Goal: Task Accomplishment & Management: Manage account settings

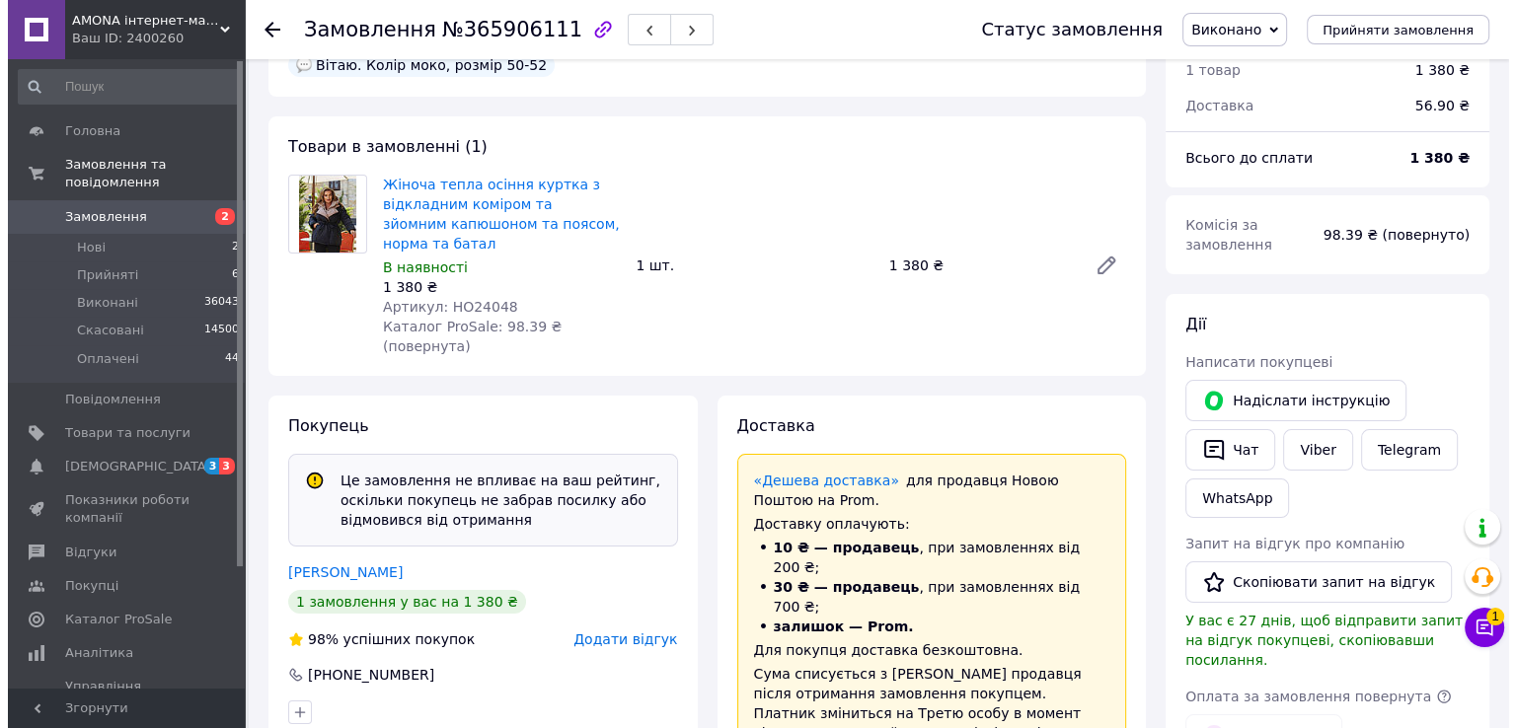
scroll to position [395, 0]
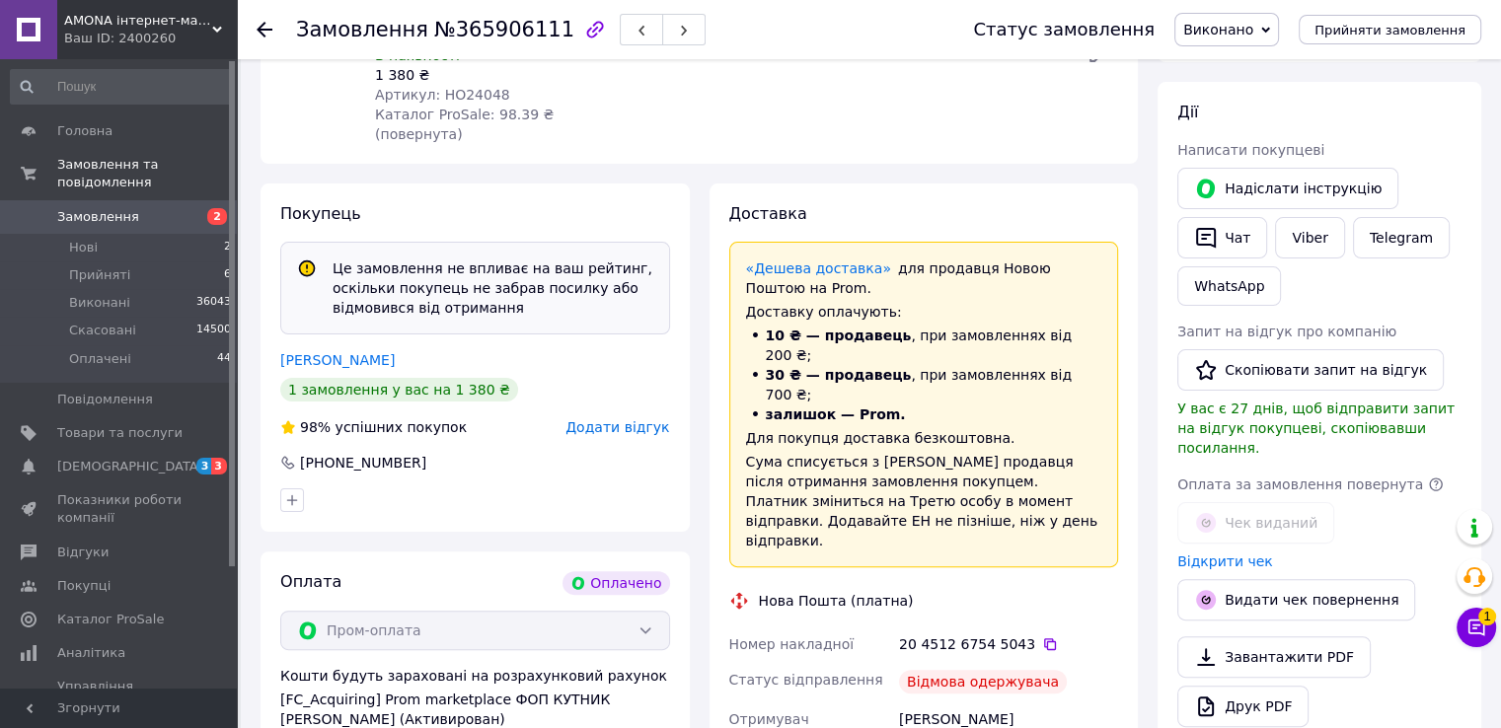
click at [659, 419] on span "Додати відгук" at bounding box center [617, 427] width 104 height 16
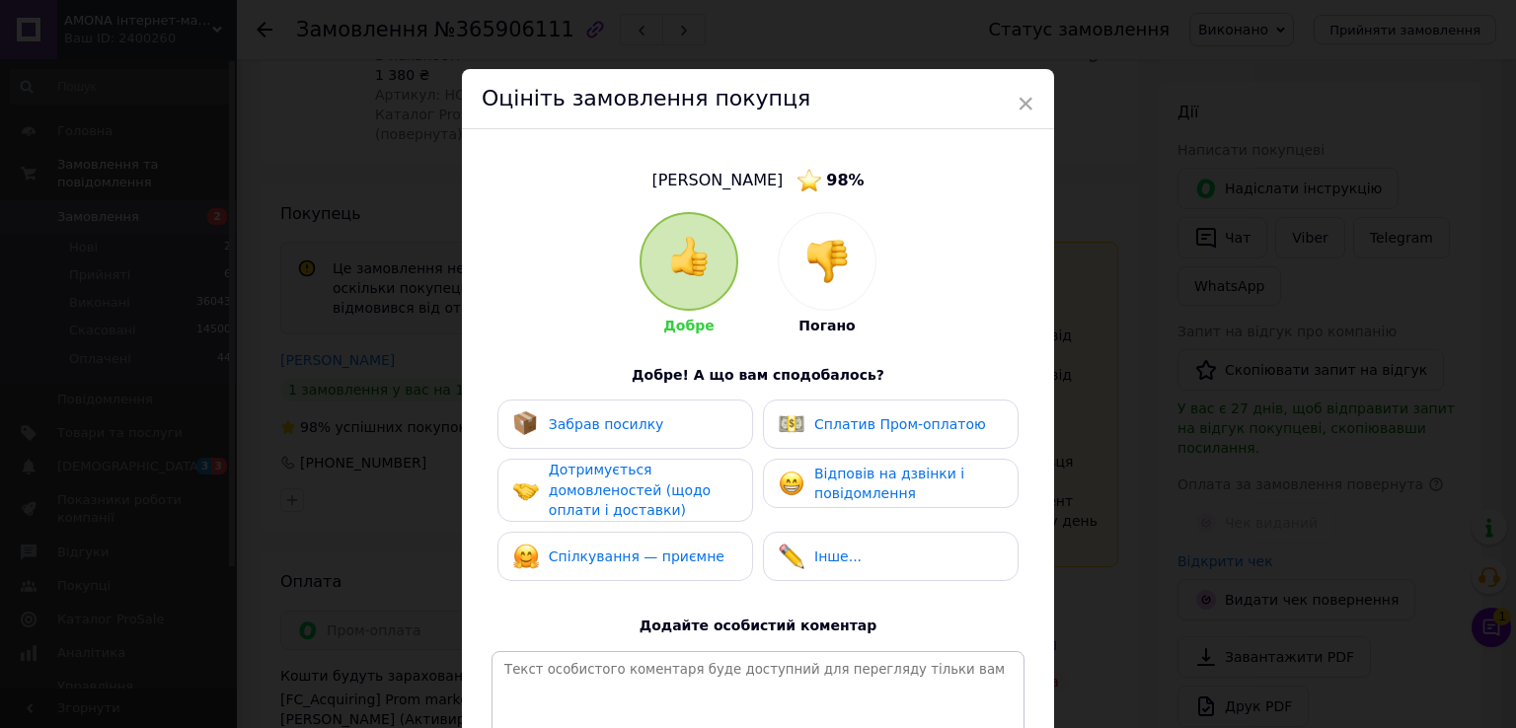
click at [841, 247] on img at bounding box center [826, 261] width 43 height 43
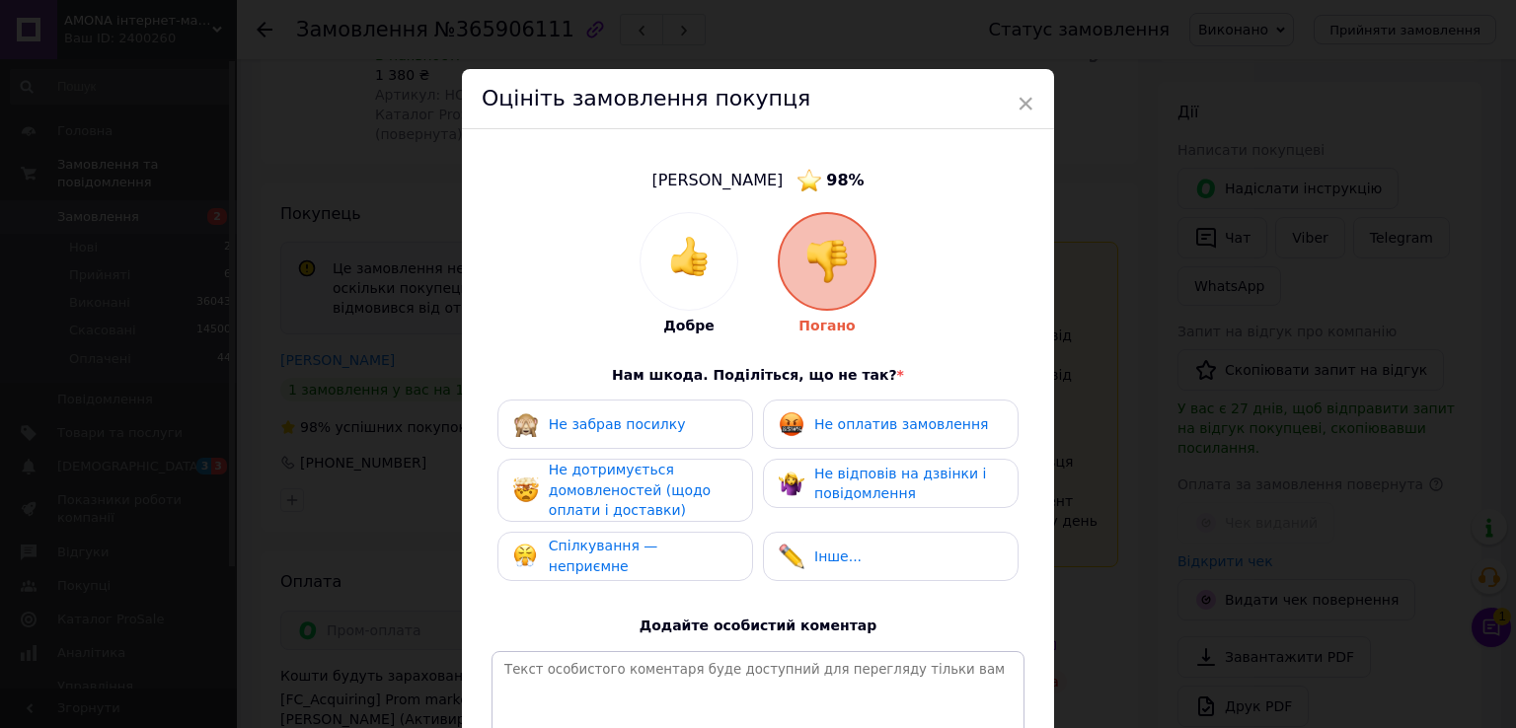
drag, startPoint x: 651, startPoint y: 424, endPoint x: 669, endPoint y: 440, distance: 23.8
click at [652, 423] on span "Не забрав посилку" at bounding box center [617, 424] width 137 height 16
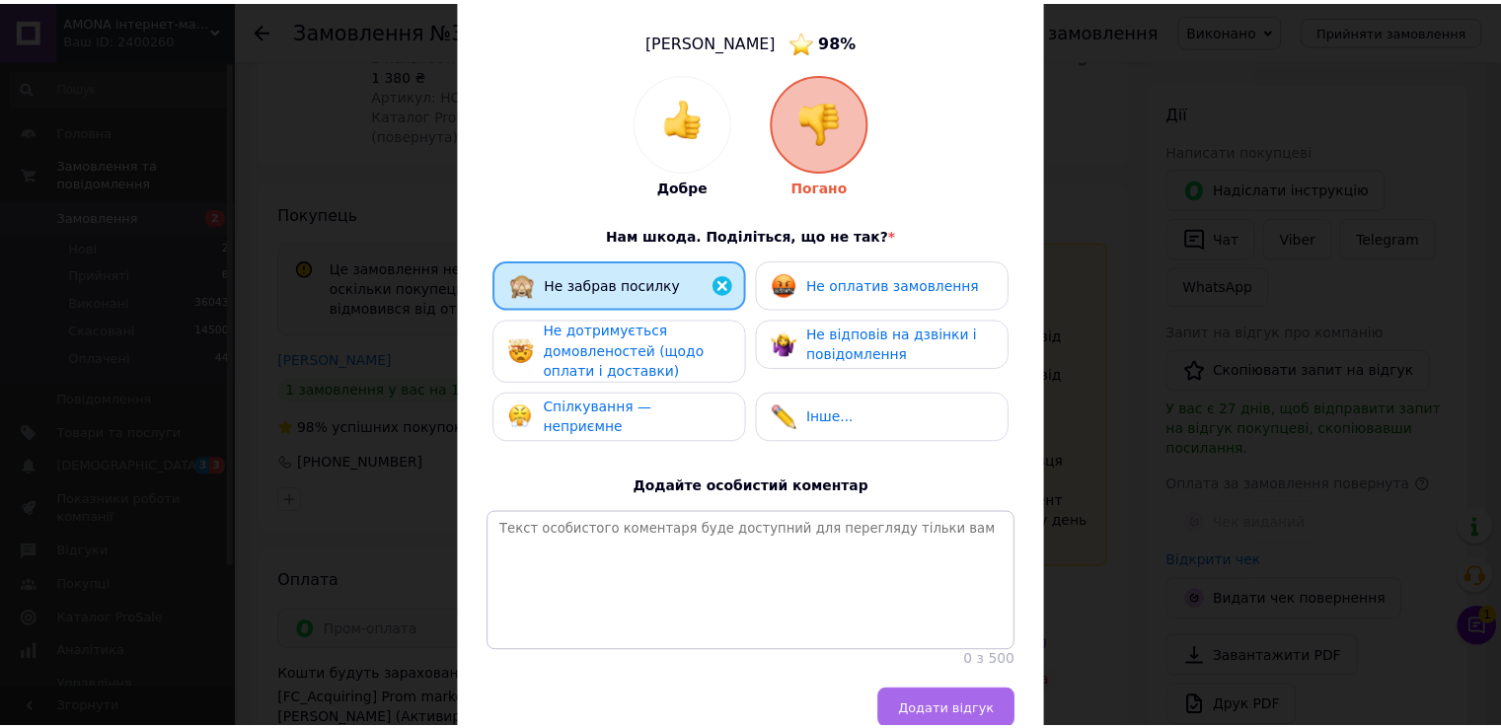
scroll to position [249, 0]
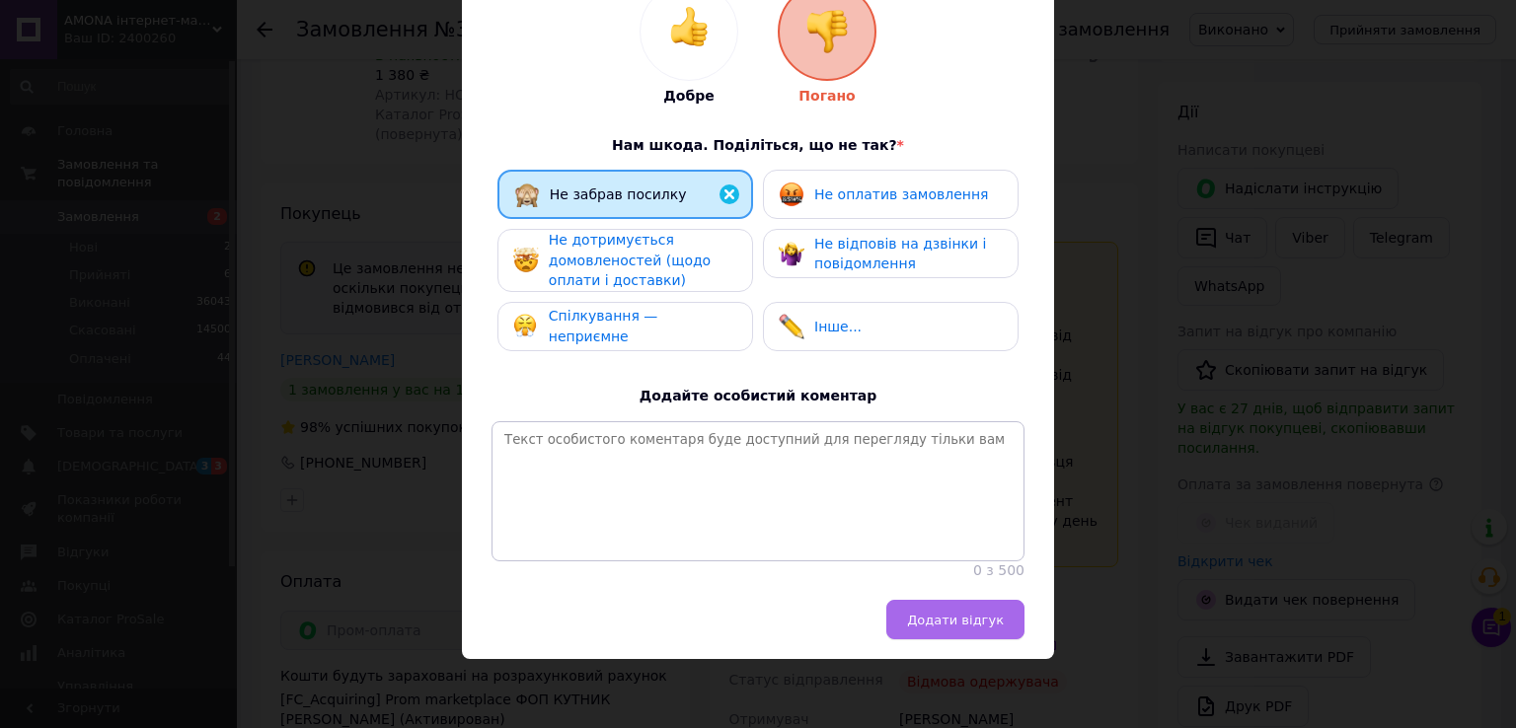
click at [988, 630] on button "Додати відгук" at bounding box center [955, 619] width 138 height 39
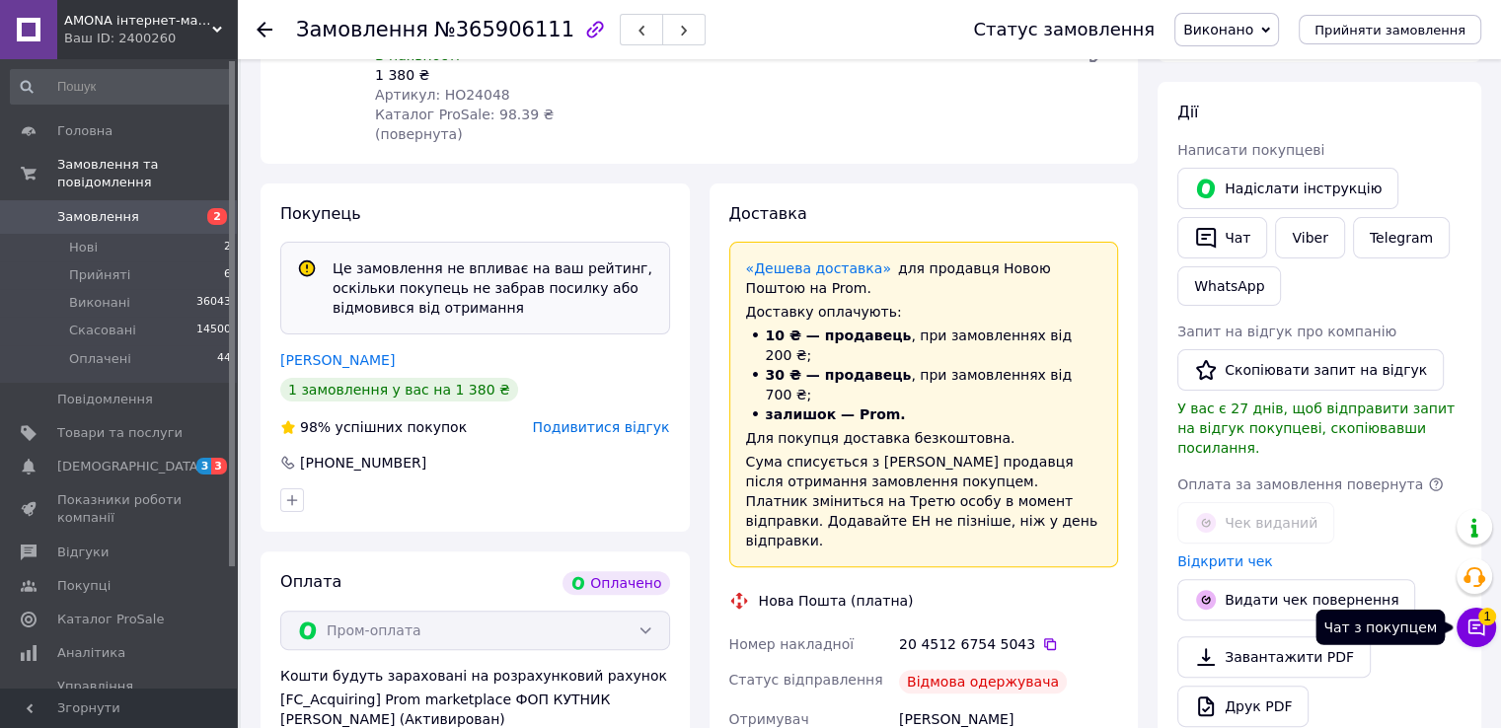
click at [1474, 636] on icon at bounding box center [1477, 628] width 20 height 20
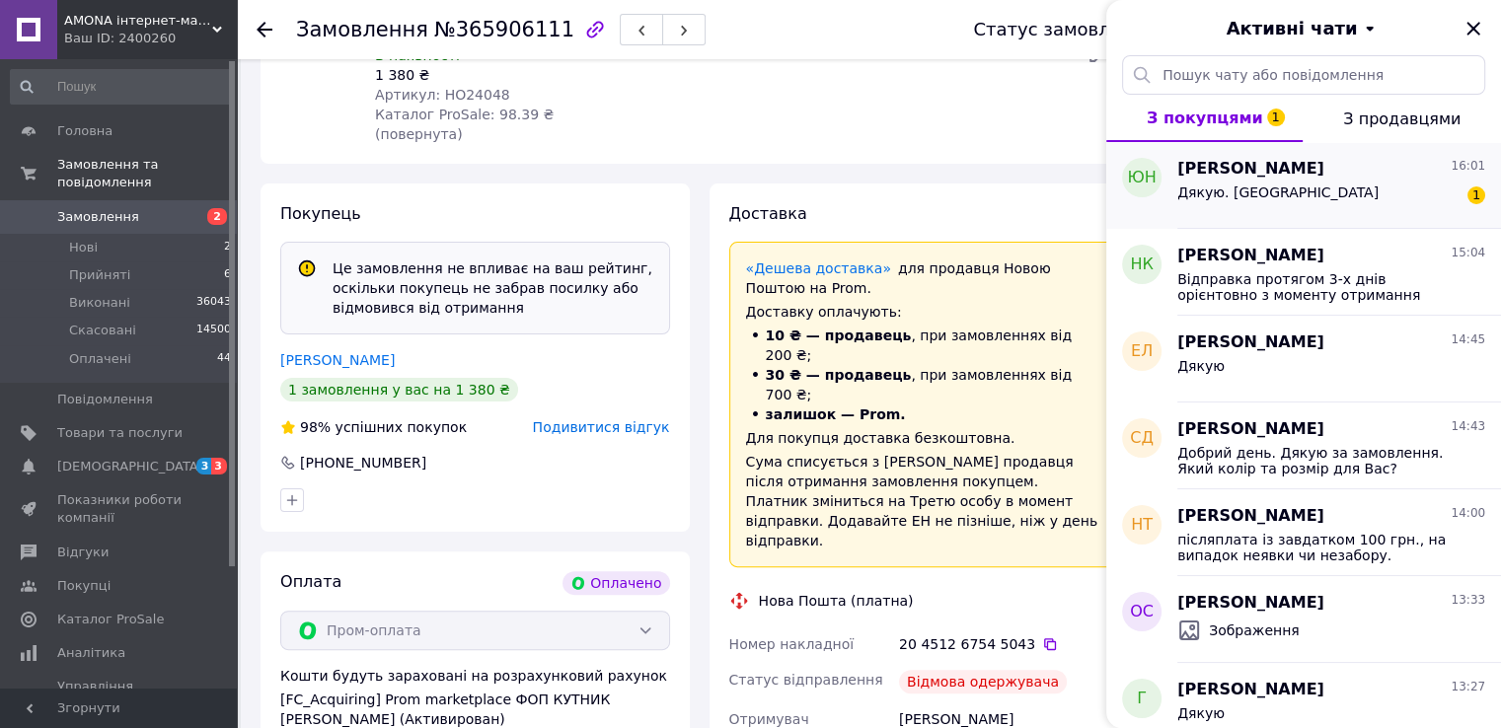
click at [1261, 178] on span "[PERSON_NAME]" at bounding box center [1250, 169] width 147 height 23
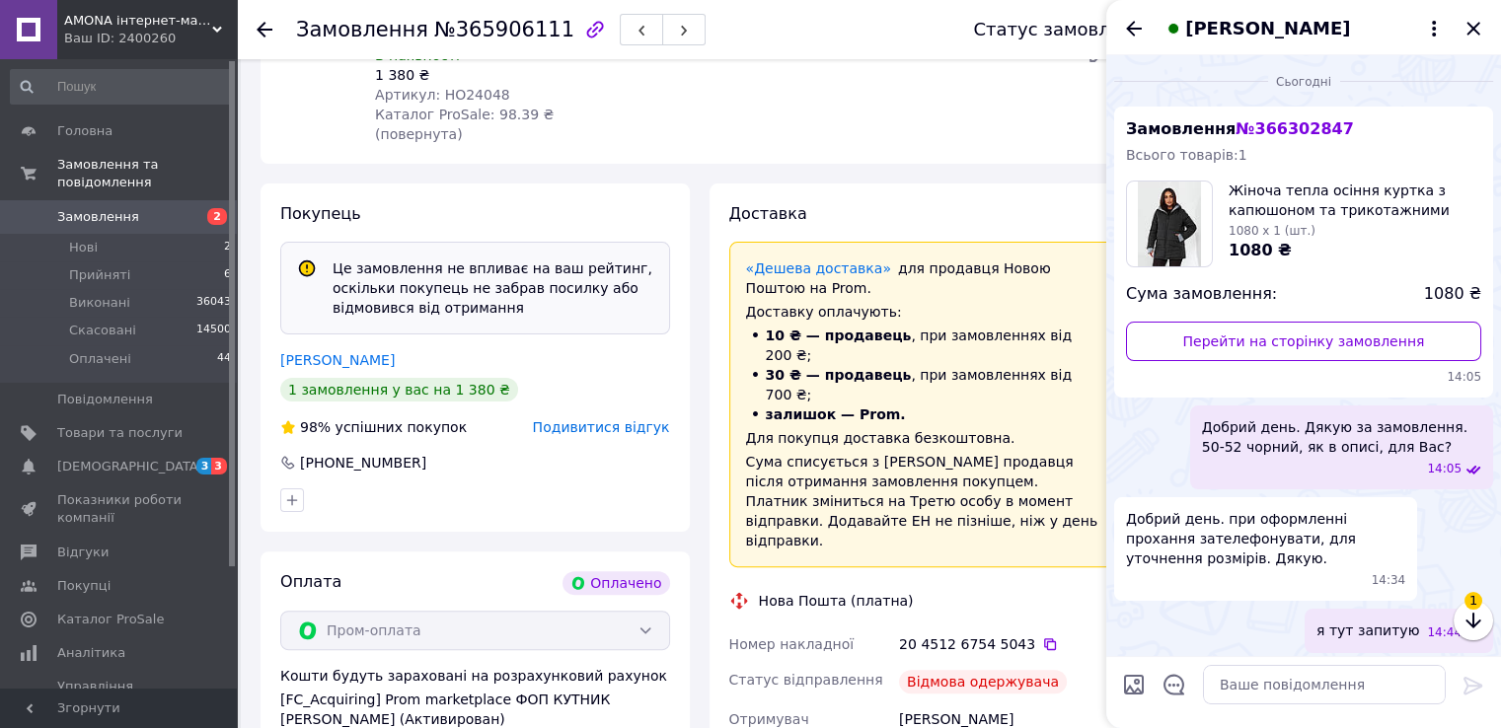
scroll to position [812, 0]
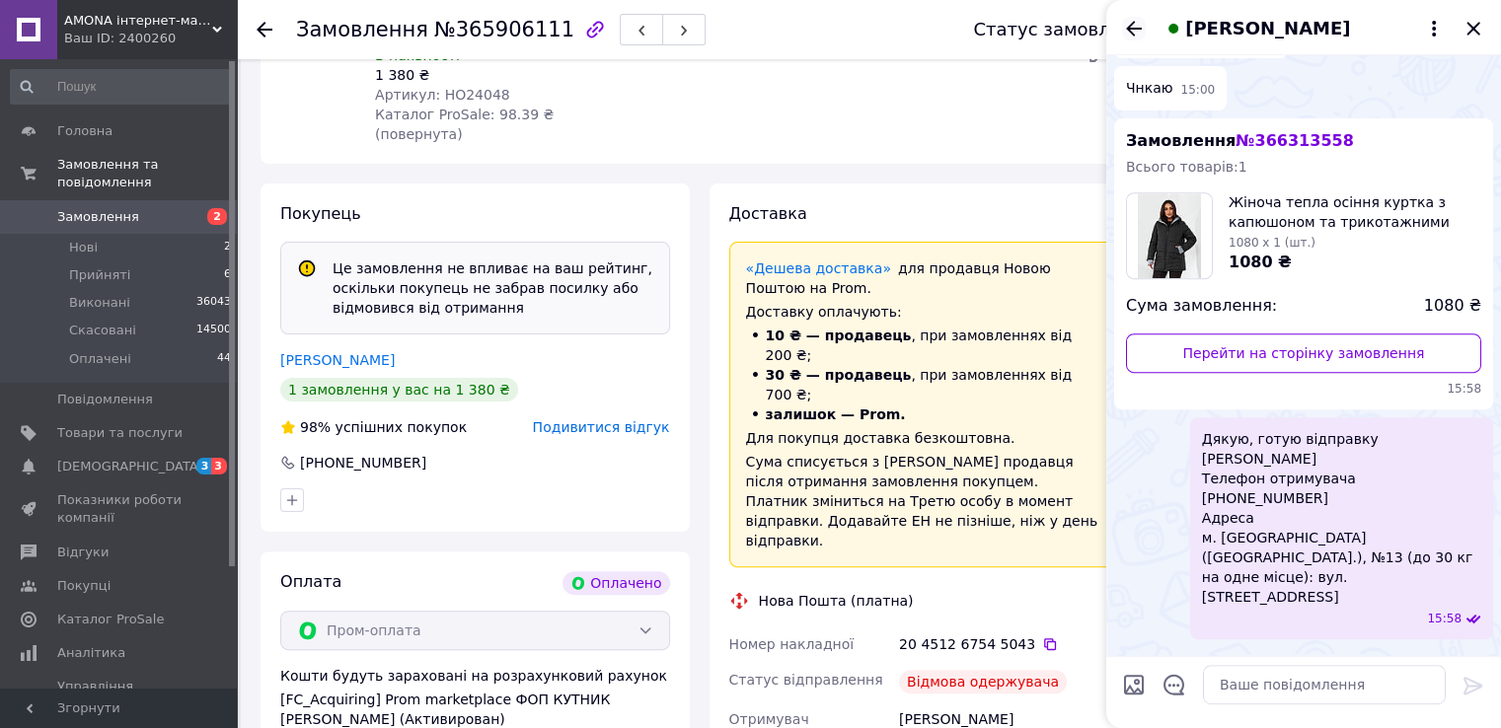
click at [1134, 18] on icon "Назад" at bounding box center [1134, 29] width 24 height 24
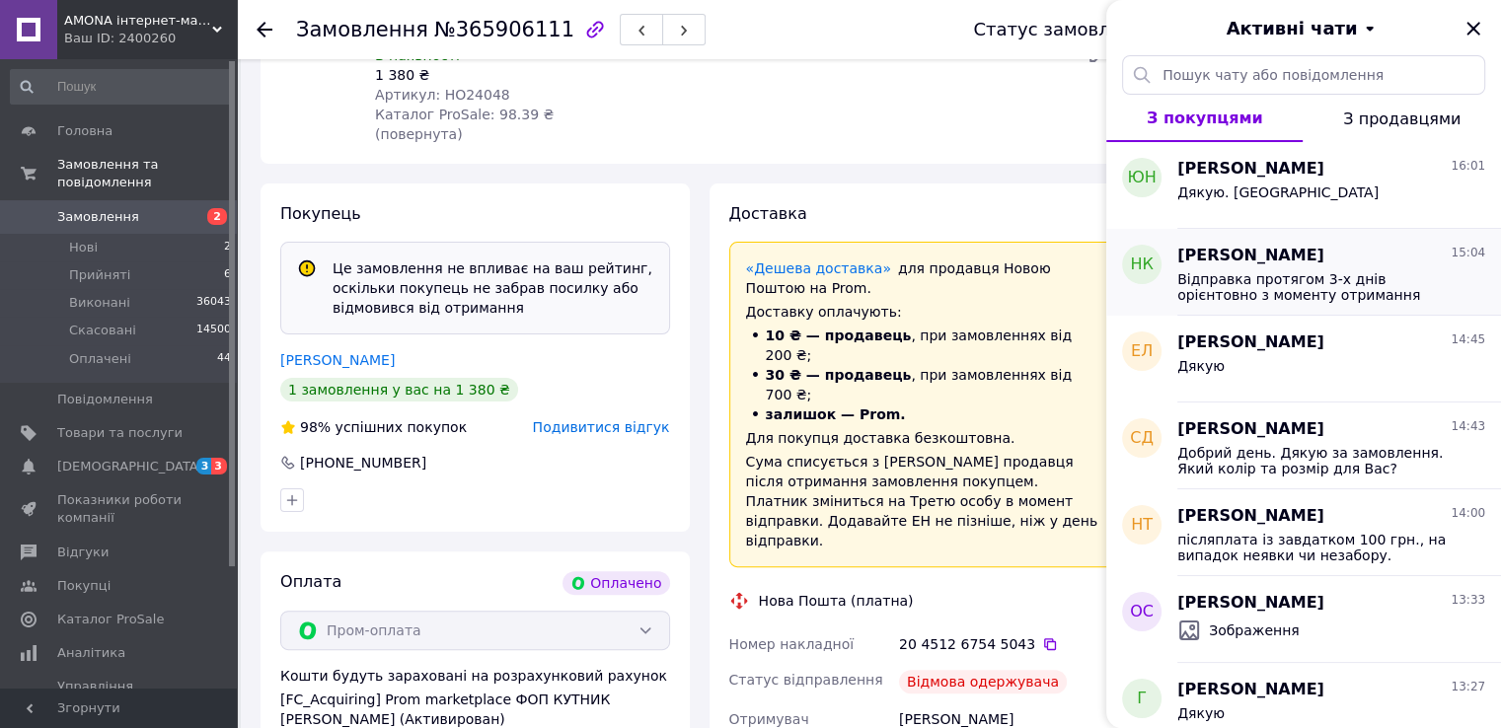
click at [1238, 268] on div "Відправка протягом 3-х днів орієнтовно з моменту отримання повернення" at bounding box center [1331, 285] width 308 height 36
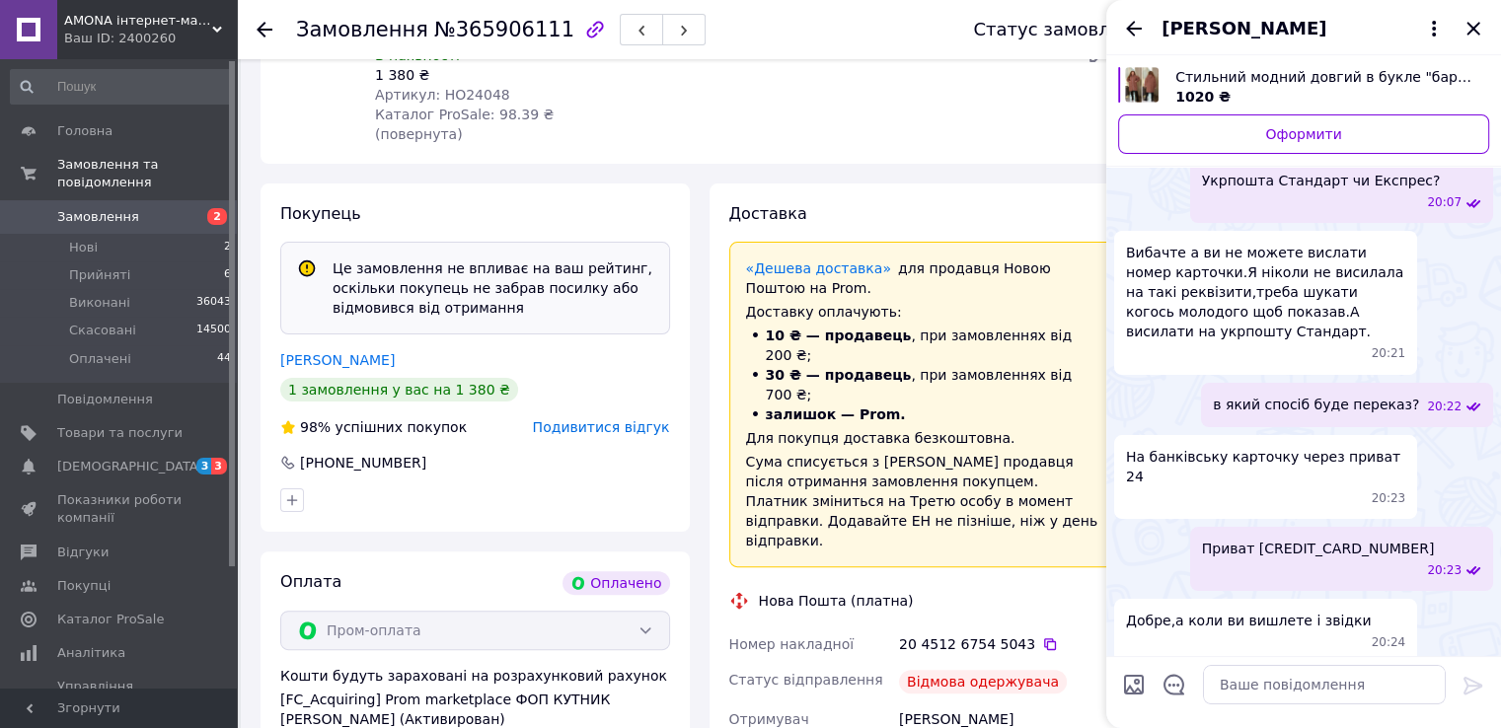
scroll to position [3565, 0]
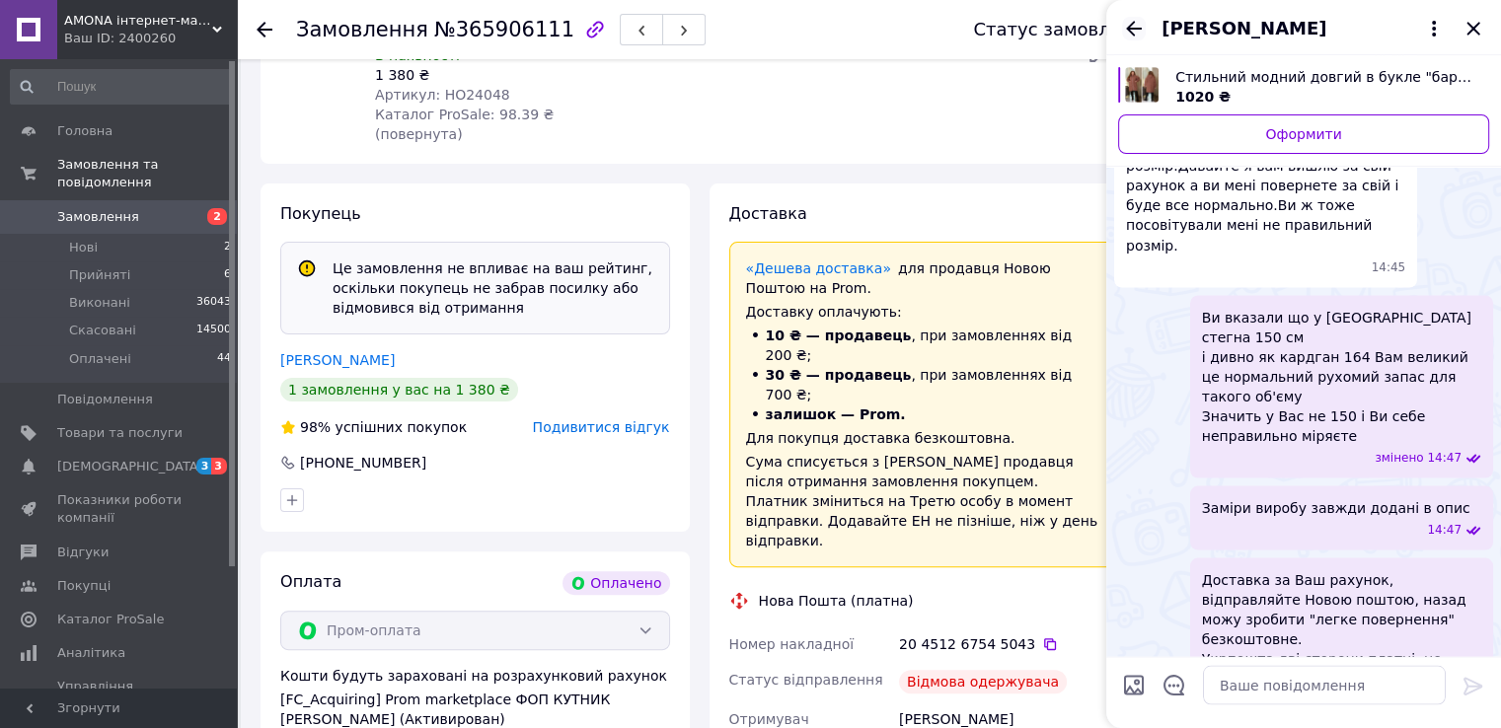
click at [1129, 24] on icon "Назад" at bounding box center [1134, 29] width 24 height 24
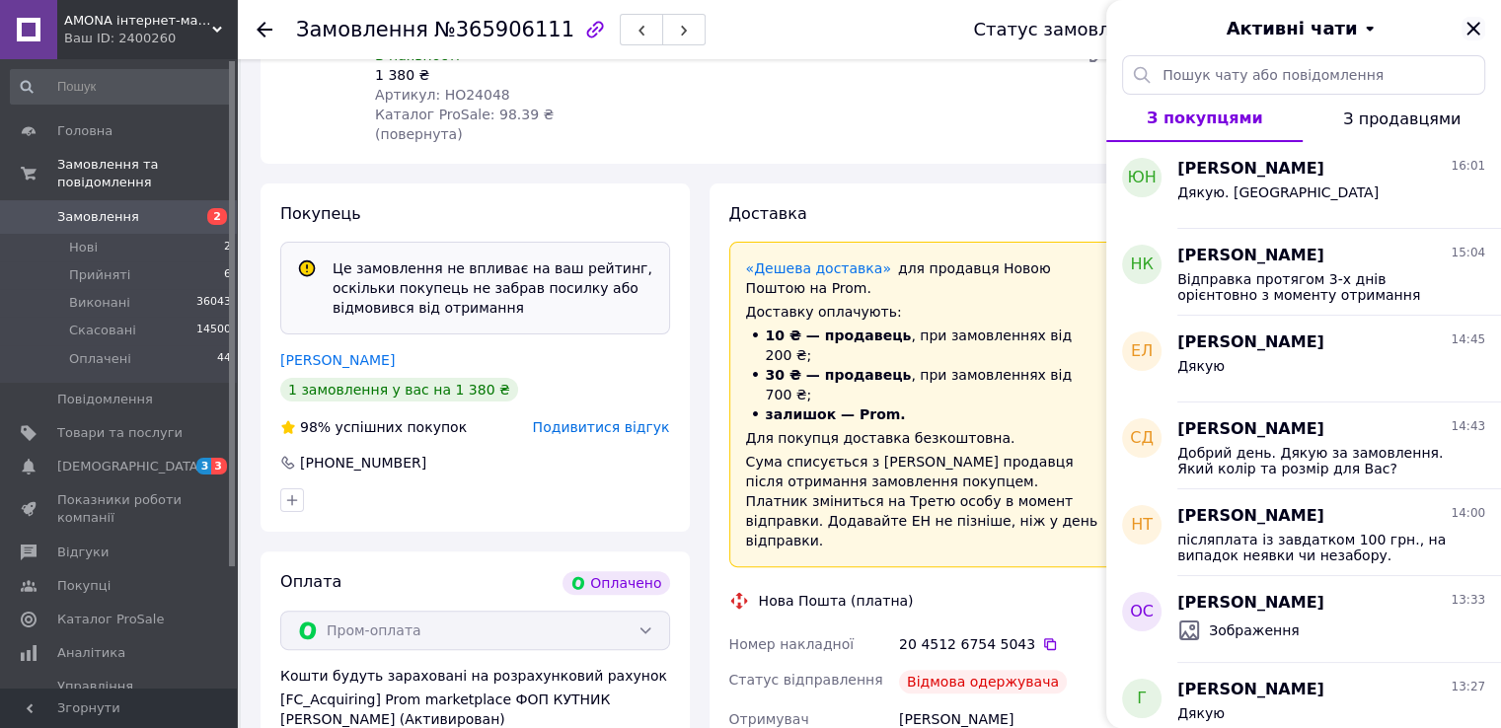
click at [1482, 30] on icon "Закрити" at bounding box center [1474, 29] width 24 height 24
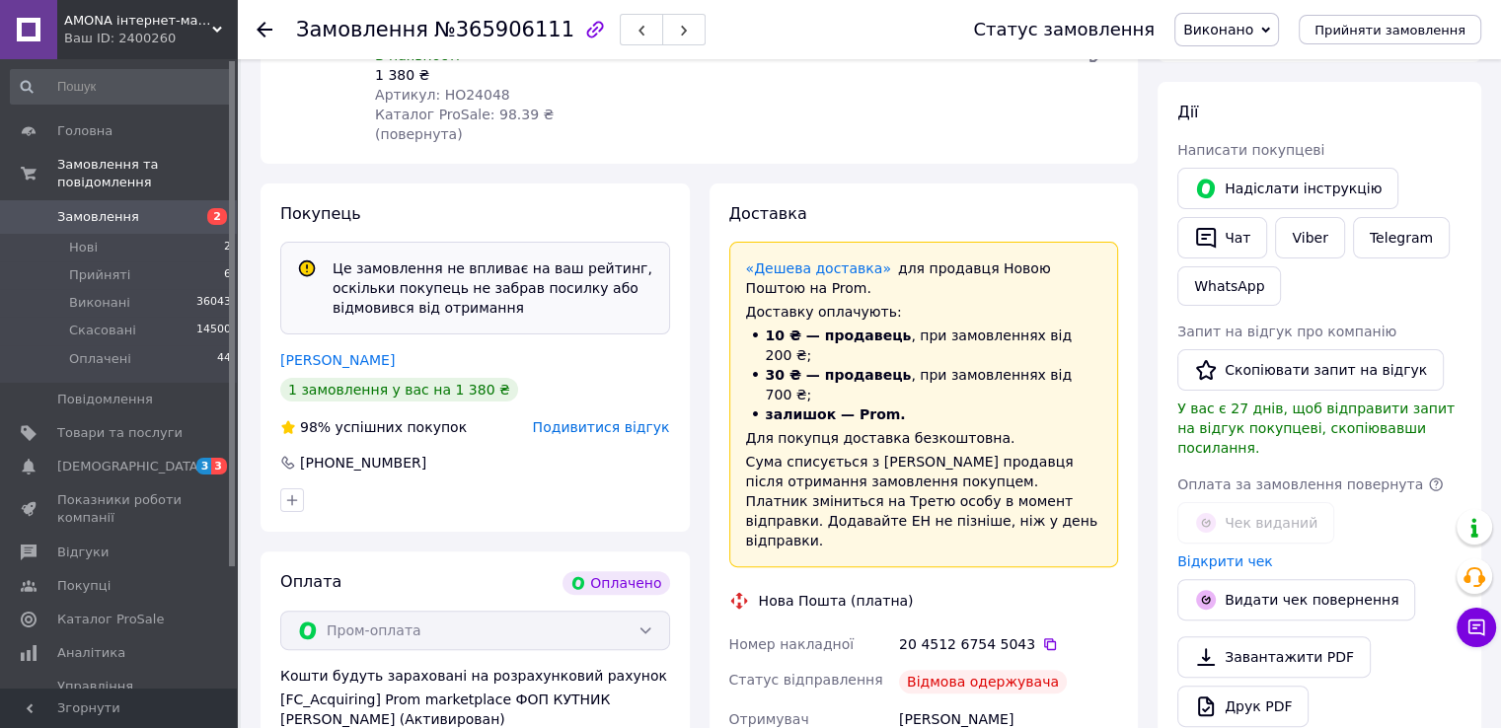
scroll to position [0, 0]
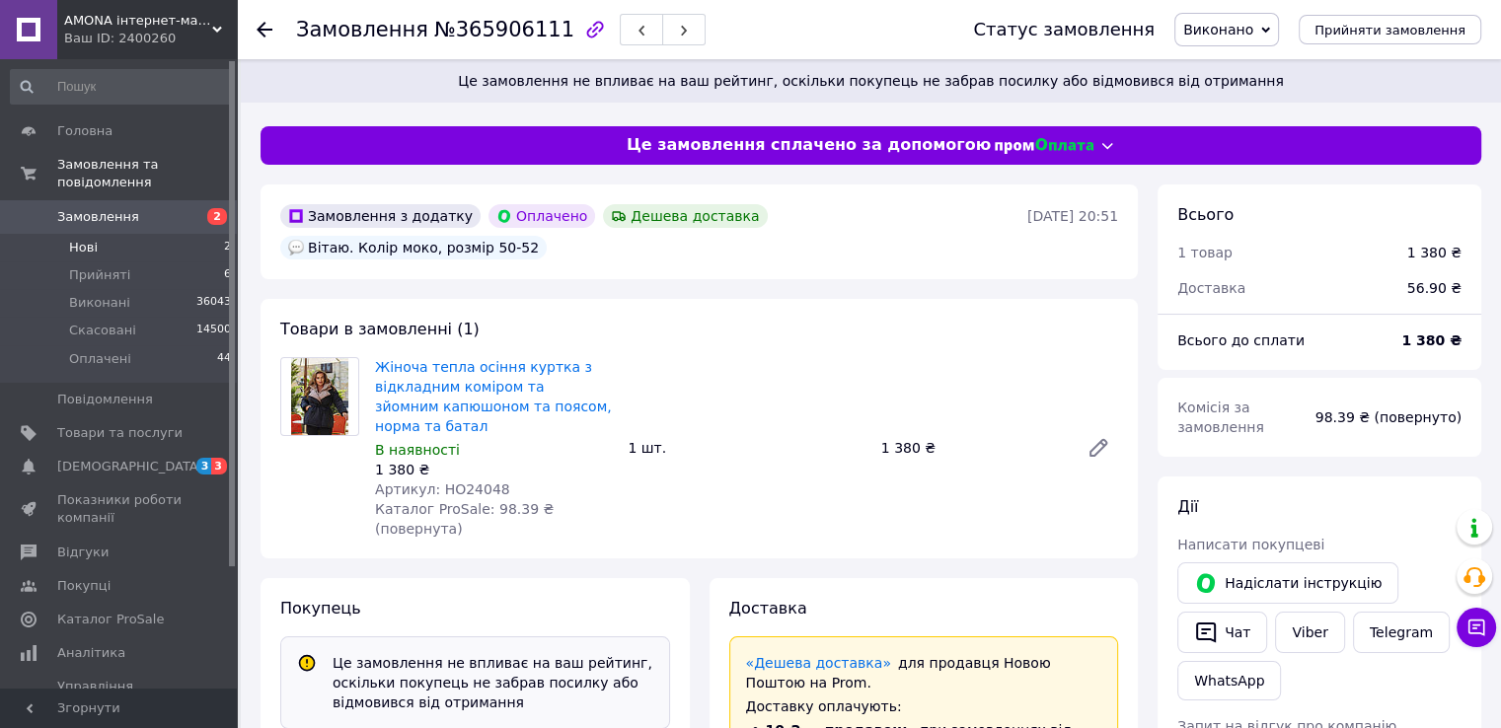
click at [134, 234] on li "Нові 2" at bounding box center [121, 248] width 243 height 28
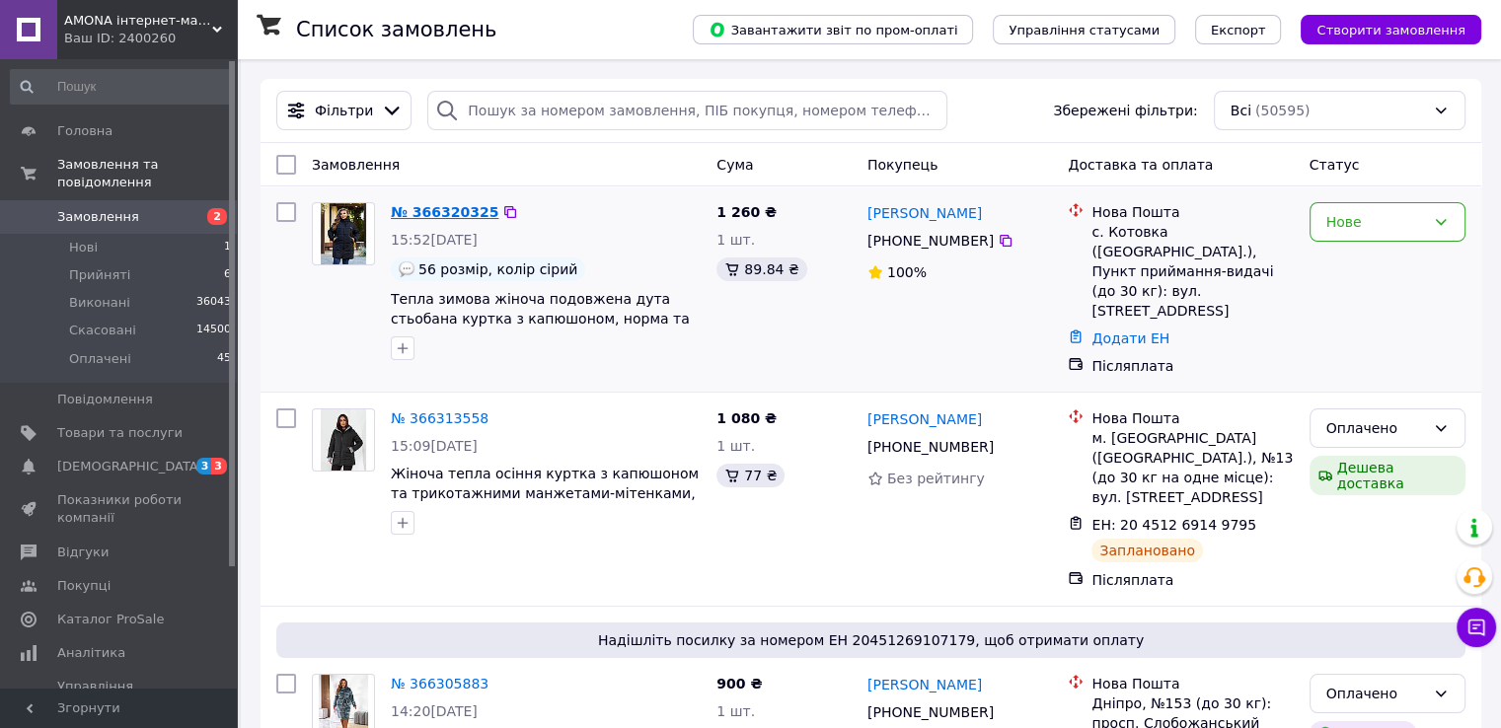
click at [436, 210] on link "№ 366320325" at bounding box center [445, 212] width 108 height 16
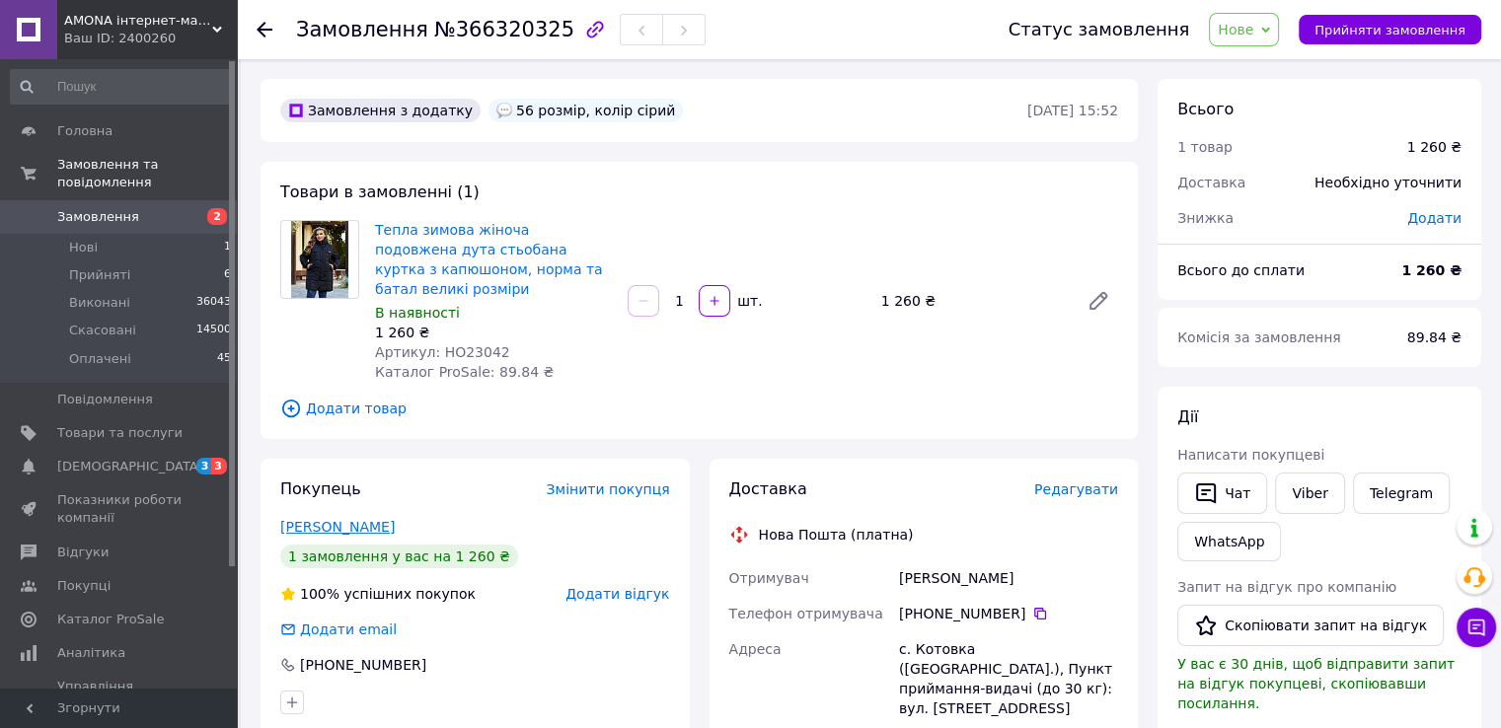
click at [316, 519] on link "Гутта Влада" at bounding box center [337, 527] width 114 height 16
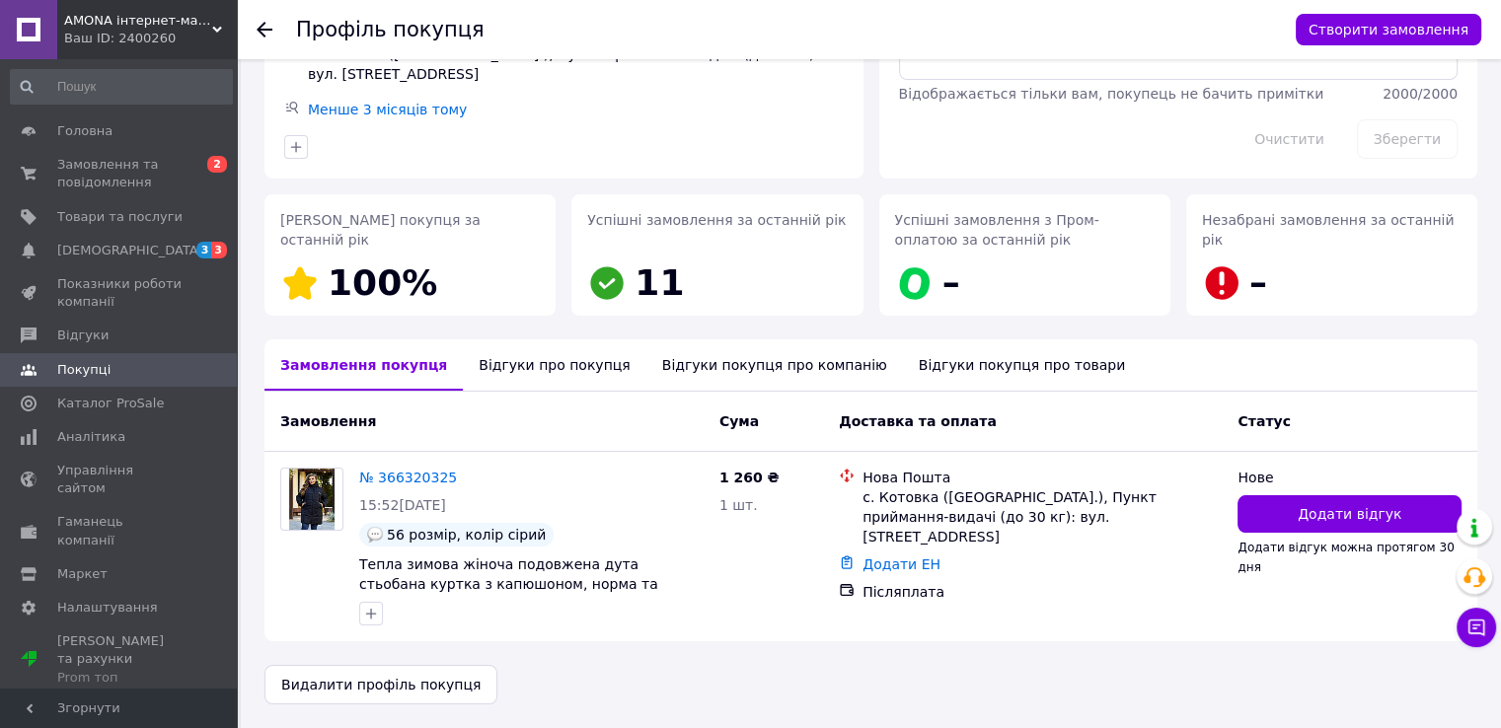
click at [516, 359] on div "Відгуки про покупця" at bounding box center [554, 364] width 183 height 51
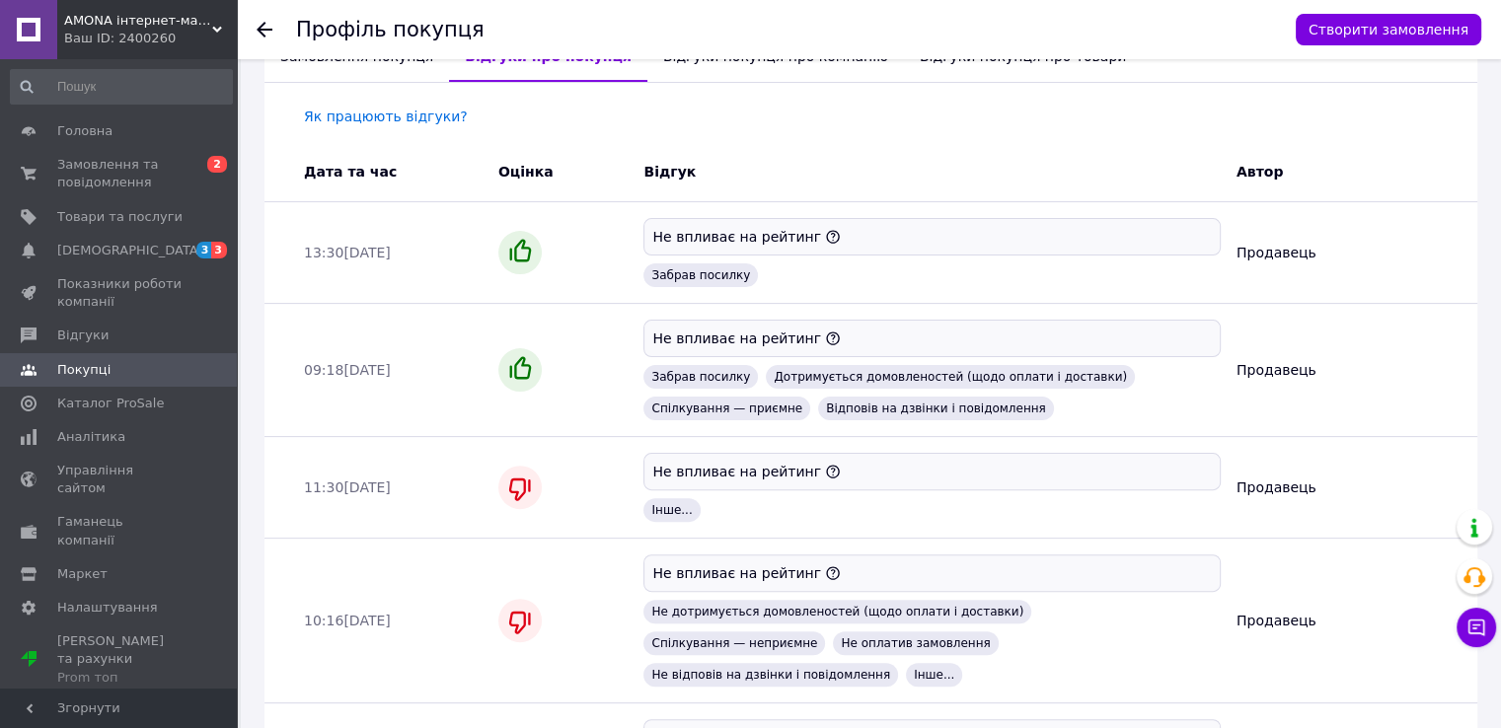
scroll to position [515, 0]
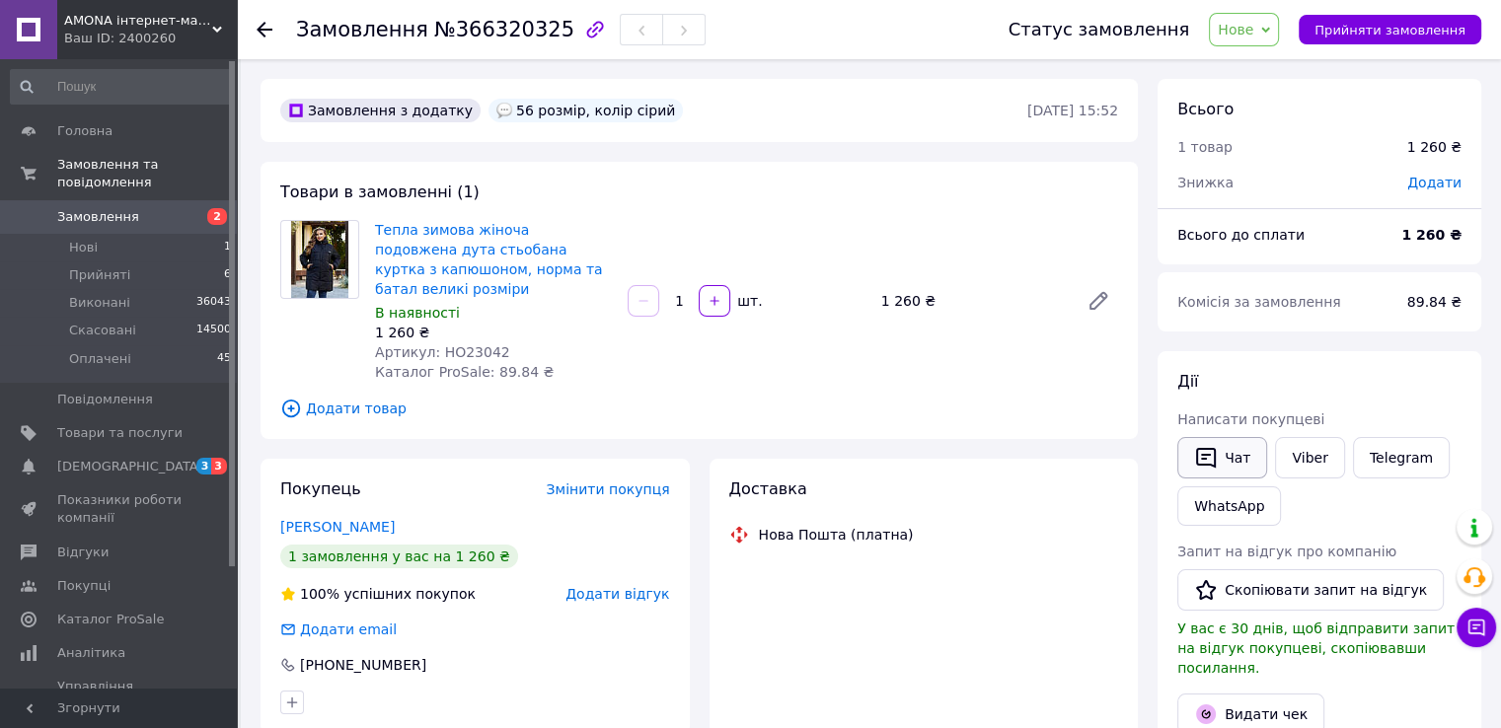
click at [1209, 465] on div "Дії Написати покупцеві   Чат Viber Telegram WhatsApp Запит на відгук про компан…" at bounding box center [1319, 635] width 284 height 528
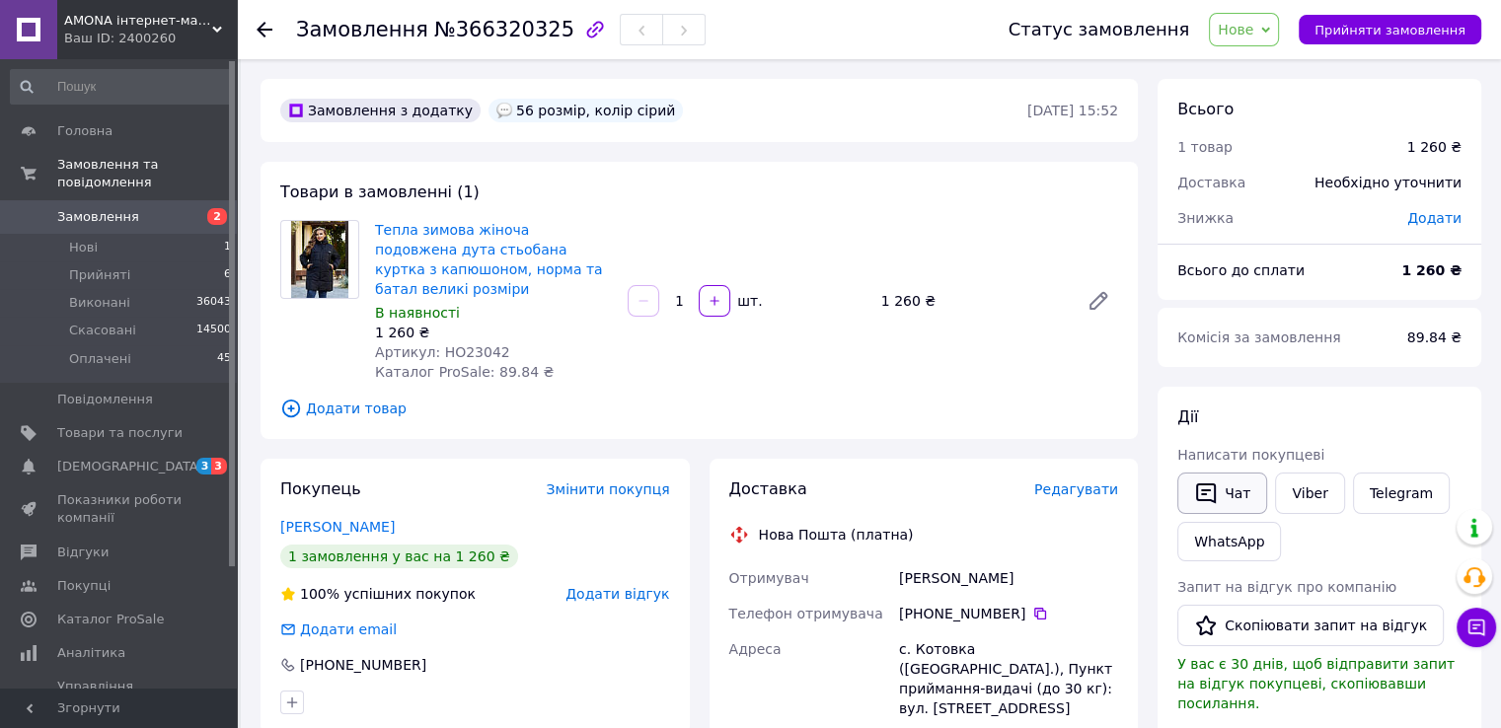
click at [1205, 487] on icon "button" at bounding box center [1206, 494] width 24 height 24
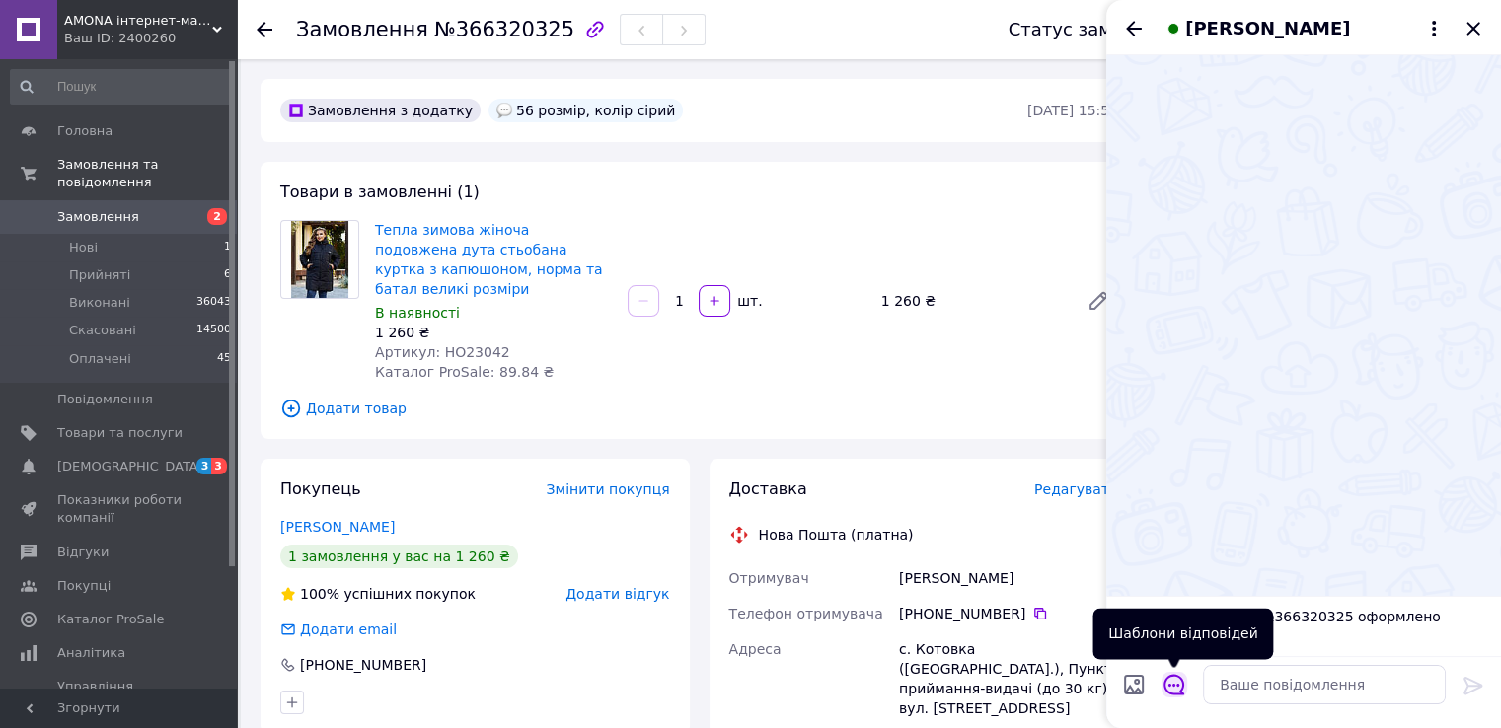
click at [1172, 686] on icon "Відкрити шаблони відповідей" at bounding box center [1175, 685] width 22 height 22
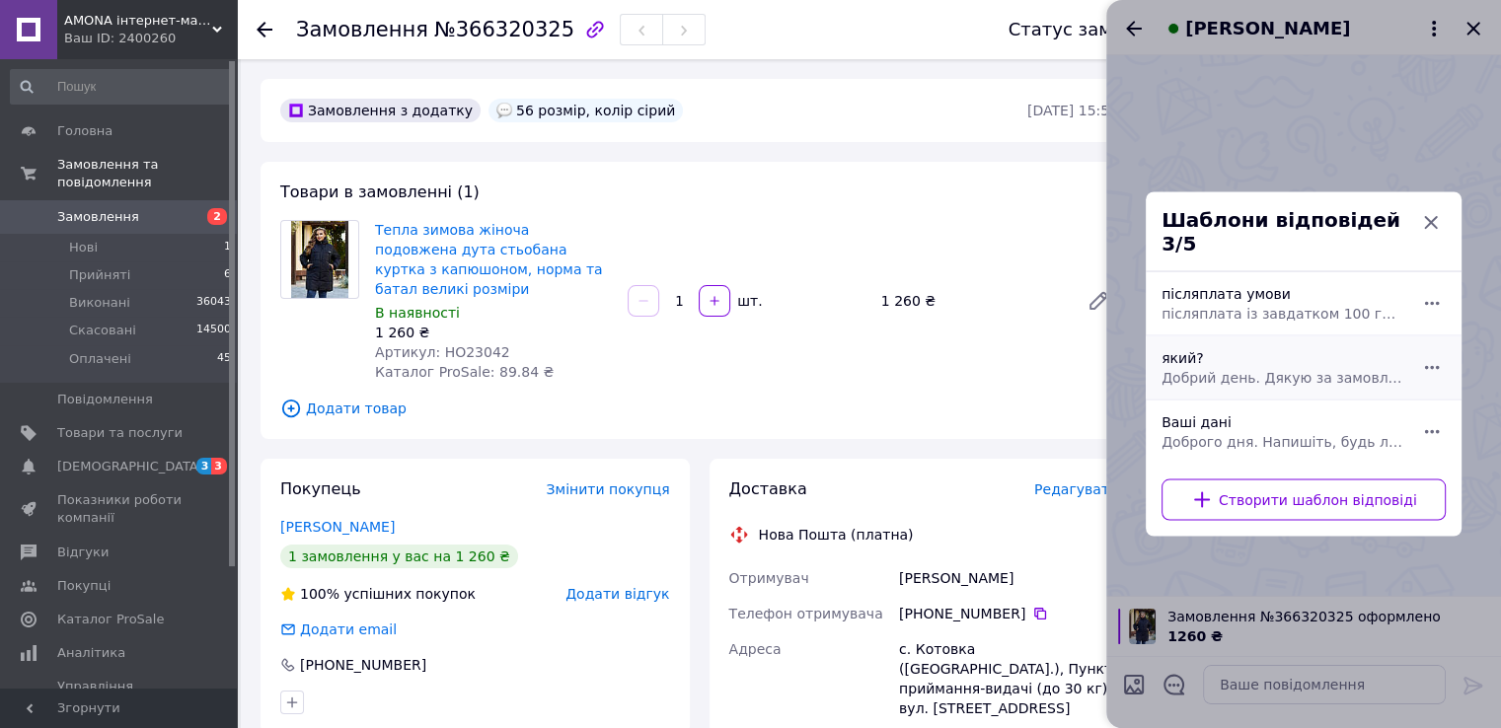
click at [1232, 348] on div "який? Добрий день. Дякую за замовлення. Який колір та розмір для Вас?" at bounding box center [1282, 367] width 257 height 55
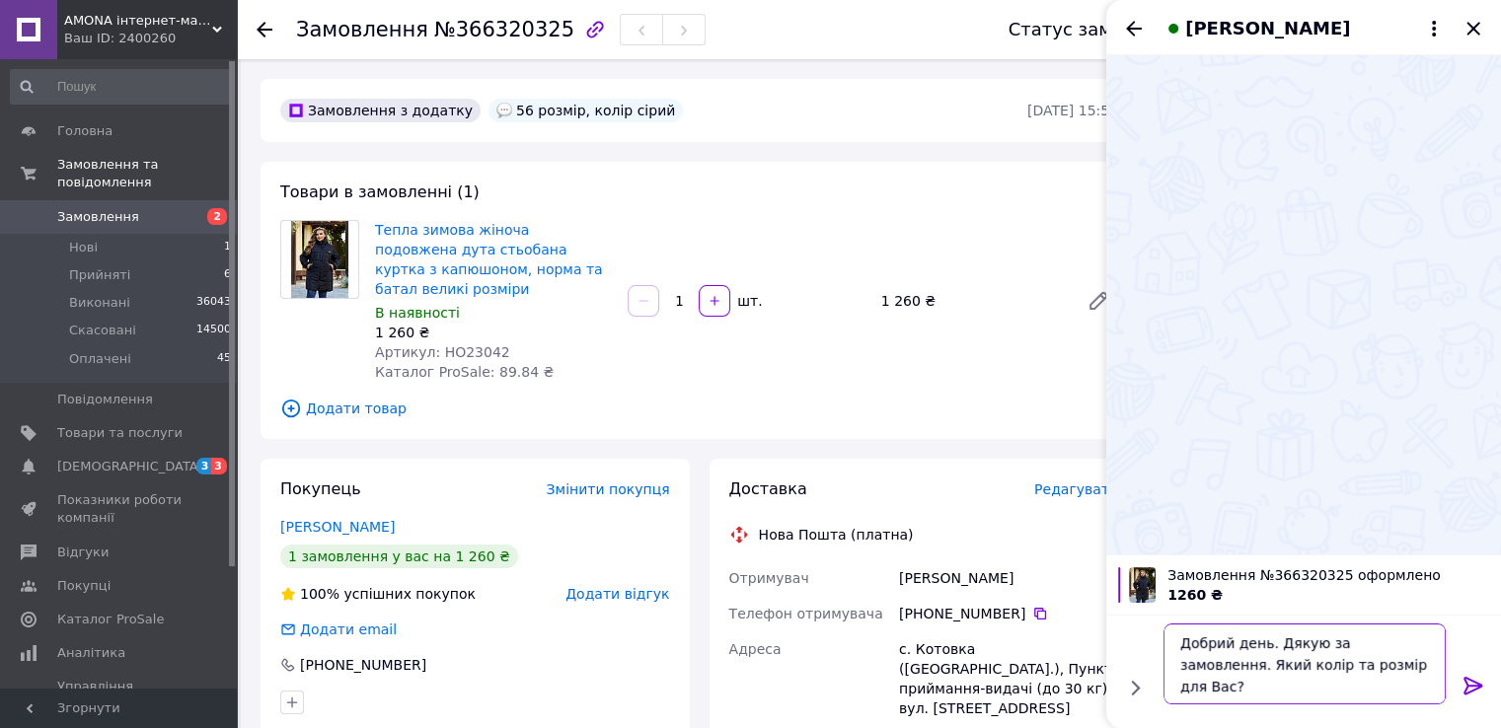
drag, startPoint x: 1179, startPoint y: 664, endPoint x: 1371, endPoint y: 674, distance: 191.7
click at [1371, 674] on textarea "Добрий день. Дякую за замовлення. Який колір та розмір для Вас?" at bounding box center [1305, 664] width 282 height 81
type textarea "Добрий день. Дякую за замовлення."
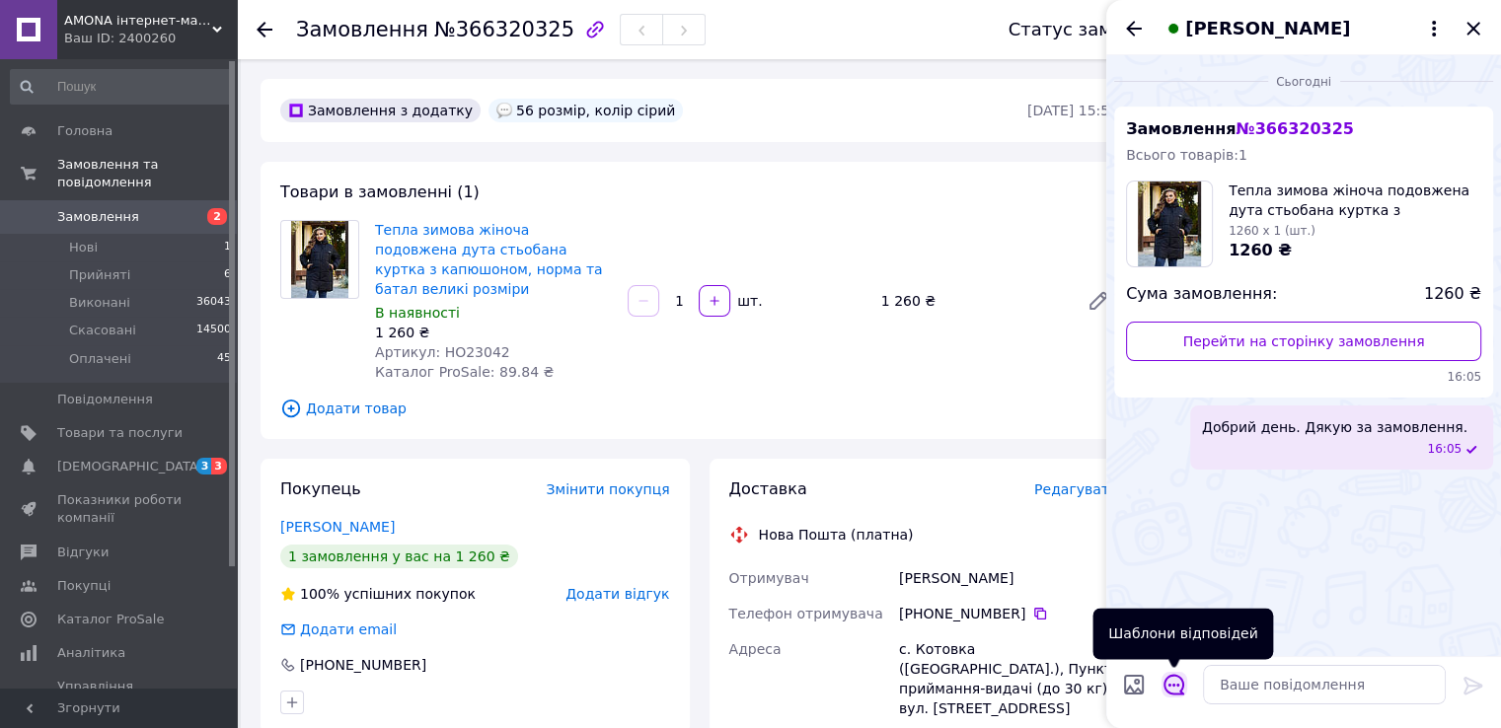
click at [1179, 685] on icon "Відкрити шаблони відповідей" at bounding box center [1175, 685] width 22 height 22
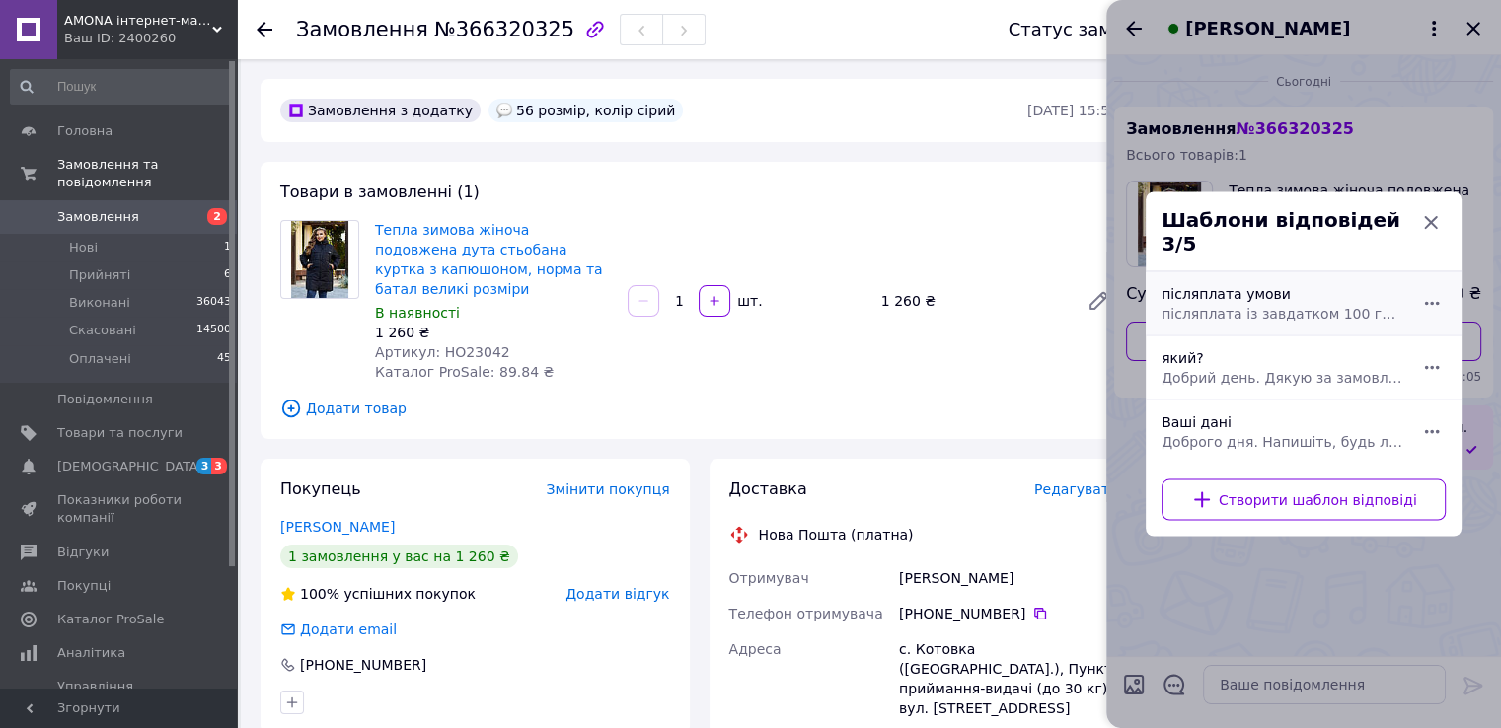
click at [1216, 288] on div "післяплата умови післяплата із завдатком 100 грн., на випадок неявки чи незабор…" at bounding box center [1282, 303] width 257 height 55
type textarea "післяплата із завдатком 100 грн., на випадок неявки чи незабору. Надсилати Вам …"
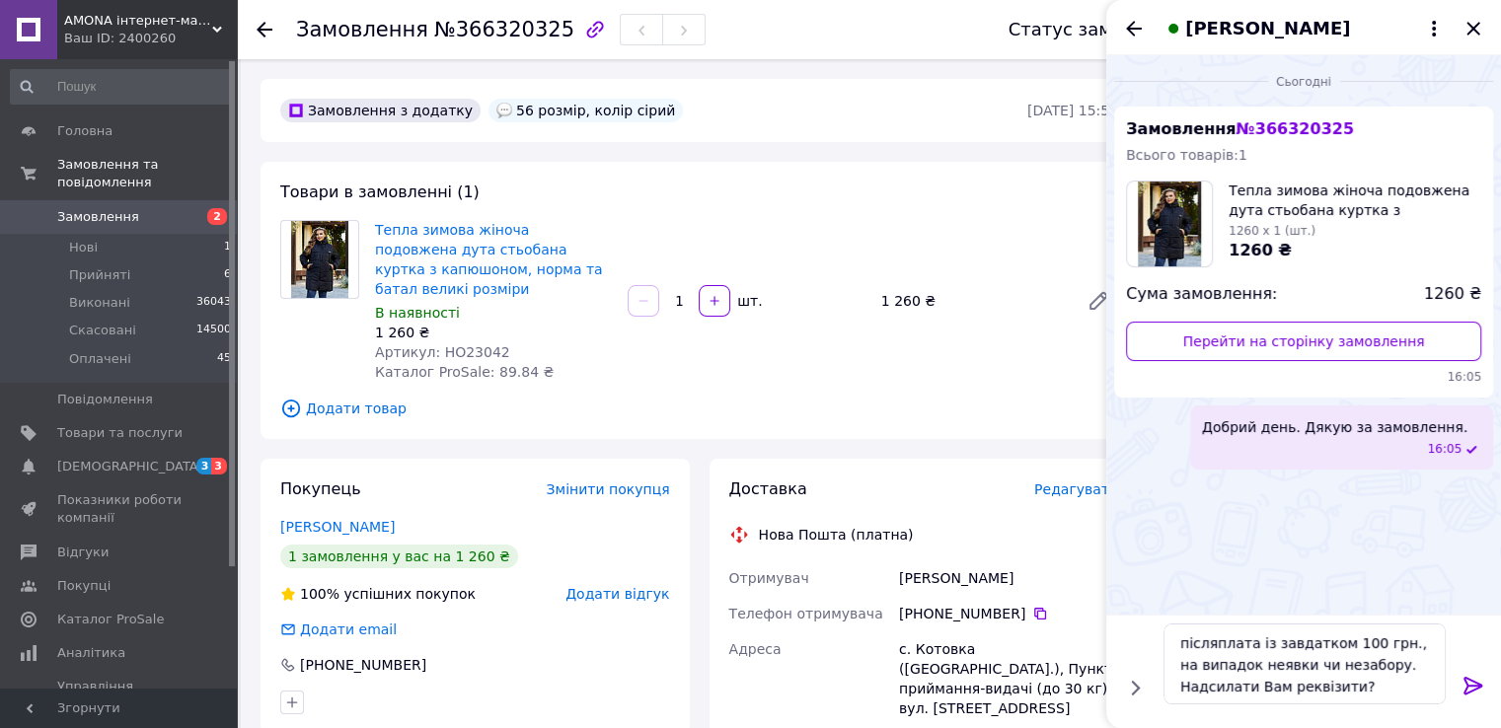
click at [1465, 682] on icon at bounding box center [1473, 686] width 19 height 18
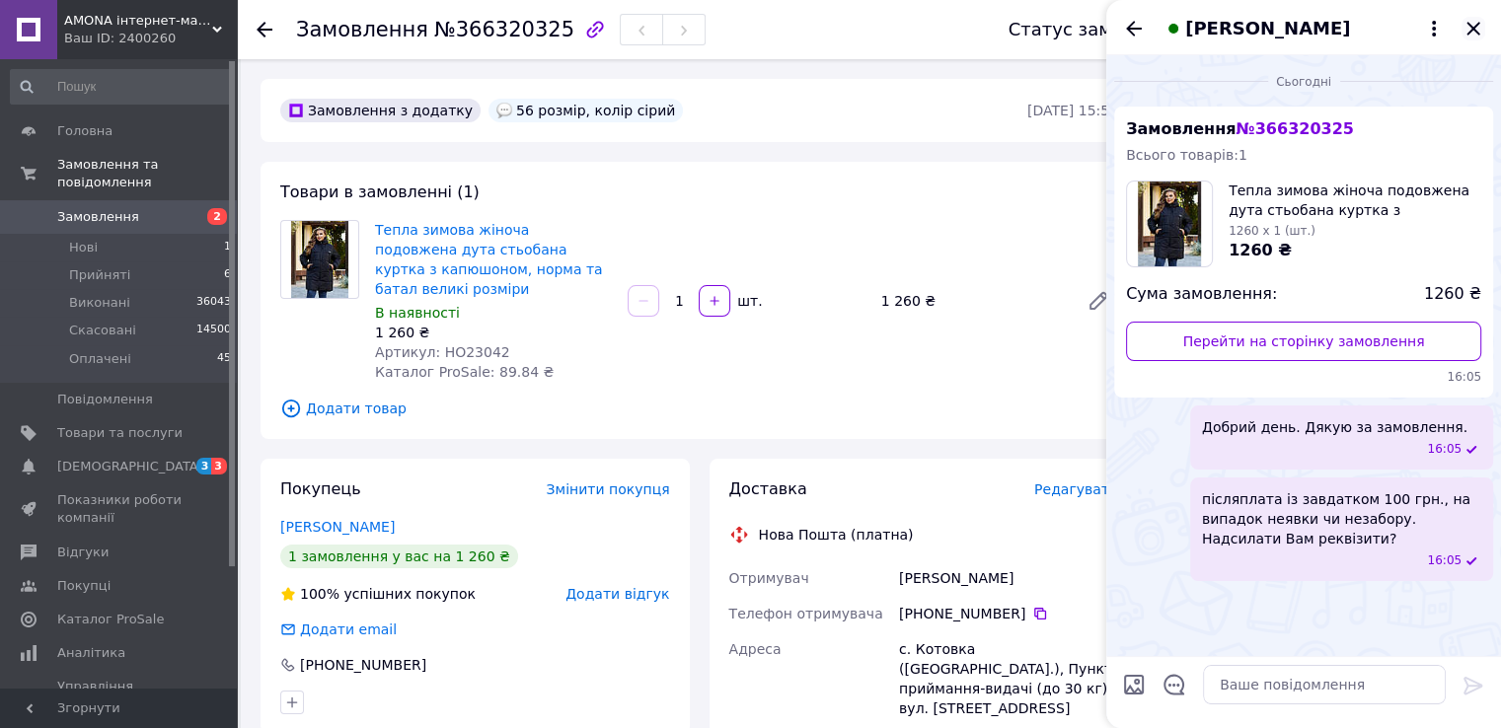
click at [1472, 28] on icon "Закрити" at bounding box center [1473, 28] width 13 height 13
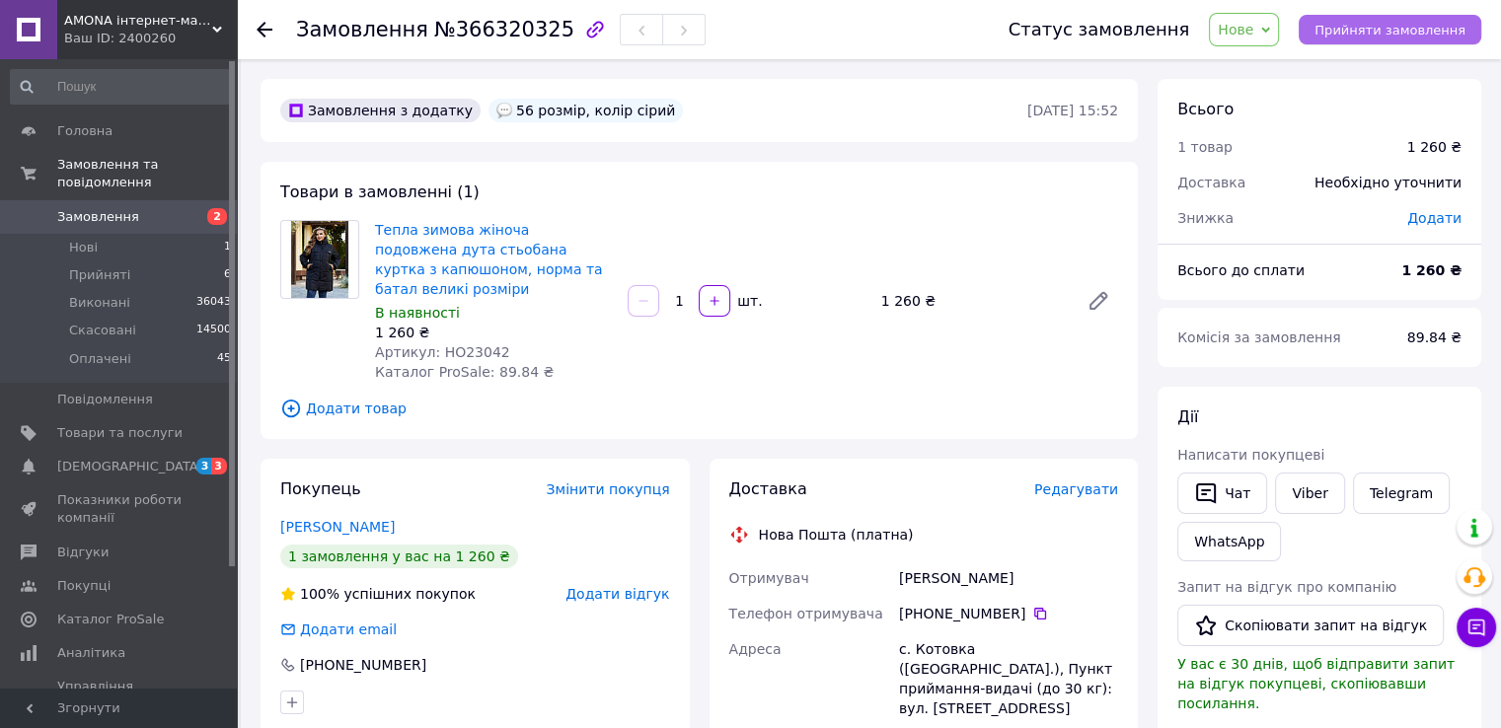
click at [1328, 32] on button "Прийняти замовлення" at bounding box center [1390, 30] width 183 height 30
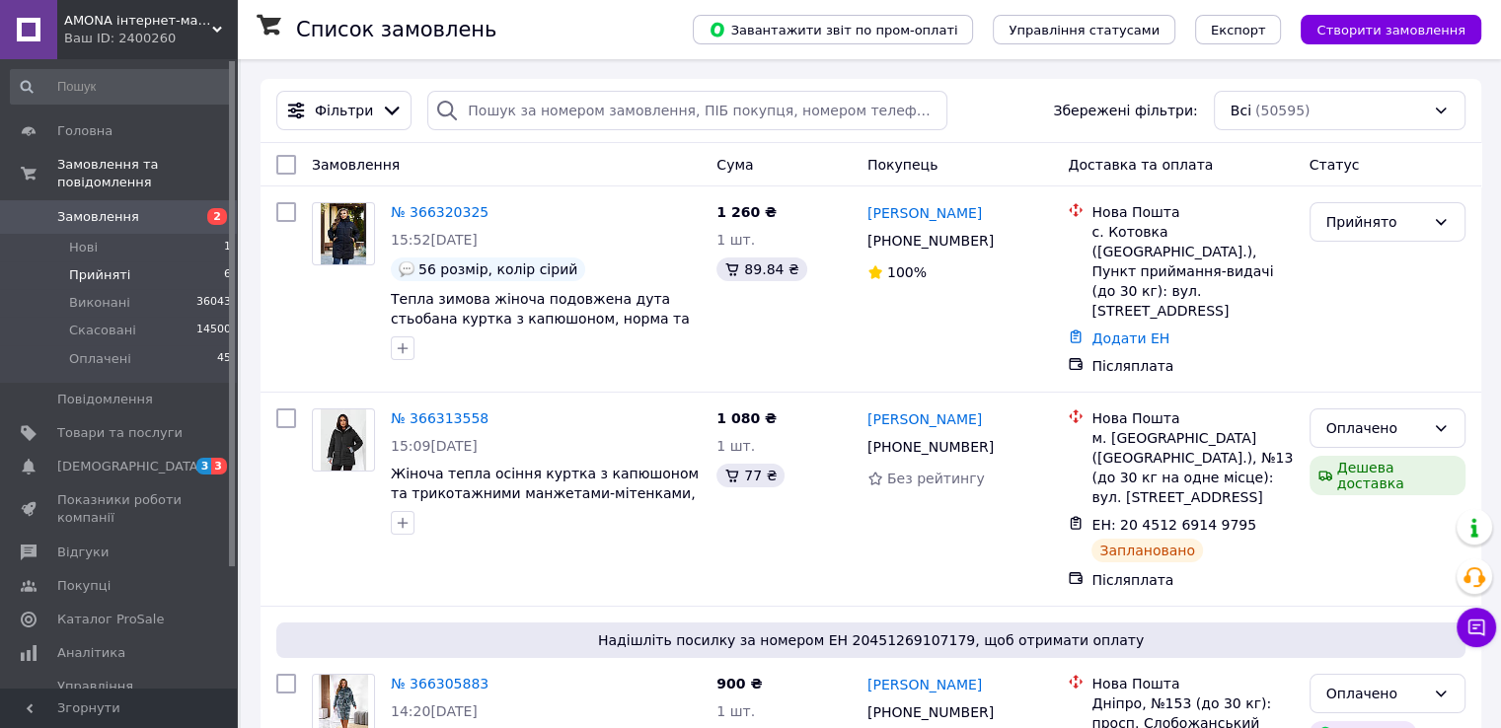
click at [197, 262] on li "Прийняті 6" at bounding box center [121, 276] width 243 height 28
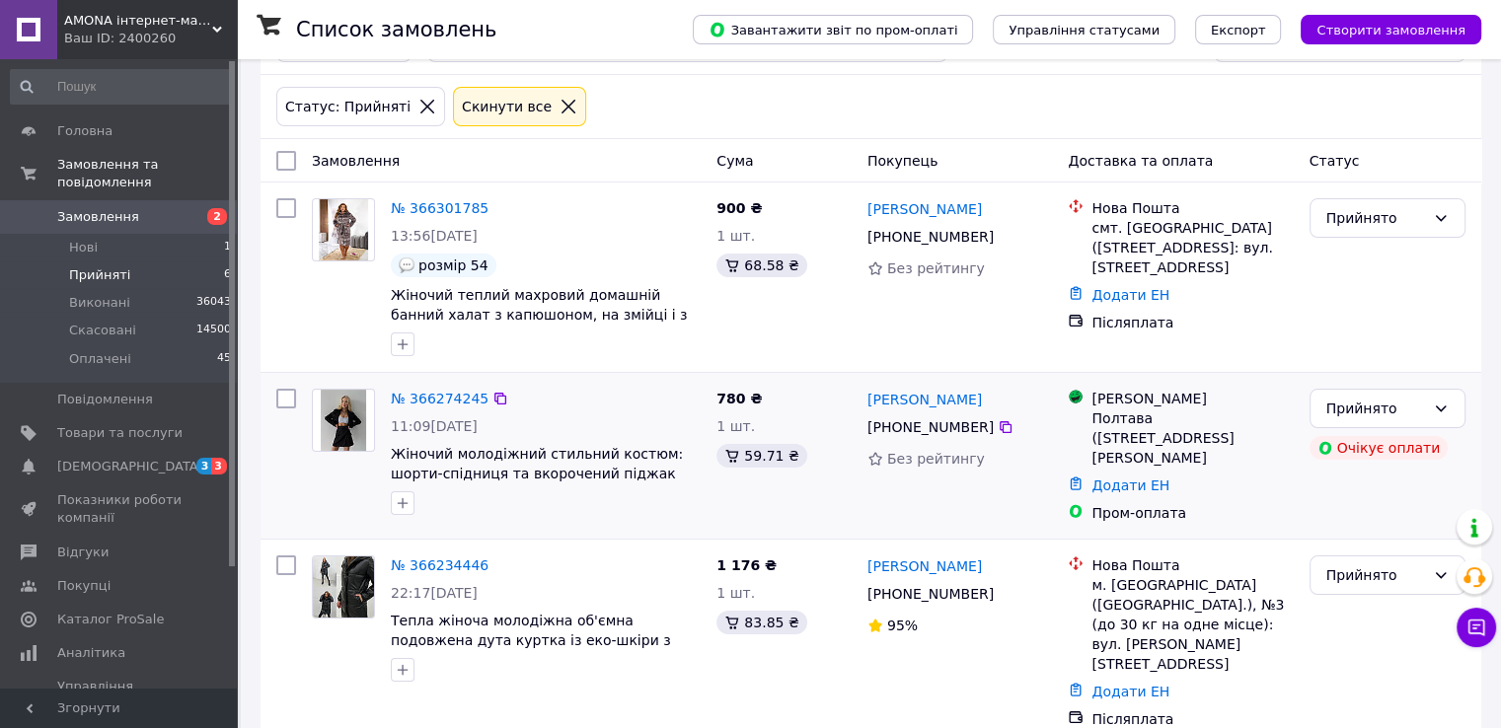
scroll to position [197, 0]
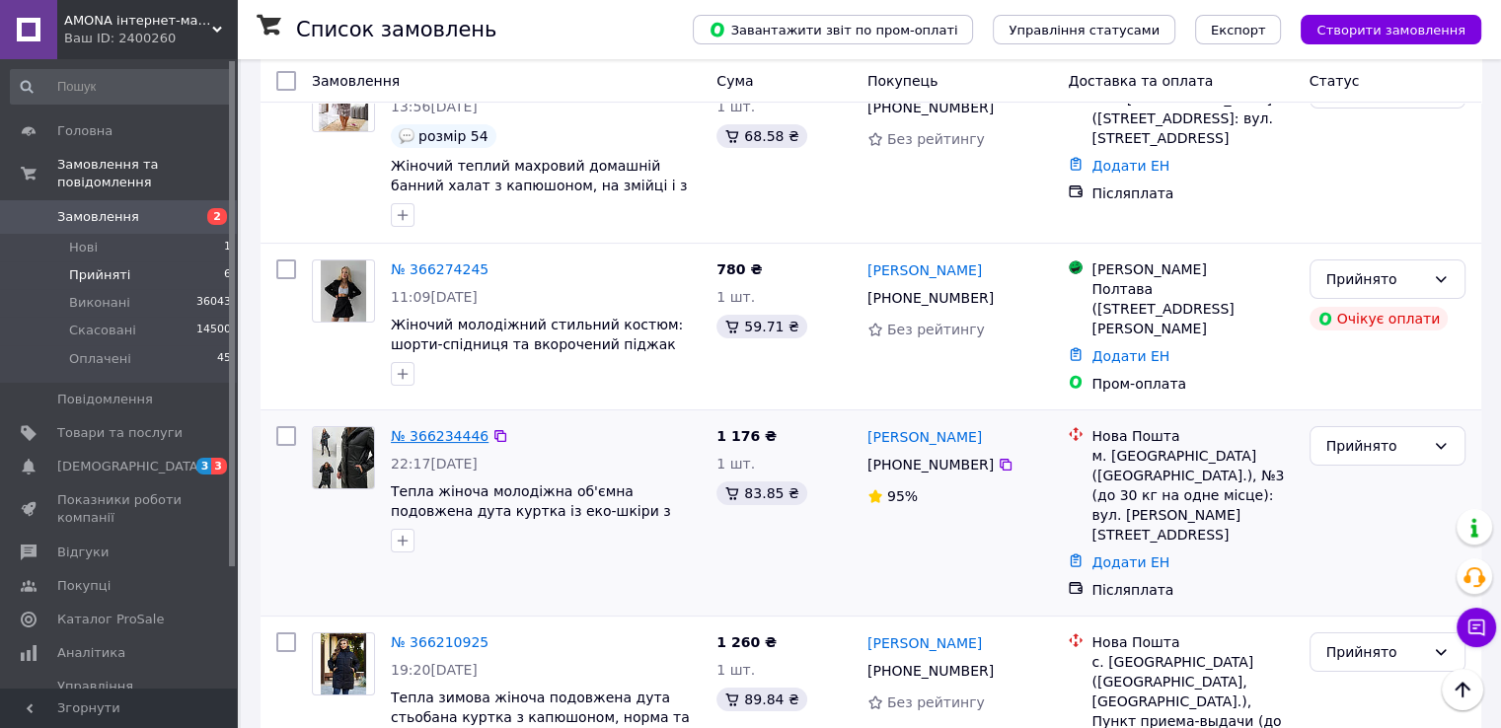
click at [404, 428] on link "№ 366234446" at bounding box center [440, 436] width 98 height 16
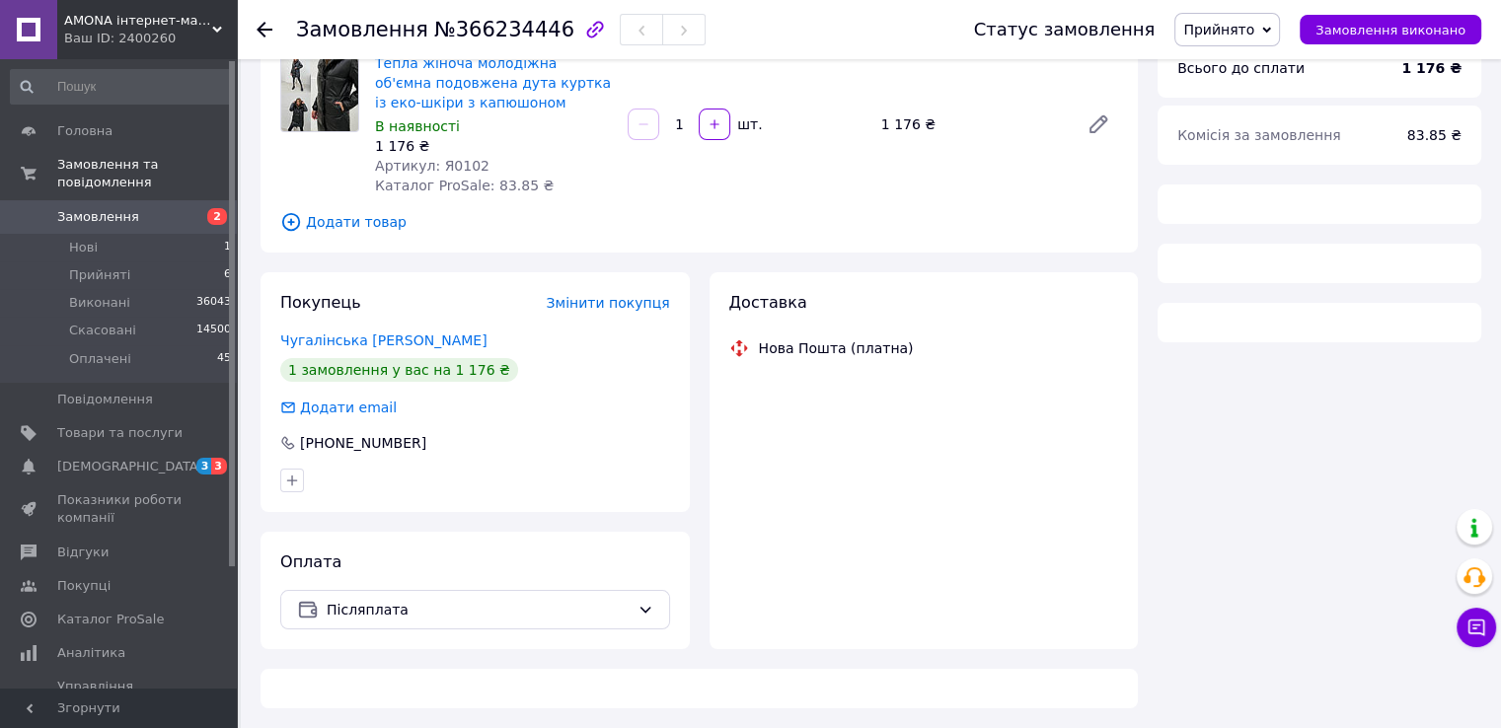
scroll to position [197, 0]
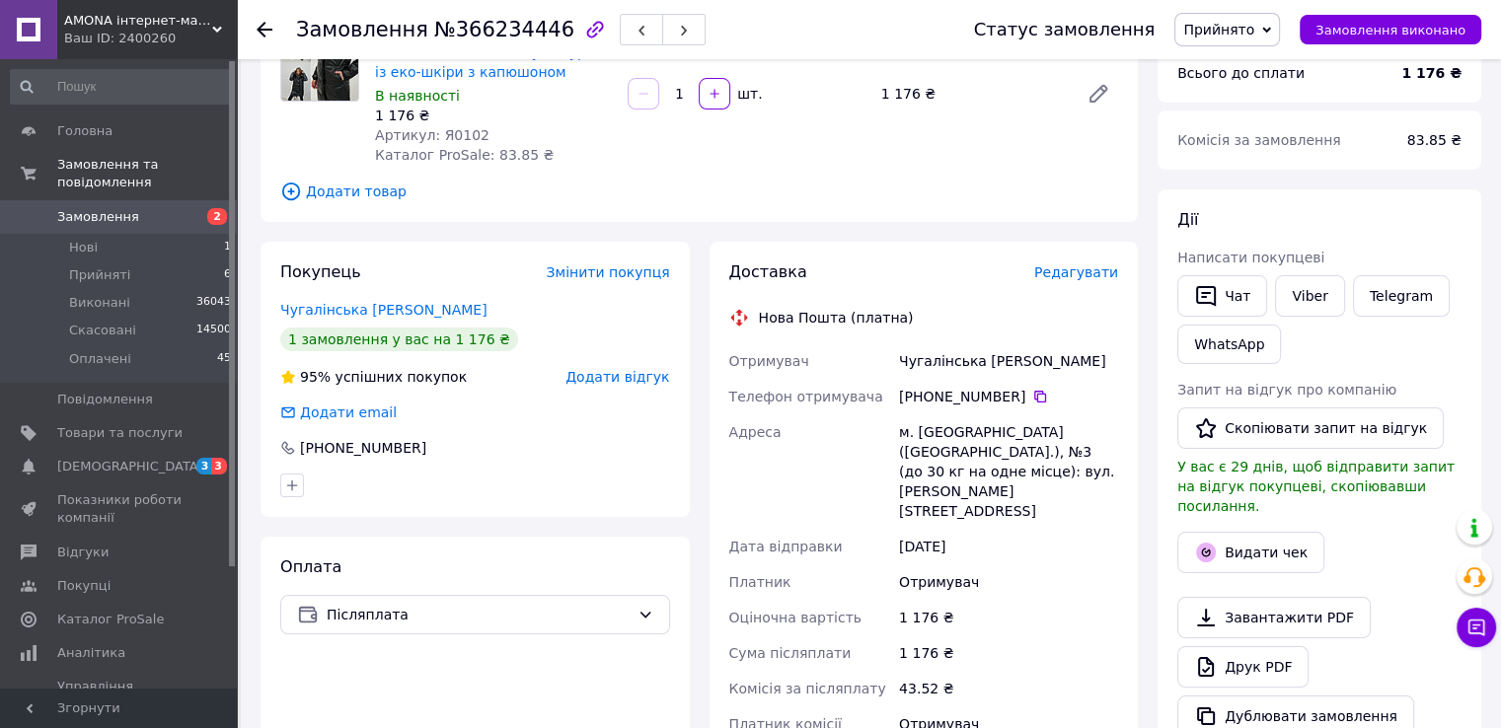
click at [1469, 646] on div "Чат з покупцем" at bounding box center [1476, 627] width 39 height 39
click at [1480, 624] on icon at bounding box center [1477, 628] width 20 height 20
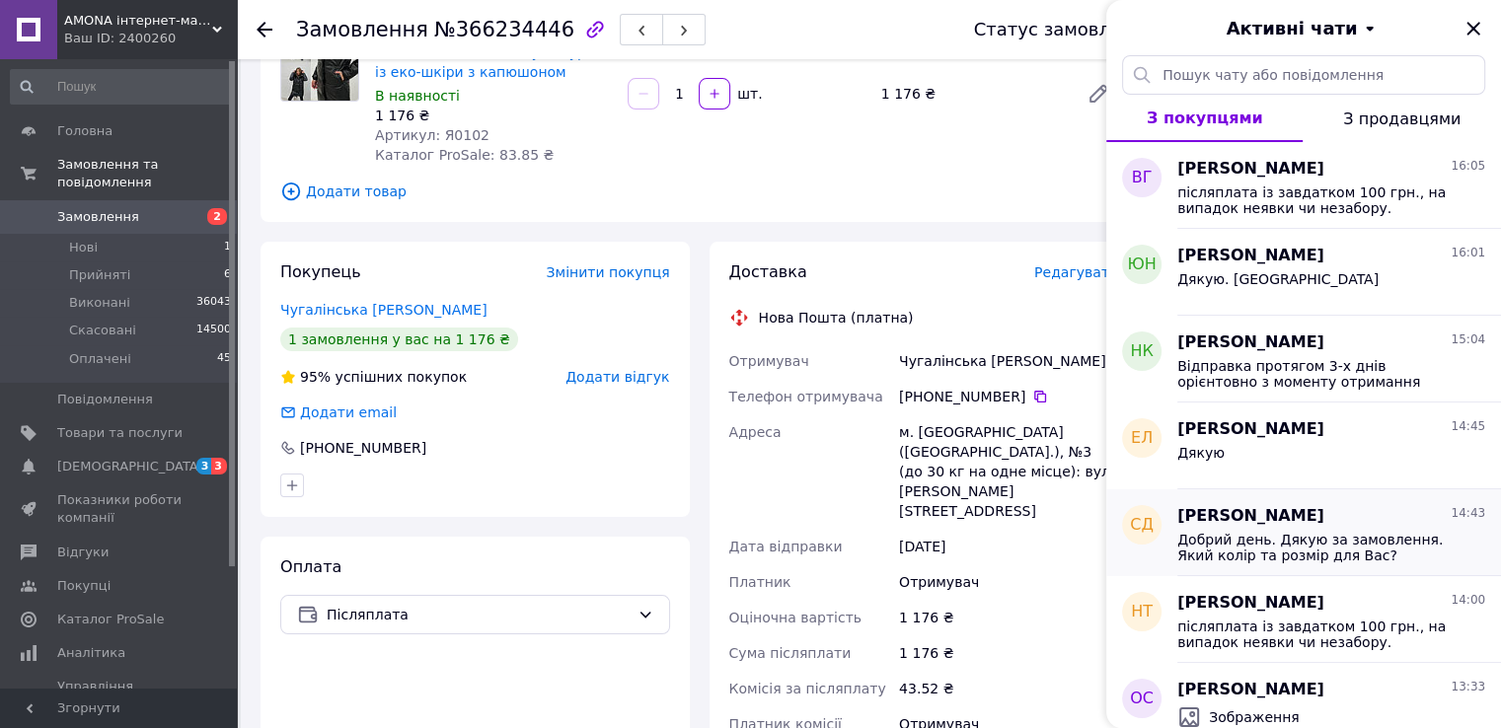
click at [1210, 490] on div "Светлана Дергун 14:43 Добрий день. Дякую за замовлення. Який колір та розмір дл…" at bounding box center [1339, 533] width 324 height 87
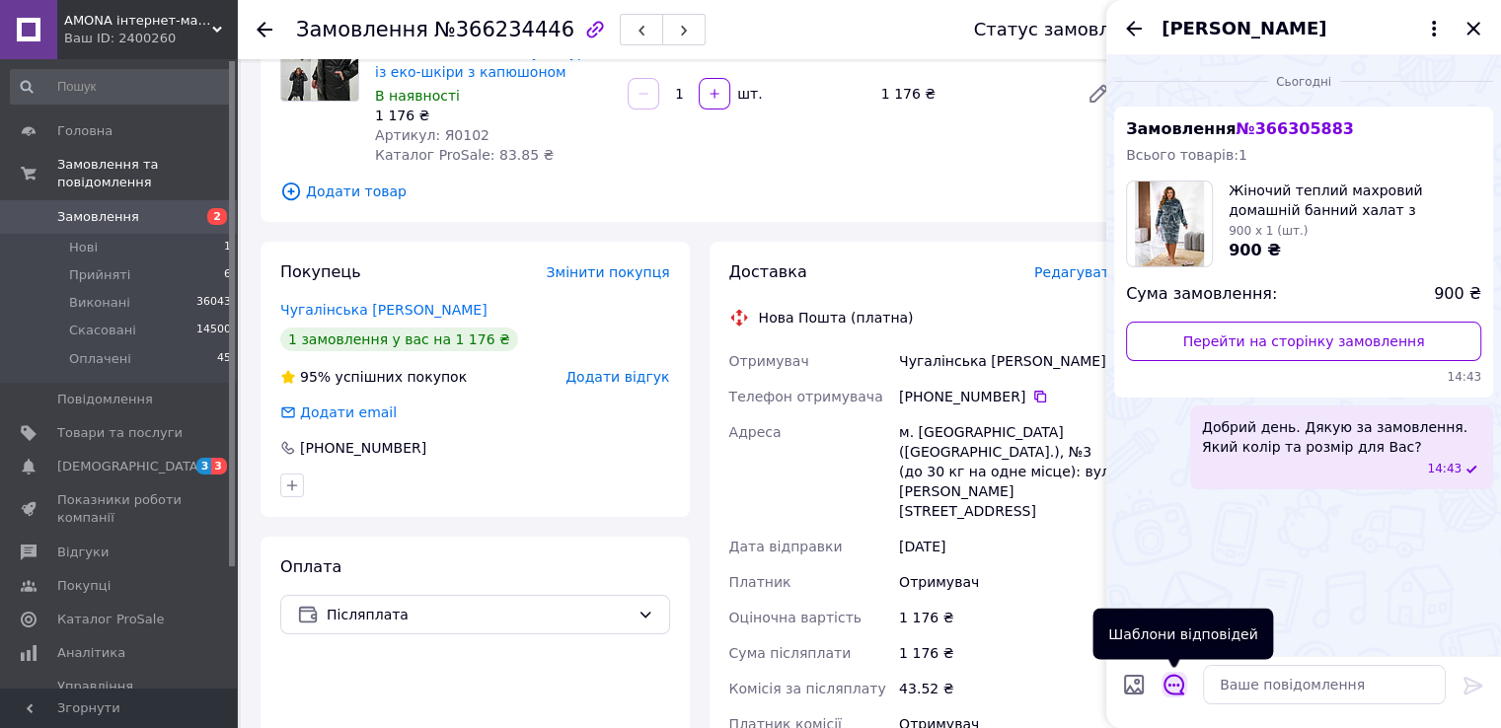
click at [1186, 691] on button "Відкрити шаблони відповідей" at bounding box center [1175, 685] width 26 height 26
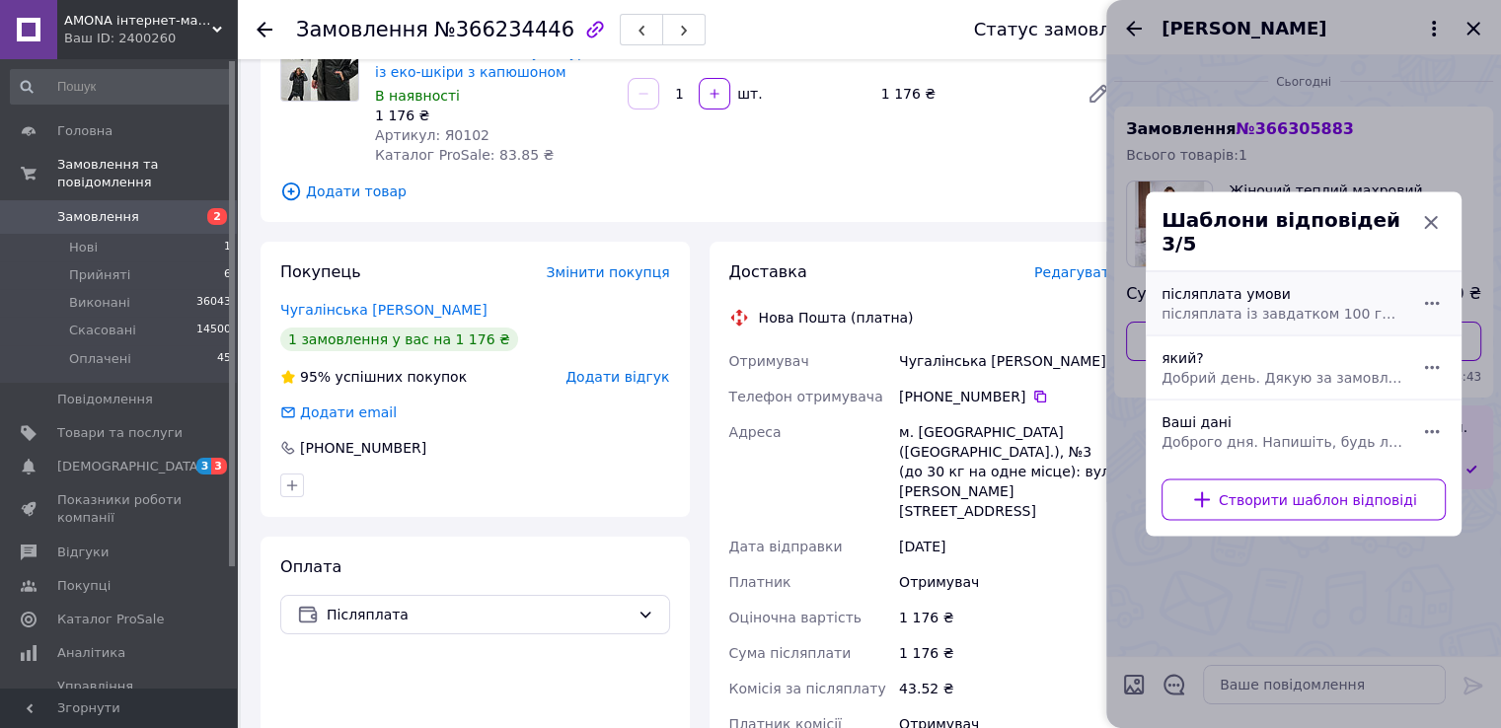
drag, startPoint x: 1247, startPoint y: 301, endPoint x: 1286, endPoint y: 356, distance: 67.3
click at [1247, 304] on span "післяплата із завдатком 100 грн., на випадок неявки чи незабору. Надсилати Вам …" at bounding box center [1282, 314] width 241 height 20
type textarea "післяплата із завдатком 100 грн., на випадок неявки чи незабору. Надсилати Вам …"
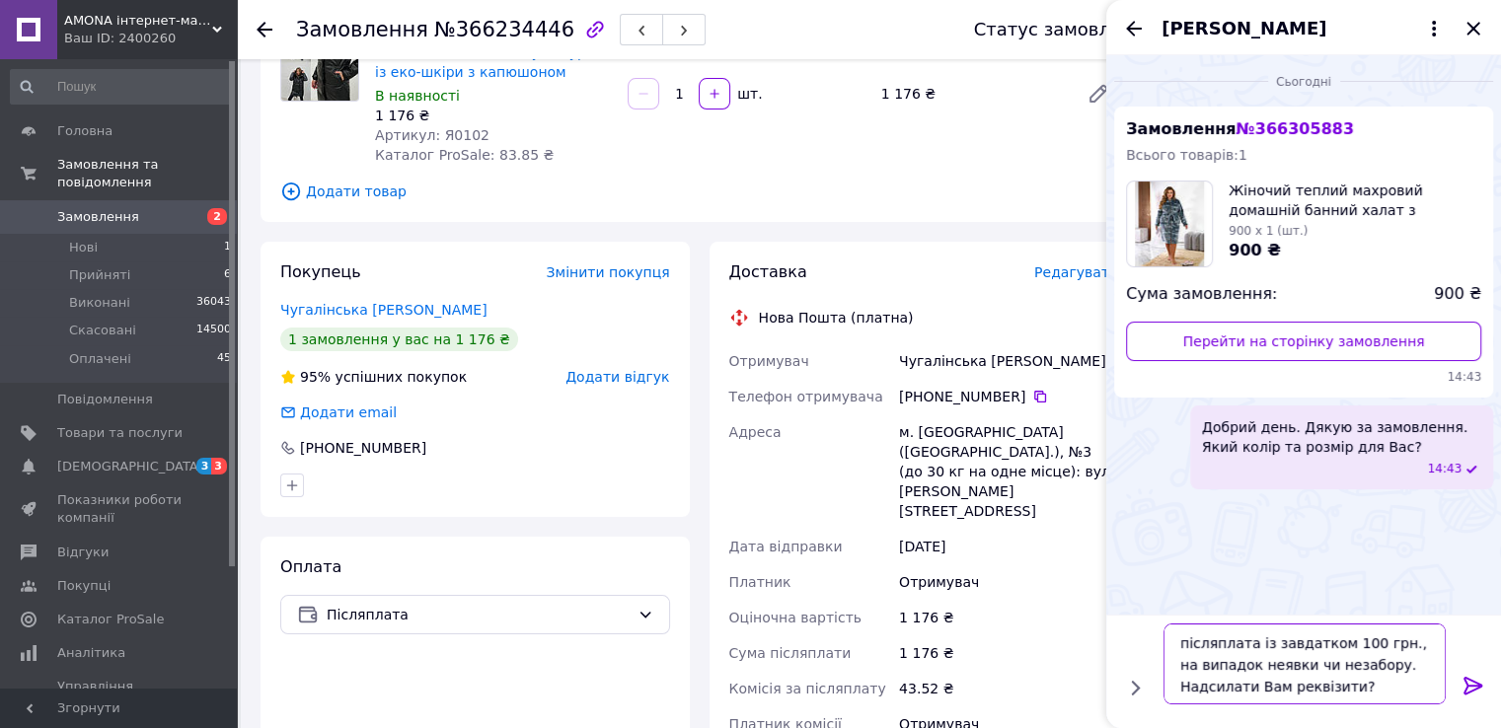
drag, startPoint x: 1353, startPoint y: 685, endPoint x: 1106, endPoint y: 577, distance: 269.2
click at [1106, 577] on div "Сьогодні Замовлення № 366305883 Всього товарів: 1 Жіночий теплий махровий домаш…" at bounding box center [1303, 391] width 395 height 673
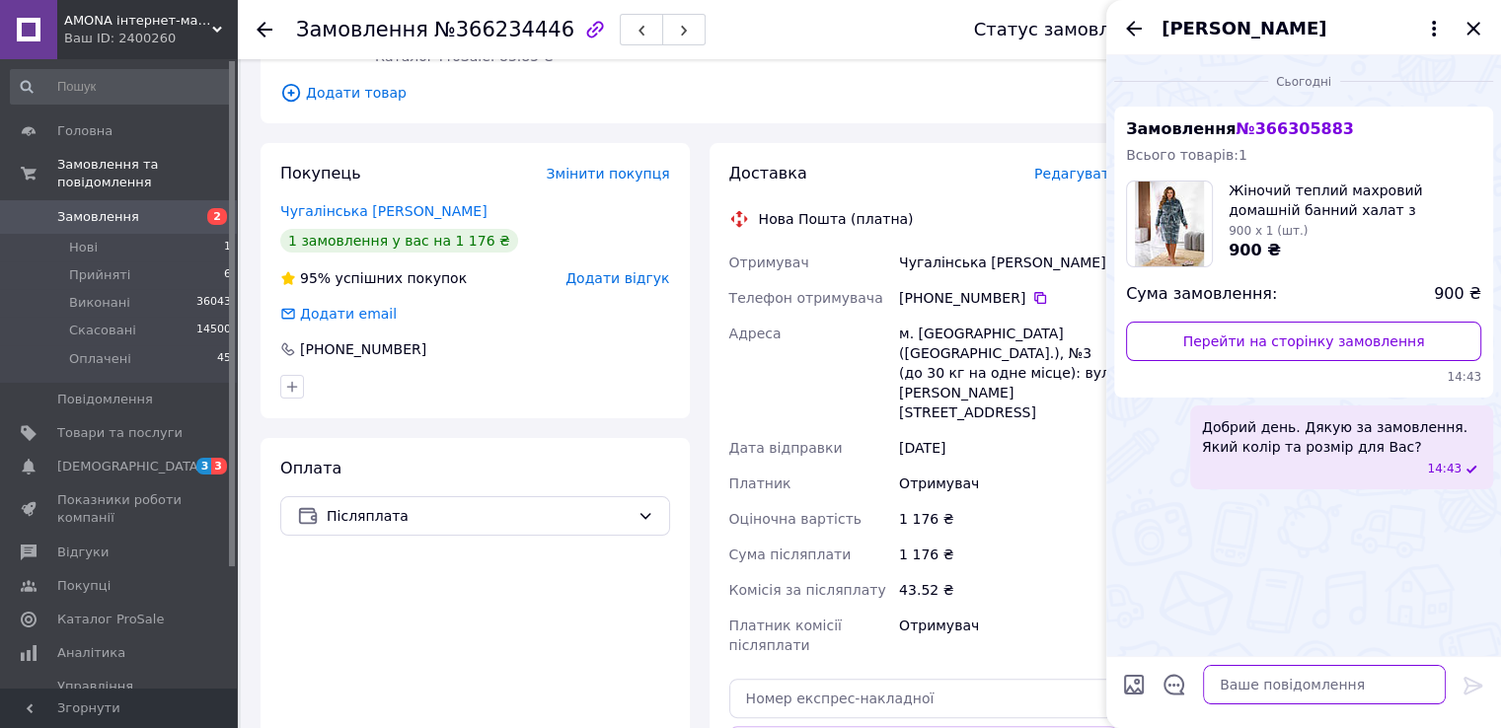
scroll to position [0, 0]
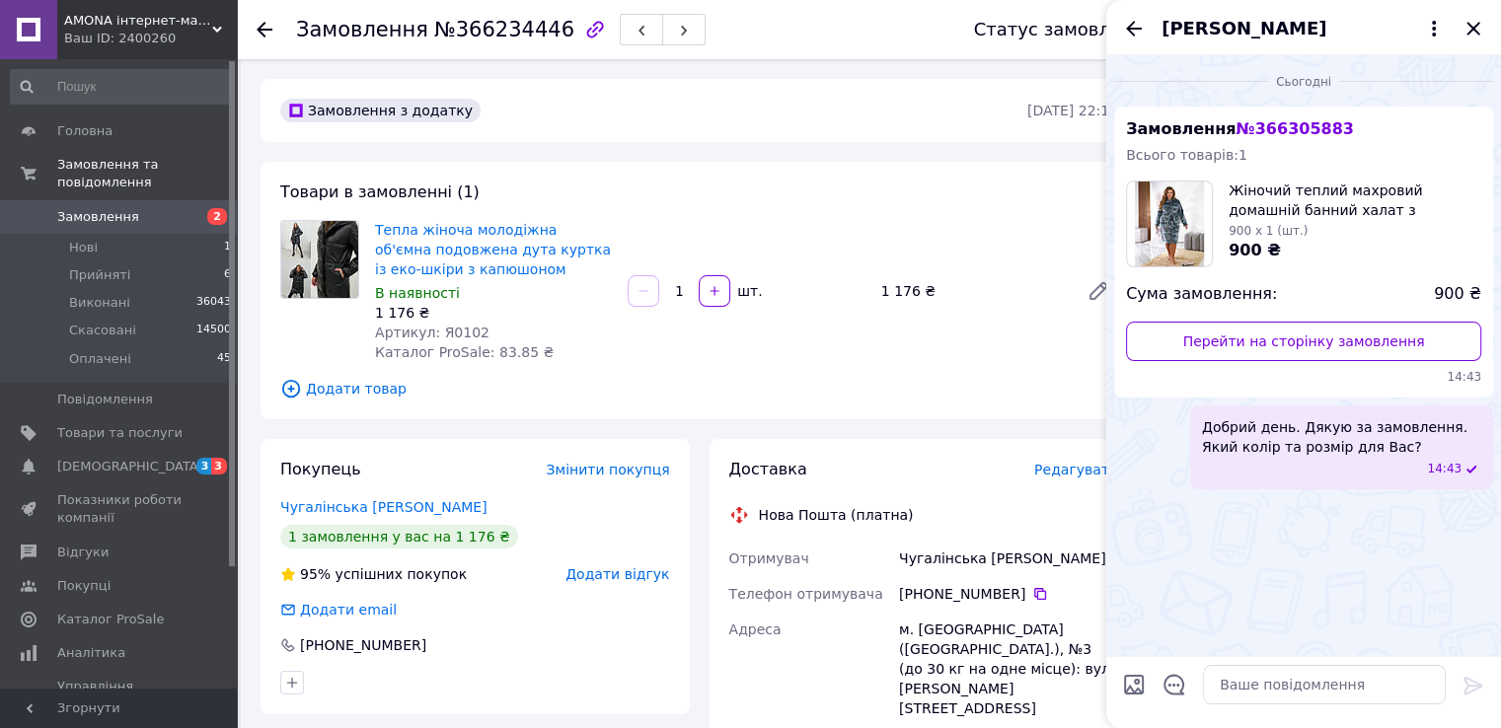
click at [1474, 22] on icon "Закрити" at bounding box center [1474, 29] width 24 height 24
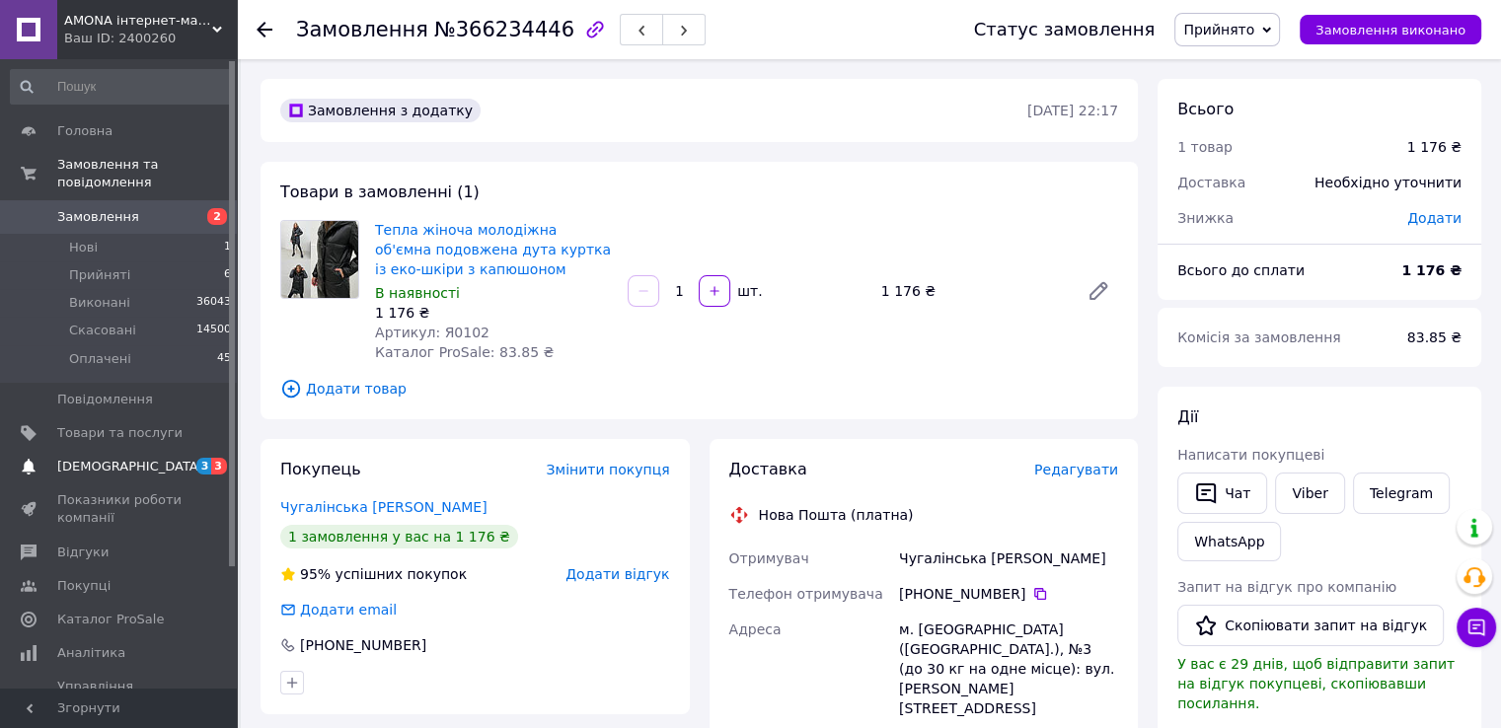
click at [142, 458] on span "[DEMOGRAPHIC_DATA]" at bounding box center [119, 467] width 125 height 18
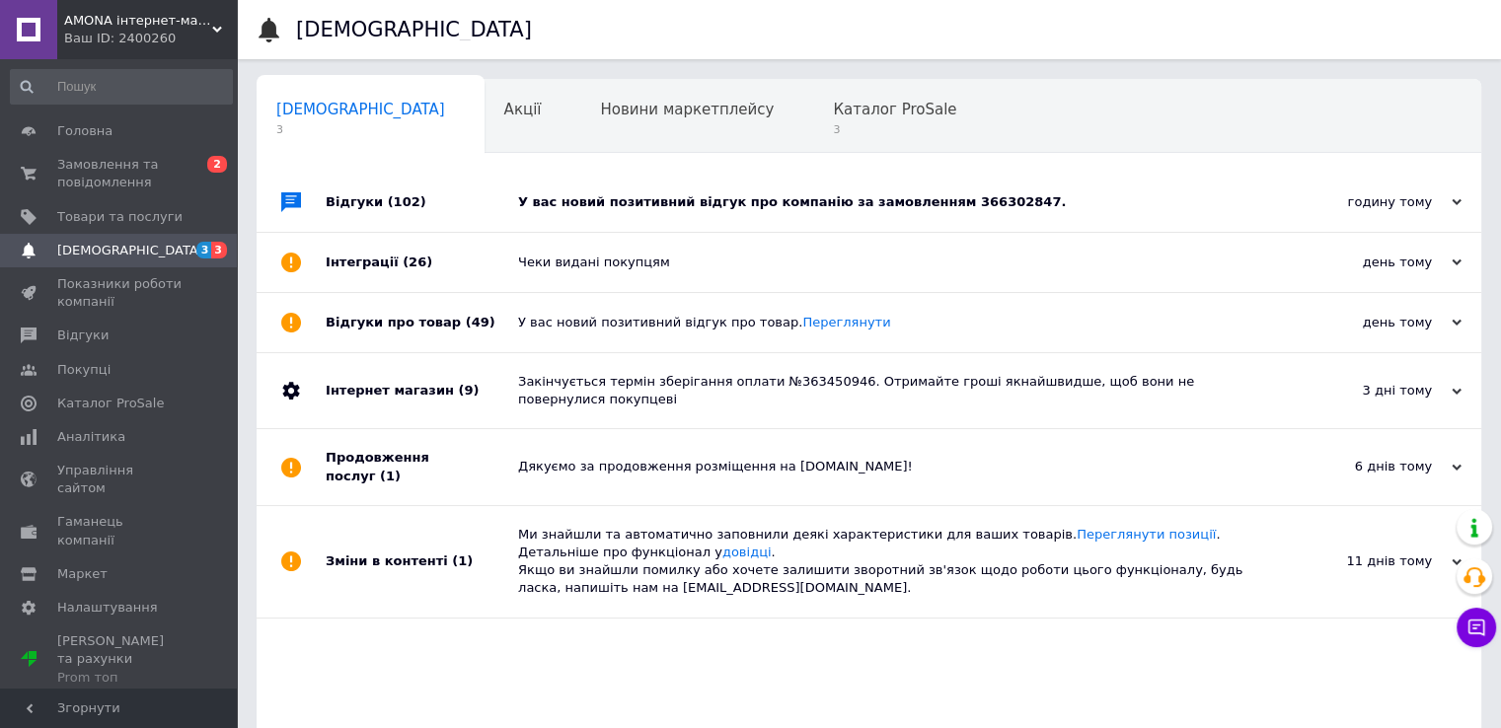
click at [393, 184] on div "Відгуки (102)" at bounding box center [422, 202] width 192 height 59
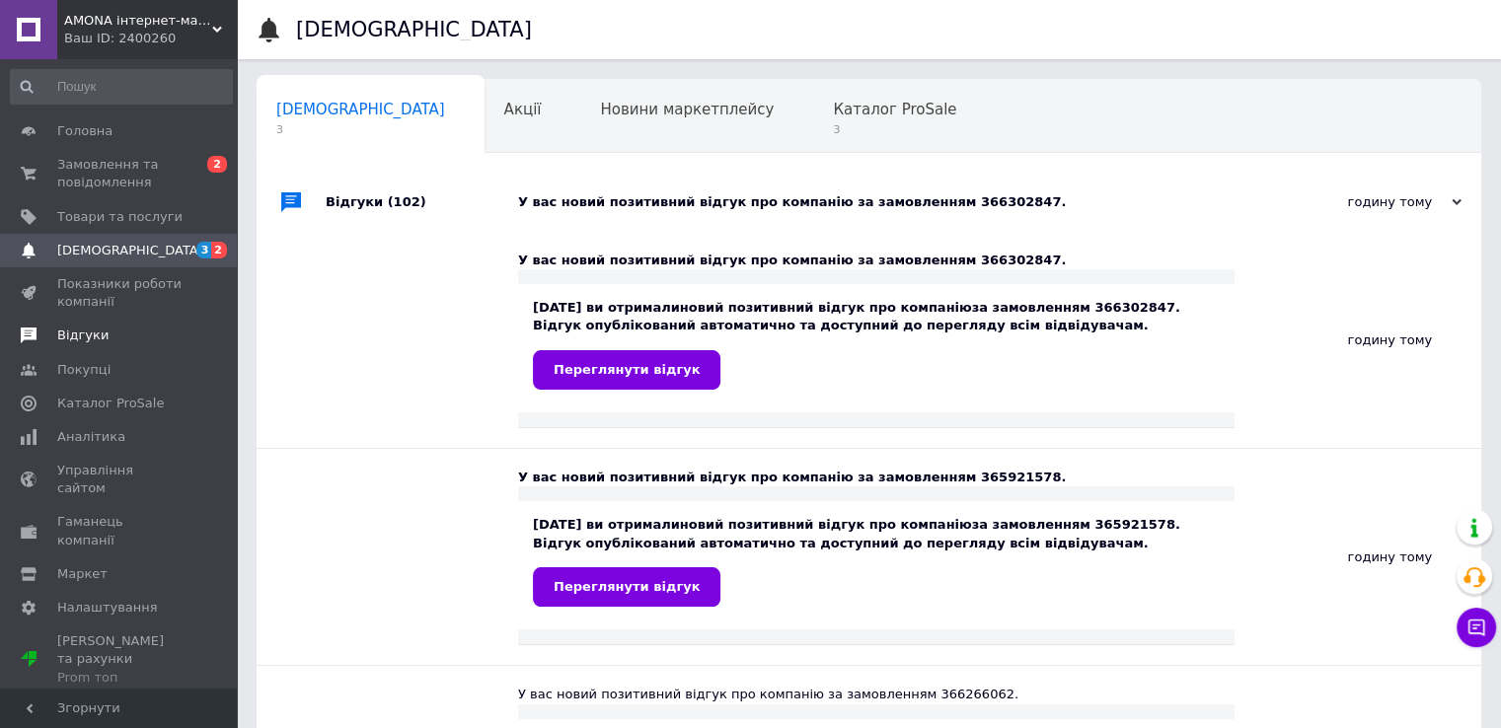
click at [71, 337] on span "Відгуки" at bounding box center [82, 336] width 51 height 18
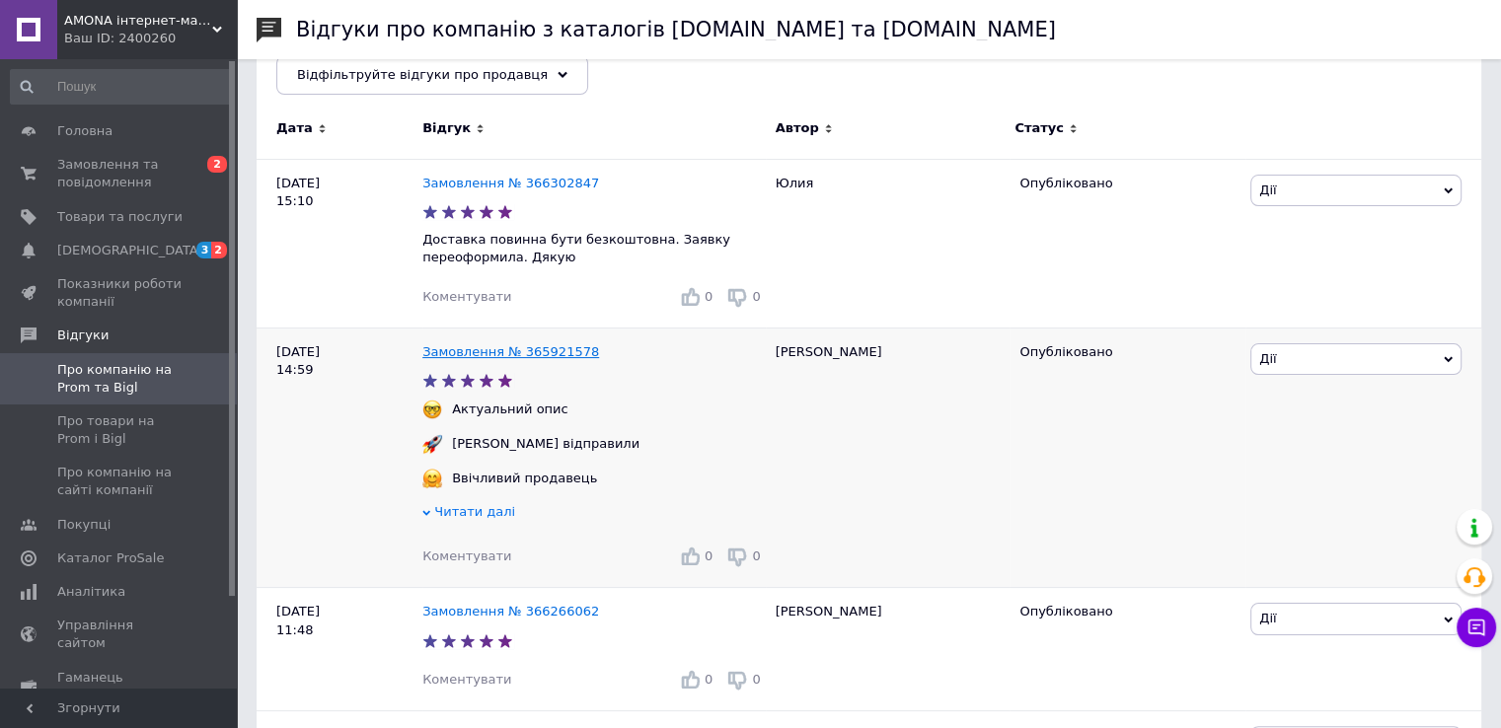
scroll to position [296, 0]
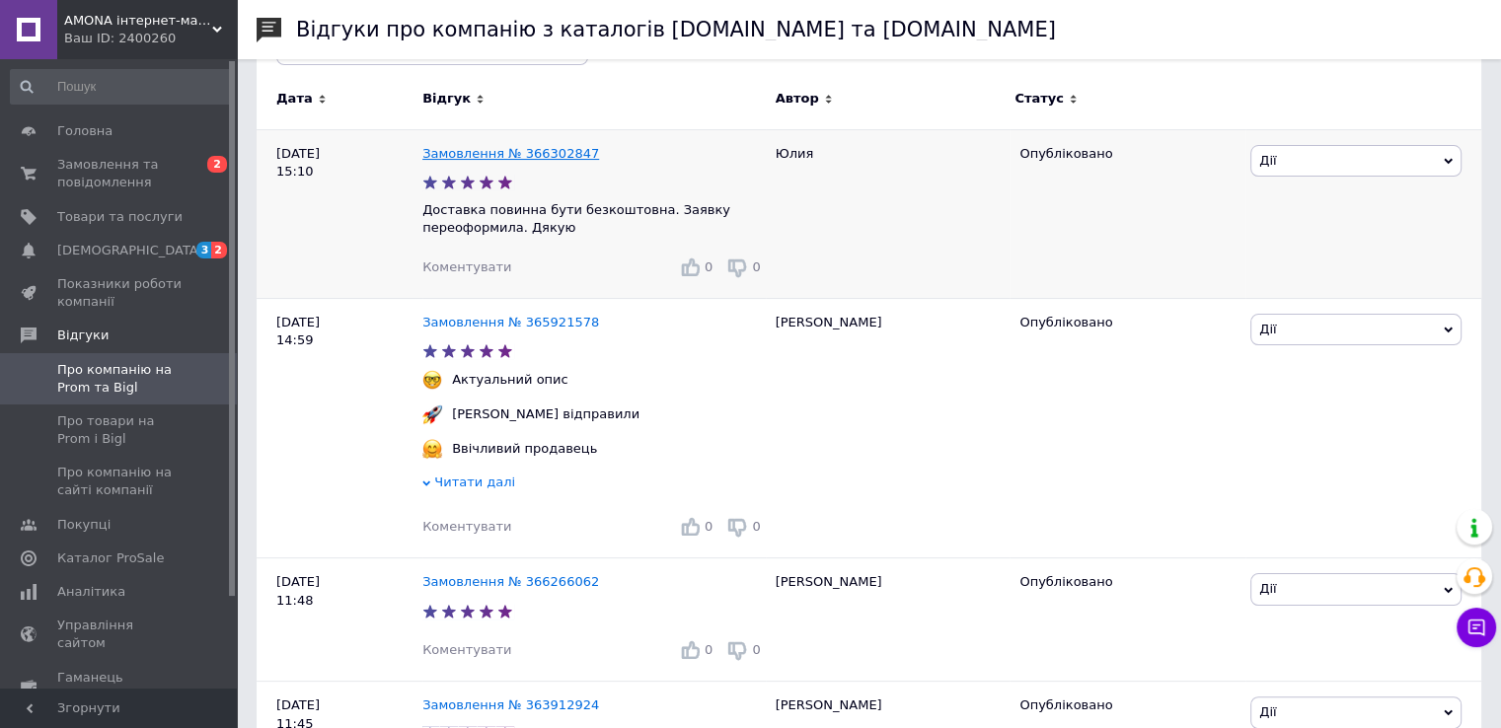
click at [480, 150] on link "Замовлення № 366302847" at bounding box center [510, 153] width 177 height 15
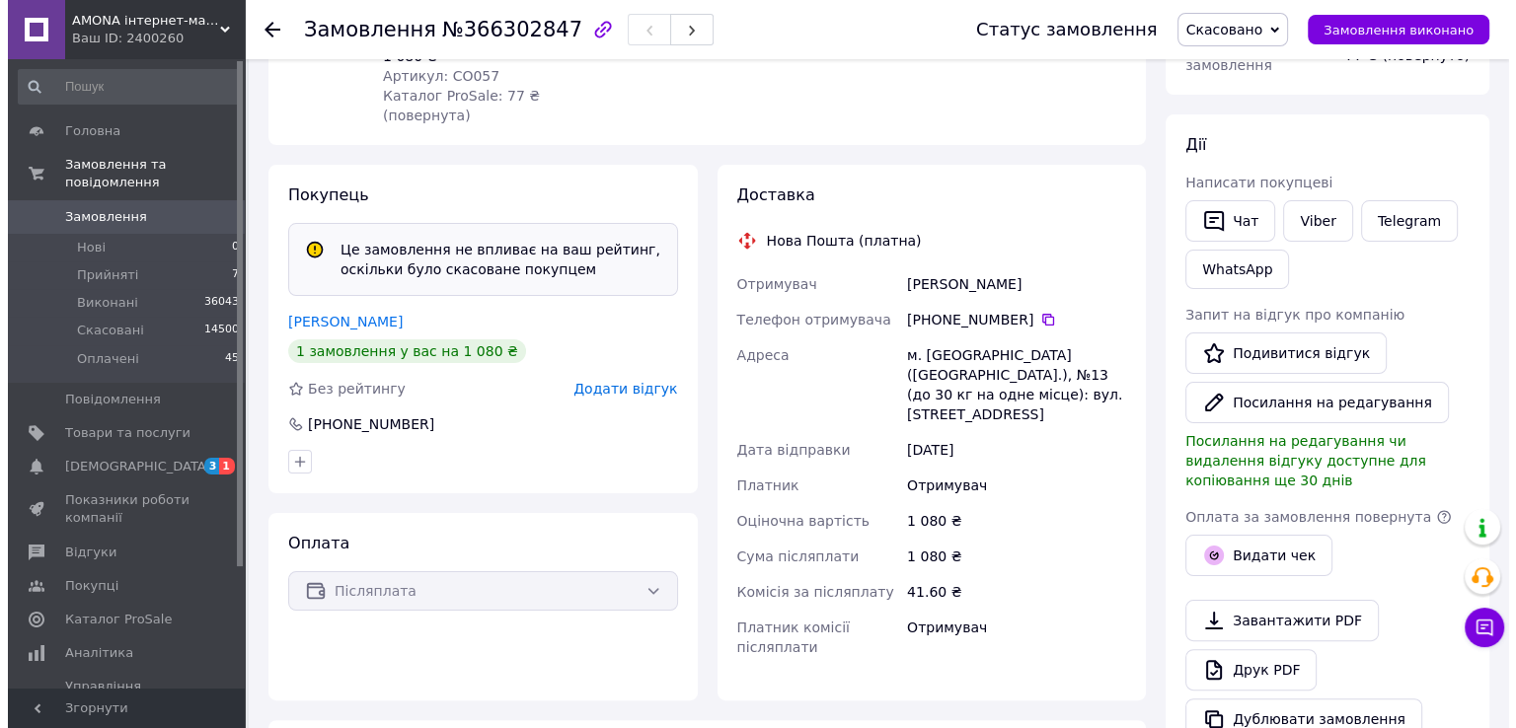
scroll to position [316, 0]
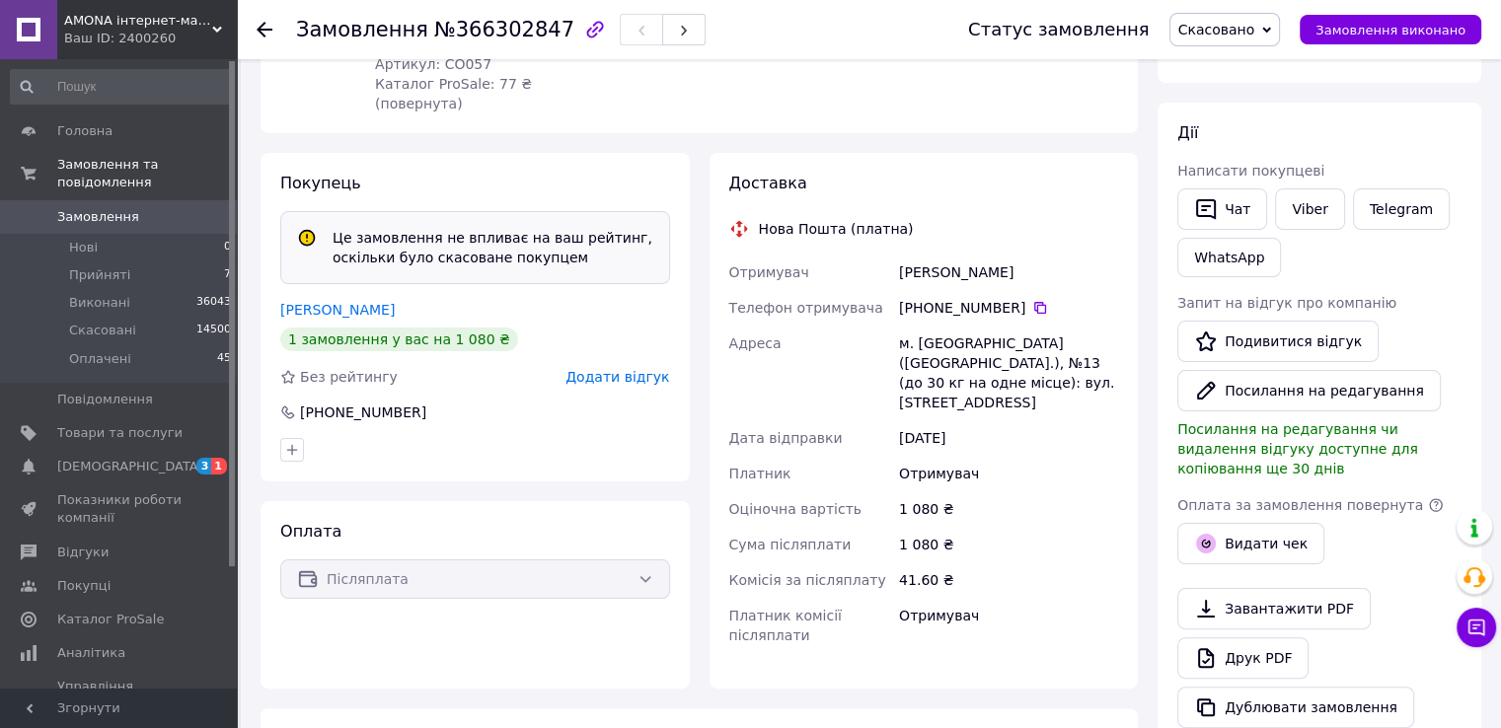
click at [635, 369] on span "Додати відгук" at bounding box center [617, 377] width 104 height 16
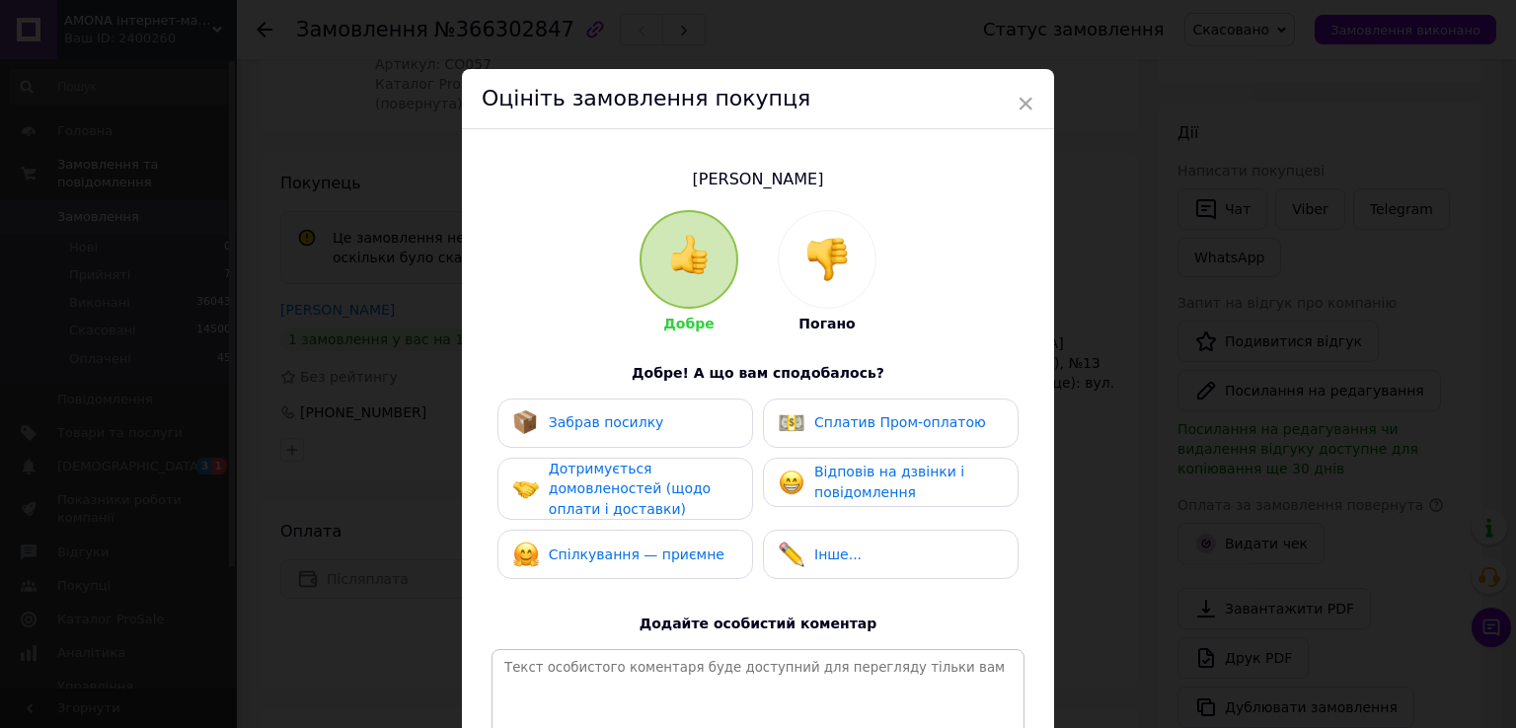
drag, startPoint x: 569, startPoint y: 421, endPoint x: 565, endPoint y: 447, distance: 26.1
click at [569, 421] on span "Забрав посилку" at bounding box center [606, 422] width 115 height 16
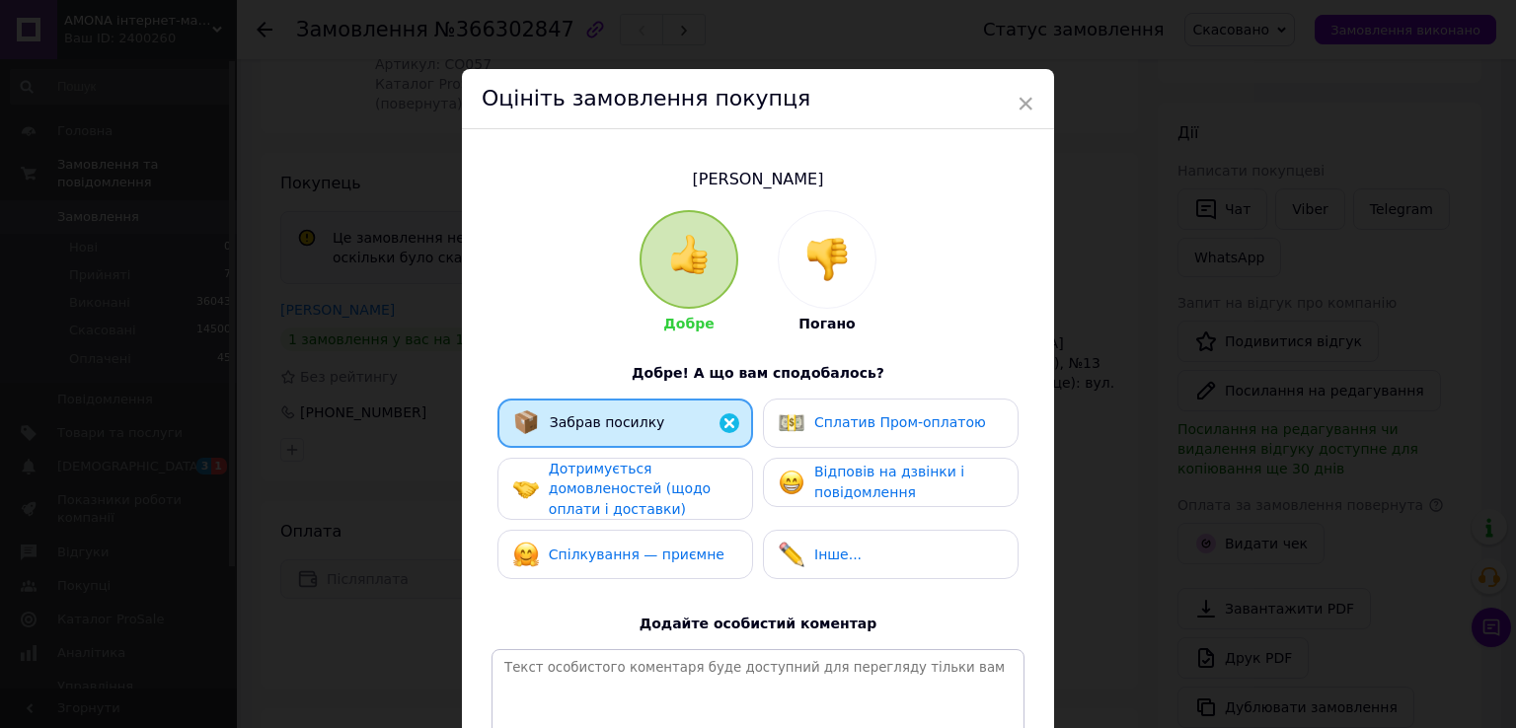
click at [566, 474] on span "Дотримується домовленостей (щодо оплати і доставки)" at bounding box center [630, 489] width 162 height 56
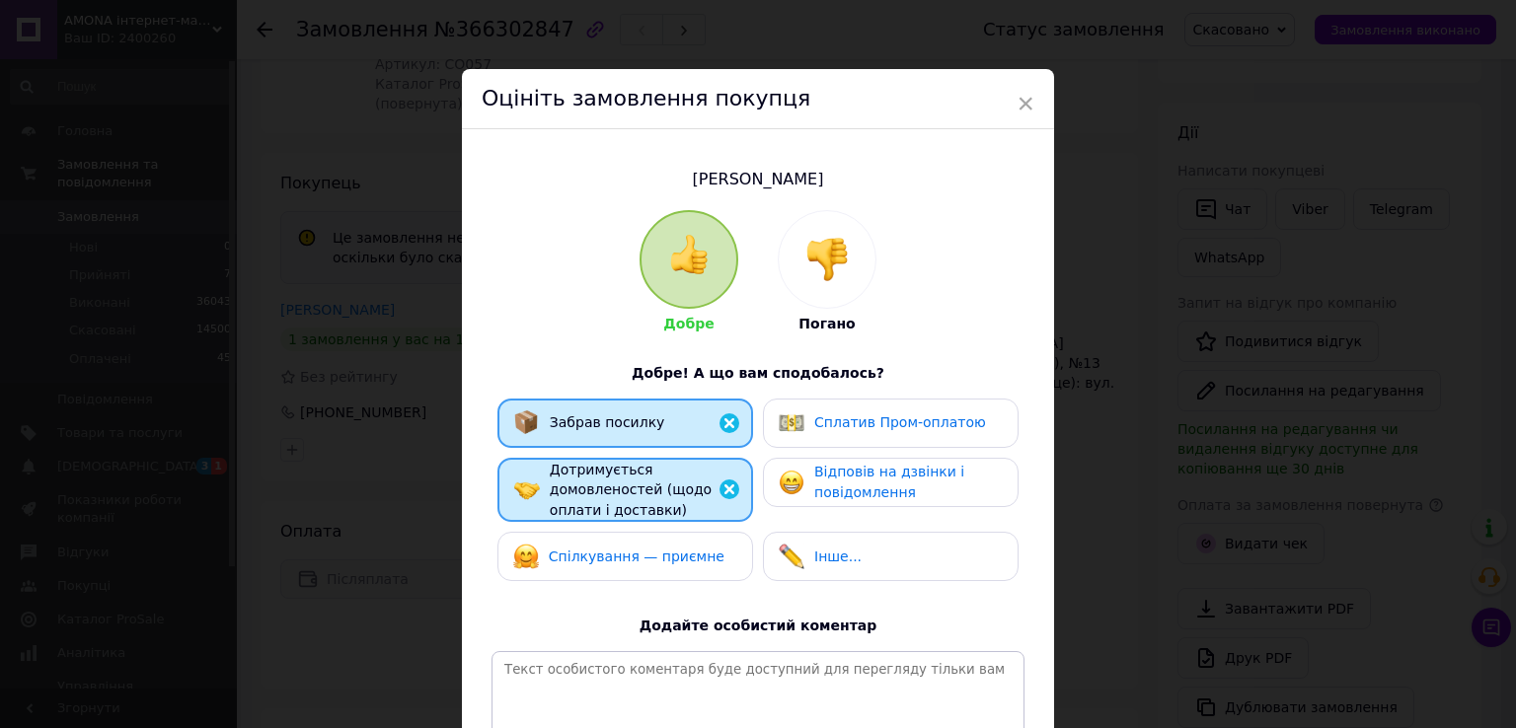
click at [648, 562] on span "Спілкування — приємне" at bounding box center [637, 557] width 176 height 16
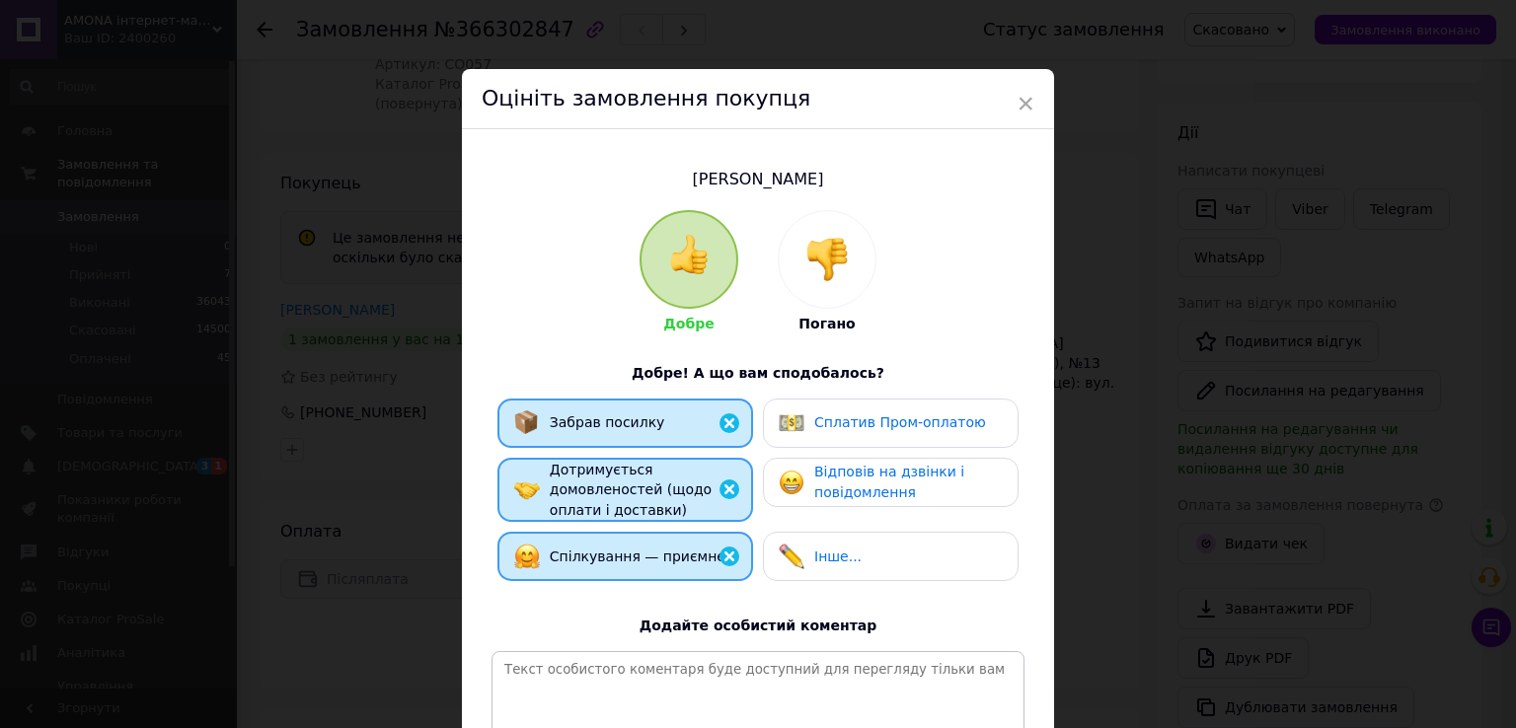
click at [834, 478] on span "Відповів на дзвінки і повідомлення" at bounding box center [889, 482] width 150 height 37
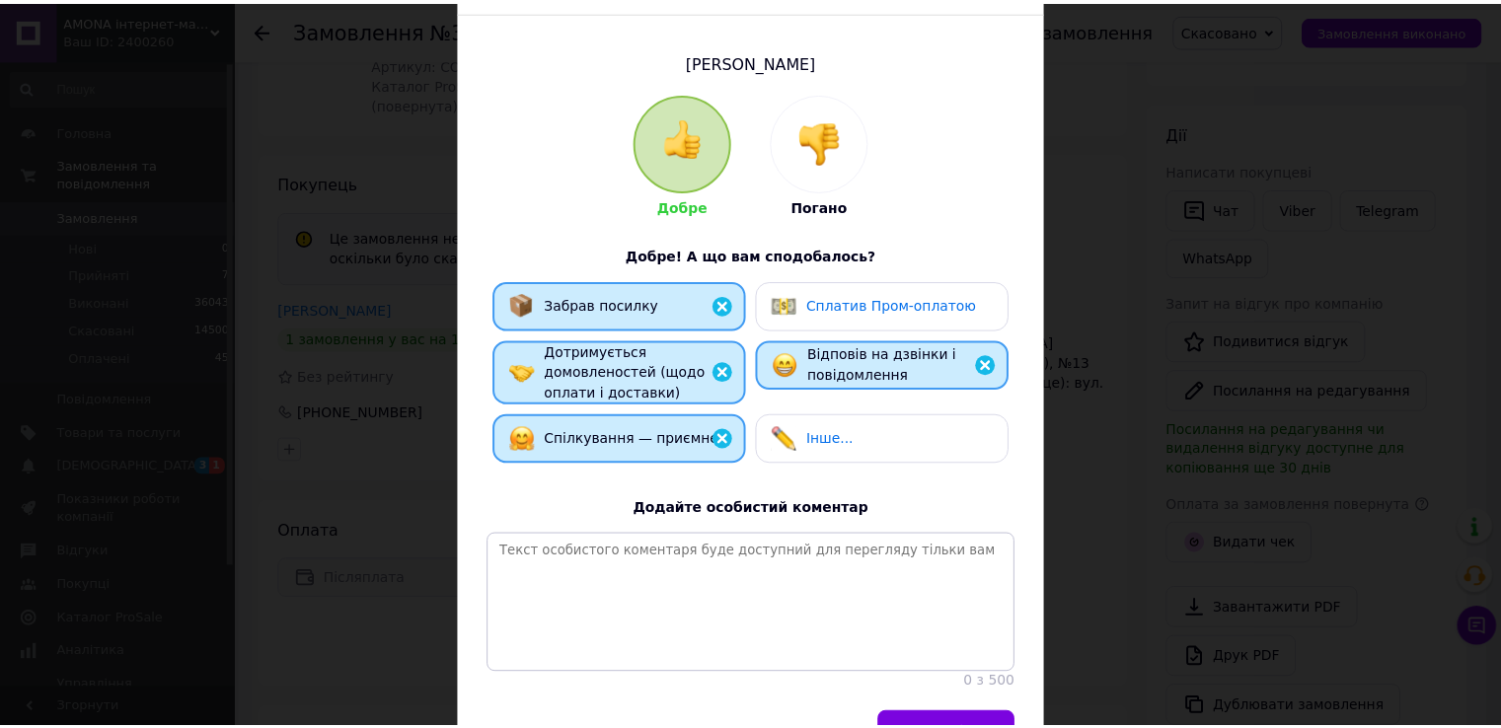
scroll to position [249, 0]
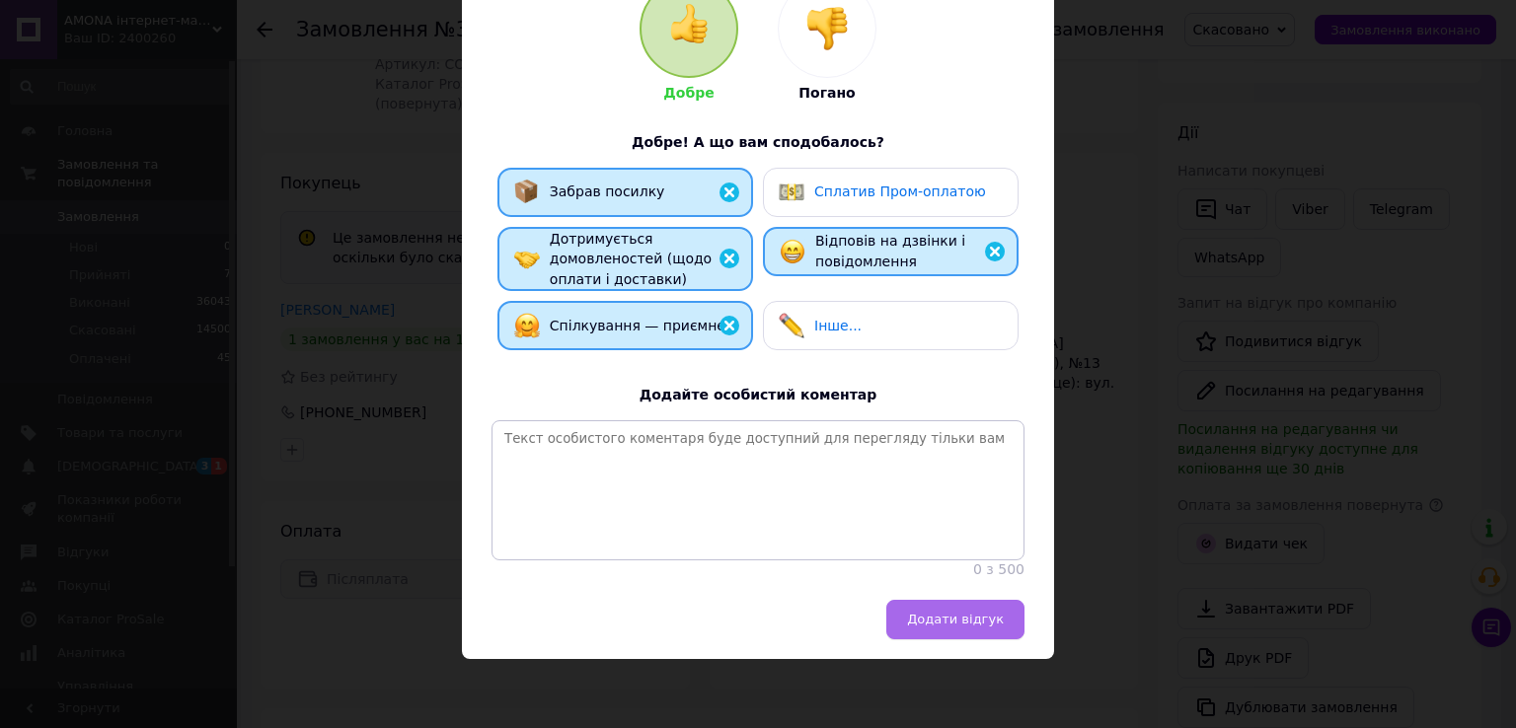
click at [942, 621] on span "Додати відгук" at bounding box center [955, 619] width 97 height 15
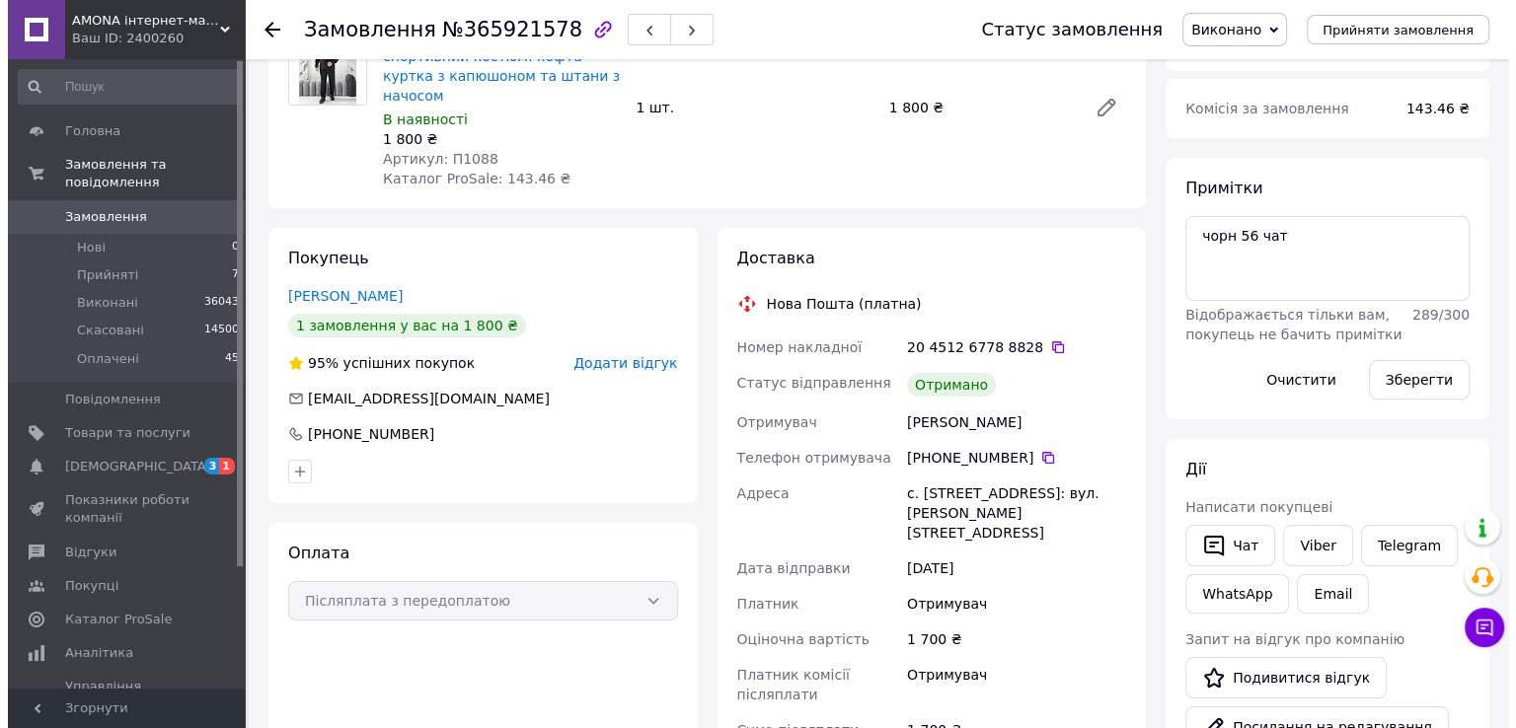
scroll to position [197, 0]
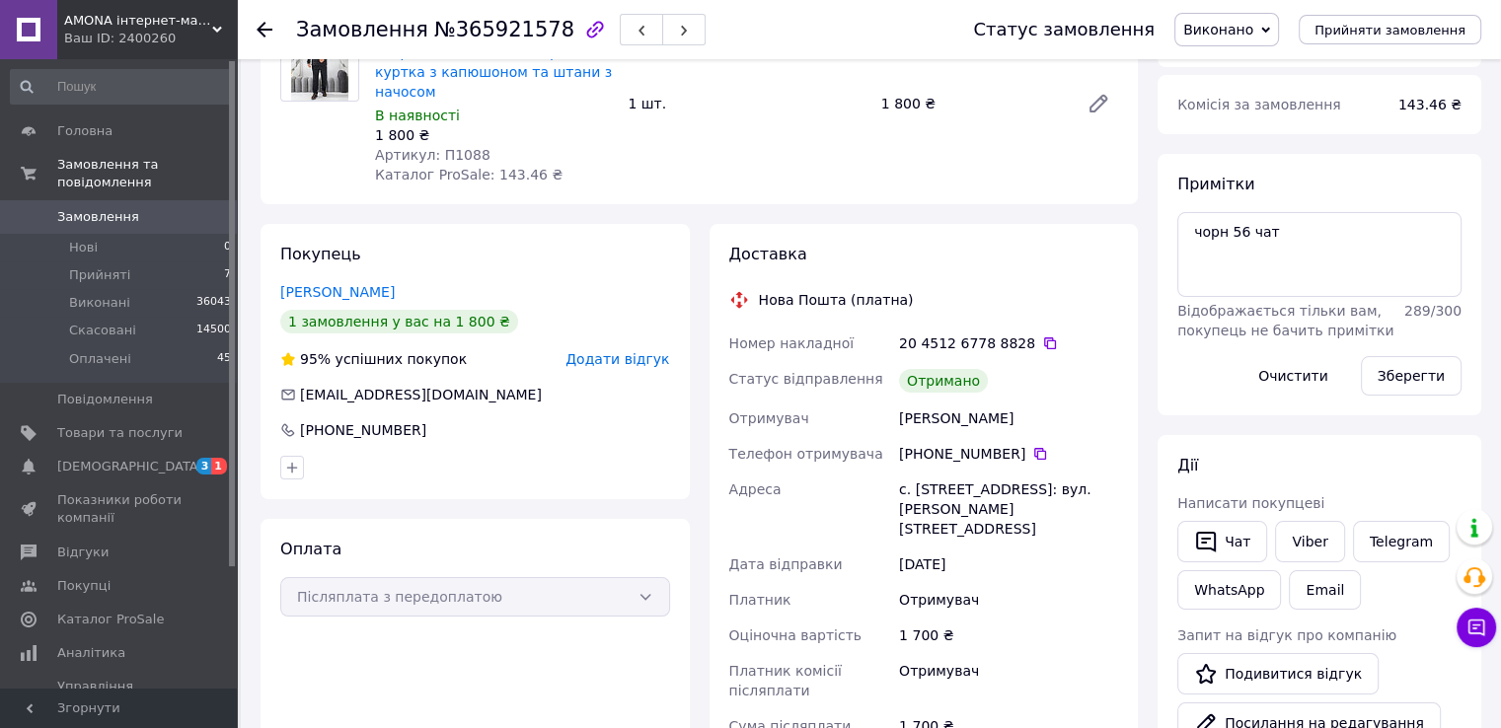
click at [640, 351] on span "Додати відгук" at bounding box center [617, 359] width 104 height 16
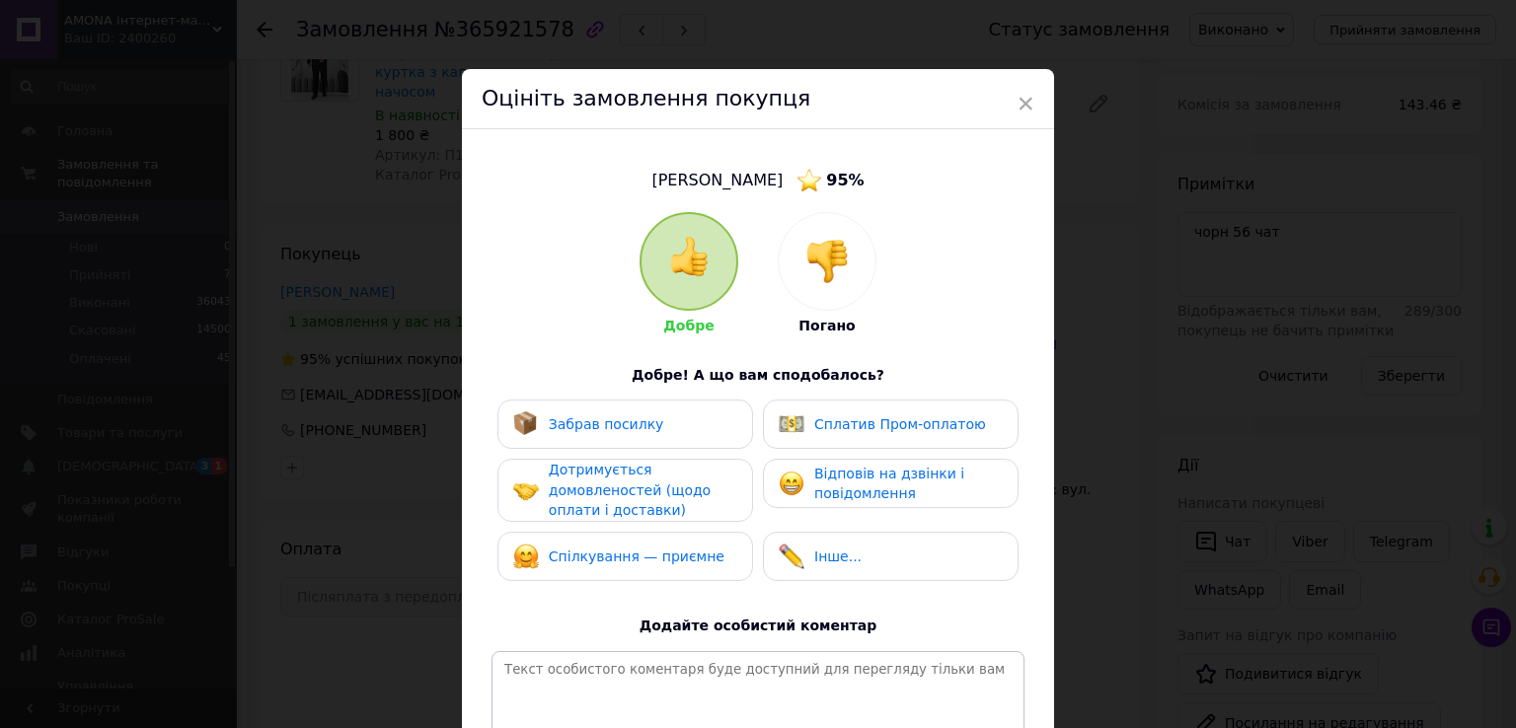
drag, startPoint x: 663, startPoint y: 447, endPoint x: 637, endPoint y: 479, distance: 41.3
click at [661, 447] on div "Забрав посилку" at bounding box center [625, 424] width 256 height 49
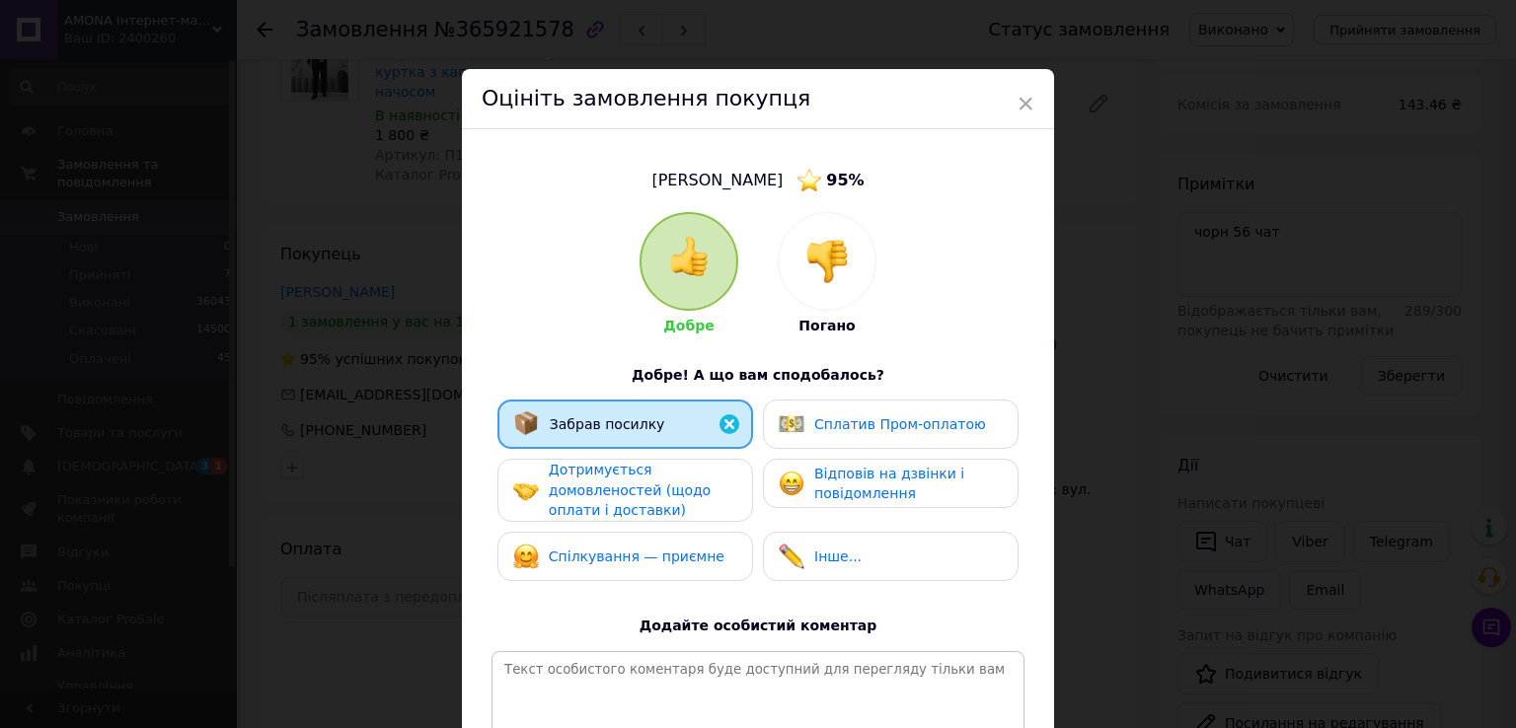
click at [637, 484] on span "Дотримується домовленостей (щодо оплати і доставки)" at bounding box center [630, 490] width 162 height 56
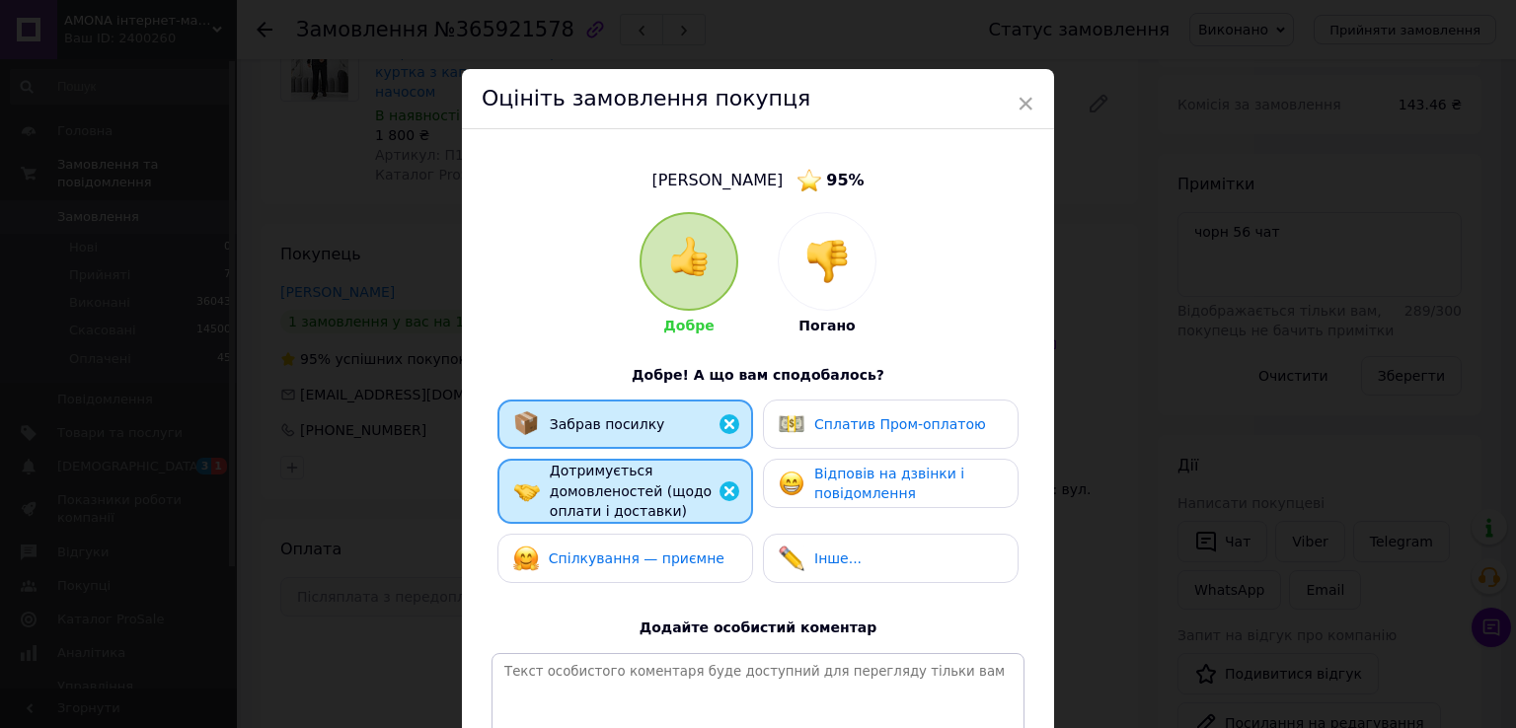
click at [608, 540] on div "Спілкування — приємне" at bounding box center [625, 558] width 256 height 49
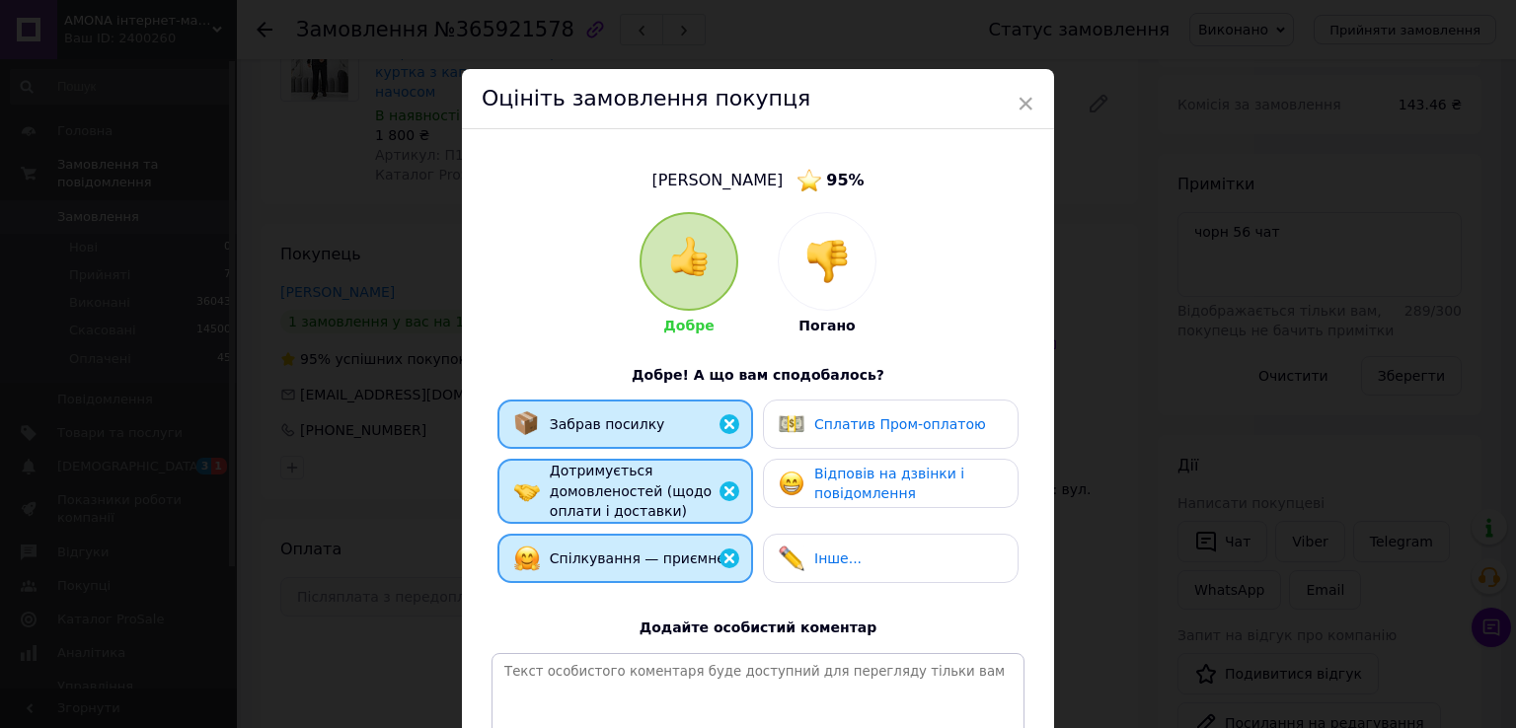
click at [805, 490] on div "Відповів на дзвінки і повідомлення" at bounding box center [890, 484] width 223 height 40
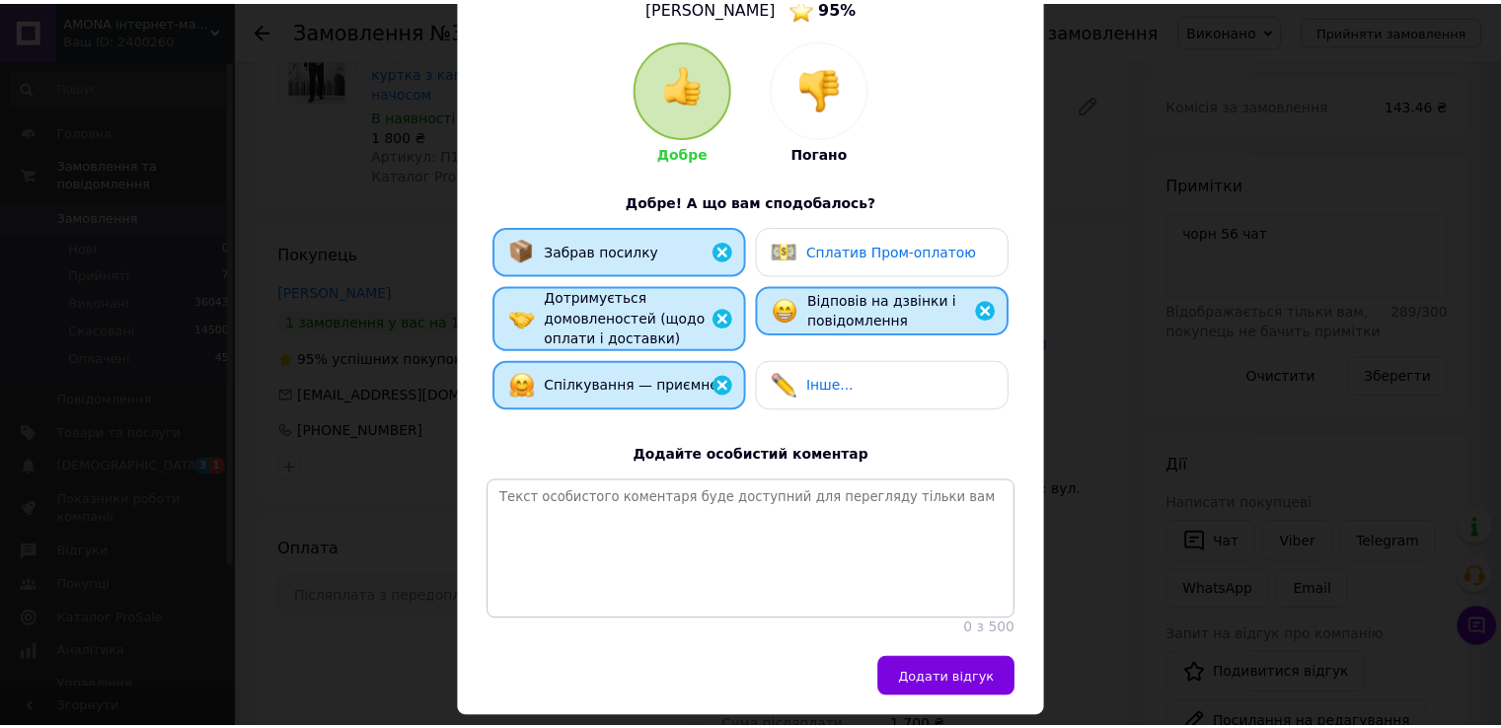
scroll to position [251, 0]
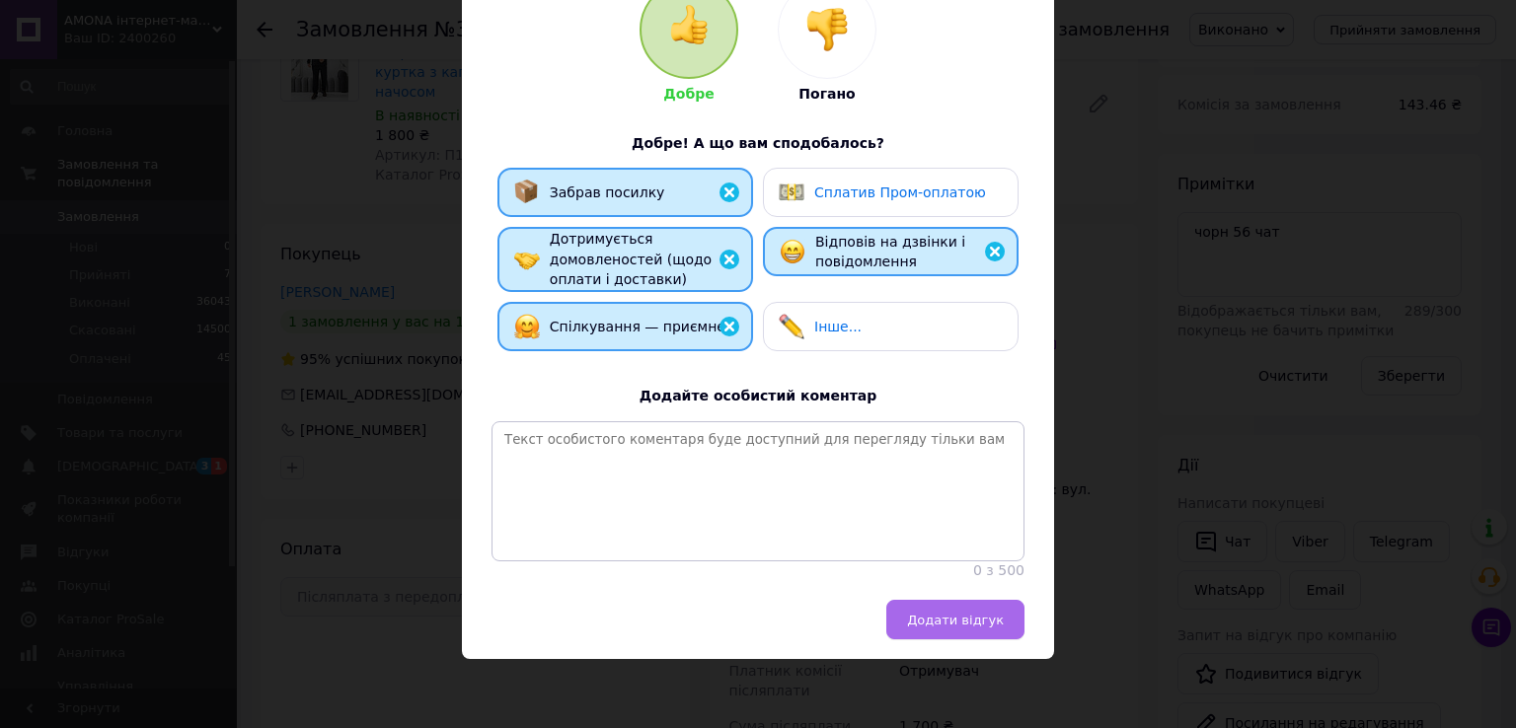
click at [987, 621] on span "Додати відгук" at bounding box center [955, 620] width 97 height 15
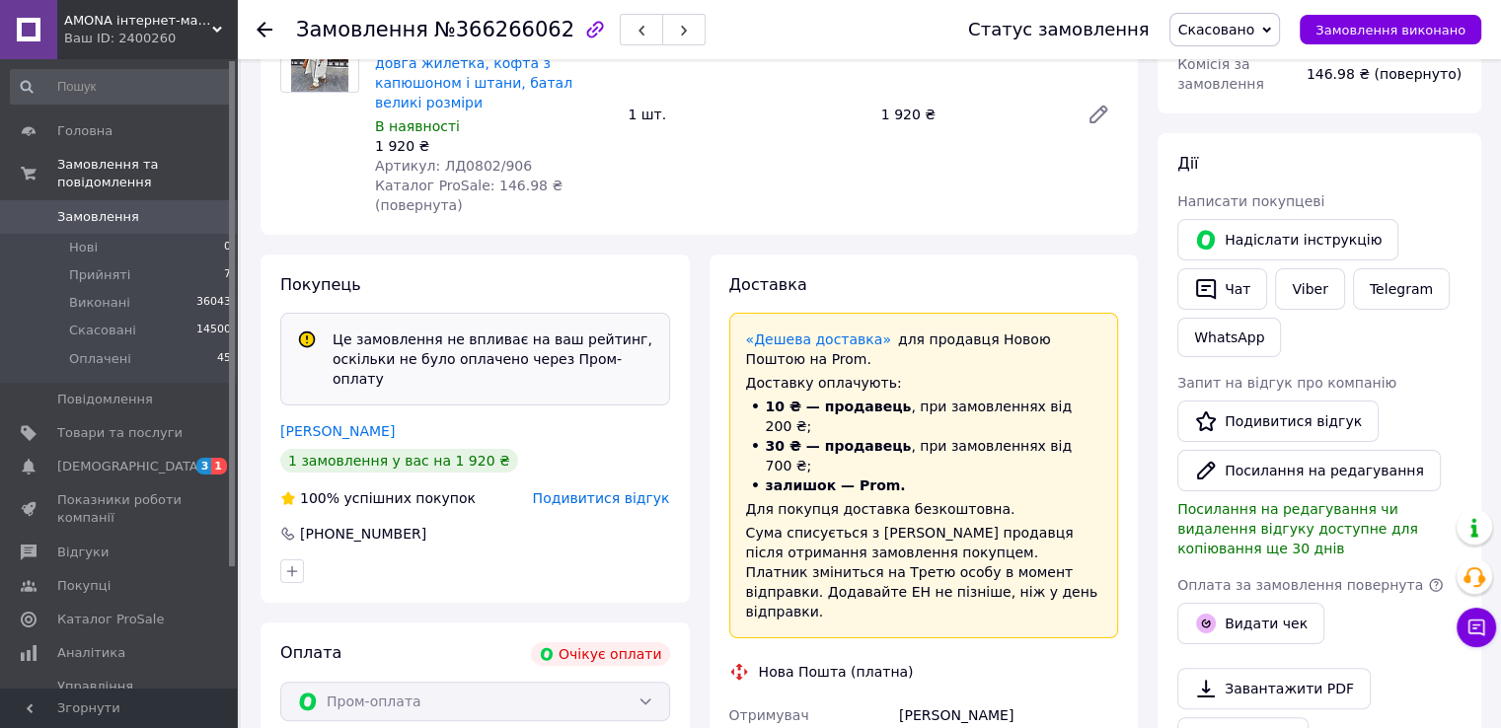
scroll to position [296, 0]
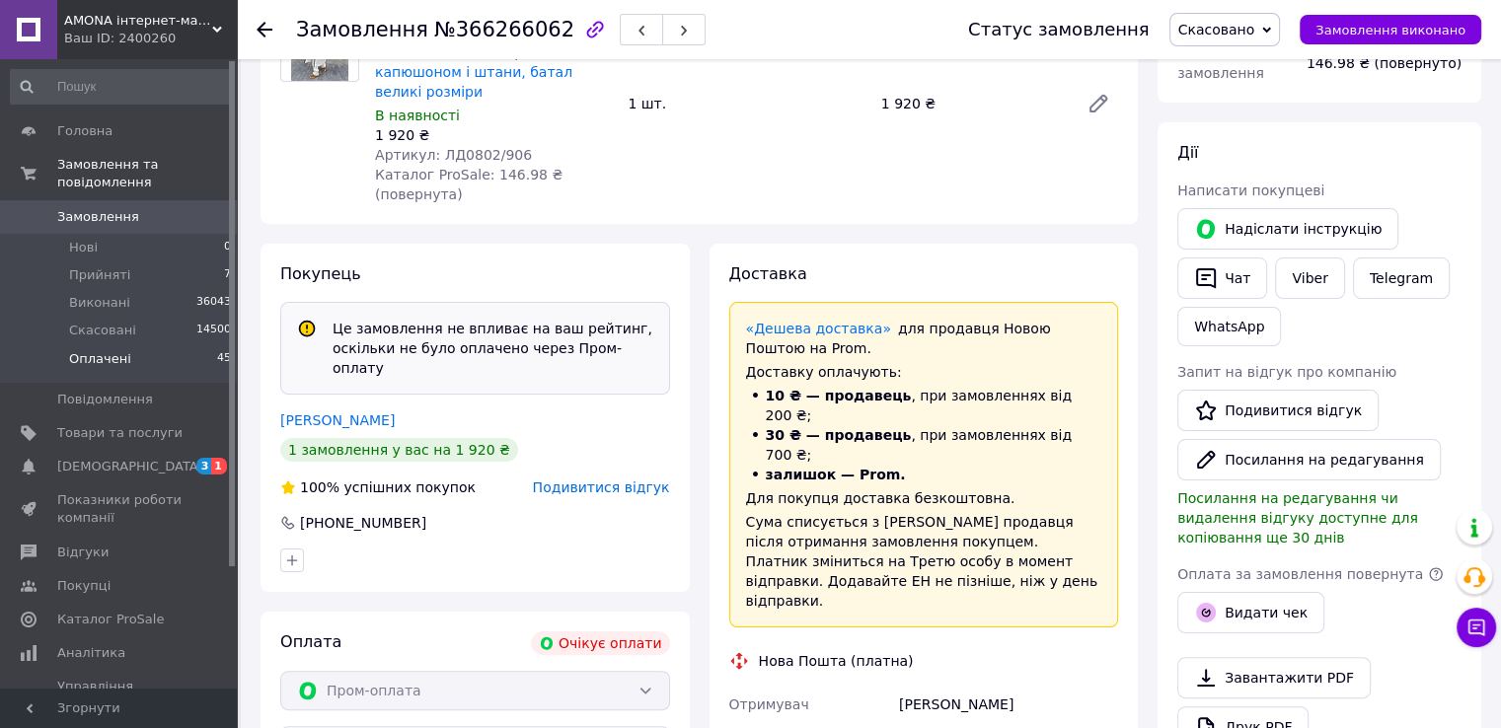
click at [105, 350] on span "Оплачені" at bounding box center [100, 359] width 62 height 18
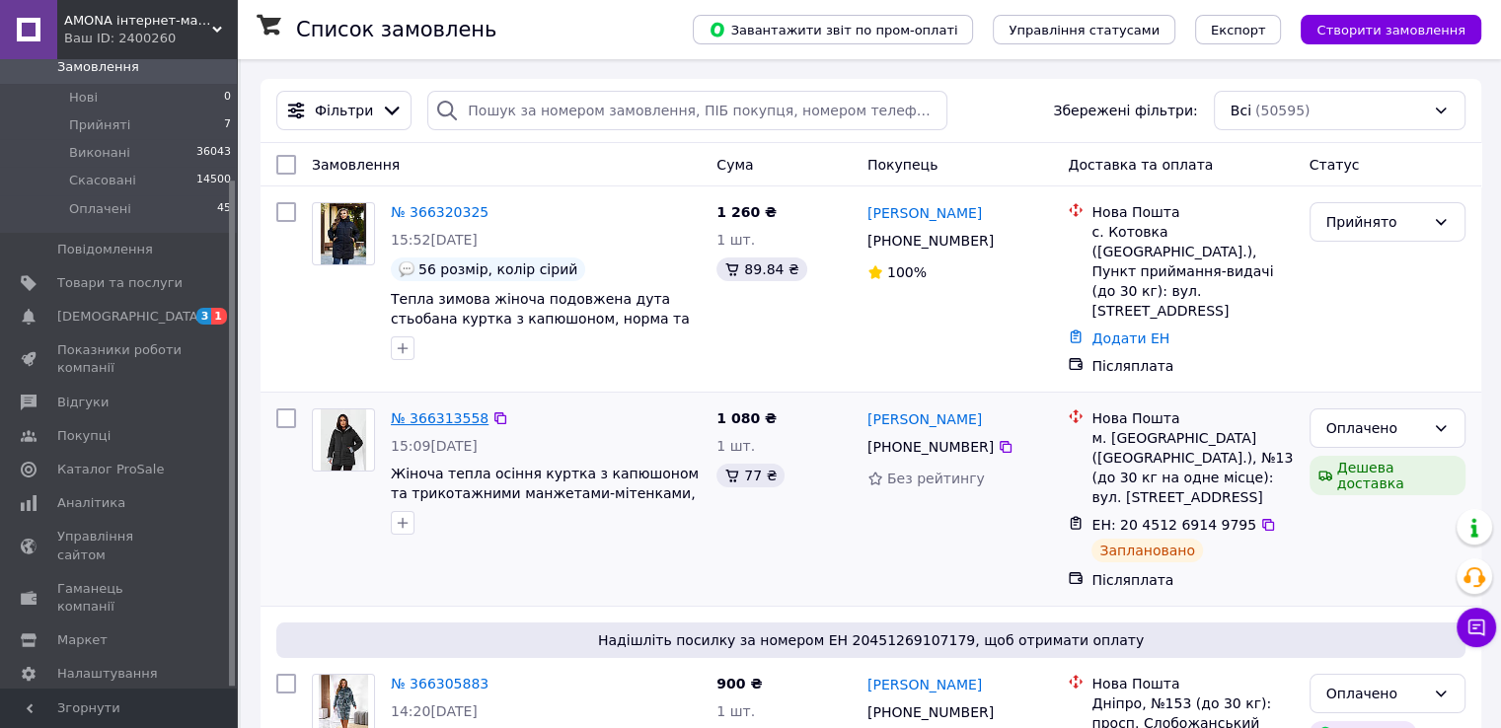
scroll to position [12009, 0]
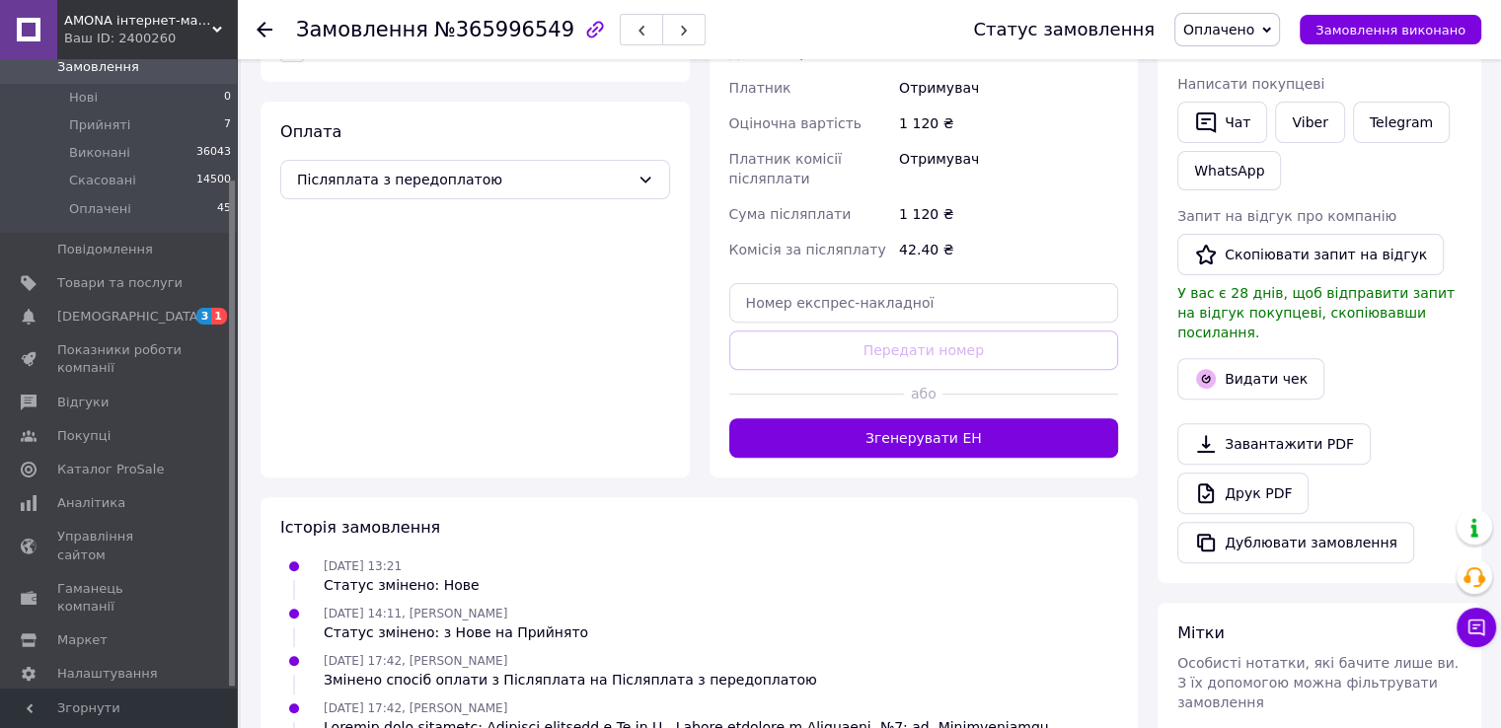
scroll to position [657, 0]
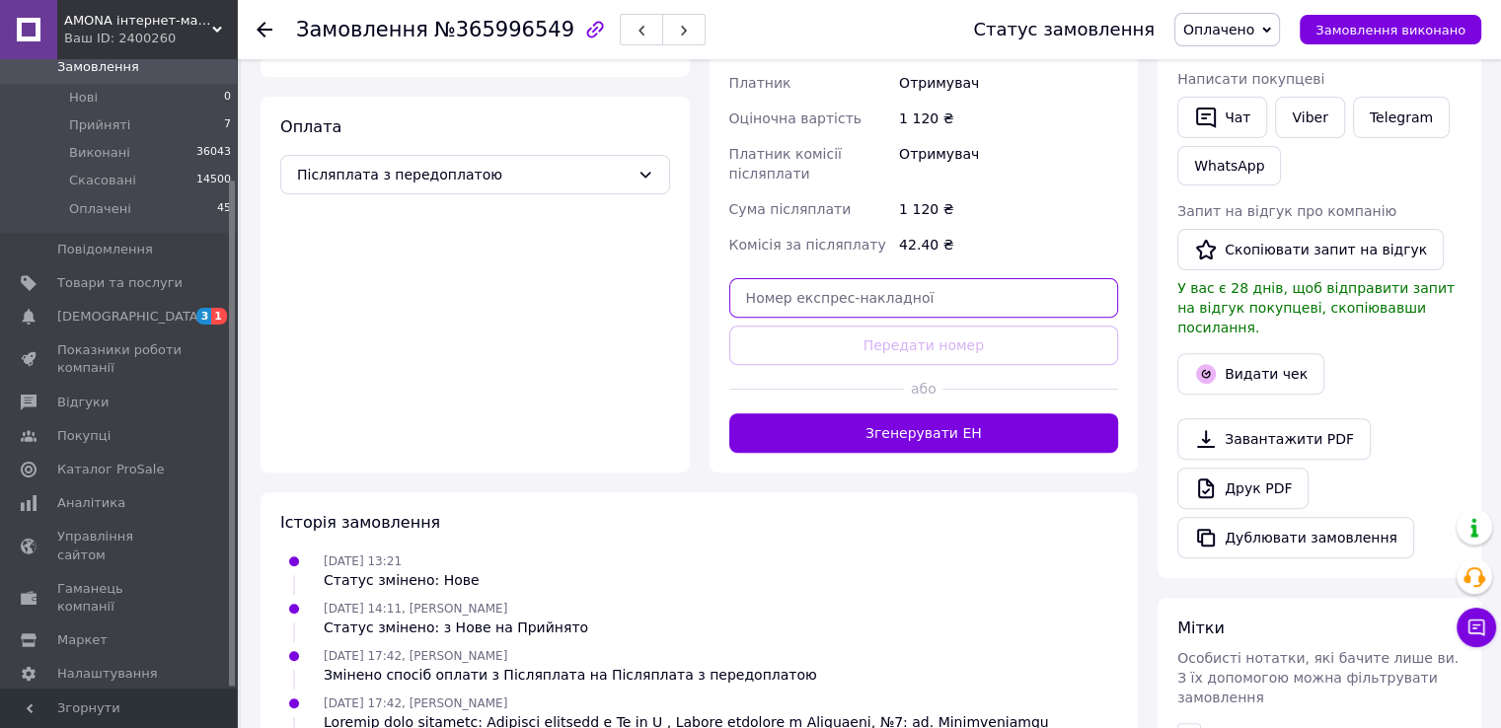
click at [841, 278] on input "text" at bounding box center [924, 297] width 390 height 39
paste input "20451268271224"
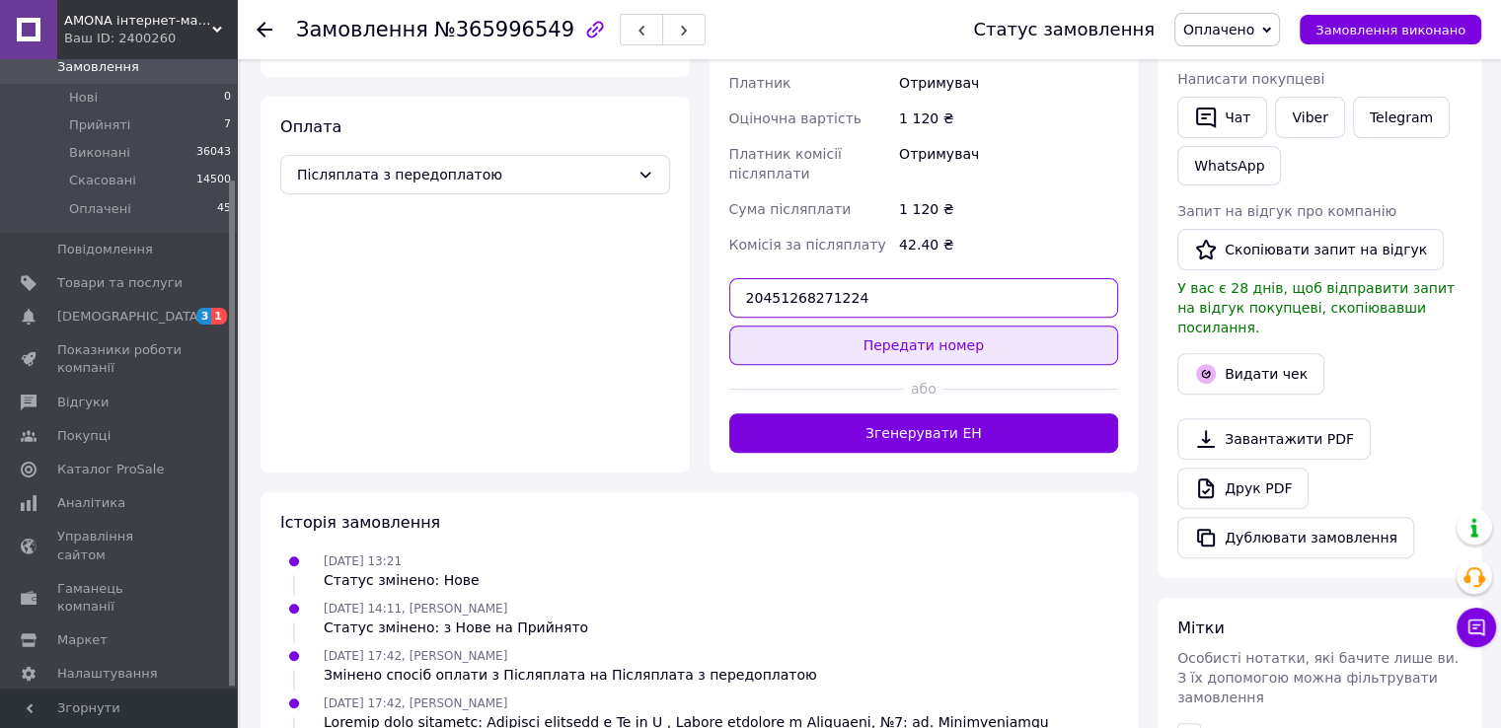
type input "20451268271224"
click at [921, 326] on button "Передати номер" at bounding box center [924, 345] width 390 height 39
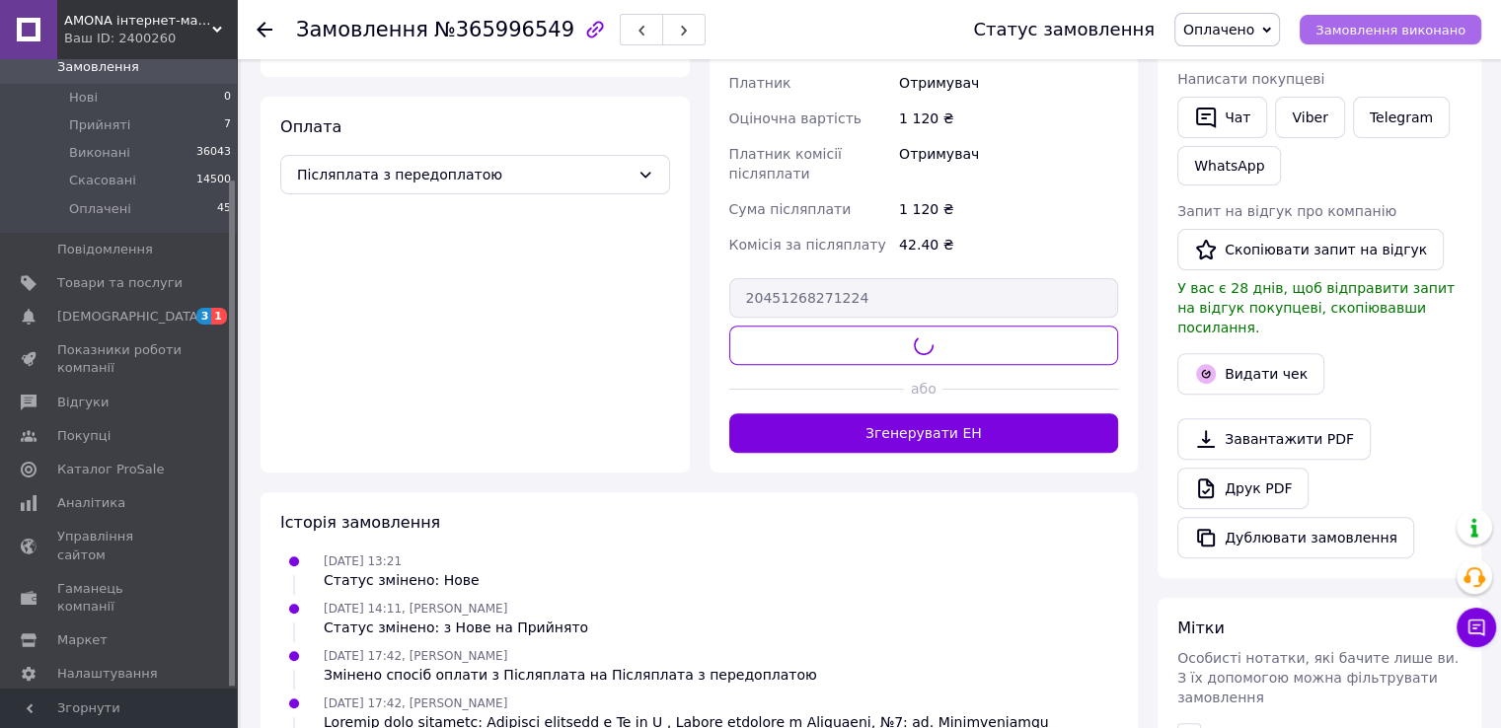
scroll to position [263, 0]
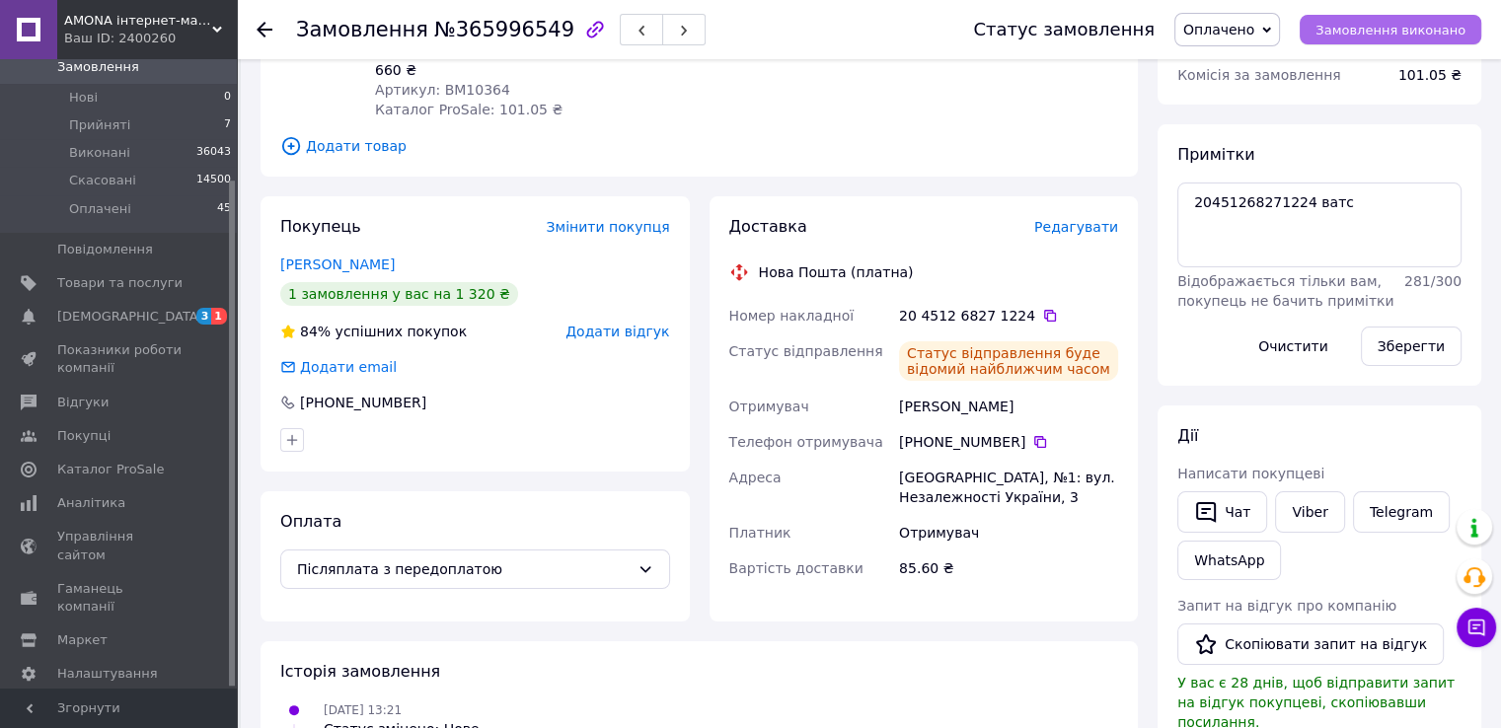
click at [1453, 23] on span "Замовлення виконано" at bounding box center [1391, 30] width 150 height 15
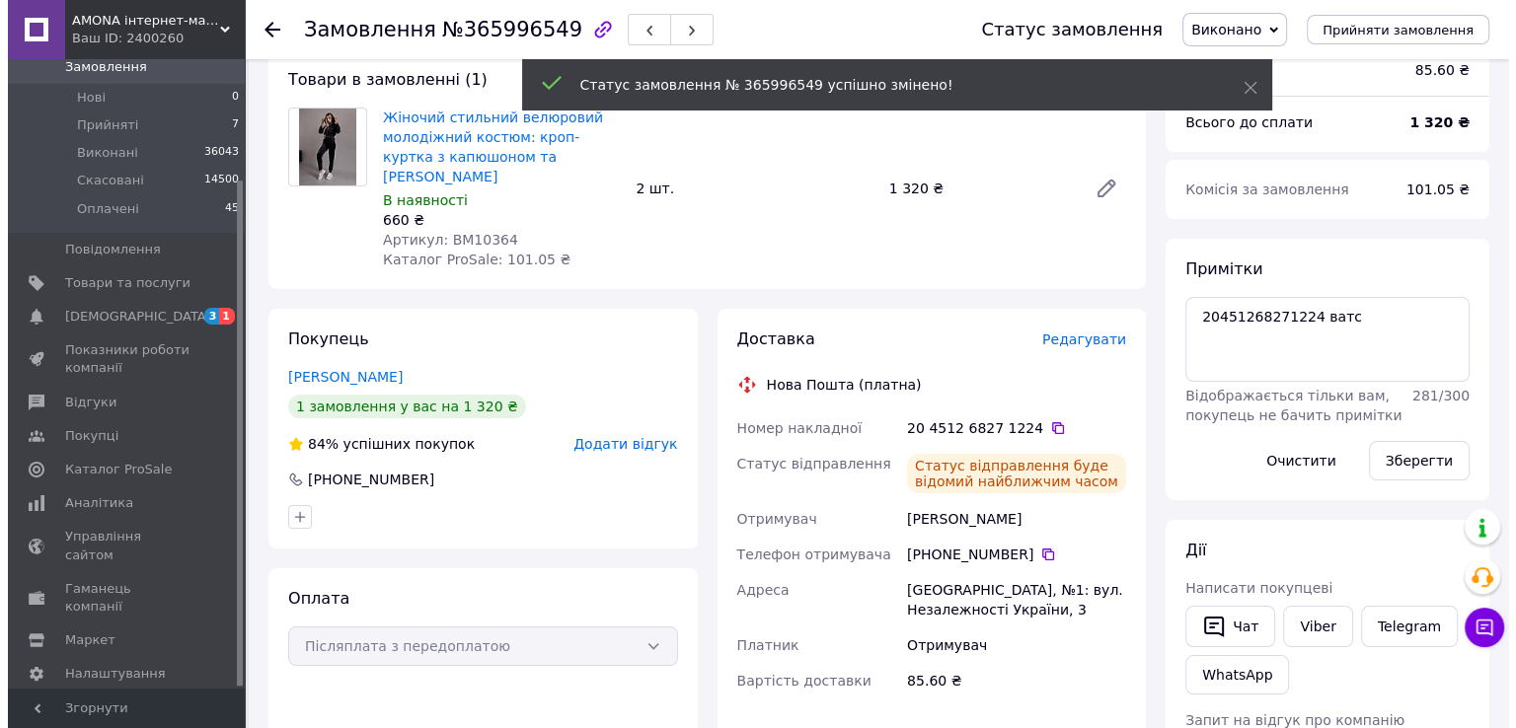
scroll to position [197, 0]
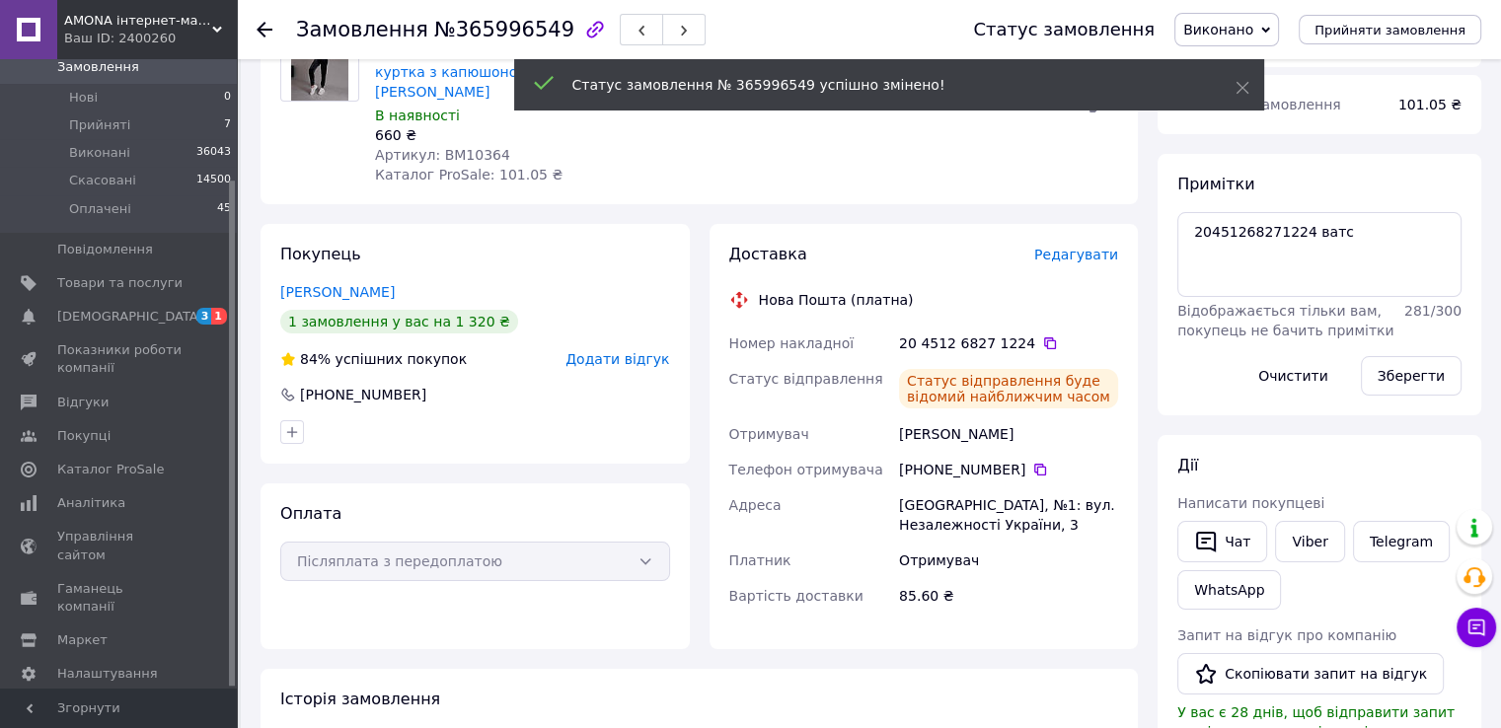
click at [585, 351] on span "Додати відгук" at bounding box center [617, 359] width 104 height 16
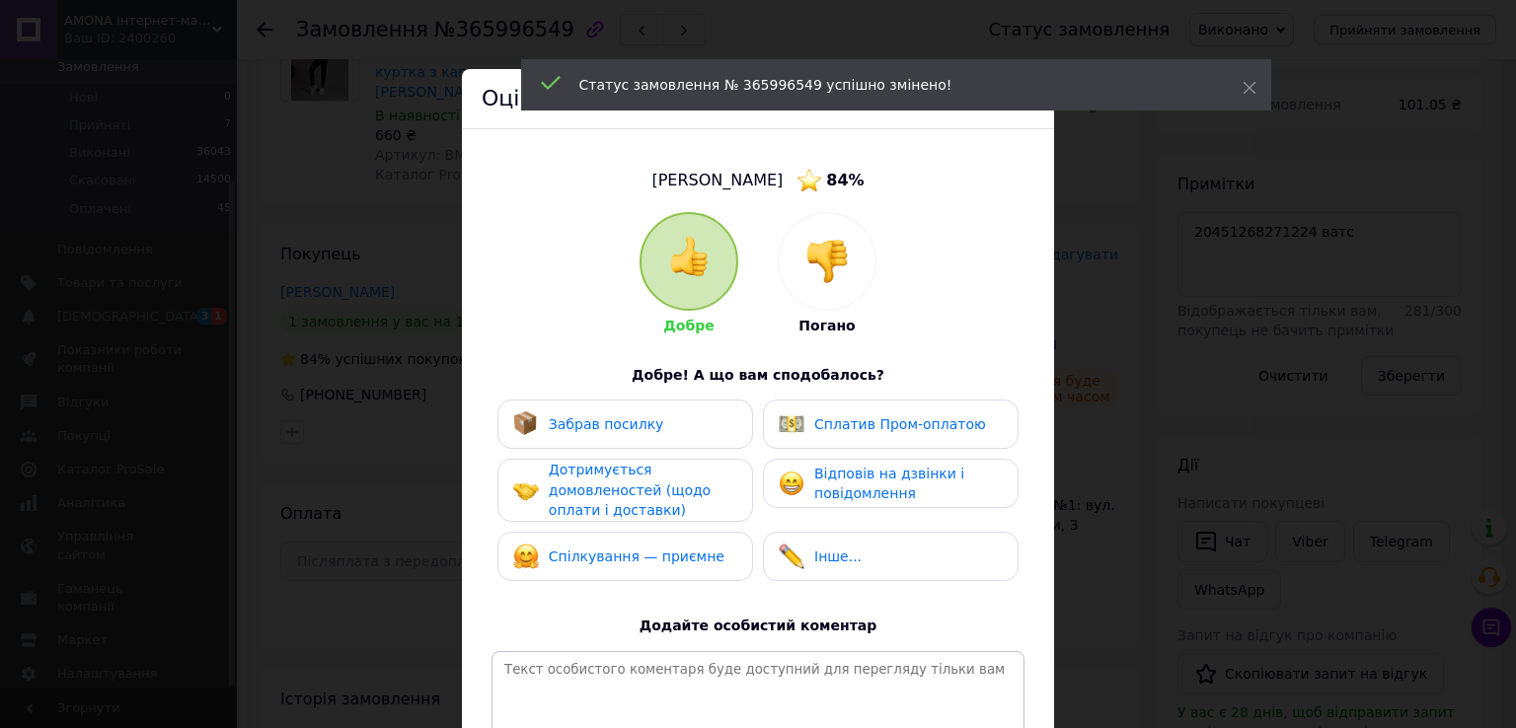
drag, startPoint x: 549, startPoint y: 445, endPoint x: 539, endPoint y: 505, distance: 61.0
click at [549, 450] on div "Забрав посилку Сплатив Пром-оплатою Дотримується домовленостей (щодо оплати і д…" at bounding box center [757, 495] width 533 height 191
drag, startPoint x: 539, startPoint y: 505, endPoint x: 536, endPoint y: 538, distance: 32.7
click at [539, 506] on div "Дотримується домовленостей (щодо оплати і доставки)" at bounding box center [624, 490] width 223 height 61
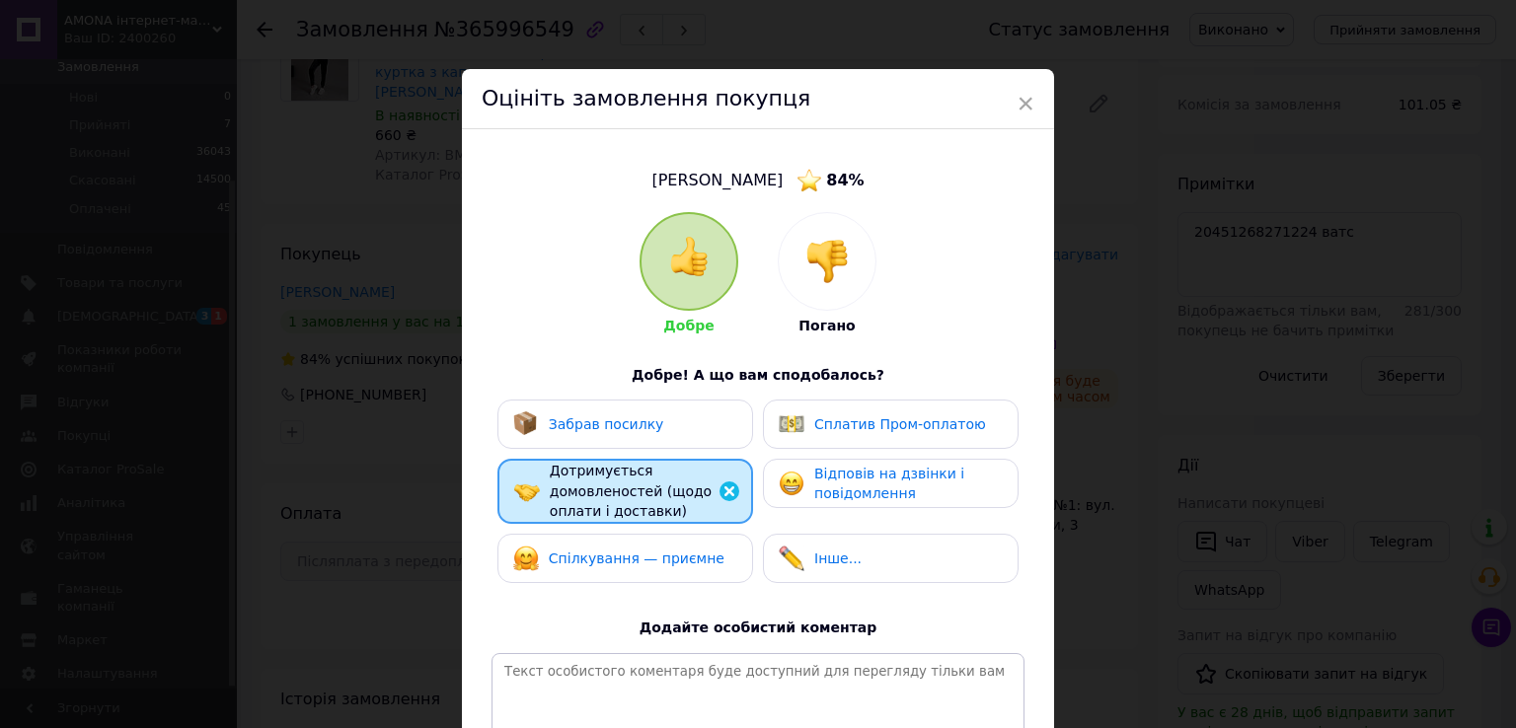
drag, startPoint x: 546, startPoint y: 557, endPoint x: 607, endPoint y: 427, distance: 143.0
click at [549, 555] on span "Спілкування — приємне" at bounding box center [637, 559] width 176 height 16
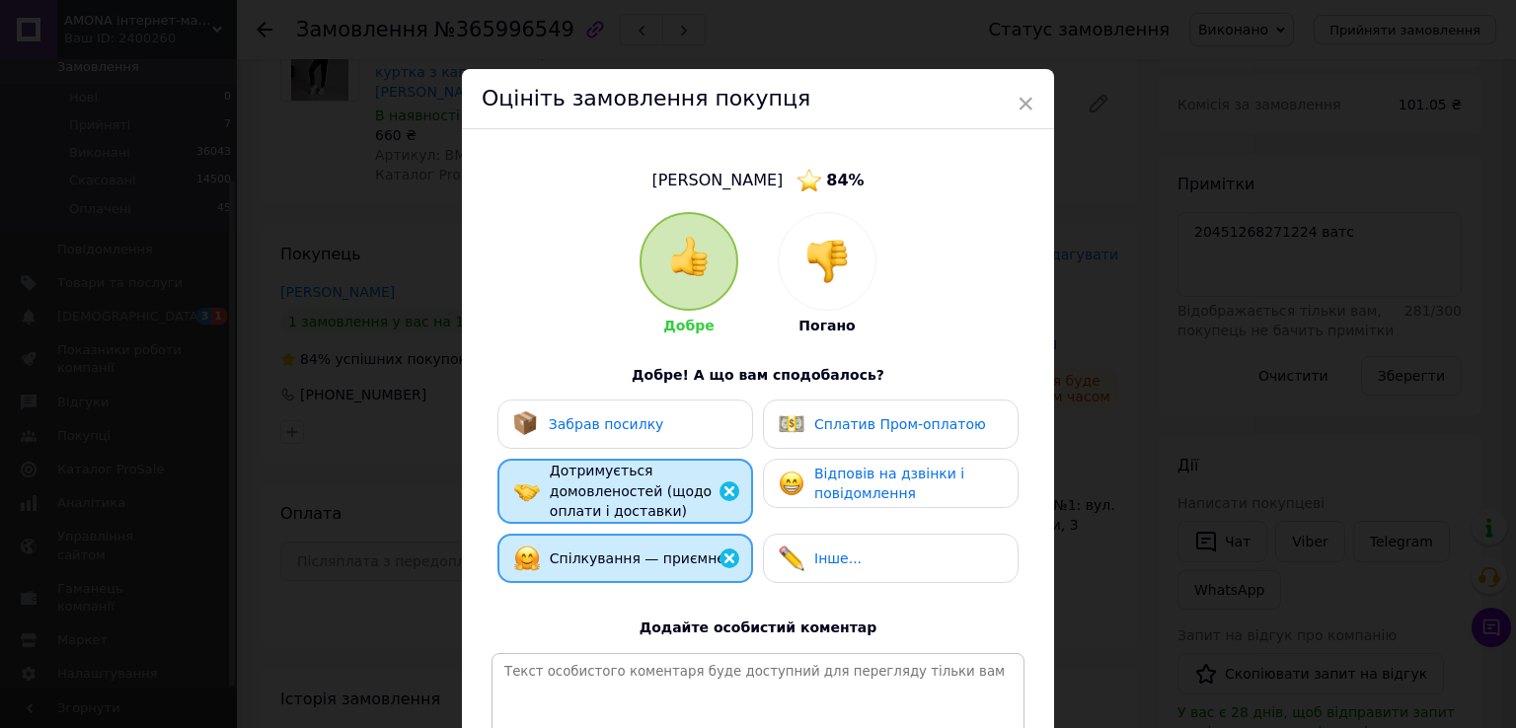
drag, startPoint x: 600, startPoint y: 429, endPoint x: 837, endPoint y: 470, distance: 240.3
click at [603, 429] on span "Забрав посилку" at bounding box center [606, 424] width 115 height 16
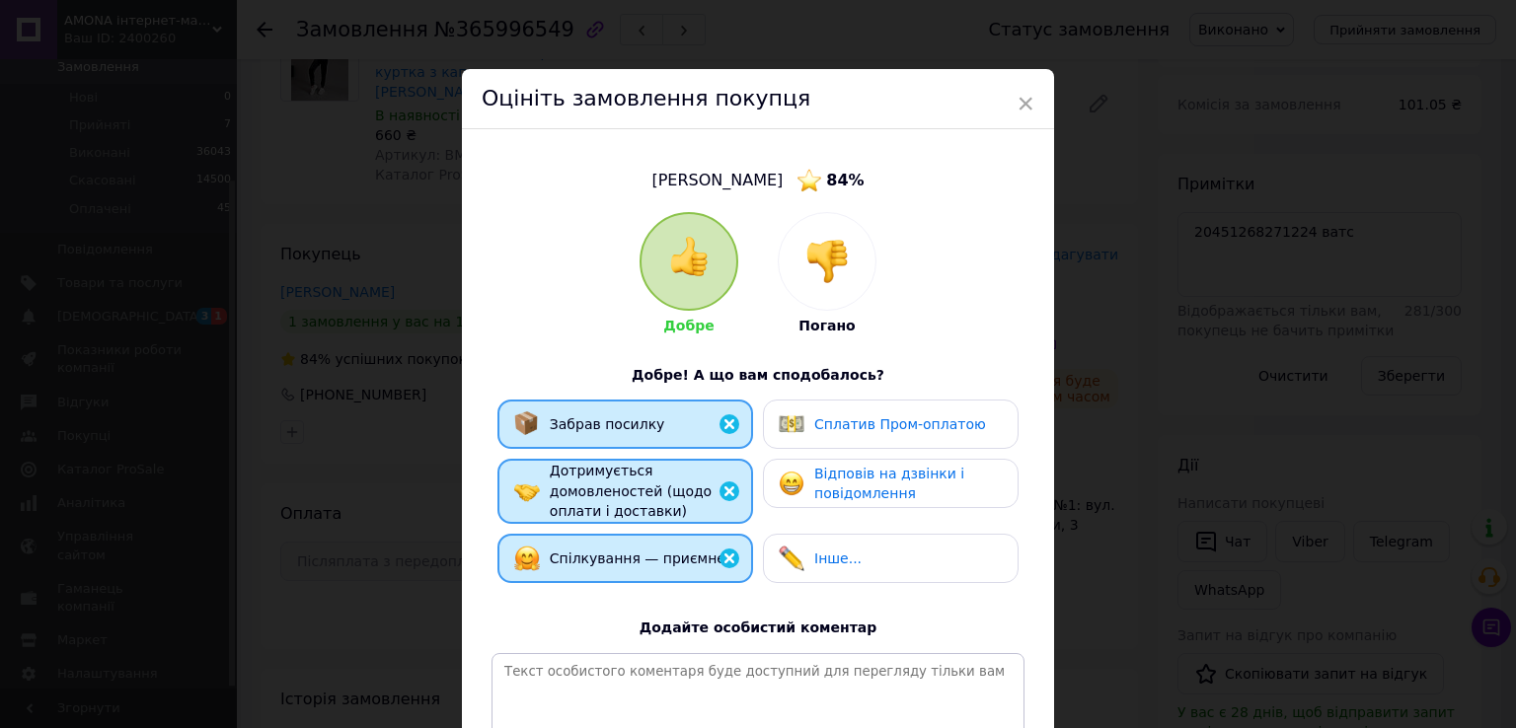
click at [858, 473] on span "Відповів на дзвінки і повідомлення" at bounding box center [889, 484] width 150 height 37
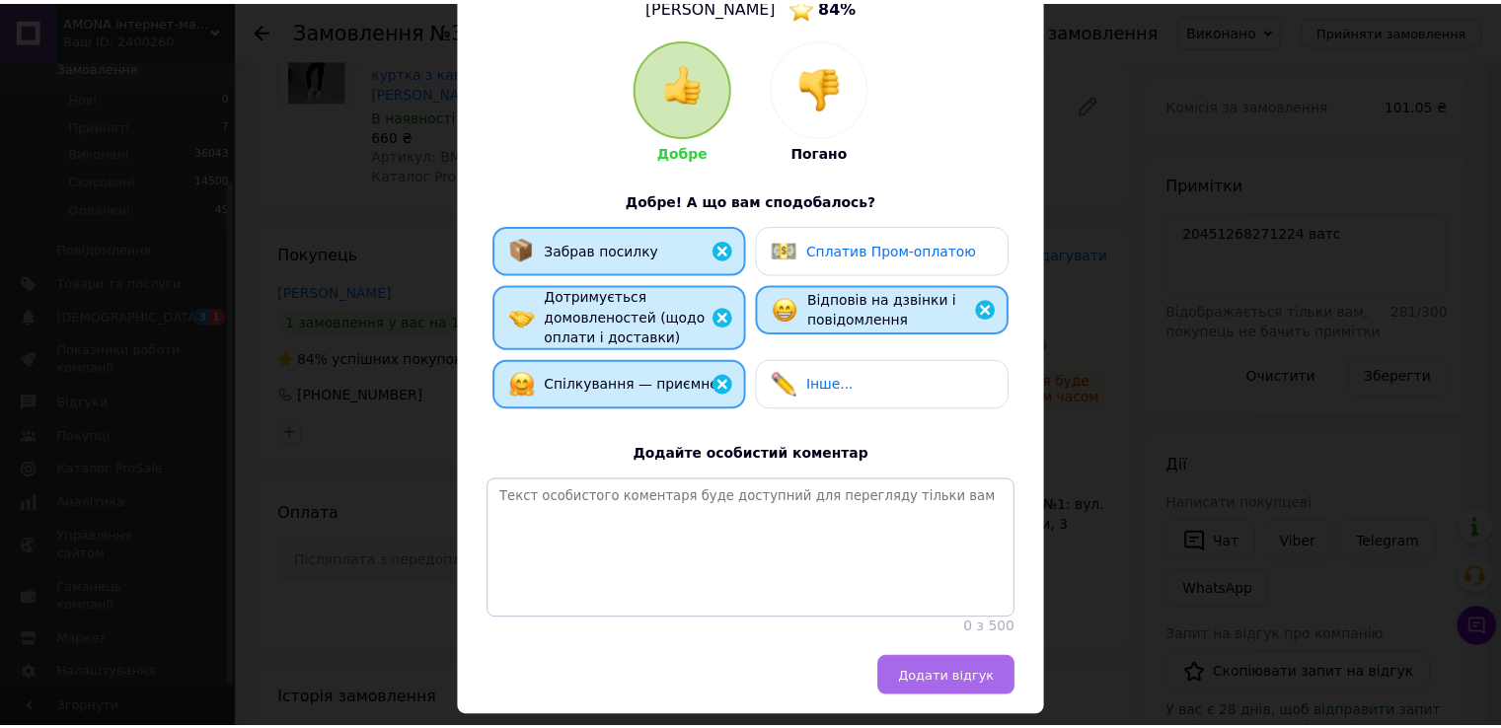
scroll to position [251, 0]
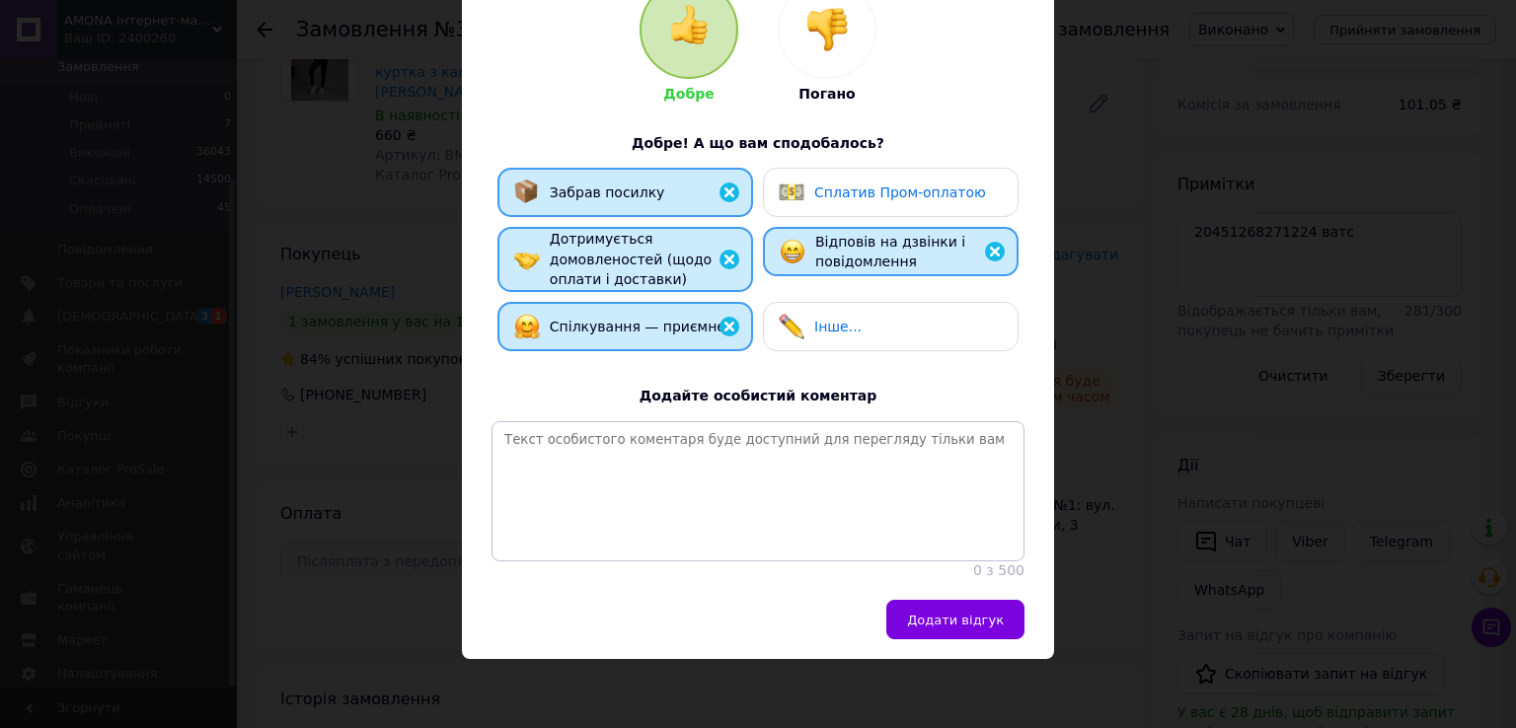
drag, startPoint x: 991, startPoint y: 633, endPoint x: 963, endPoint y: 640, distance: 28.7
click at [991, 633] on button "Додати відгук" at bounding box center [955, 619] width 138 height 39
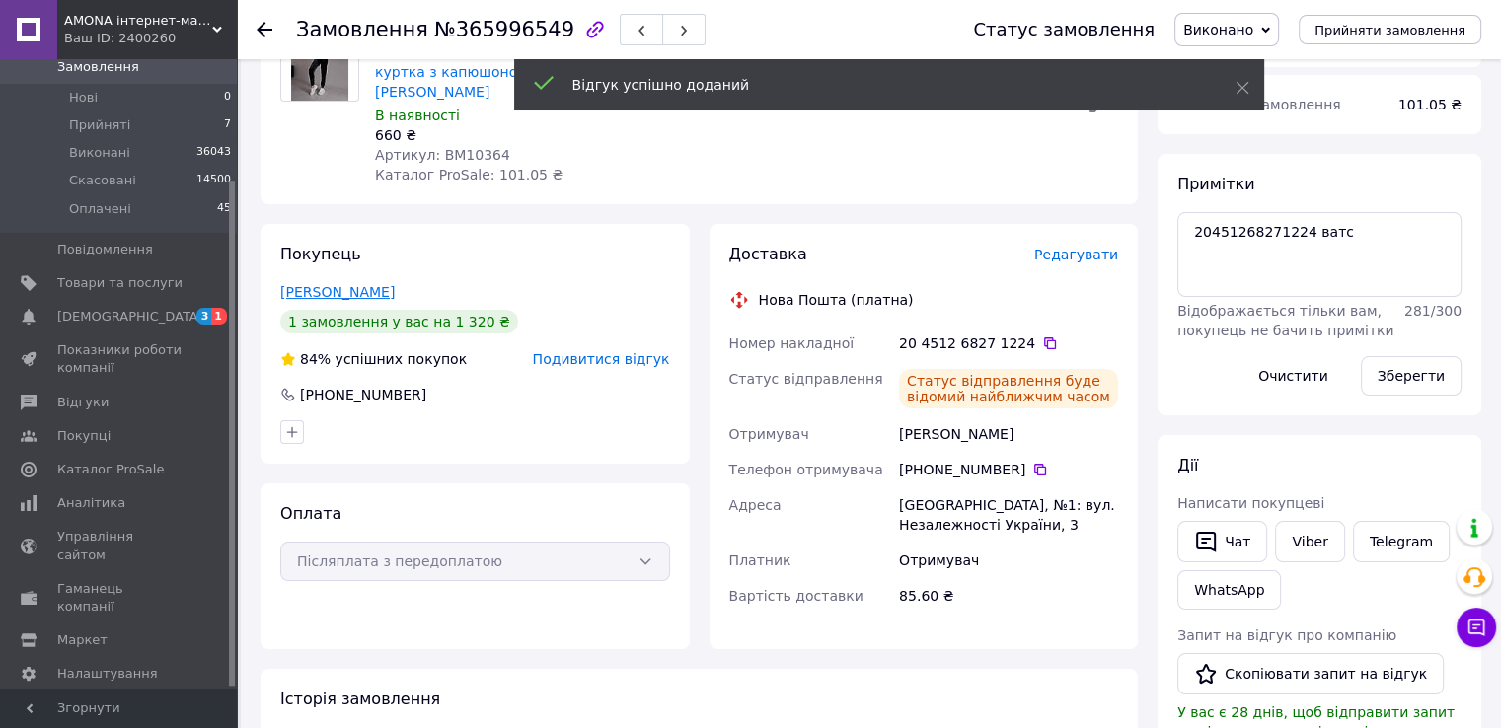
click at [318, 284] on link "Фатеева Юля" at bounding box center [337, 292] width 114 height 16
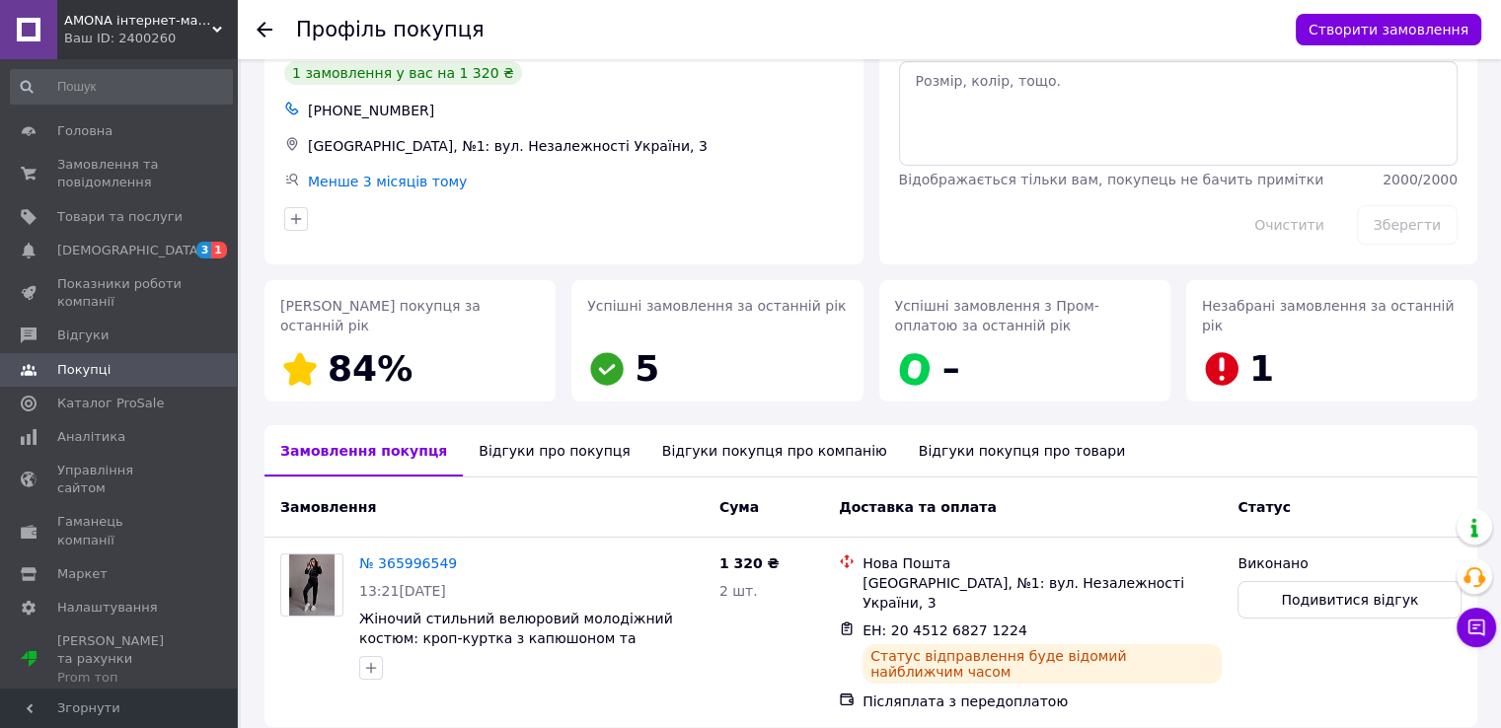
scroll to position [146, 0]
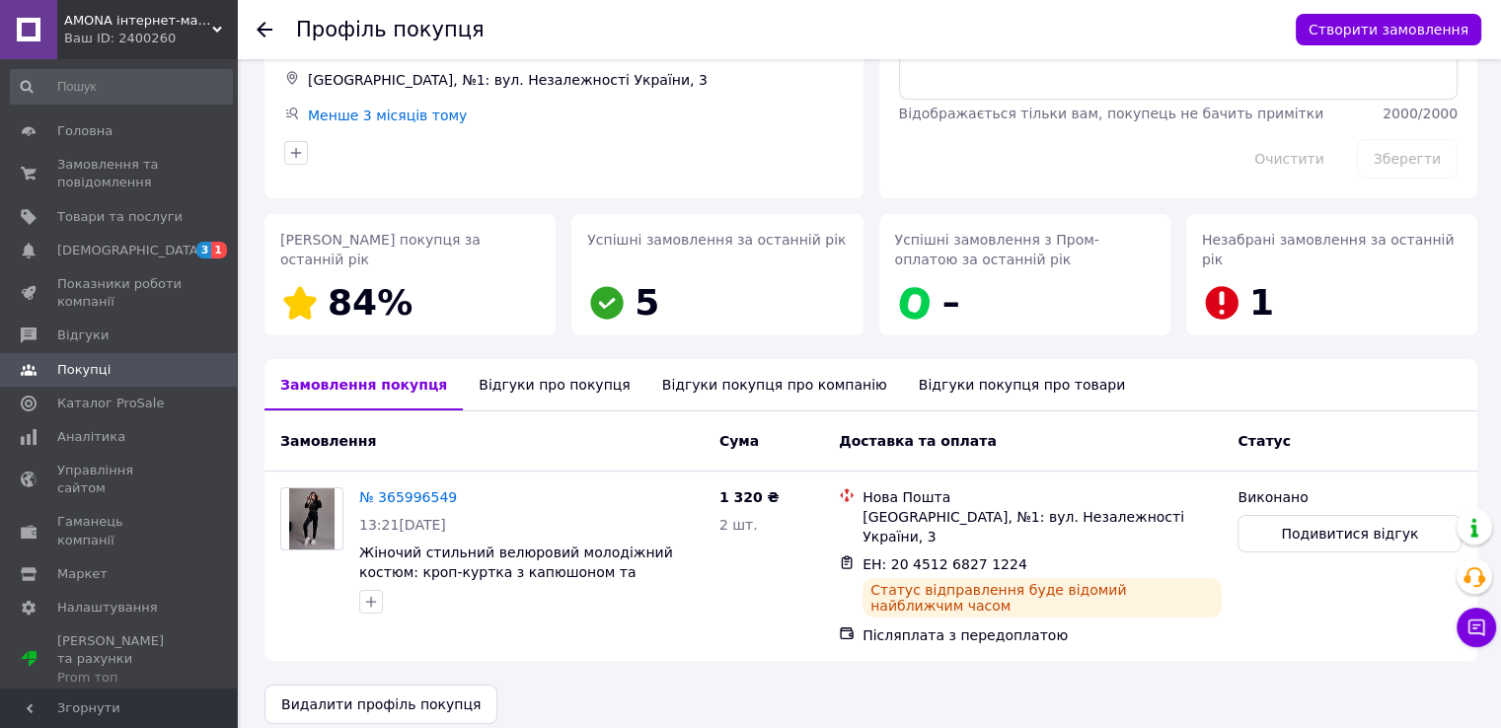
click at [445, 357] on div "Фатеева Юля 84% Редагувати 1 замовлення у вас на 1 320 ₴ +380970257573 Вільнянс…" at bounding box center [870, 331] width 1213 height 788
click at [520, 398] on div "Відгуки про покупця" at bounding box center [554, 384] width 183 height 51
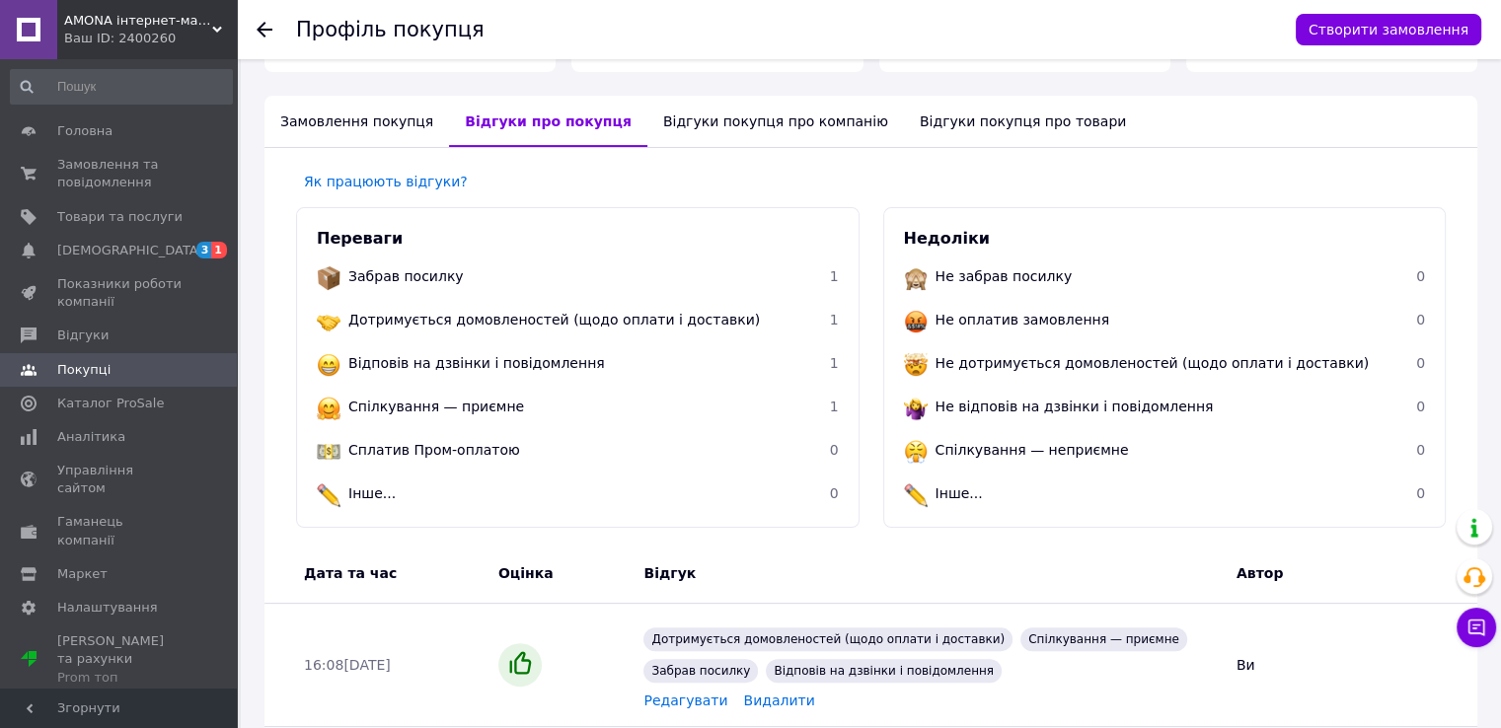
scroll to position [599, 0]
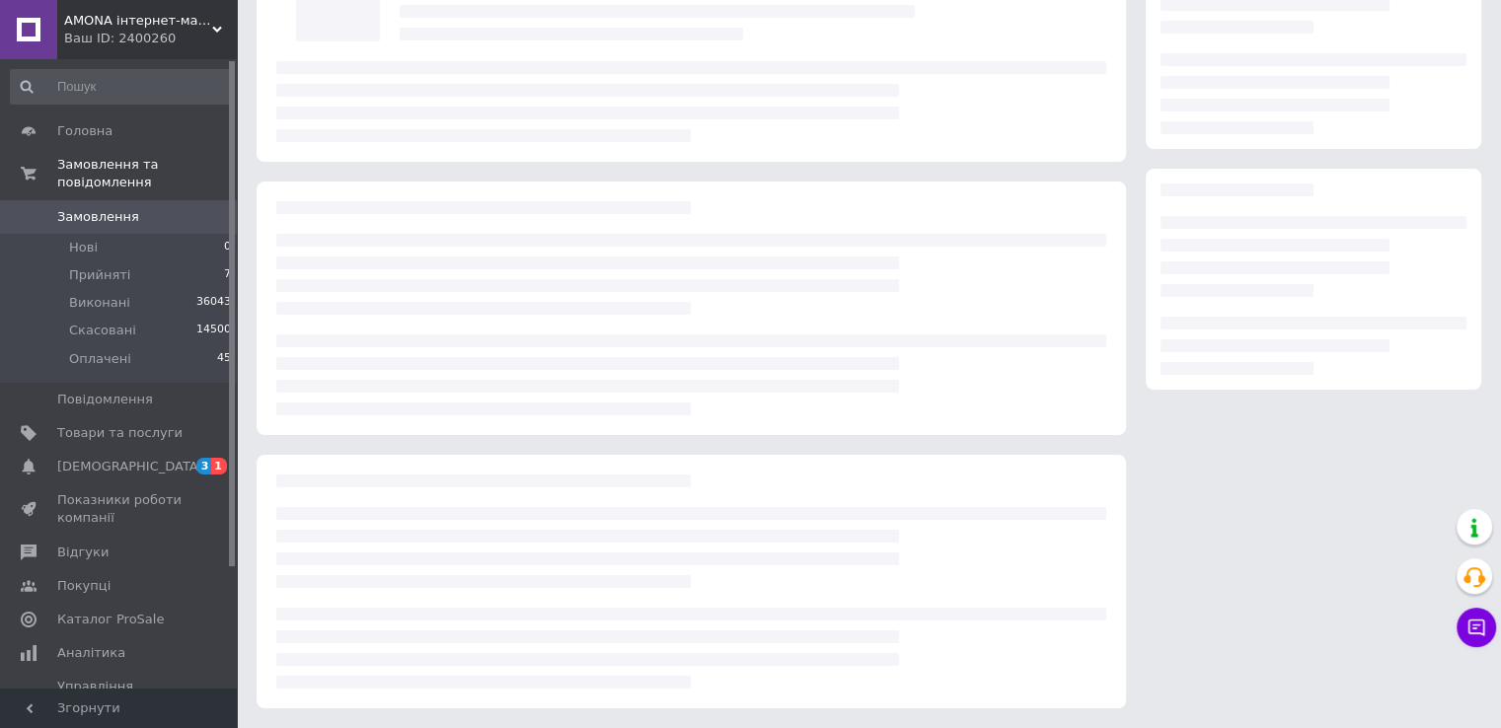
scroll to position [174, 0]
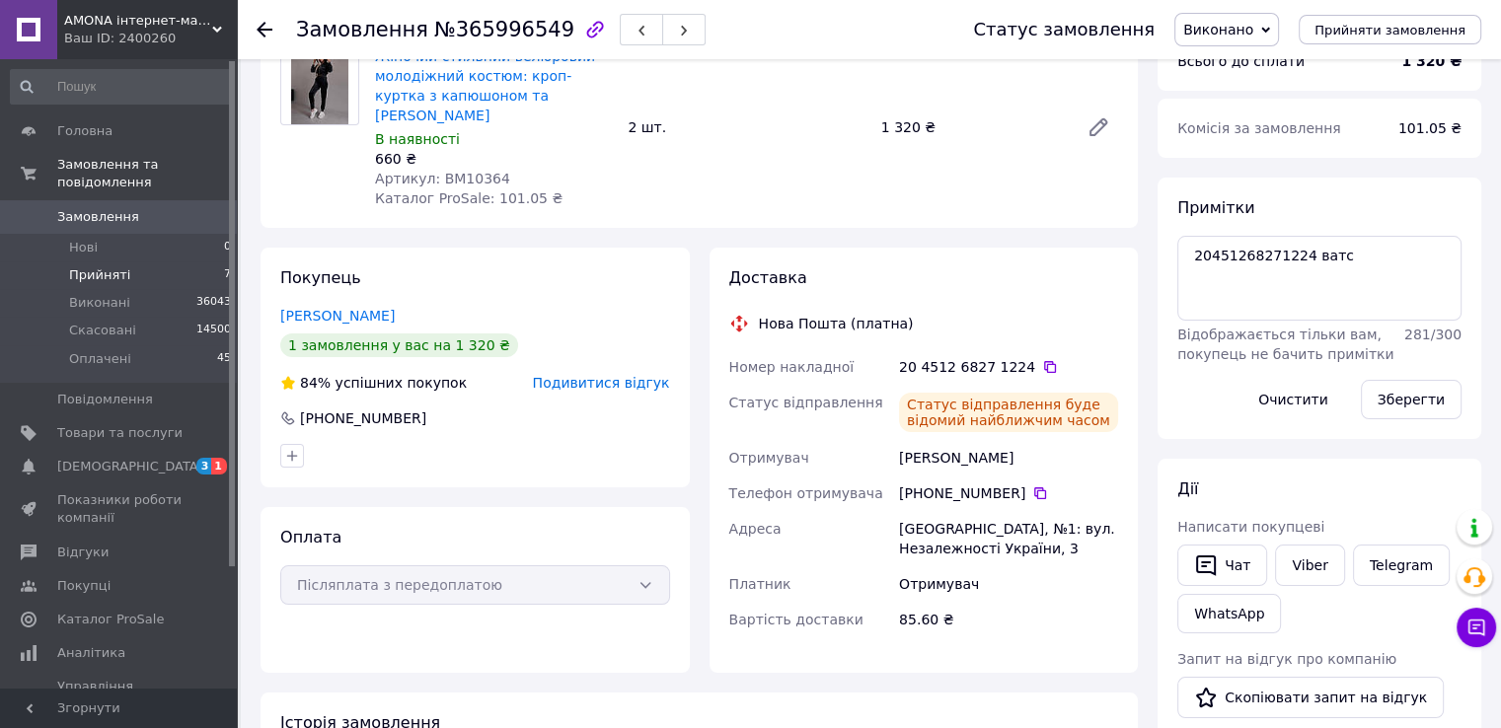
click at [216, 262] on li "Прийняті 7" at bounding box center [121, 276] width 243 height 28
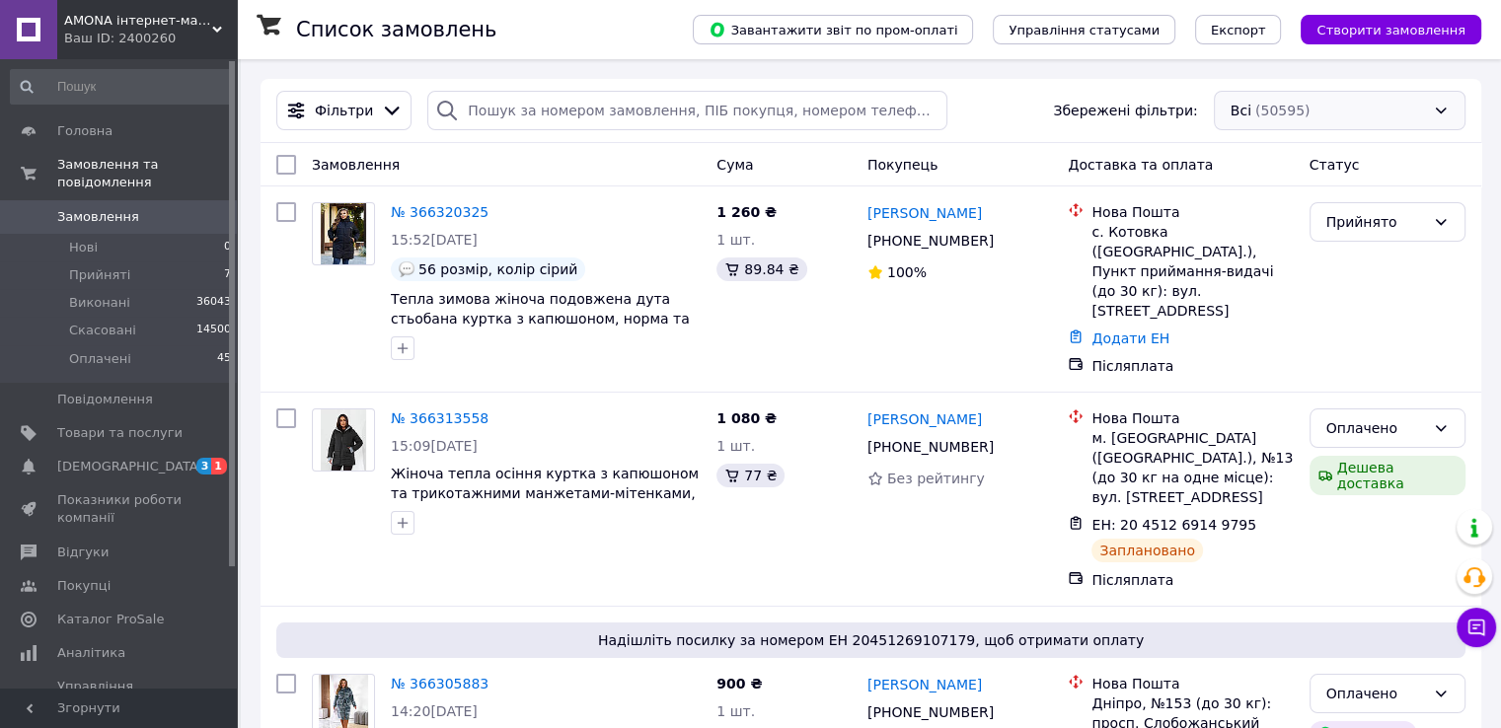
click at [1369, 108] on div "Всі (50595)" at bounding box center [1340, 110] width 252 height 39
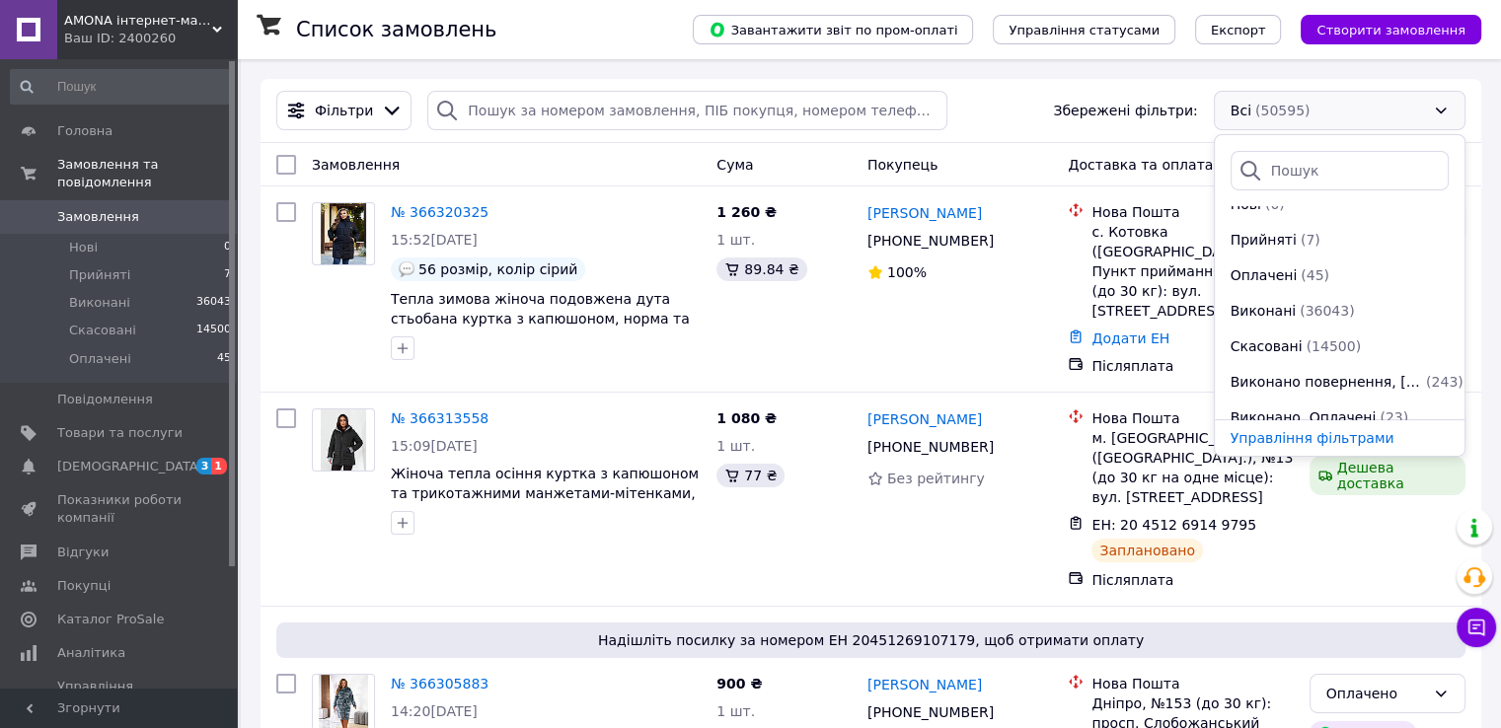
scroll to position [71, 0]
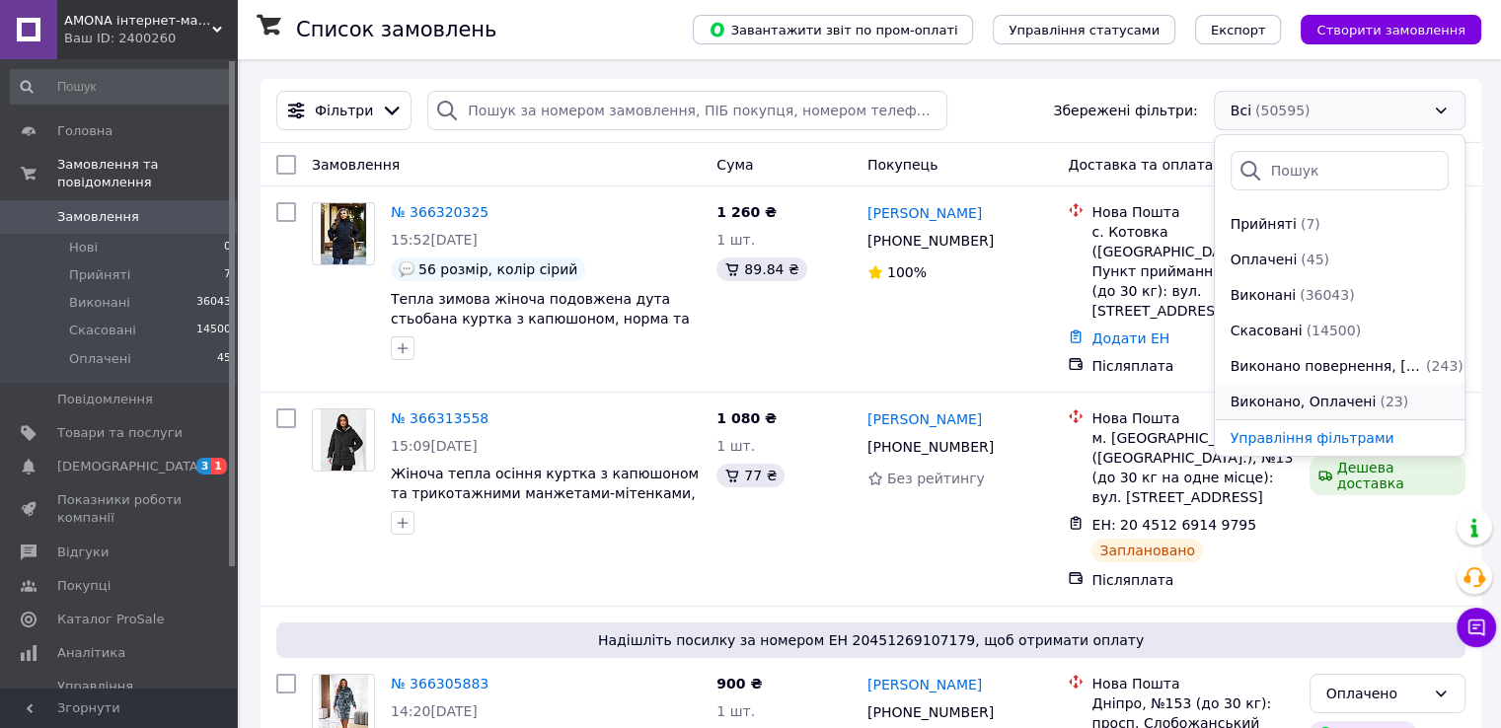
click at [1299, 394] on span "Виконано, Оплачені" at bounding box center [1304, 402] width 146 height 20
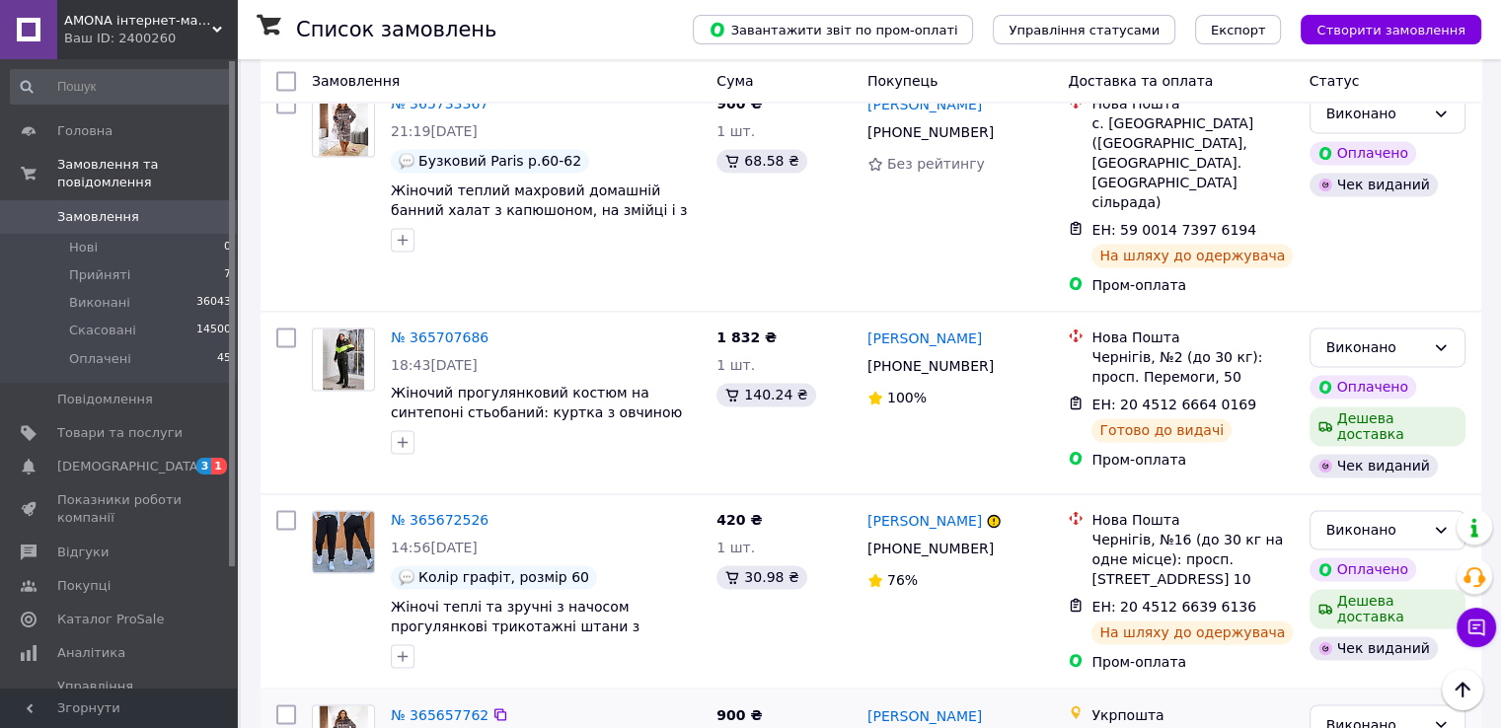
scroll to position [2983, 0]
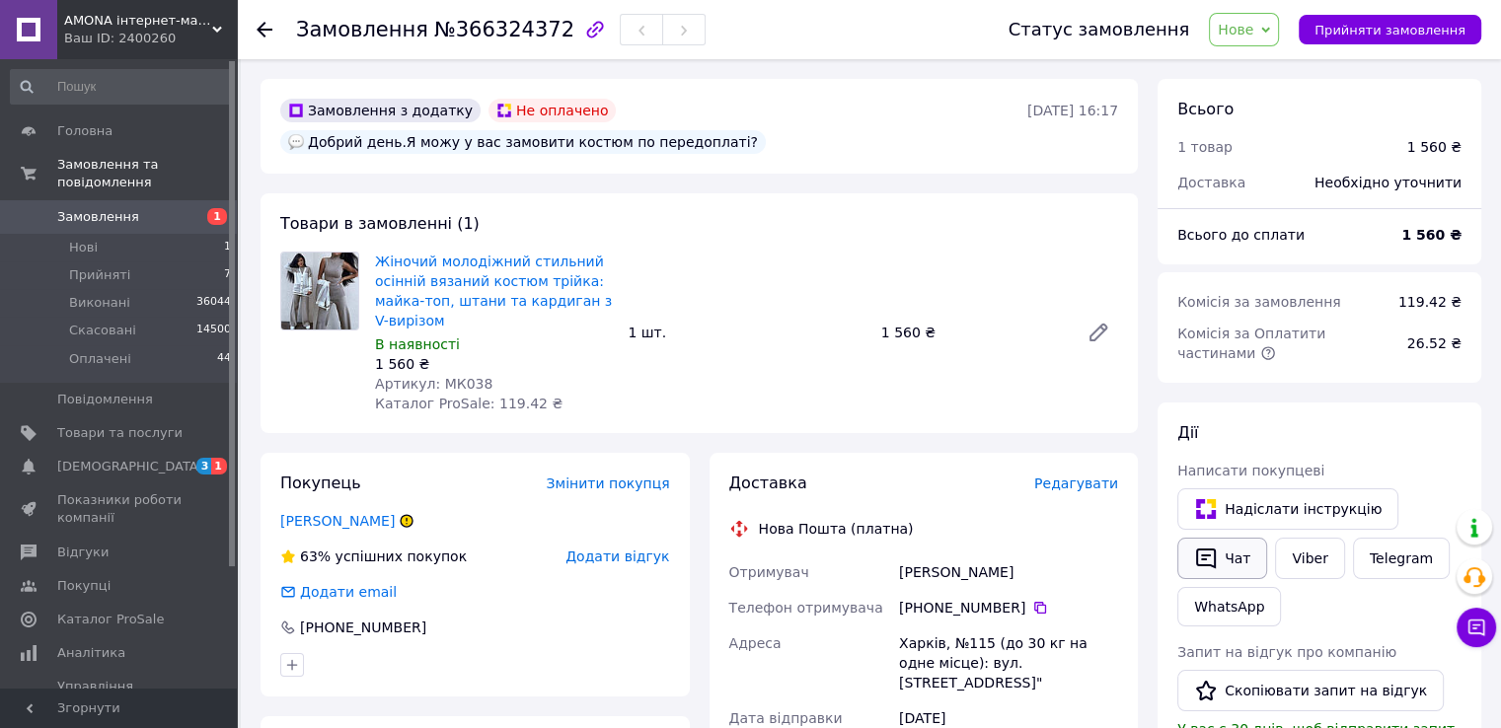
click at [1233, 554] on button "Чат" at bounding box center [1222, 558] width 90 height 41
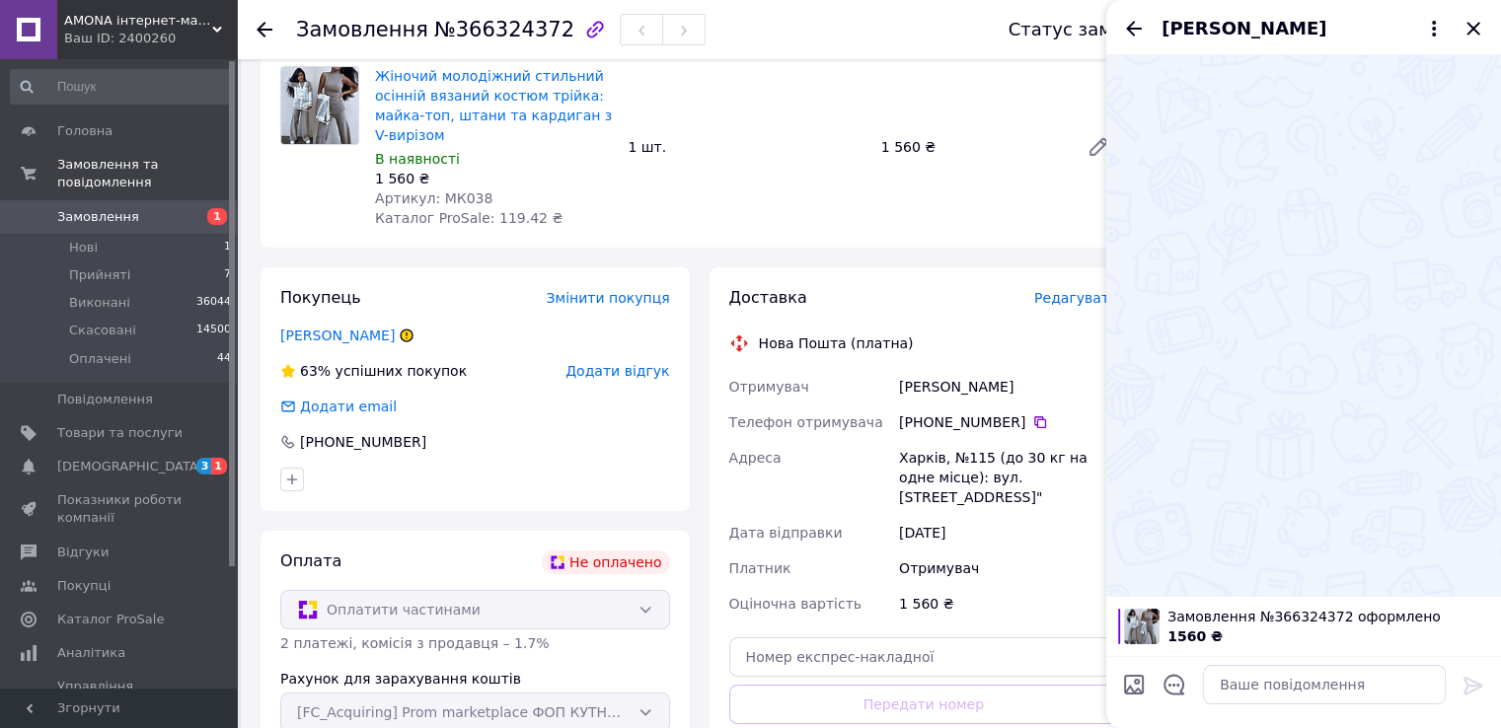
scroll to position [197, 0]
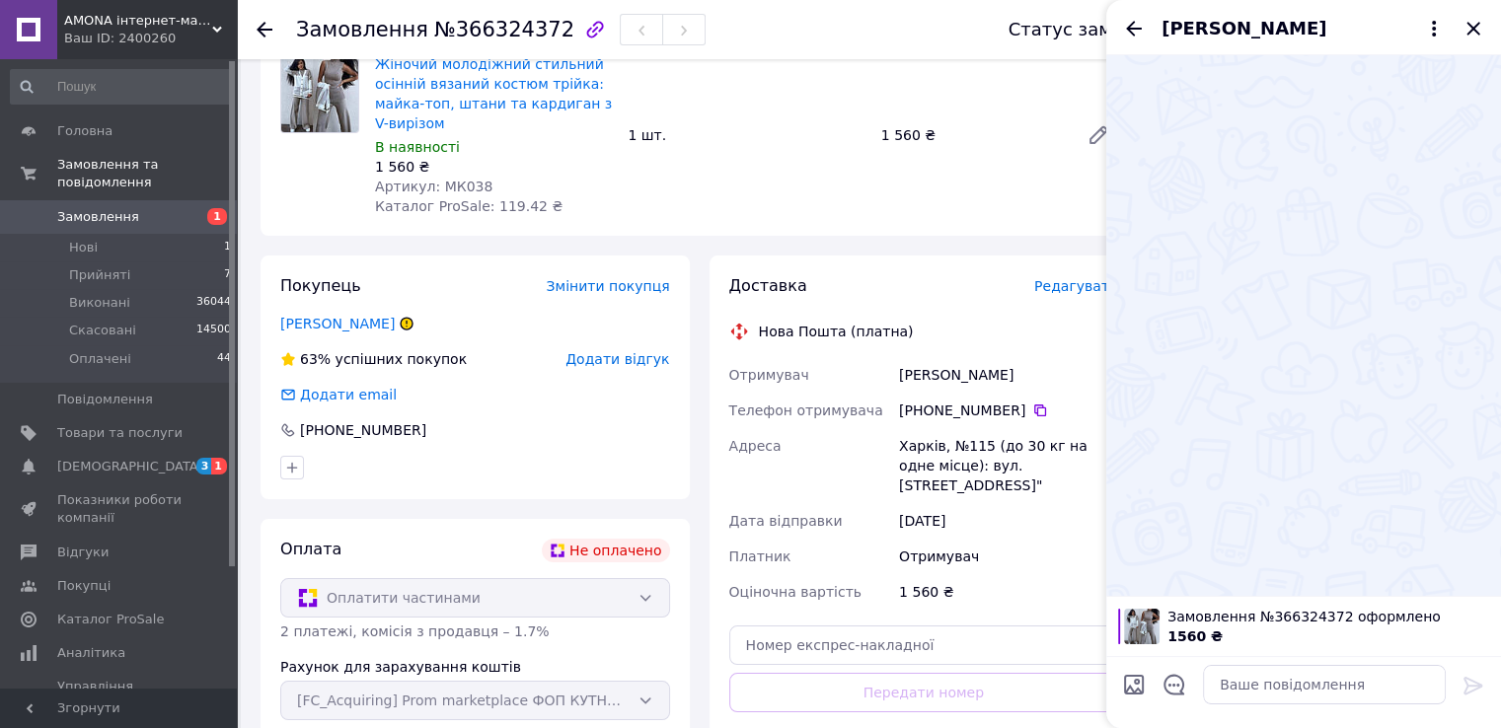
click at [1187, 680] on div at bounding box center [1174, 688] width 41 height 48
click at [1167, 689] on icon "Відкрити шаблони відповідей" at bounding box center [1174, 685] width 21 height 21
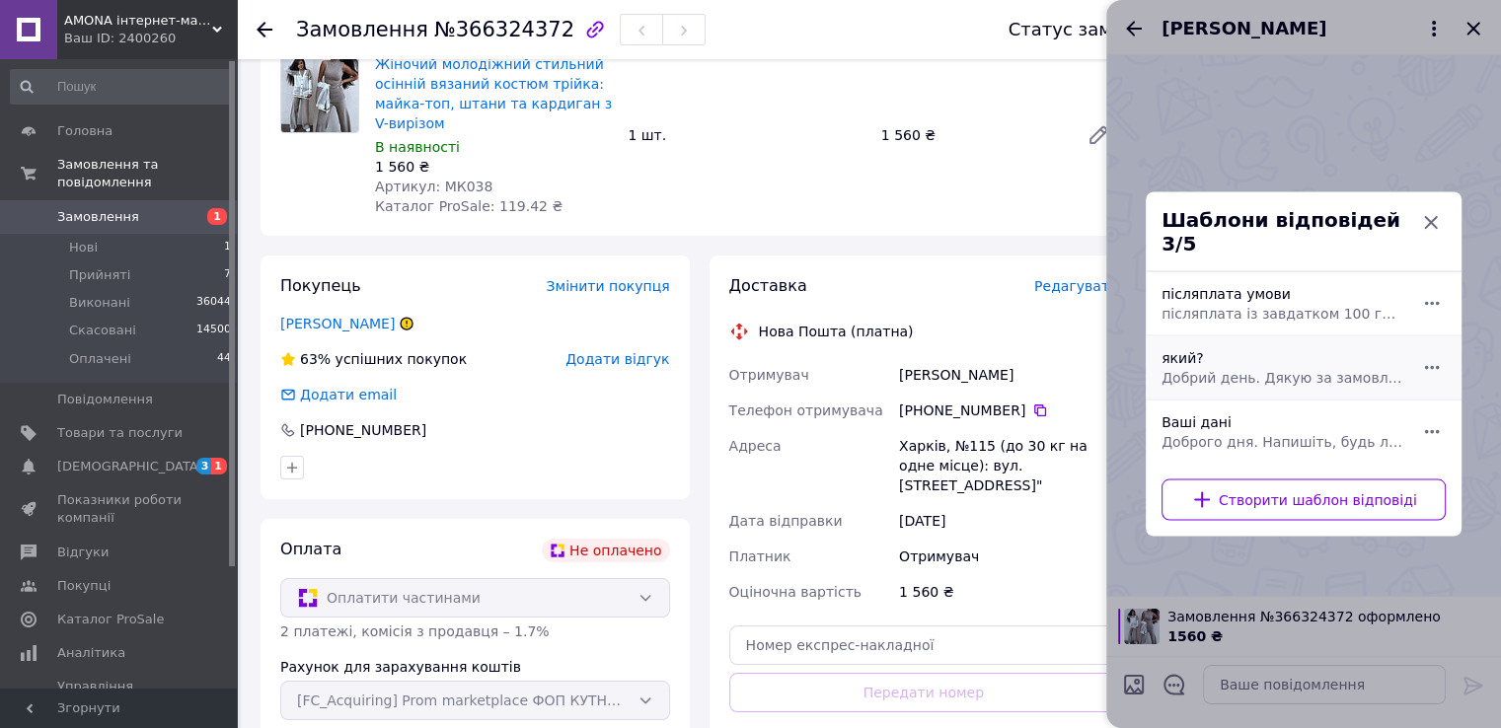
click at [1342, 348] on div "який? Добрий день. Дякую за замовлення. Який колір та розмір для Вас?" at bounding box center [1282, 367] width 257 height 55
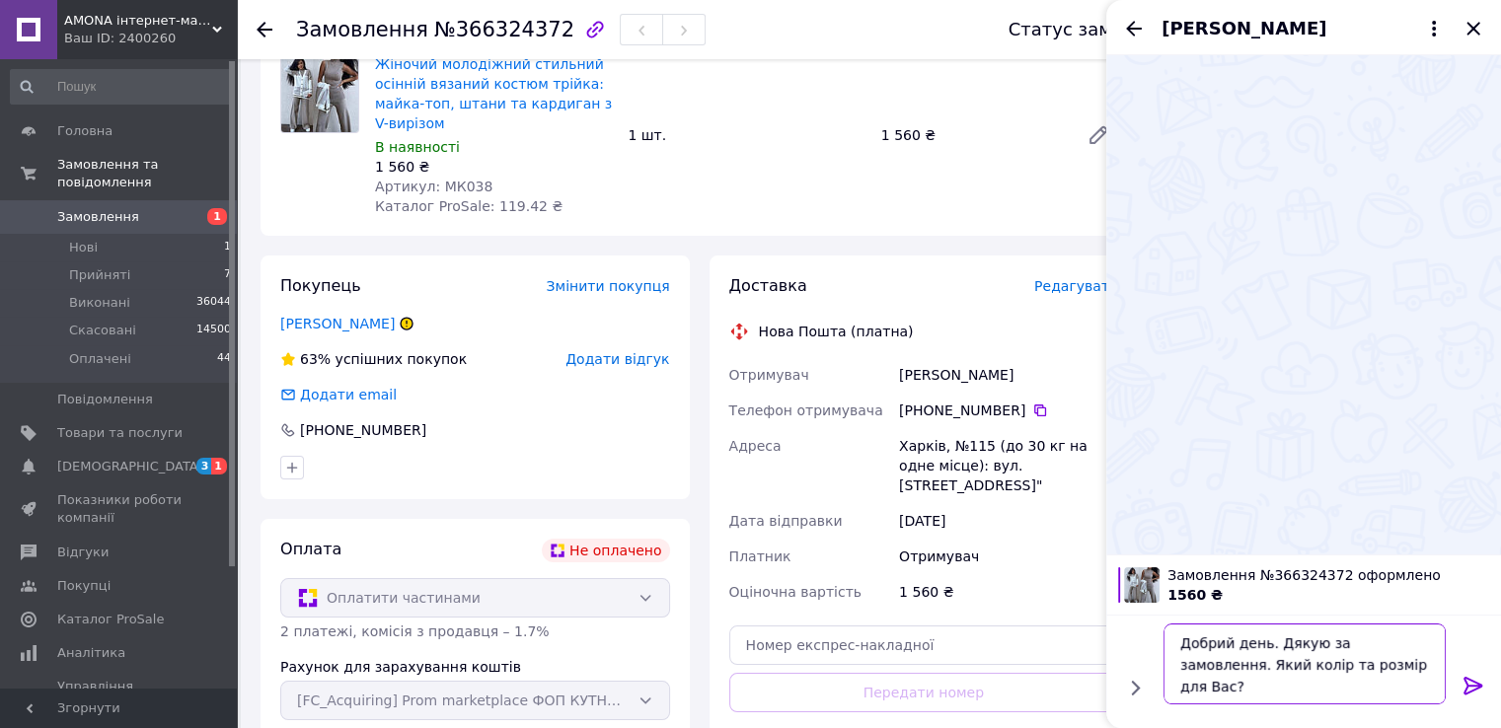
drag, startPoint x: 1251, startPoint y: 664, endPoint x: 1317, endPoint y: 663, distance: 65.1
click at [1317, 663] on textarea "Добрий день. Дякую за замовлення. Який колір та розмір для Вас?" at bounding box center [1305, 664] width 282 height 81
type textarea "Добрий день. Дякую за замовлення. Який колір для Вас?"
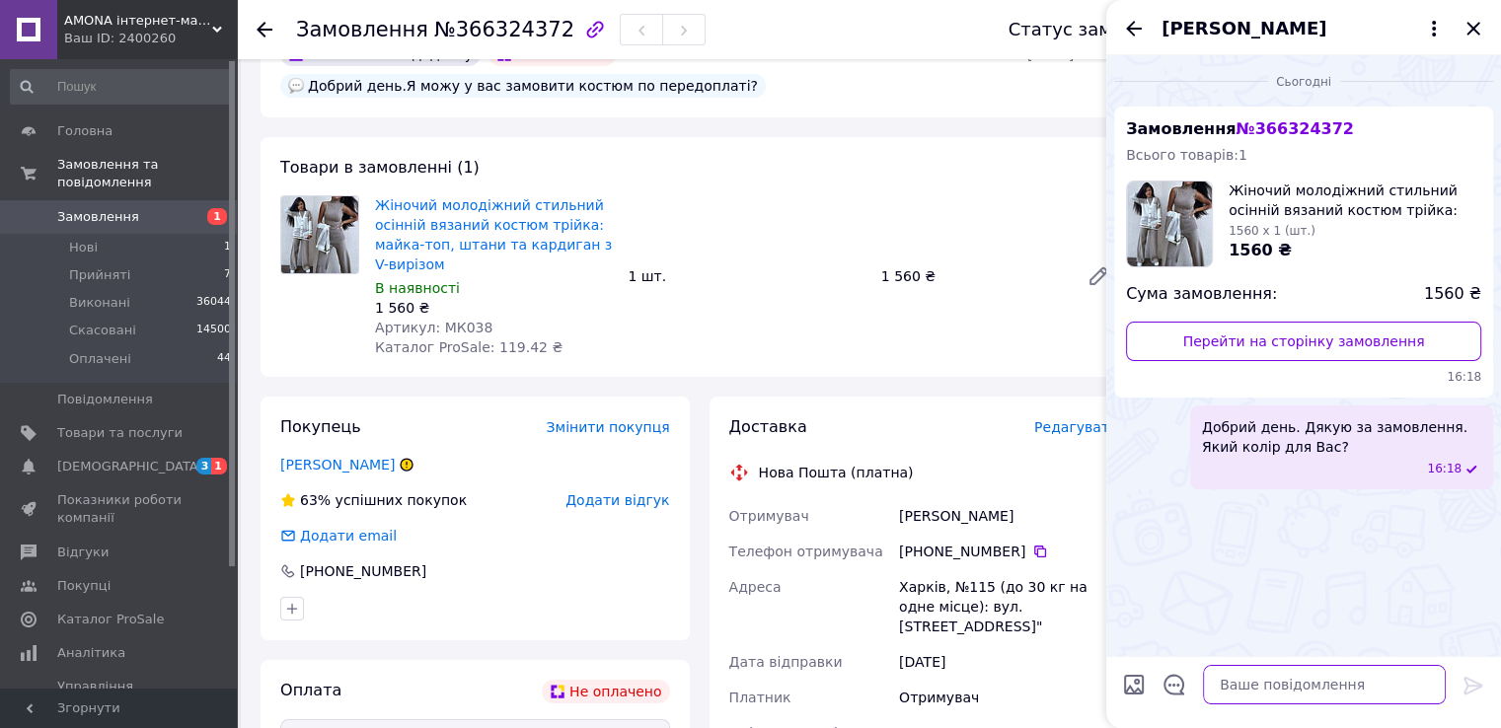
scroll to position [0, 0]
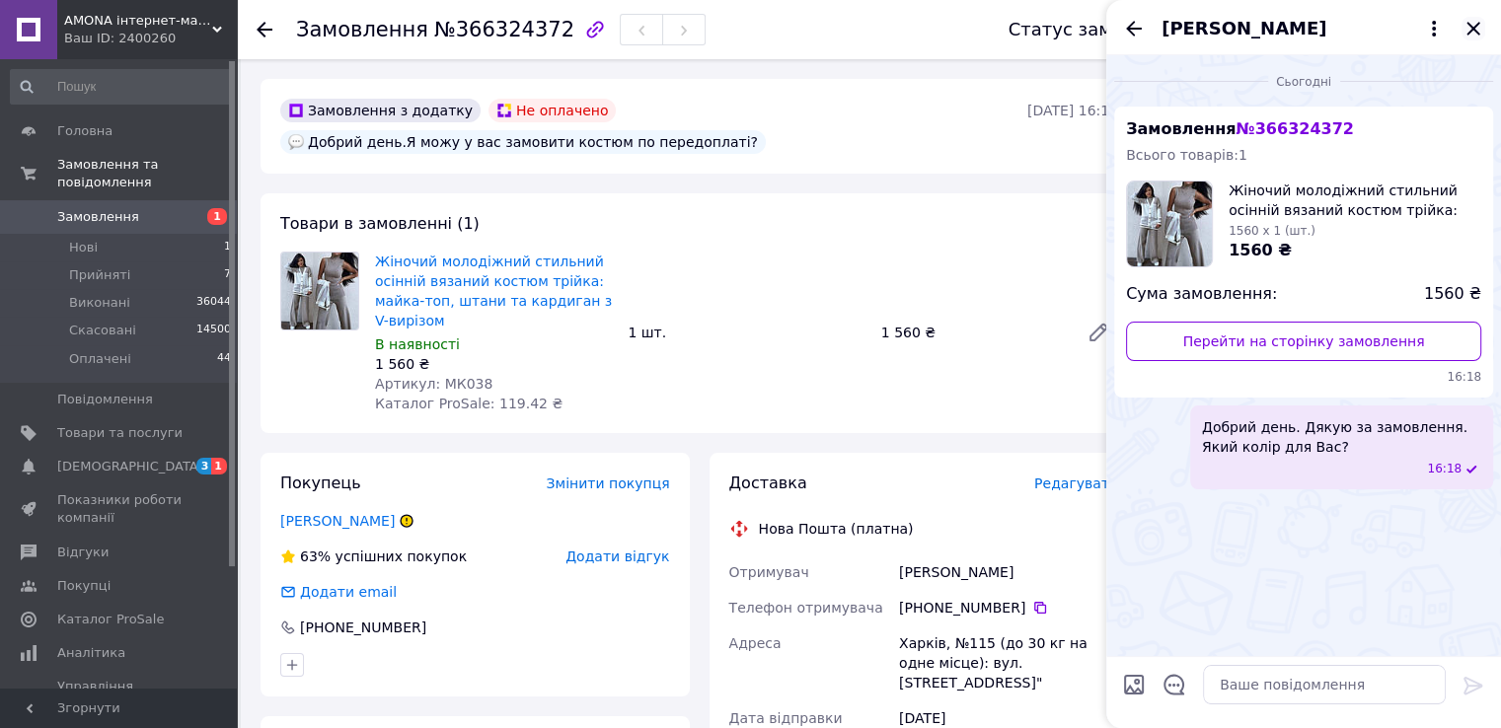
click at [1469, 33] on icon "Закрити" at bounding box center [1473, 28] width 13 height 13
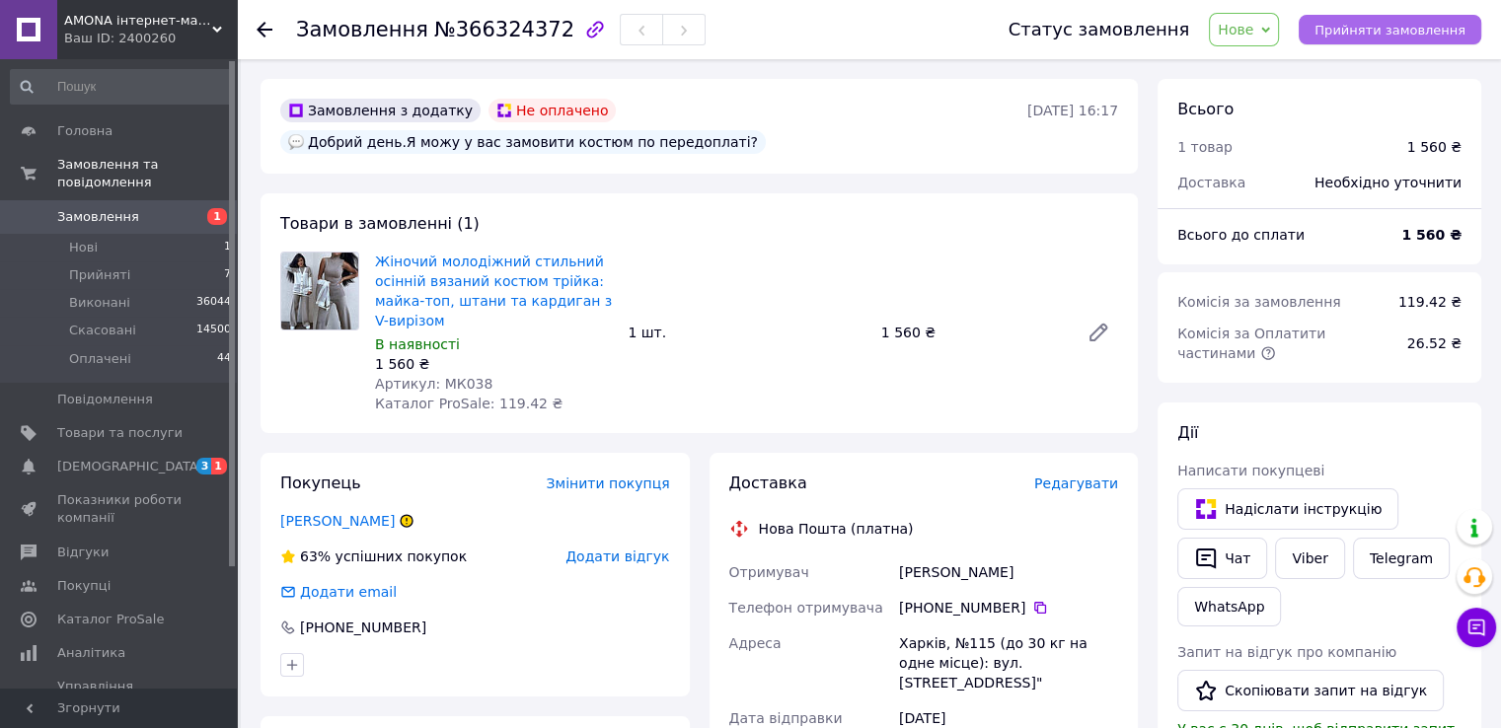
click at [1377, 30] on span "Прийняти замовлення" at bounding box center [1390, 30] width 151 height 15
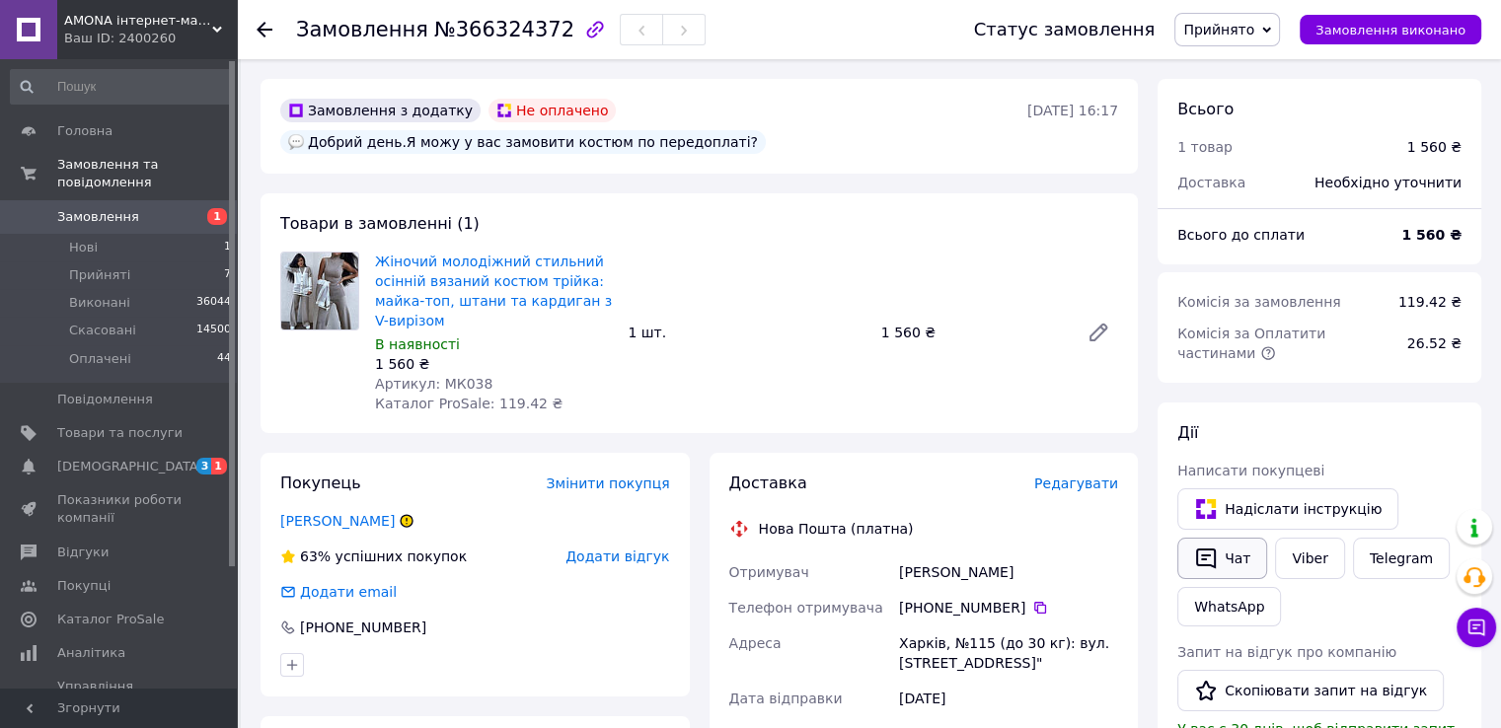
click at [1197, 550] on icon "button" at bounding box center [1206, 559] width 20 height 21
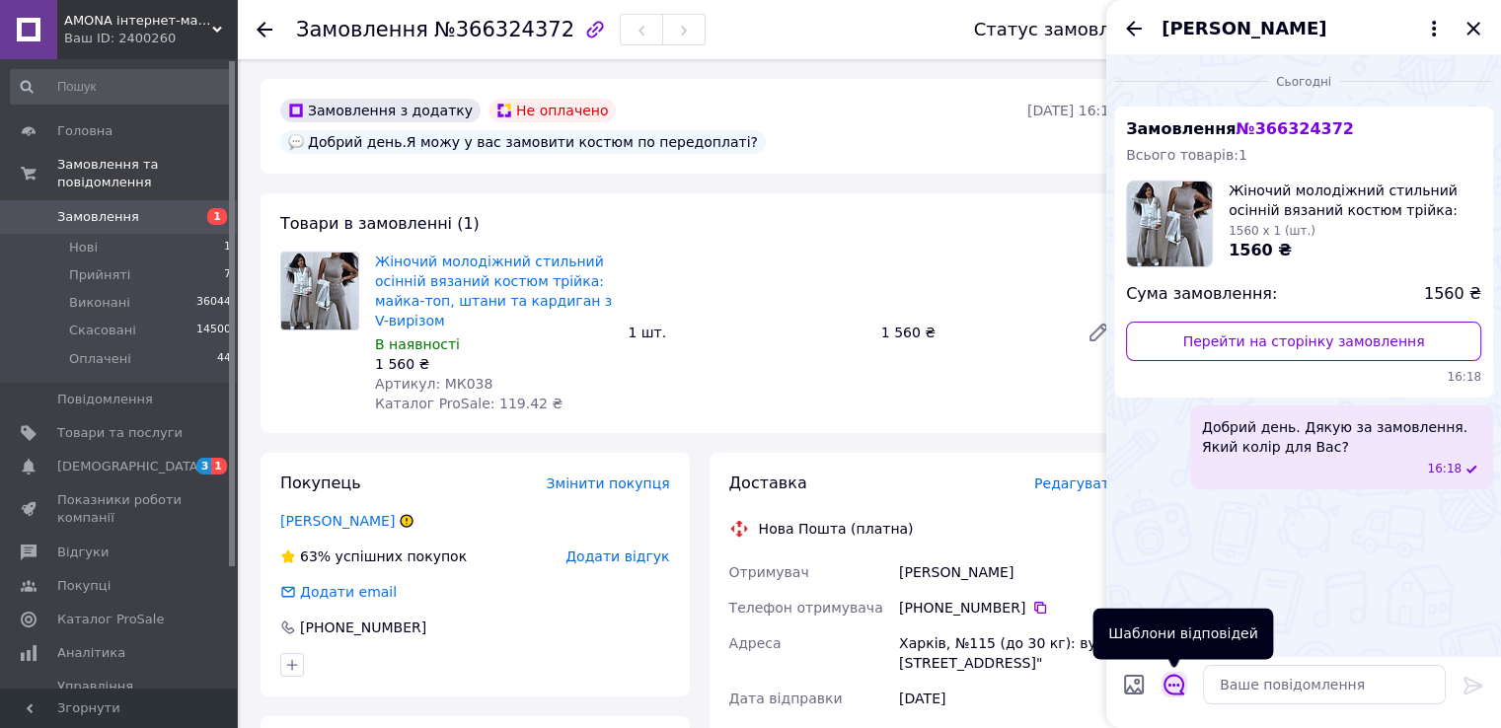
click at [1181, 682] on icon "Відкрити шаблони відповідей" at bounding box center [1174, 685] width 21 height 21
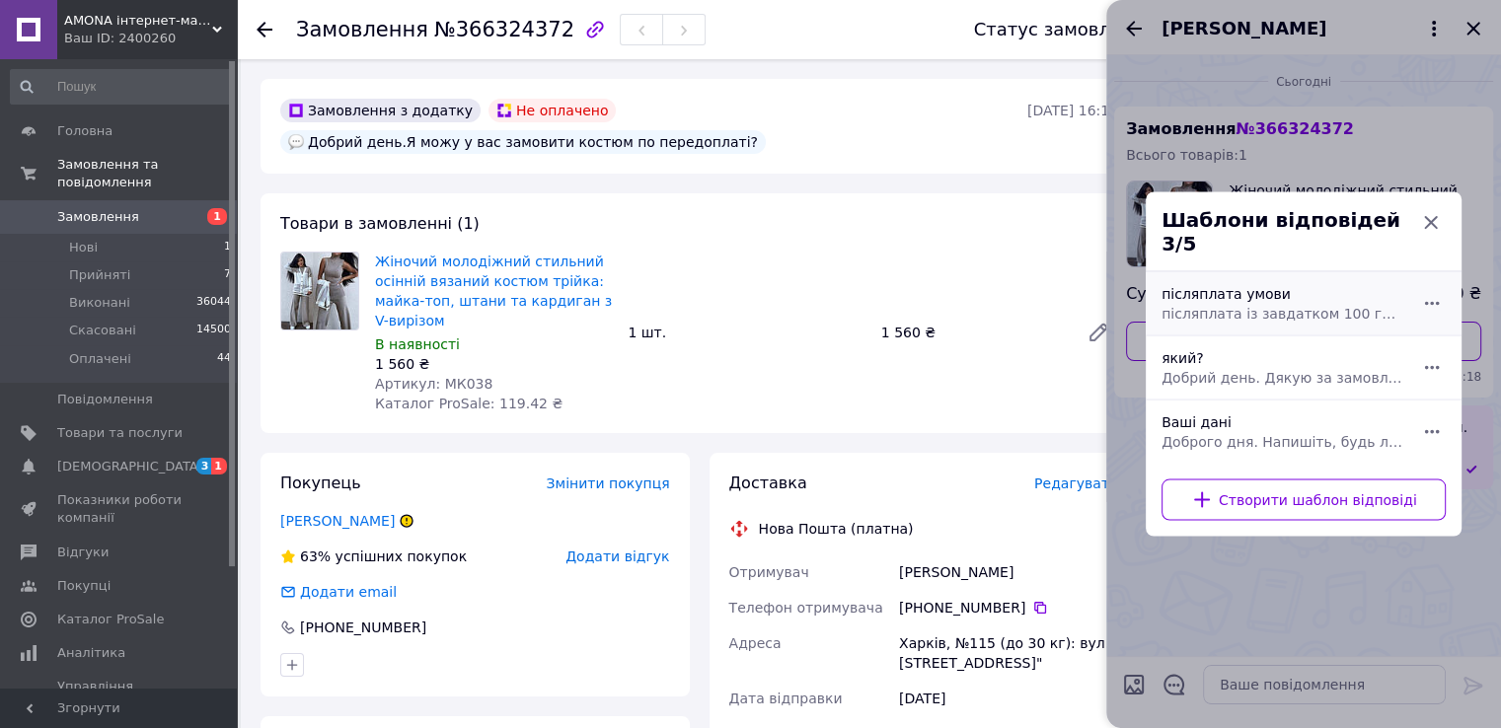
click at [1255, 304] on span "післяплата із завдатком 100 грн., на випадок неявки чи незабору. Надсилати Вам …" at bounding box center [1282, 314] width 241 height 20
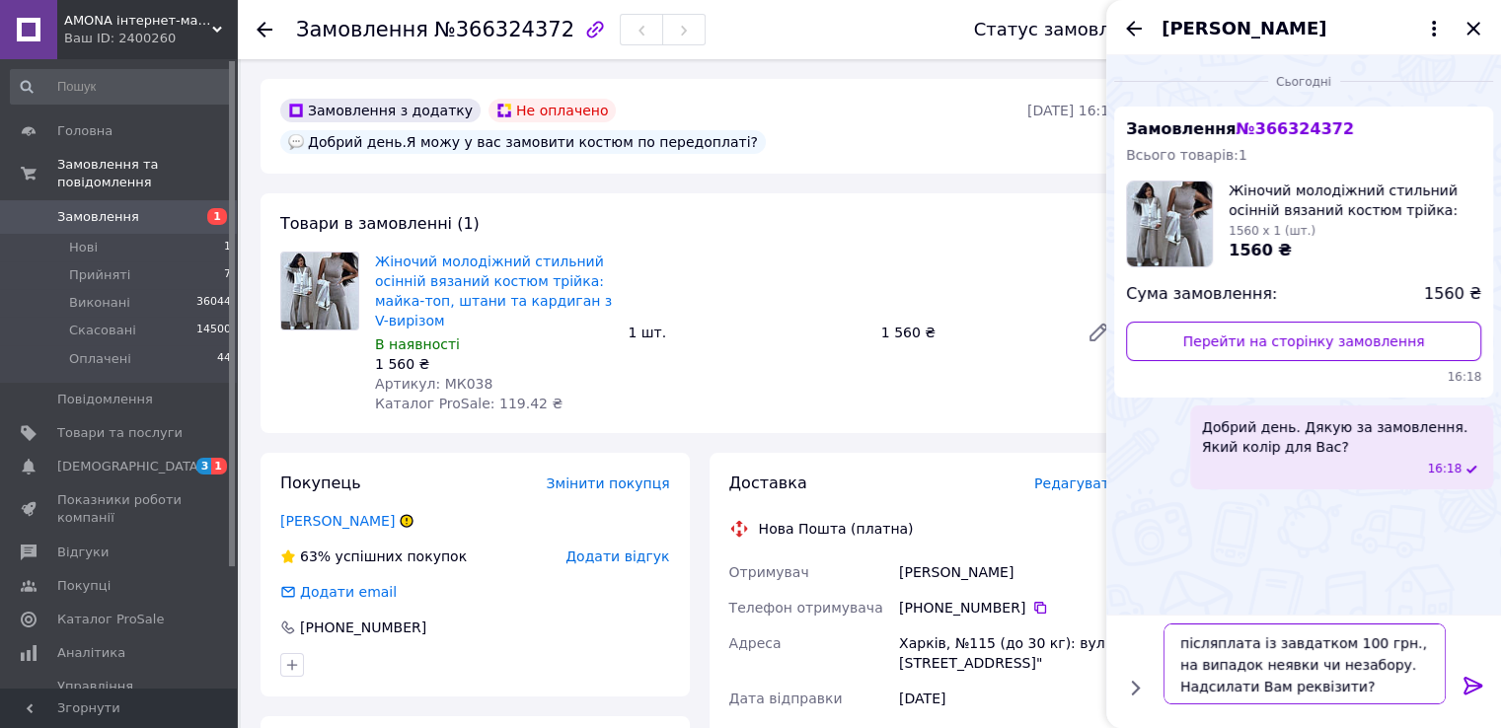
click at [1338, 644] on textarea "післяплата із завдатком 100 грн., на випадок неявки чи незабору. Надсилати Вам …" at bounding box center [1305, 664] width 282 height 81
type textarea "післяплата із завдатком 150 грн., на випадок неявки чи незабору. Надсилати Вам …"
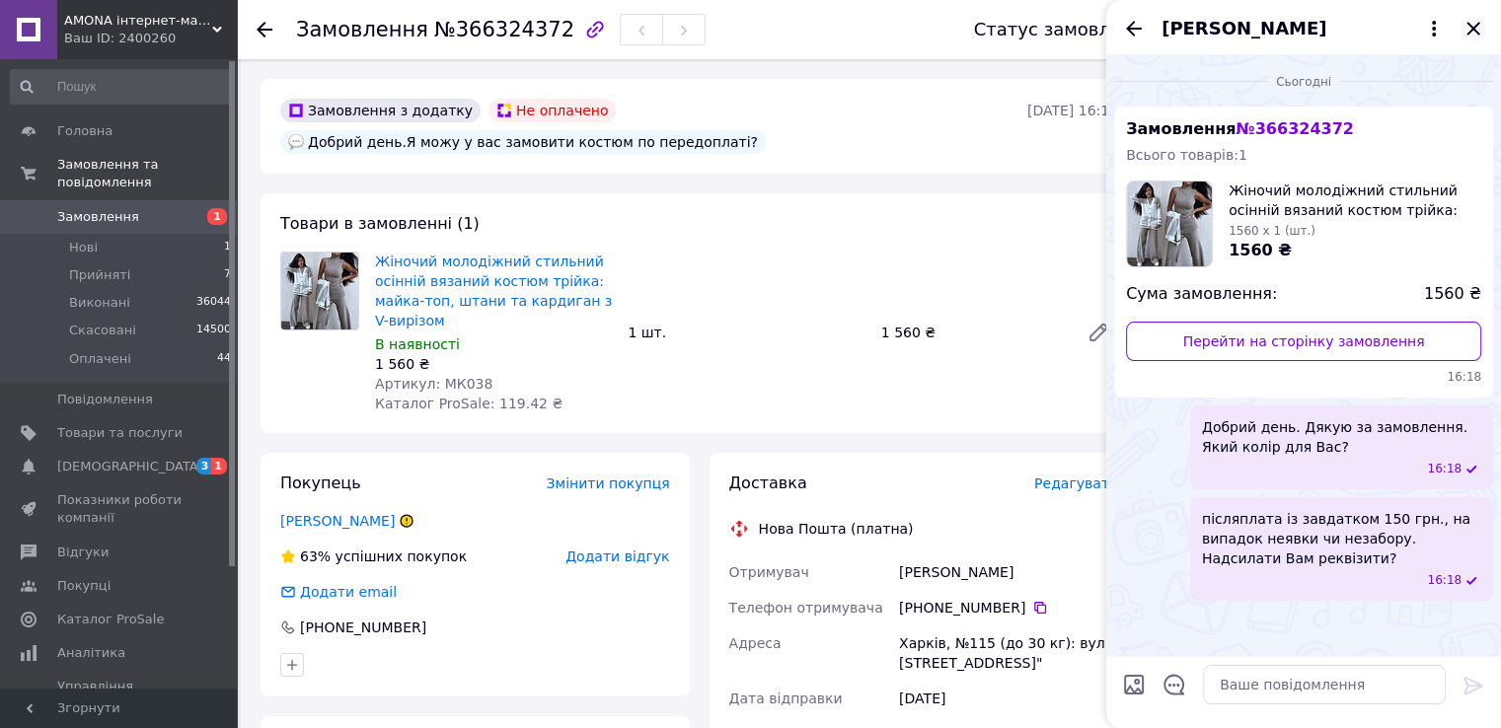
click at [1477, 29] on icon "Закрити" at bounding box center [1474, 29] width 24 height 24
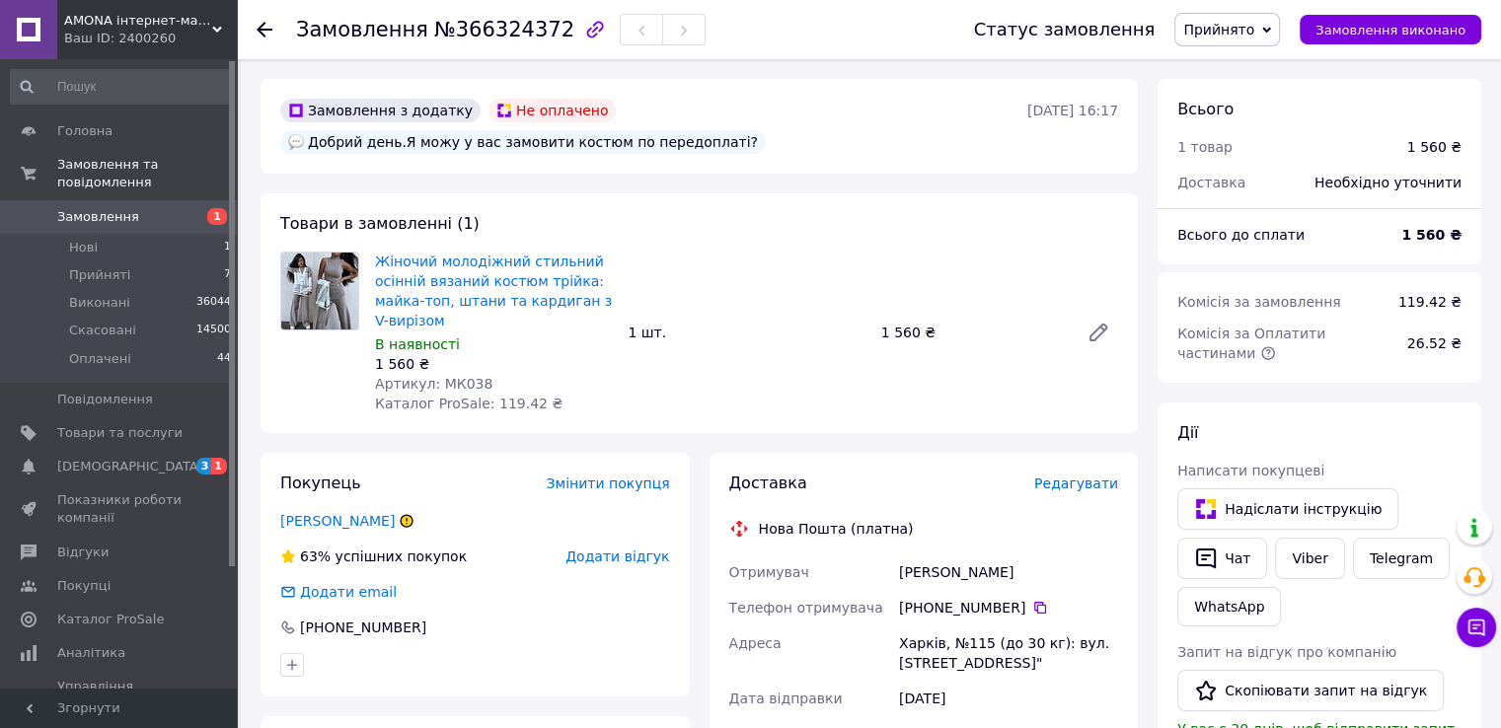
scroll to position [395, 0]
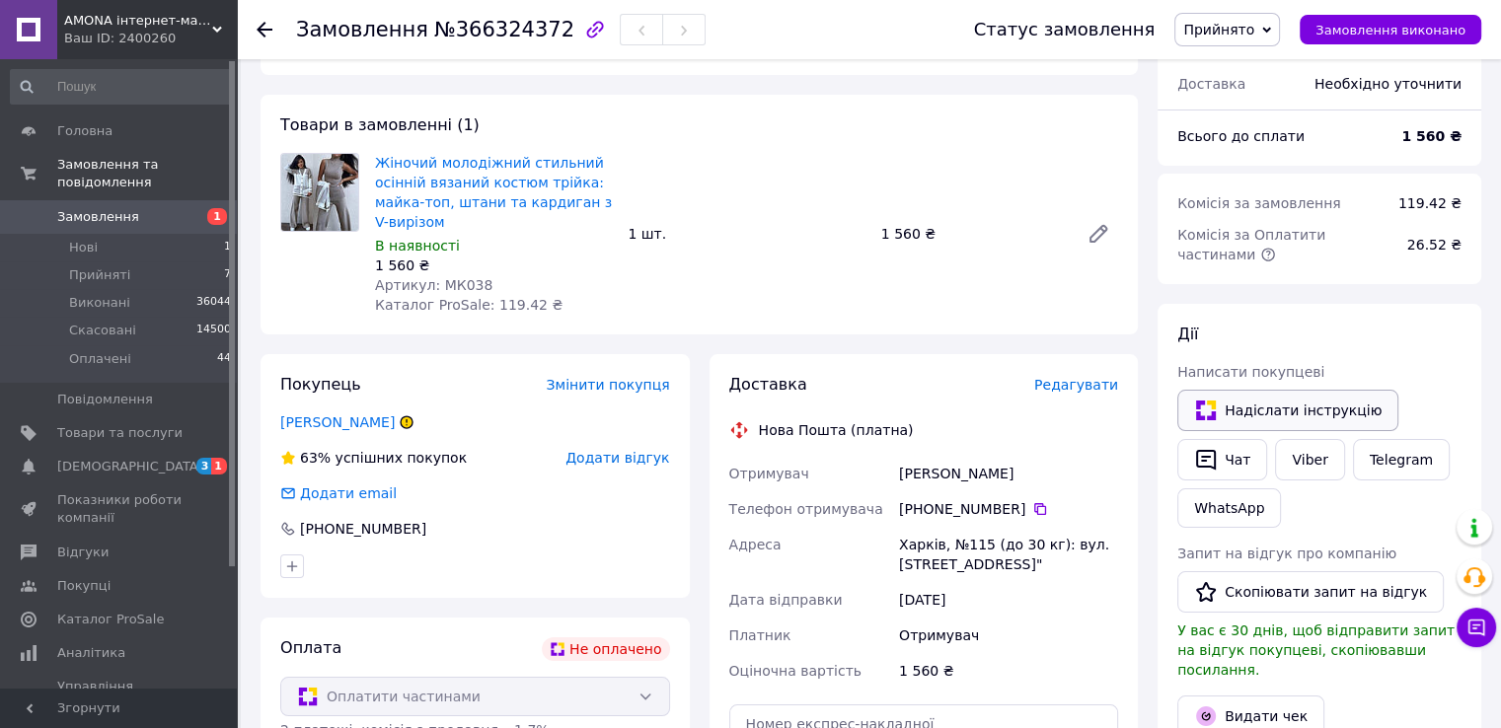
click at [1256, 396] on button "Надіслати інструкцію" at bounding box center [1287, 410] width 221 height 41
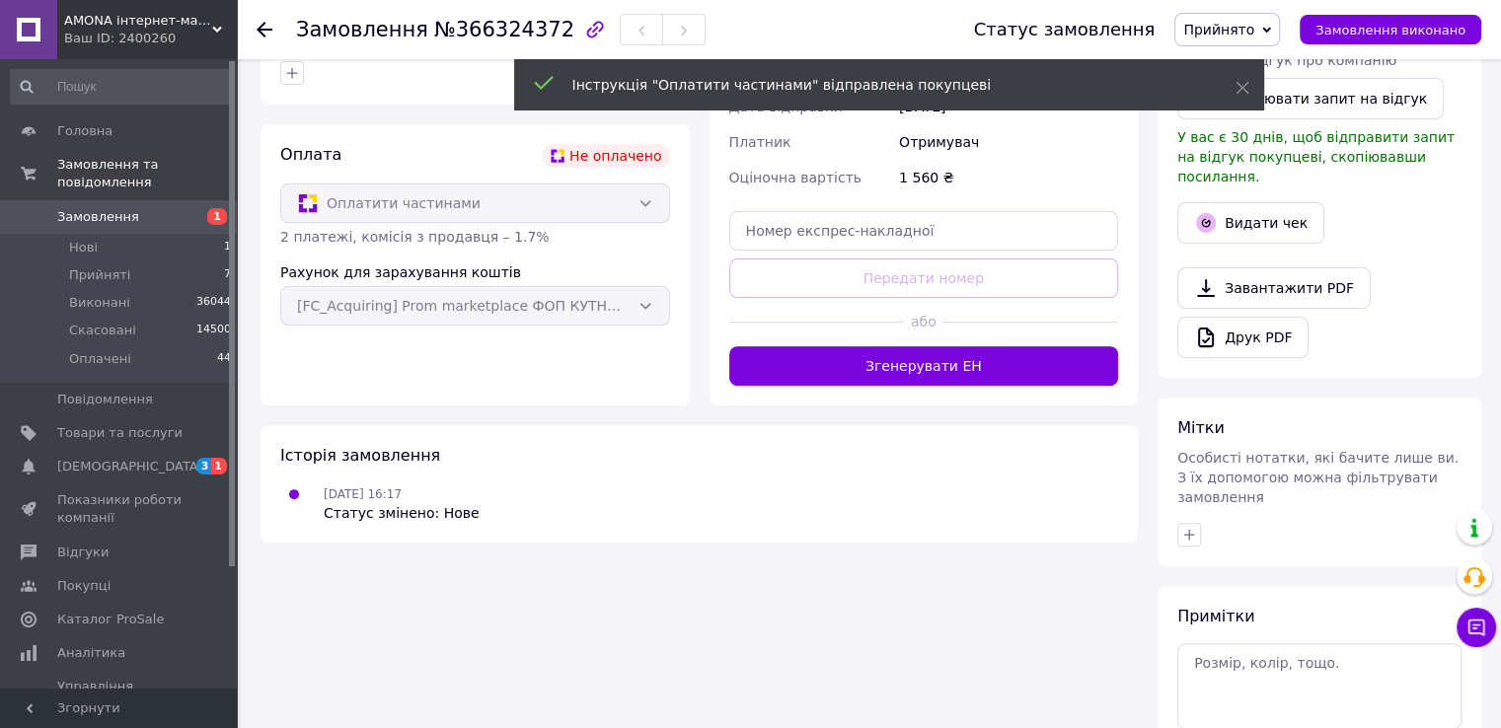
scroll to position [0, 0]
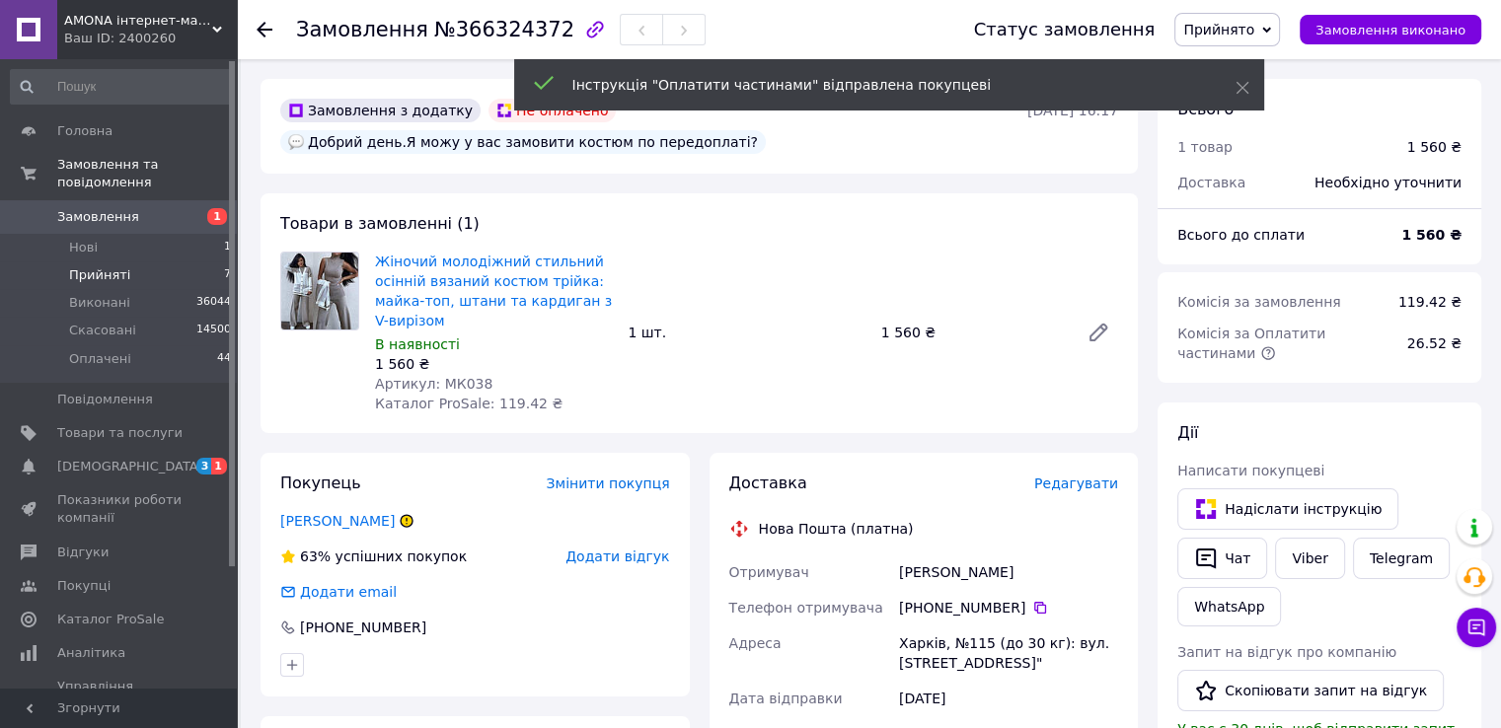
click at [195, 262] on li "Прийняті 7" at bounding box center [121, 276] width 243 height 28
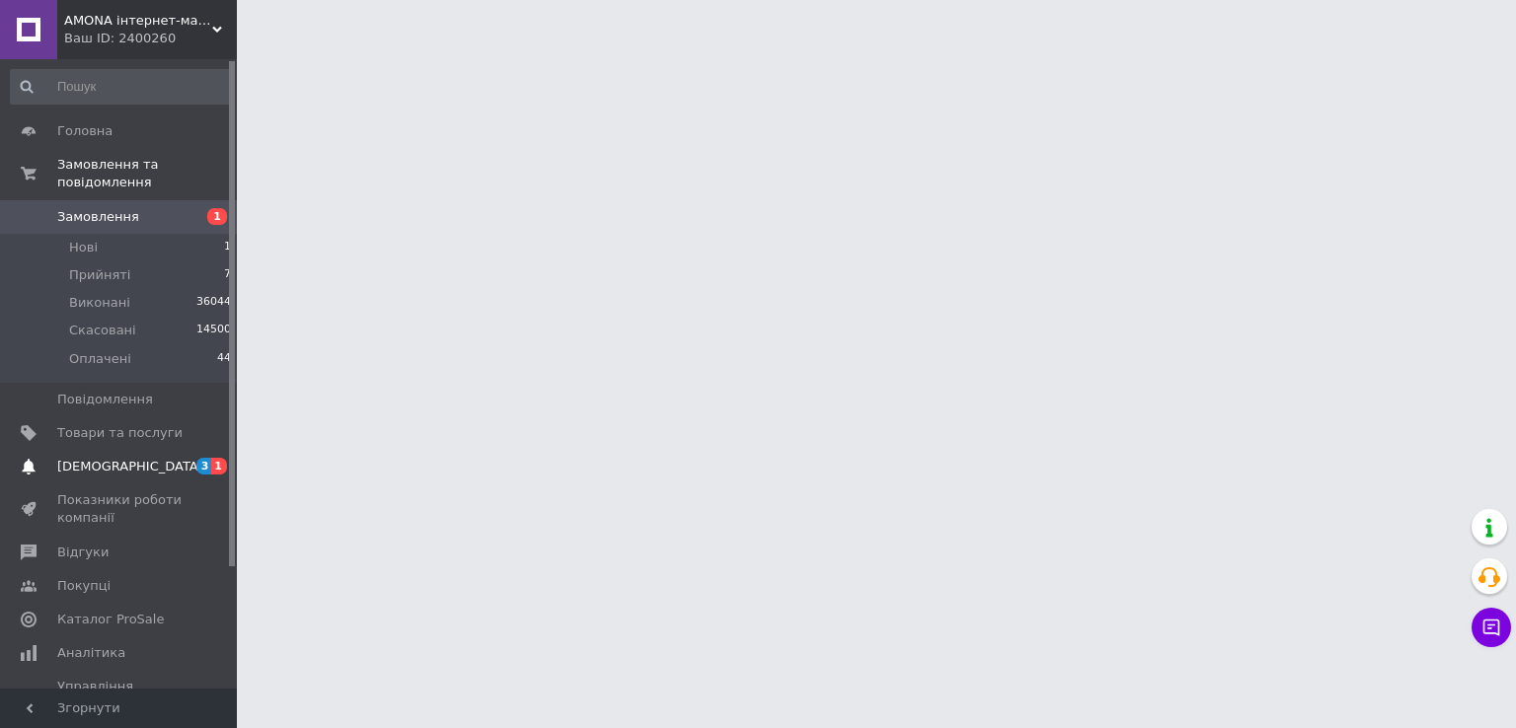
click at [205, 458] on span "3" at bounding box center [204, 466] width 16 height 17
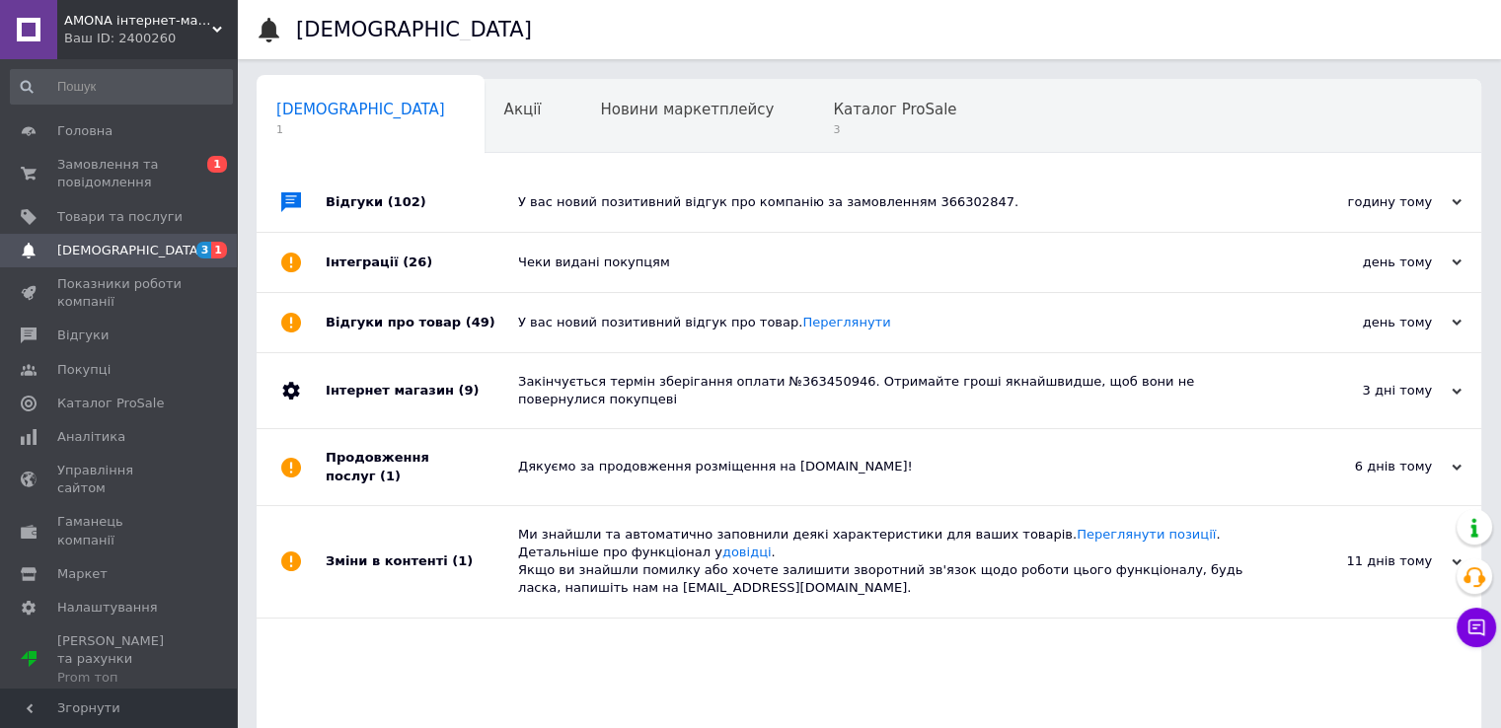
click at [721, 77] on div "Сповіщення 1 Акції 0 Новини маркетплейсу 0 Каталог ProSale 3 Навчання та заходи…" at bounding box center [869, 114] width 1225 height 79
click at [833, 124] on span "3" at bounding box center [894, 129] width 123 height 15
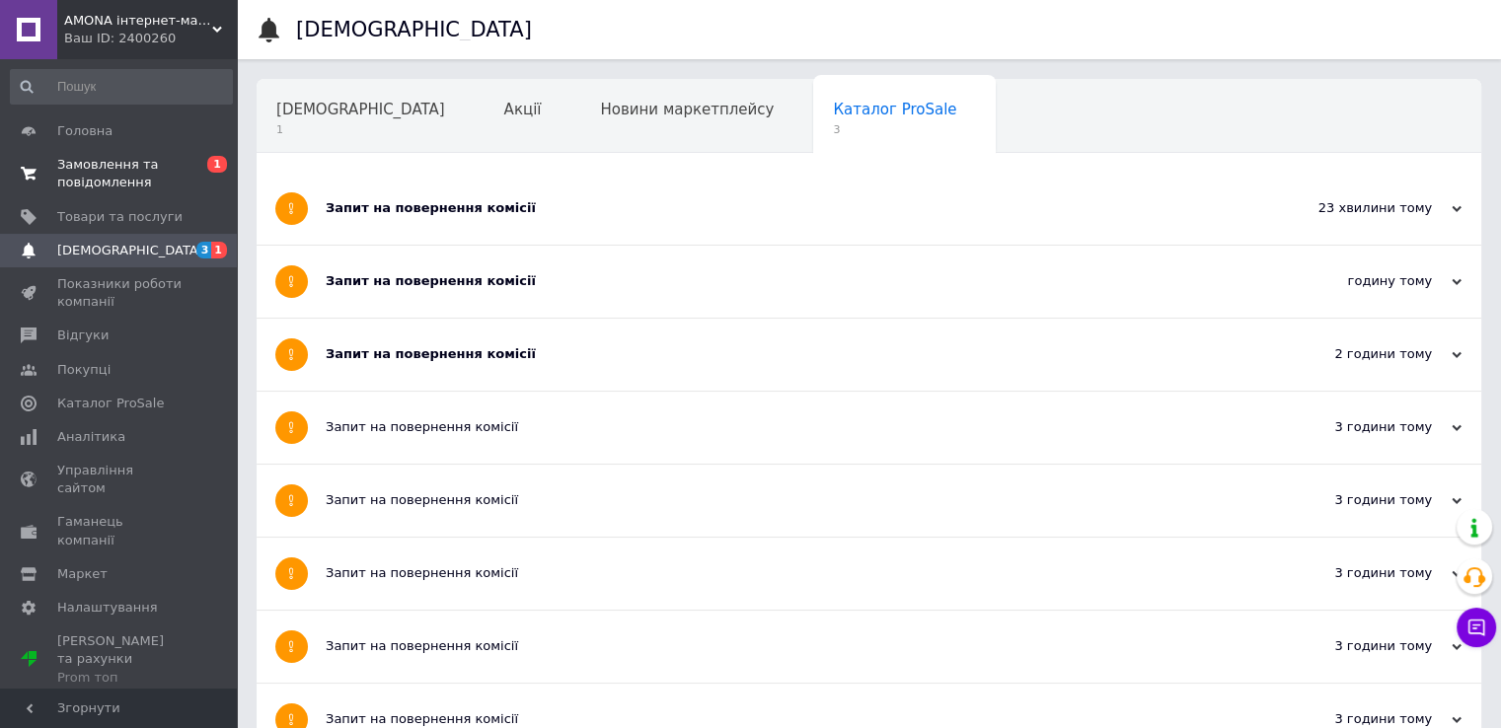
click at [60, 167] on span "Замовлення та повідомлення" at bounding box center [119, 174] width 125 height 36
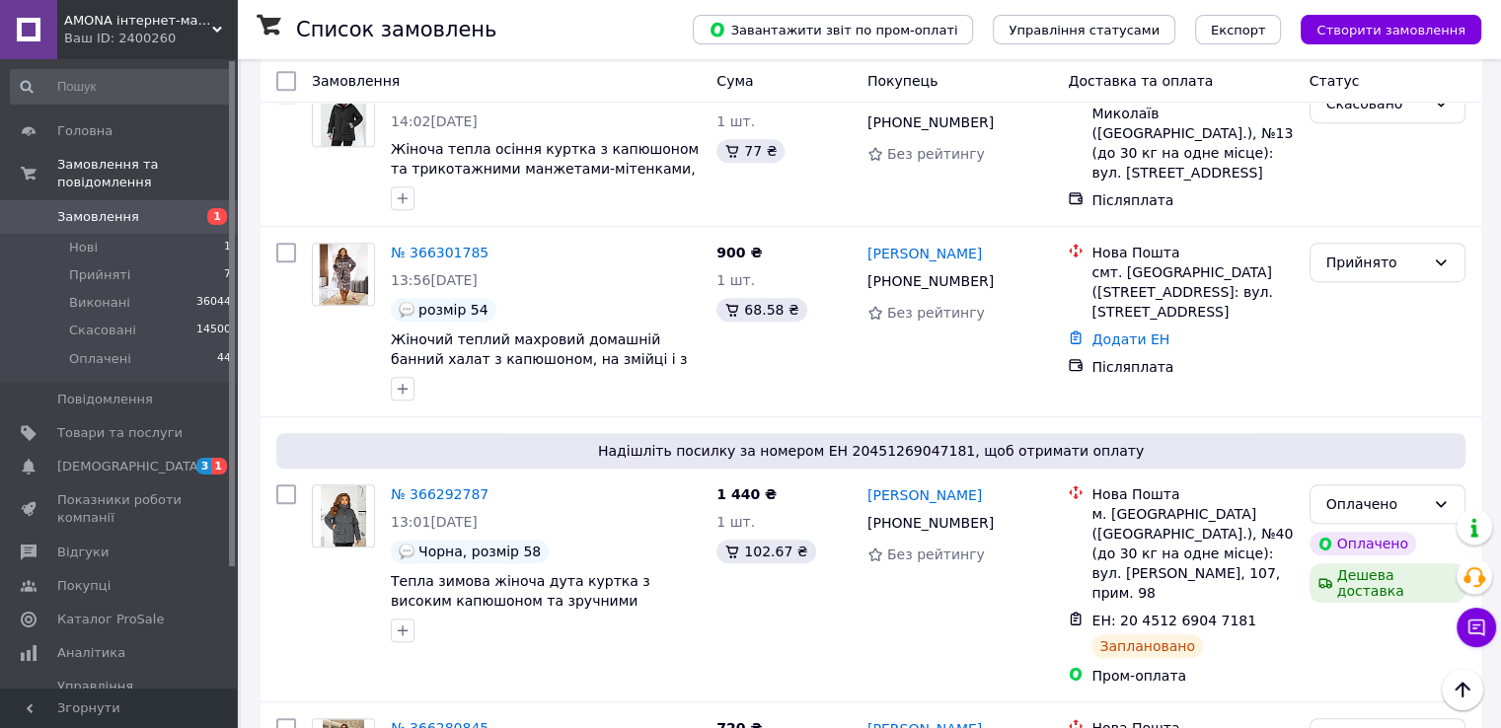
scroll to position [1382, 0]
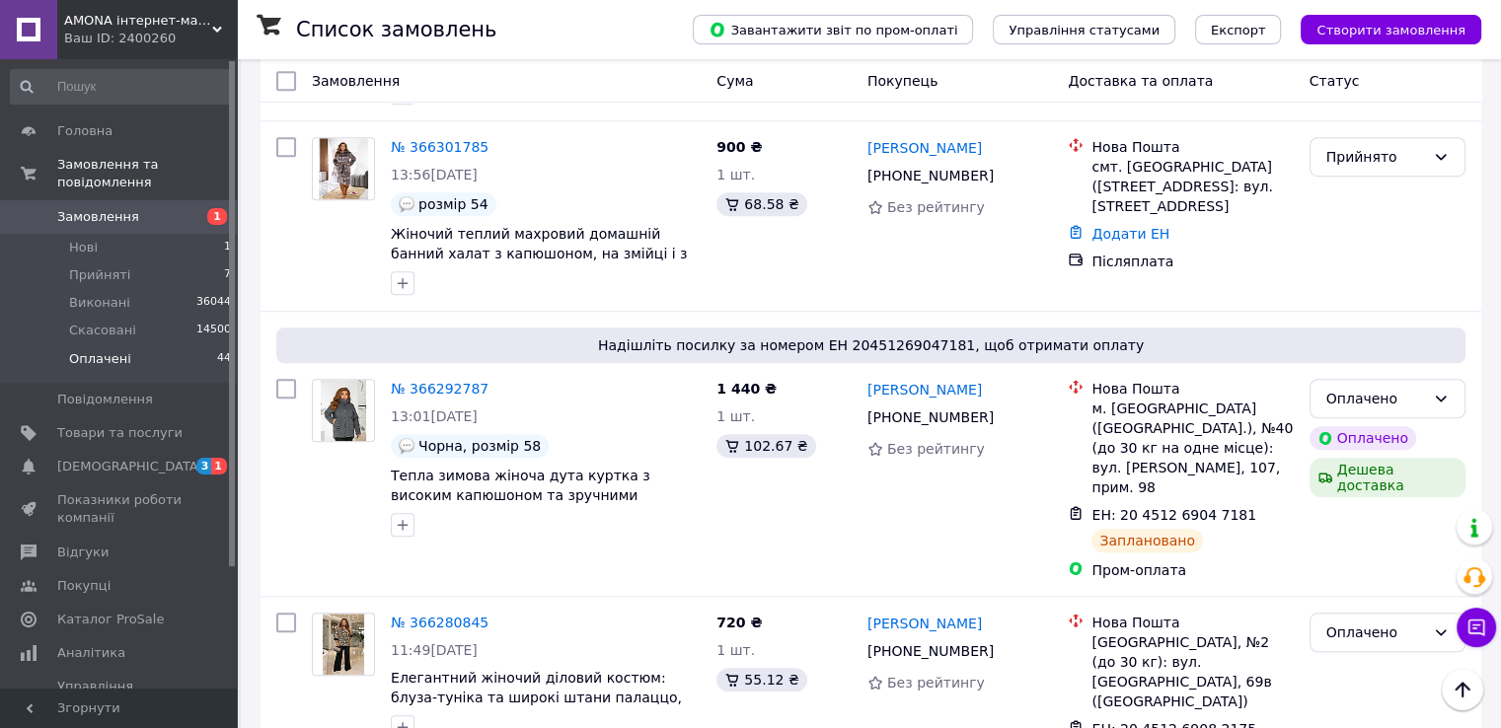
click at [199, 345] on li "Оплачені 44" at bounding box center [121, 364] width 243 height 38
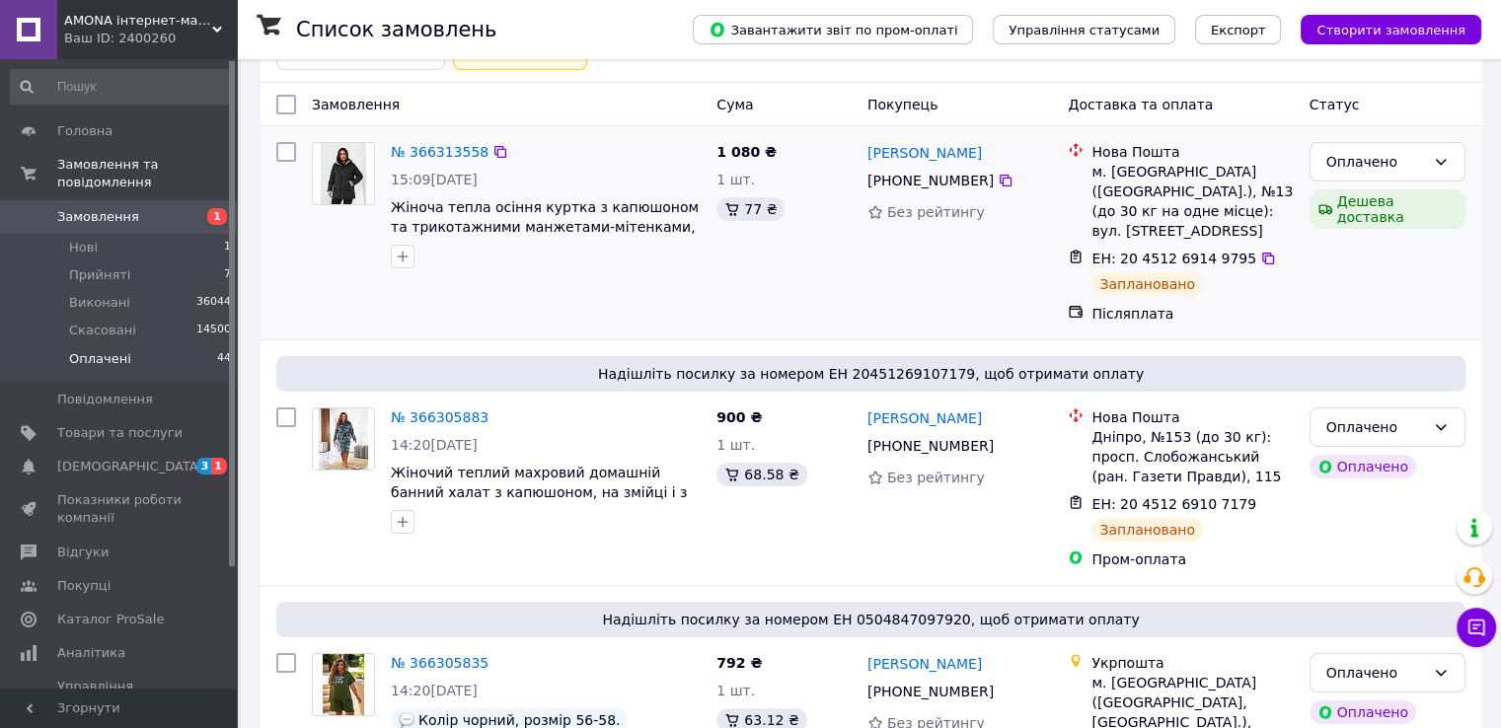
scroll to position [197, 0]
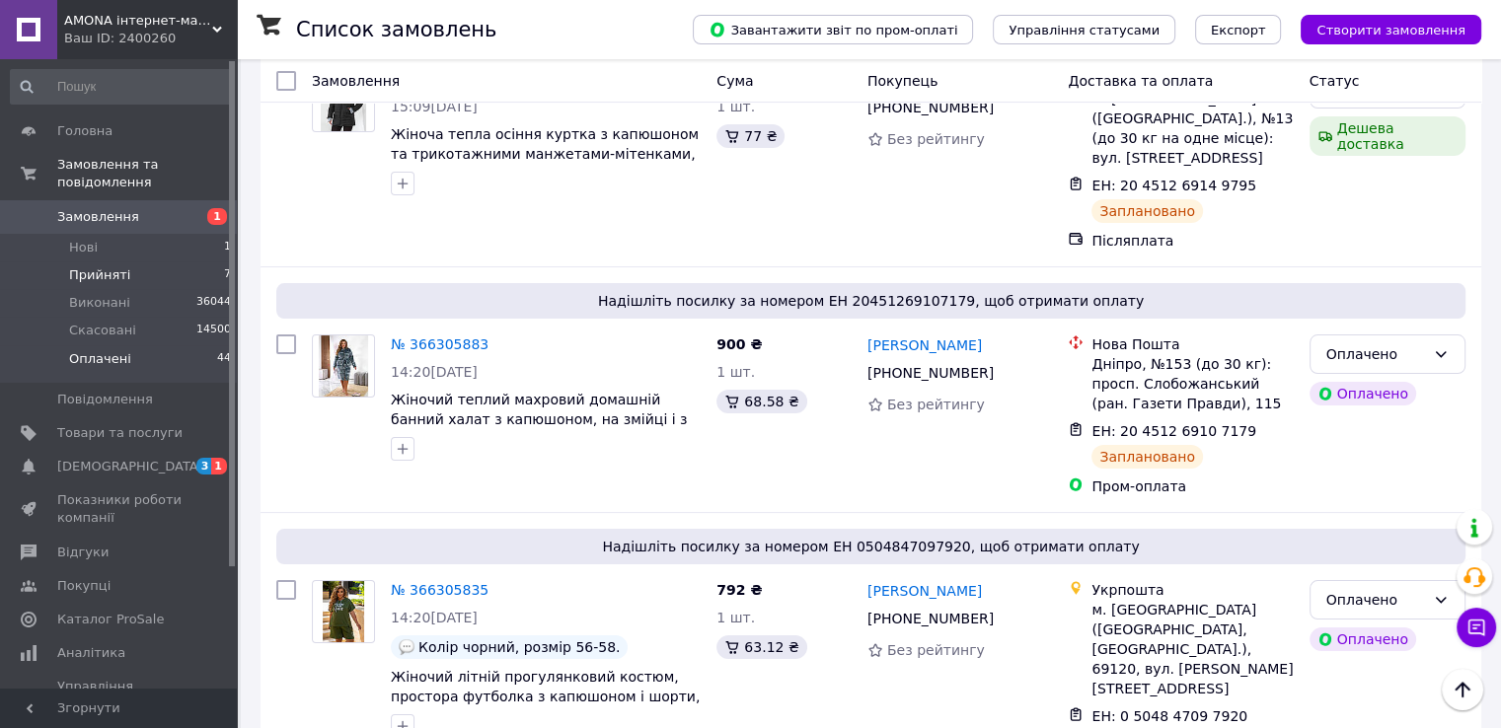
click at [164, 262] on li "Прийняті 7" at bounding box center [121, 276] width 243 height 28
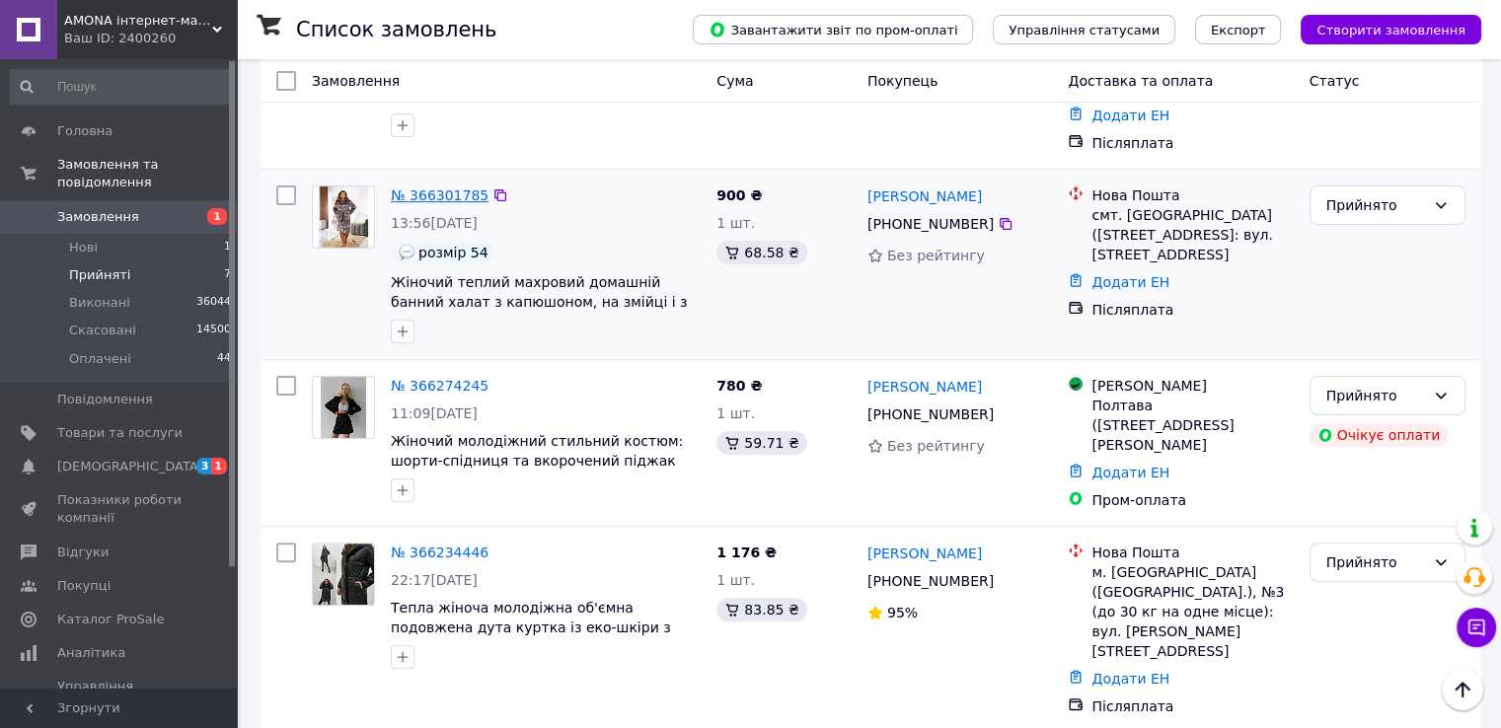
click at [411, 188] on link "№ 366301785" at bounding box center [440, 196] width 98 height 16
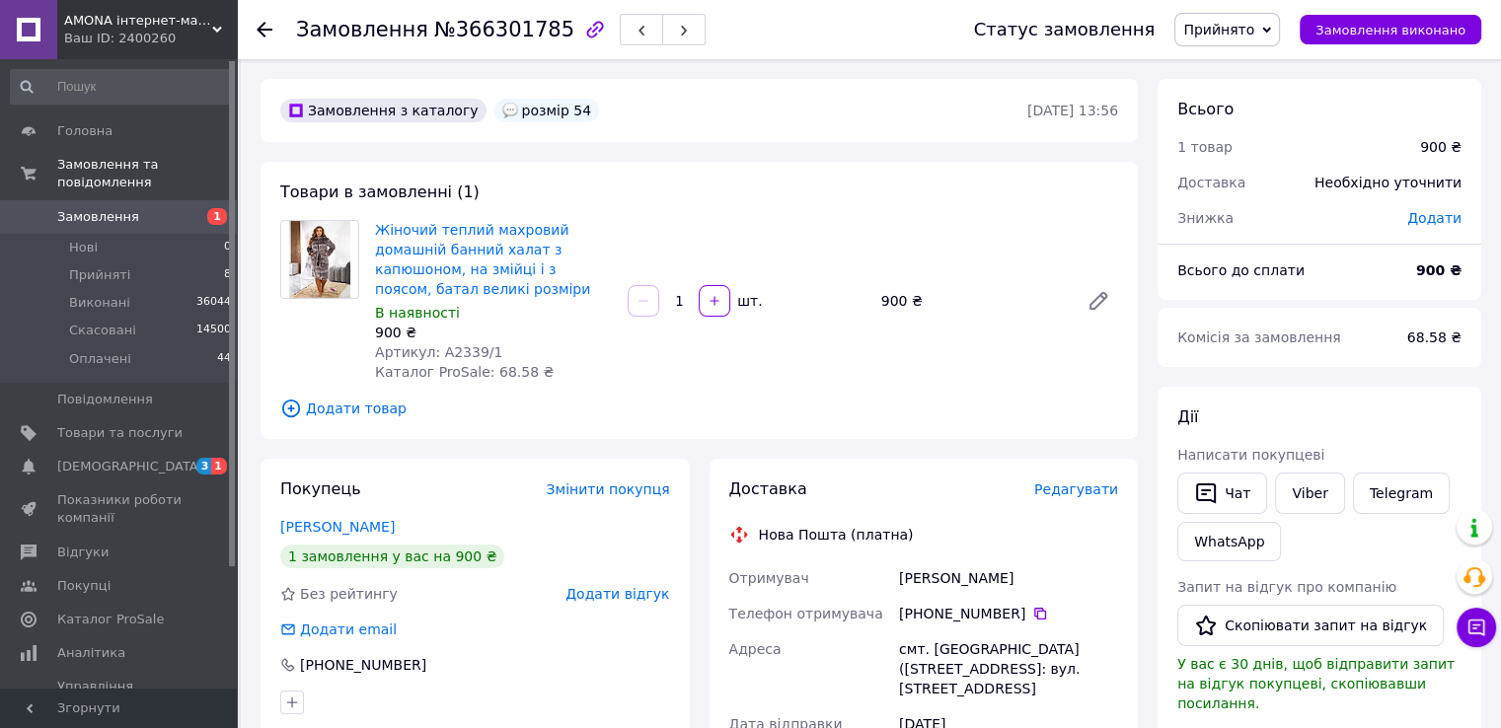
click at [1216, 450] on span "Написати покупцеві" at bounding box center [1250, 455] width 147 height 16
click at [1202, 488] on icon "button" at bounding box center [1206, 494] width 24 height 24
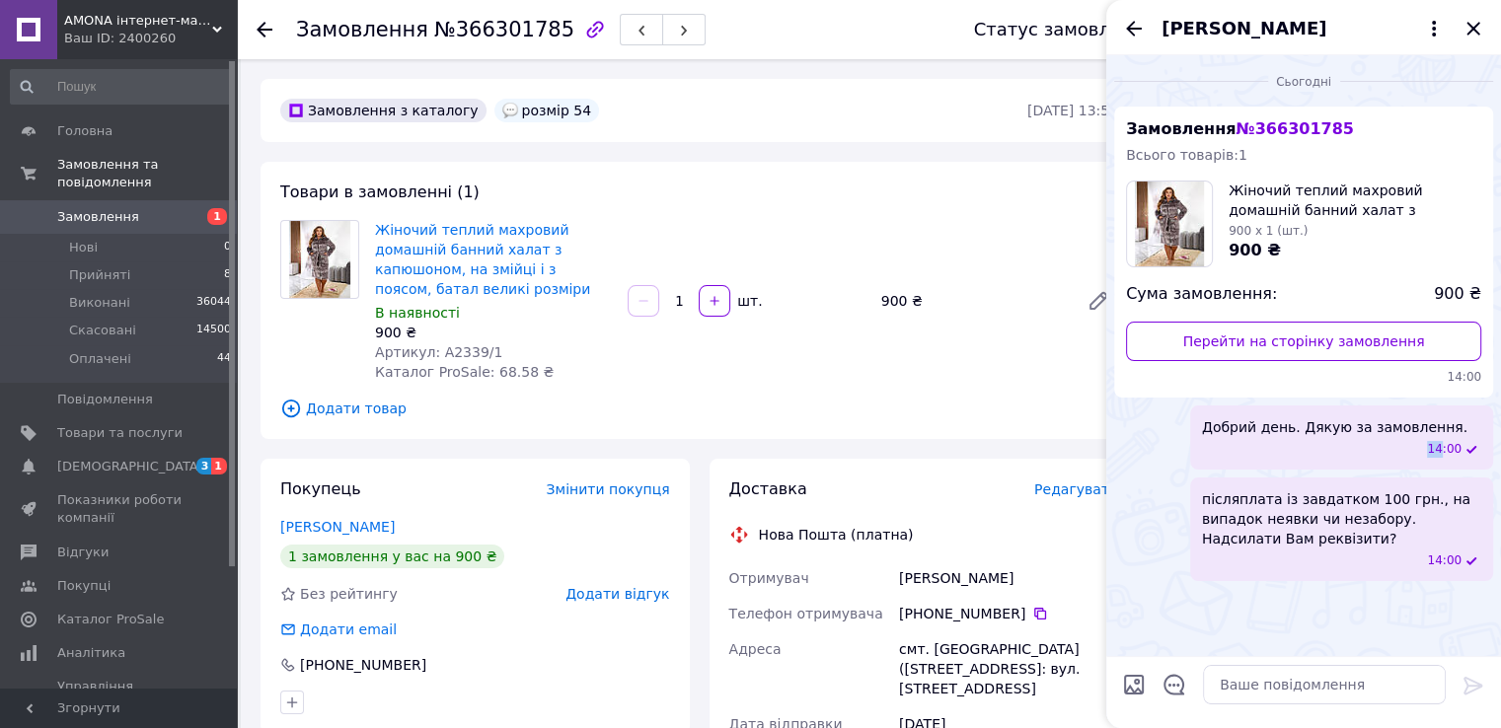
drag, startPoint x: 1422, startPoint y: 431, endPoint x: 1222, endPoint y: 441, distance: 200.6
click at [1222, 441] on div "Добрий день. Дякую за замовлення. 14:00" at bounding box center [1341, 438] width 303 height 64
click at [1236, 441] on div "14:00" at bounding box center [1345, 449] width 271 height 17
drag, startPoint x: 1200, startPoint y: 426, endPoint x: 1433, endPoint y: 423, distance: 232.9
click at [1433, 423] on div "Добрий день. Дякую за замовлення. 14:00" at bounding box center [1341, 438] width 303 height 64
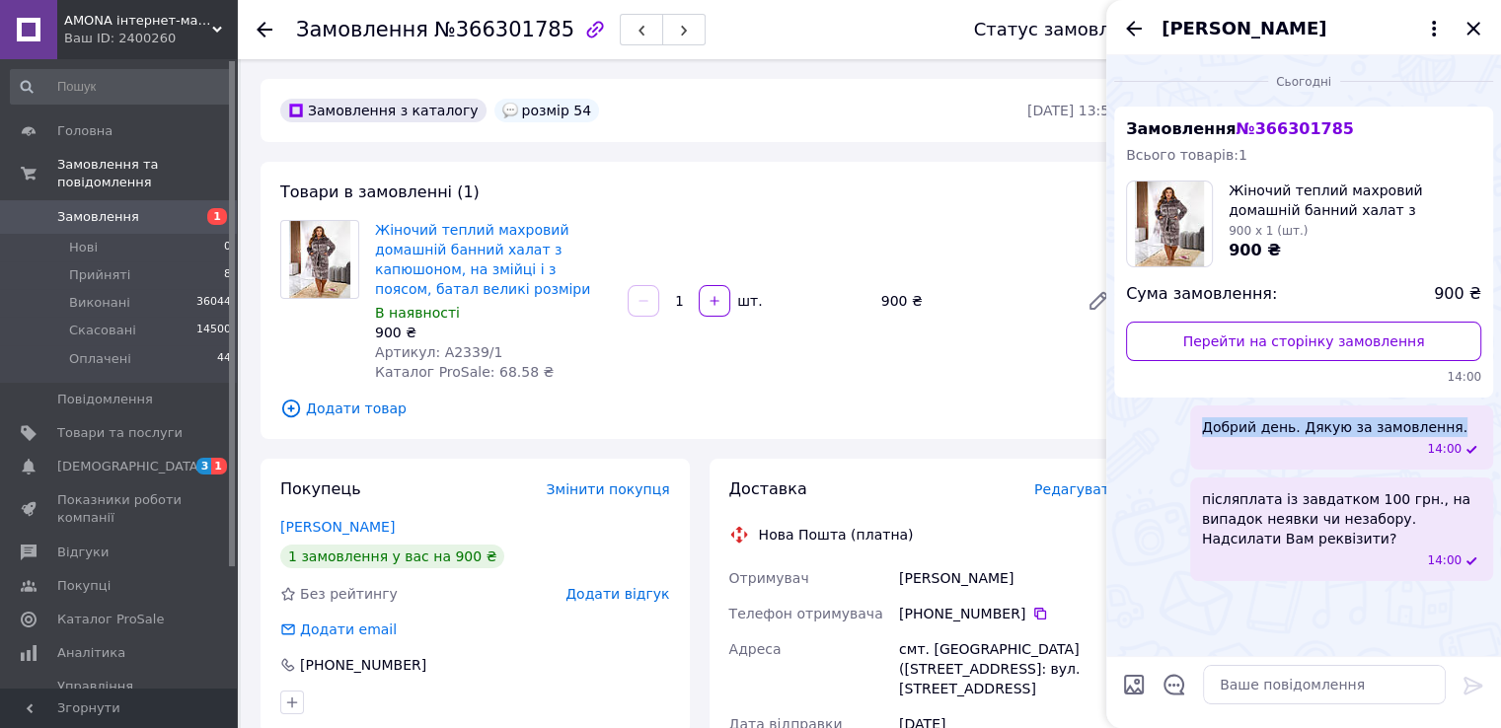
copy span "Добрий день. Дякую за замовлення."
click at [1473, 22] on icon "Закрити" at bounding box center [1474, 29] width 24 height 24
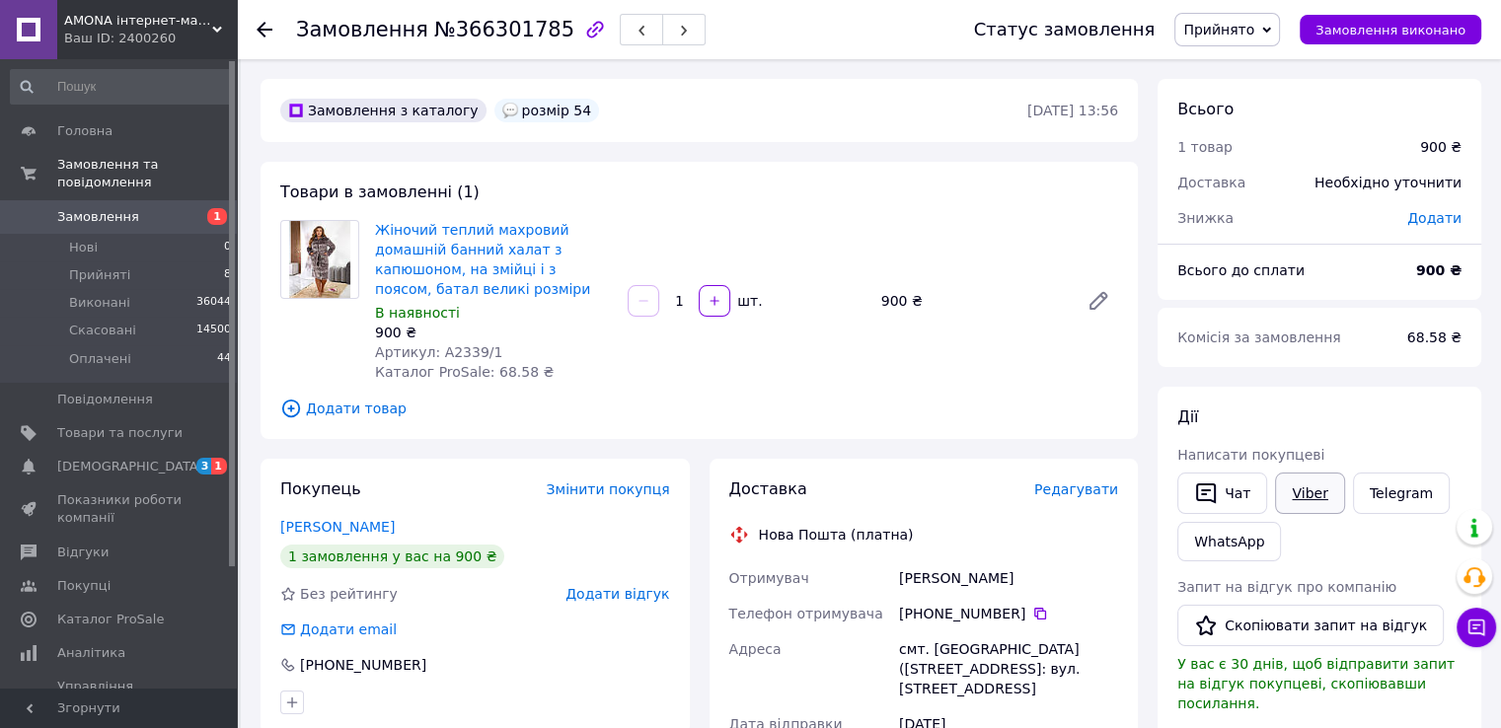
click at [1294, 502] on link "Viber" at bounding box center [1309, 493] width 69 height 41
click at [578, 22] on button "button" at bounding box center [595, 30] width 34 height 34
click at [678, 34] on icon "button" at bounding box center [684, 31] width 12 height 12
click at [1197, 507] on button "Чат" at bounding box center [1222, 493] width 90 height 41
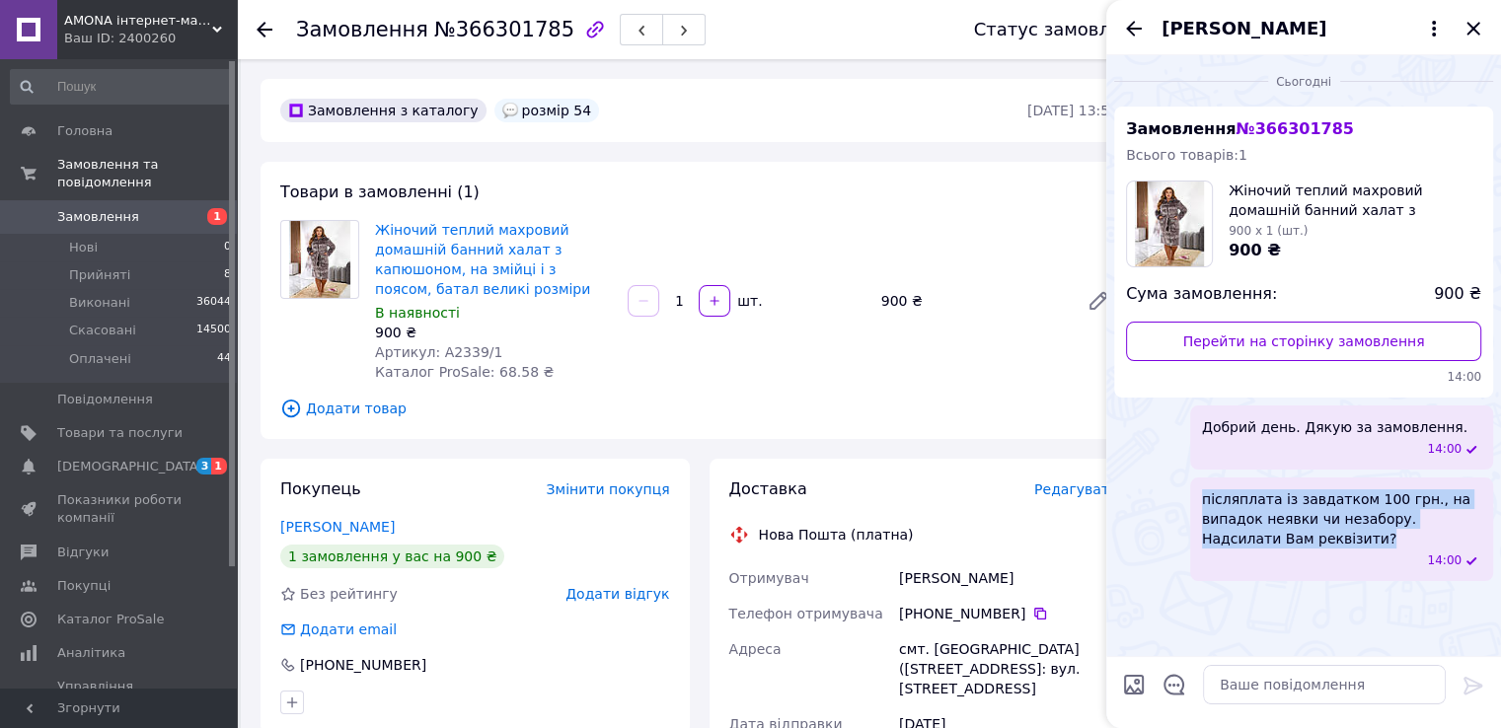
drag, startPoint x: 1252, startPoint y: 527, endPoint x: 1198, endPoint y: 503, distance: 59.2
click at [1198, 503] on div "післяплата із завдатком 100 грн., на випадок неявки чи незабору. Надсилати Вам …" at bounding box center [1341, 530] width 303 height 104
copy span "післяплата із завдатком 100 грн., на випадок неявки чи незабору. Надсилати Вам …"
click at [1475, 25] on icon "Закрити" at bounding box center [1474, 29] width 24 height 24
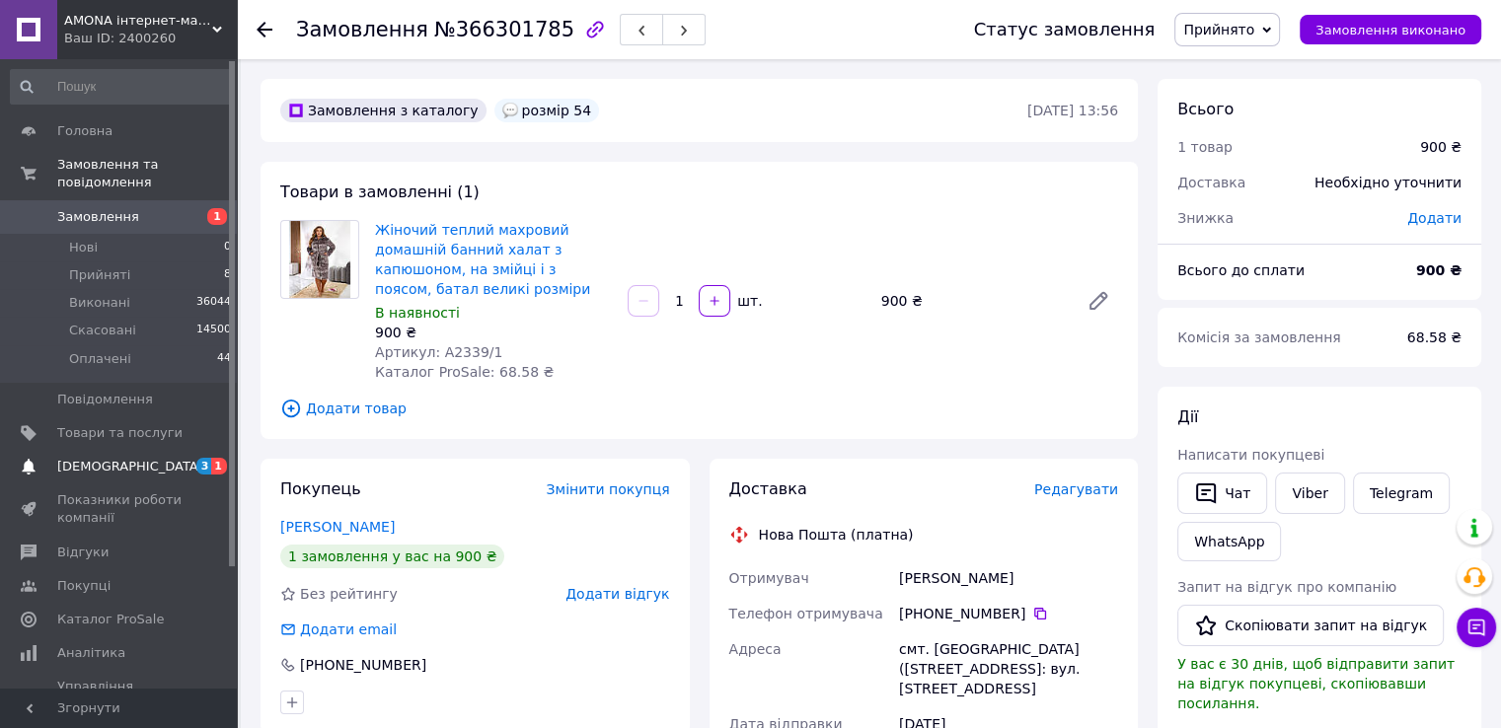
click at [189, 458] on span "3 1" at bounding box center [210, 467] width 54 height 18
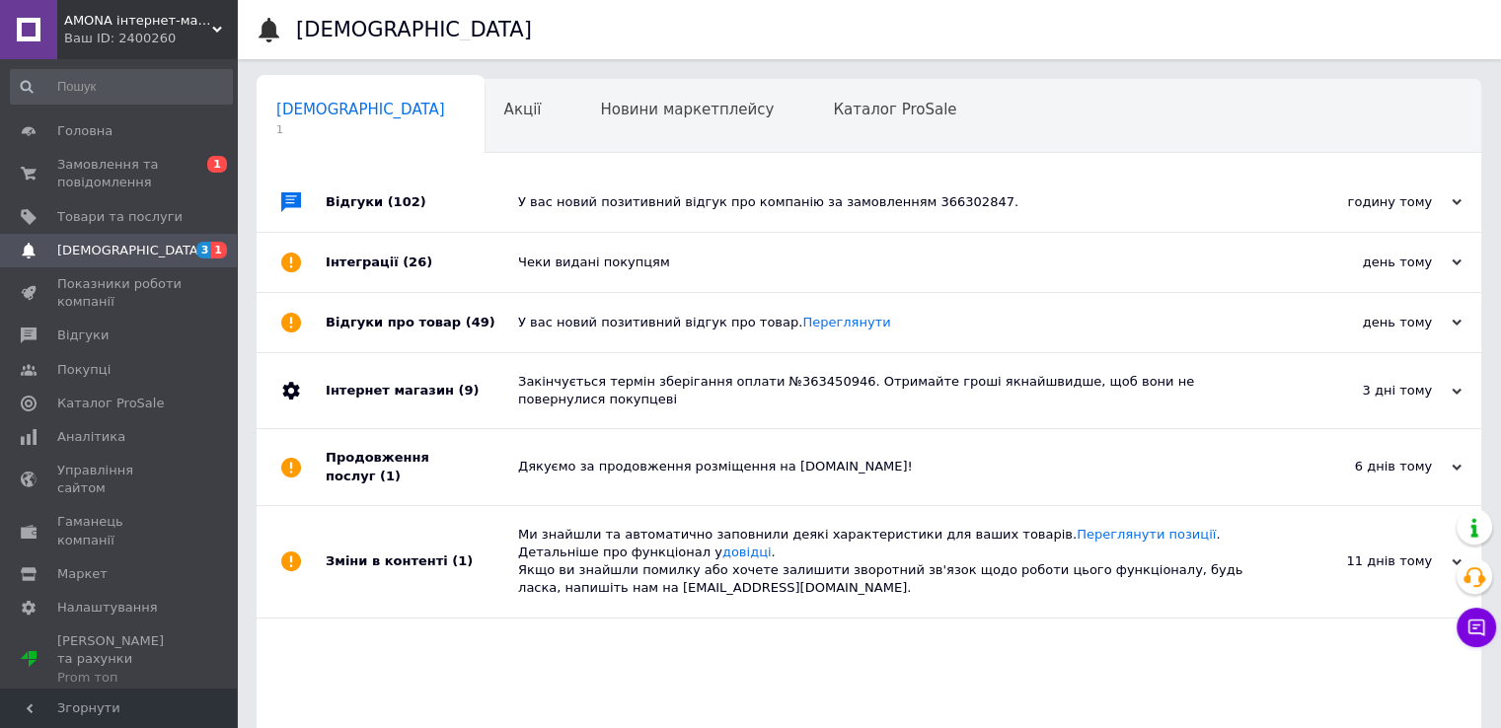
click at [477, 186] on div "Відгуки (102)" at bounding box center [422, 202] width 192 height 59
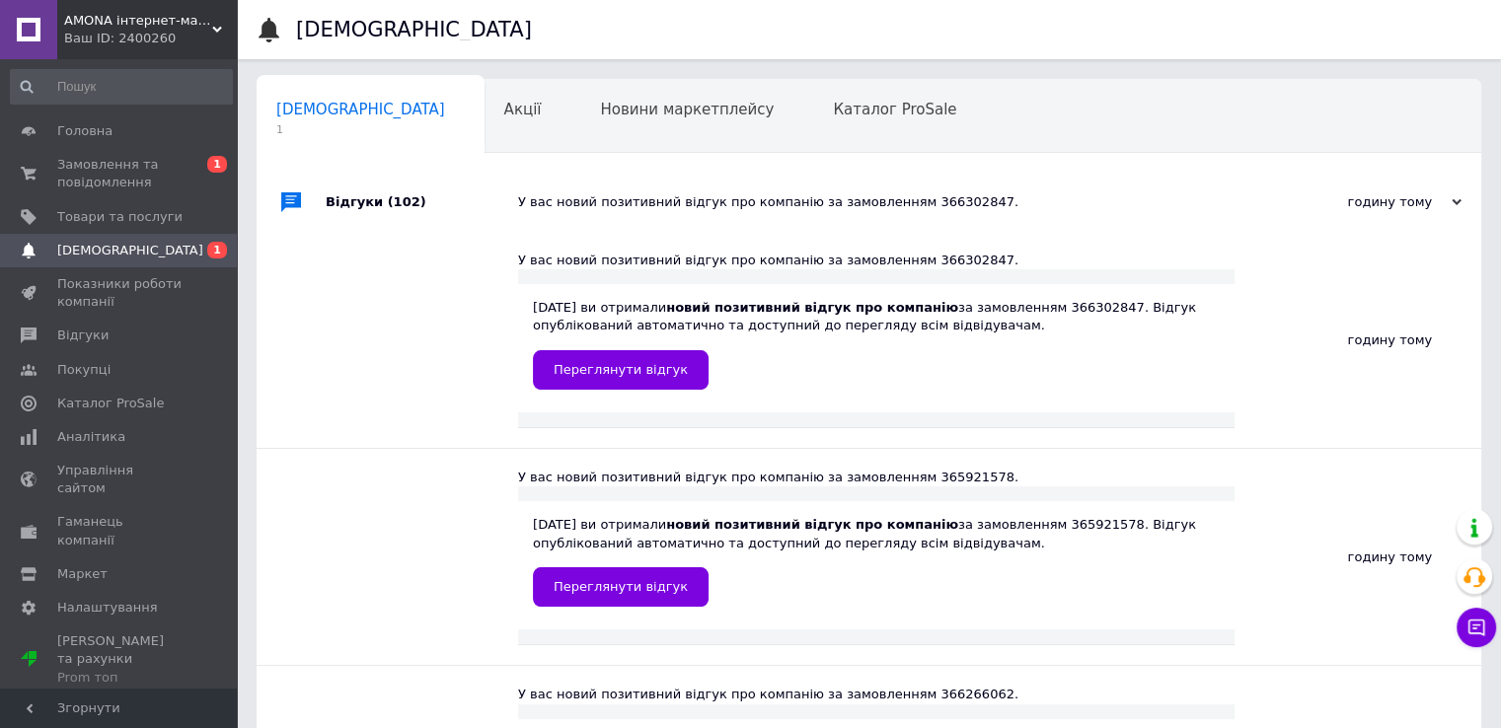
click at [475, 190] on div "Відгуки (102)" at bounding box center [422, 202] width 192 height 59
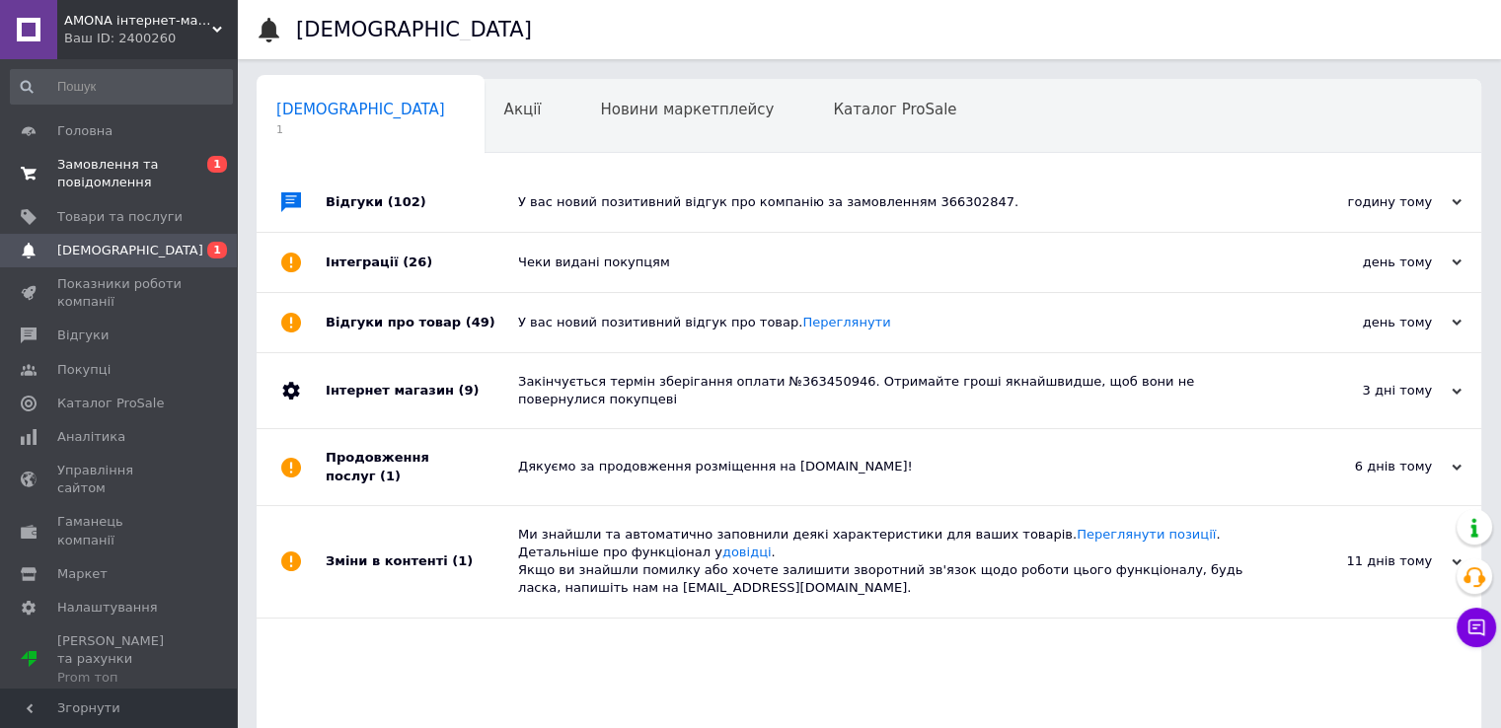
click at [75, 165] on span "Замовлення та повідомлення" at bounding box center [119, 174] width 125 height 36
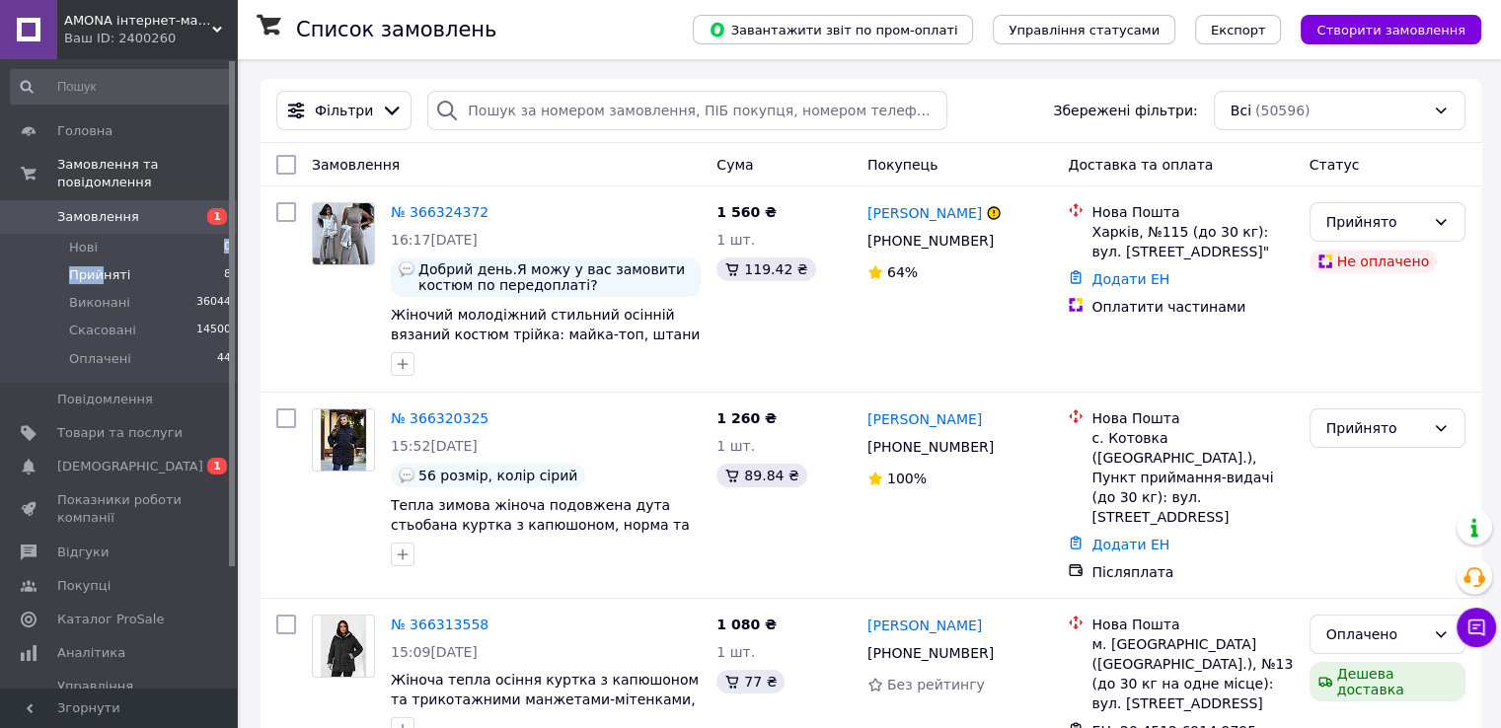
drag, startPoint x: 102, startPoint y: 236, endPoint x: 101, endPoint y: 254, distance: 17.8
click at [101, 254] on ul "Нові 0 Прийняті 8 Виконані 36044 Скасовані 14500 Оплачені 44" at bounding box center [121, 308] width 243 height 149
click at [100, 266] on span "Прийняті" at bounding box center [99, 275] width 61 height 18
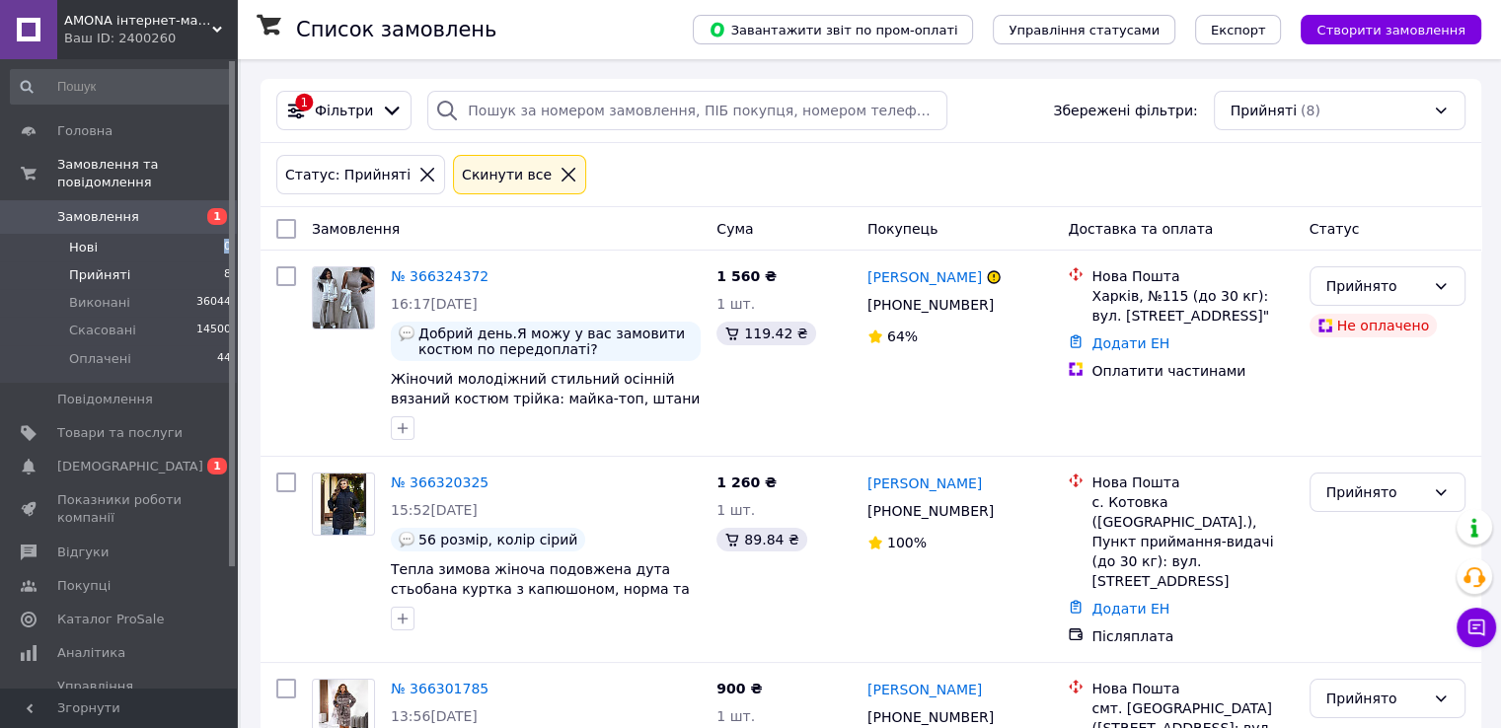
click at [224, 239] on span "0" at bounding box center [227, 248] width 7 height 18
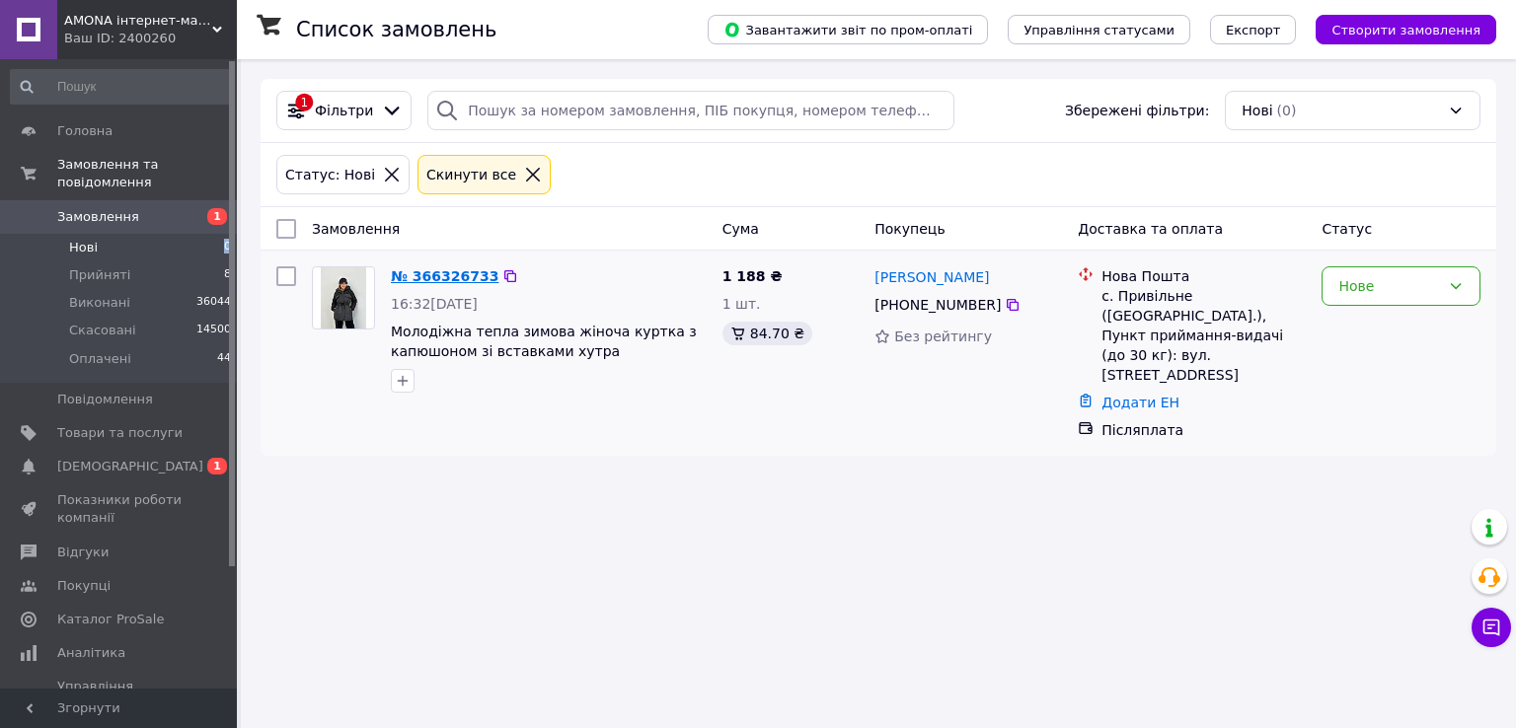
click at [430, 281] on link "№ 366326733" at bounding box center [445, 276] width 108 height 16
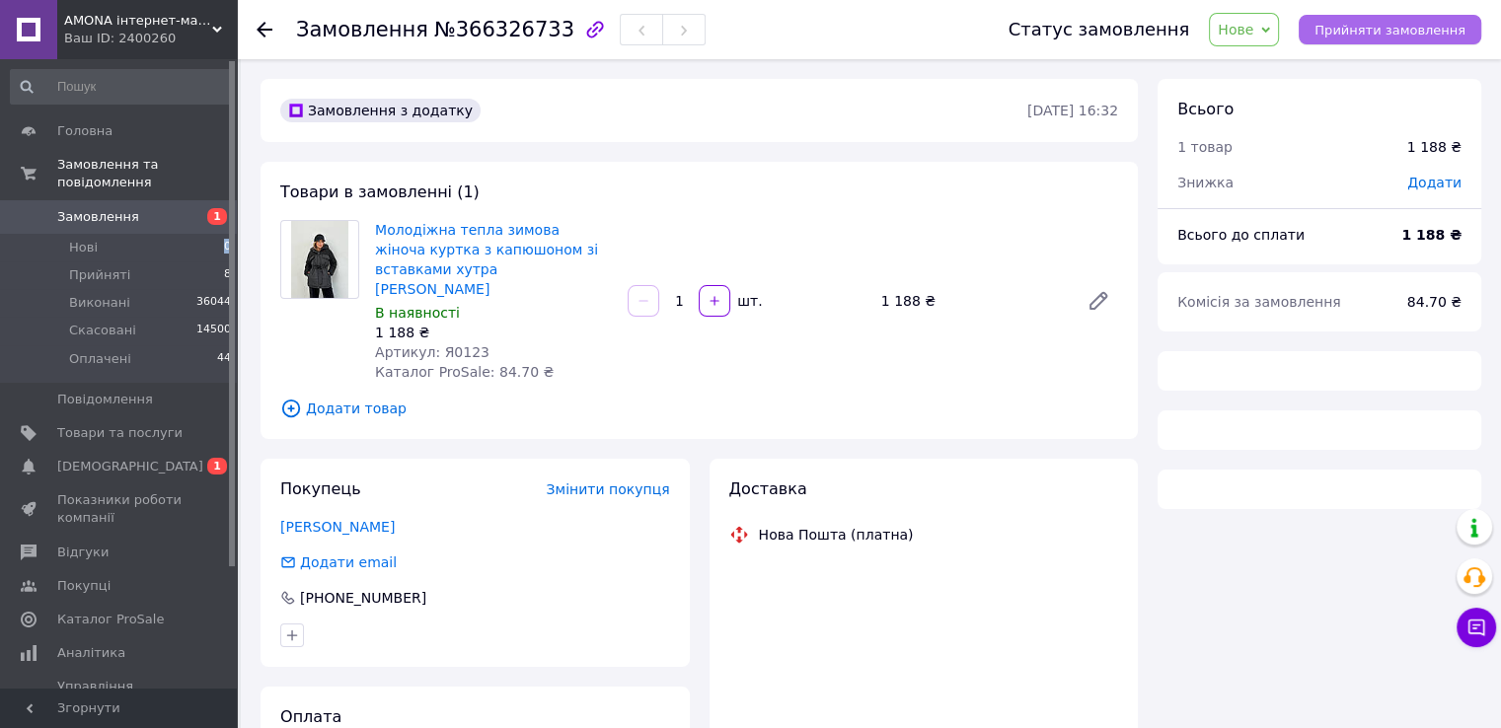
click at [1446, 24] on span "Прийняти замовлення" at bounding box center [1390, 30] width 151 height 15
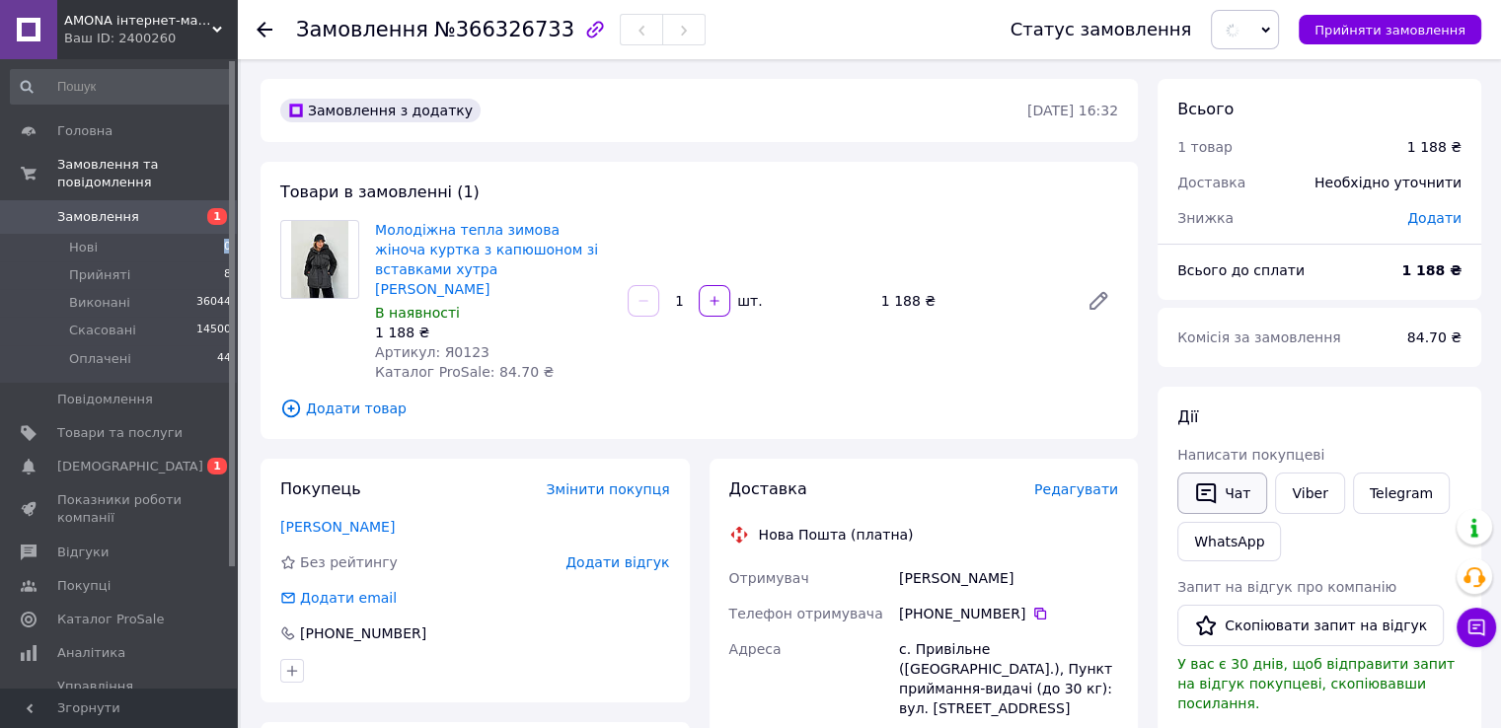
click at [1231, 479] on button "Чат" at bounding box center [1222, 493] width 90 height 41
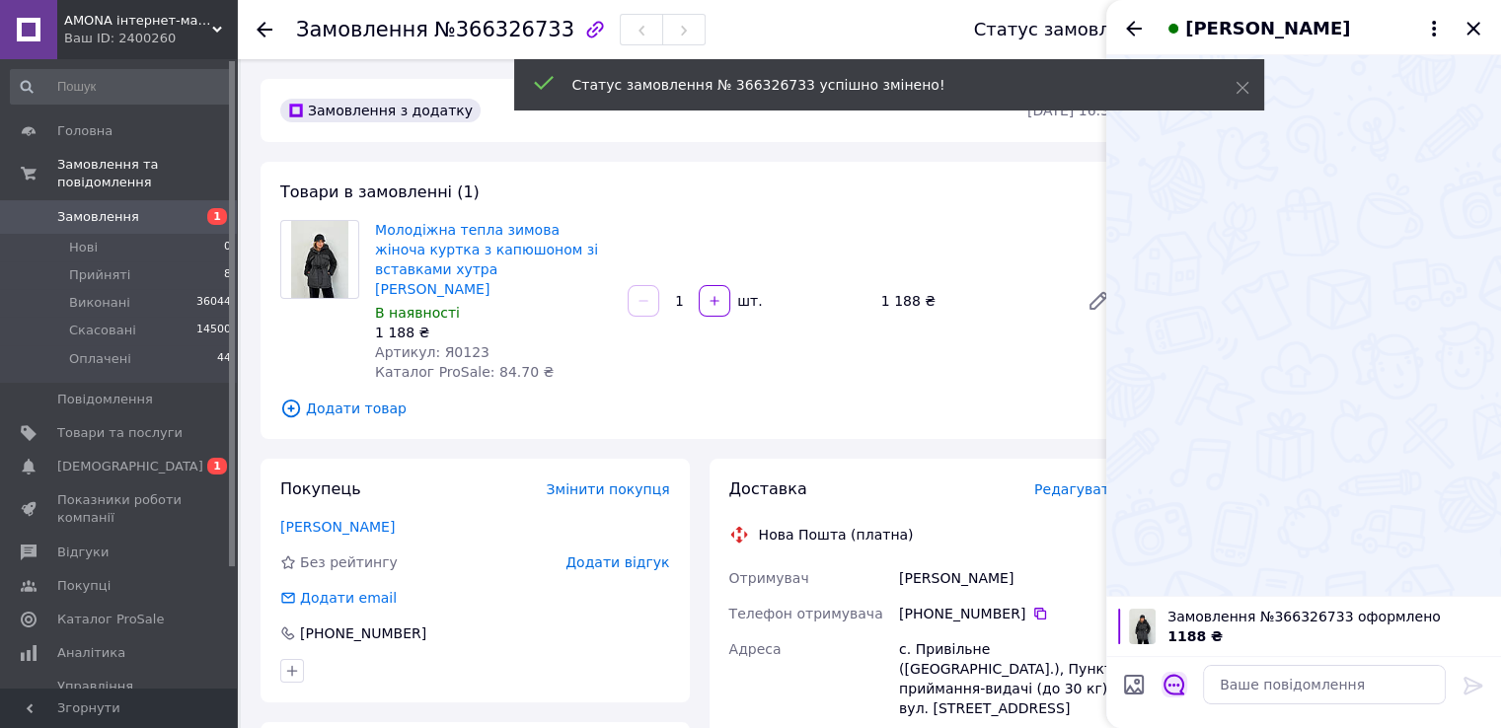
click at [1164, 671] on div at bounding box center [1174, 688] width 41 height 48
click at [1171, 686] on icon "Відкрити шаблони відповідей" at bounding box center [1175, 685] width 22 height 22
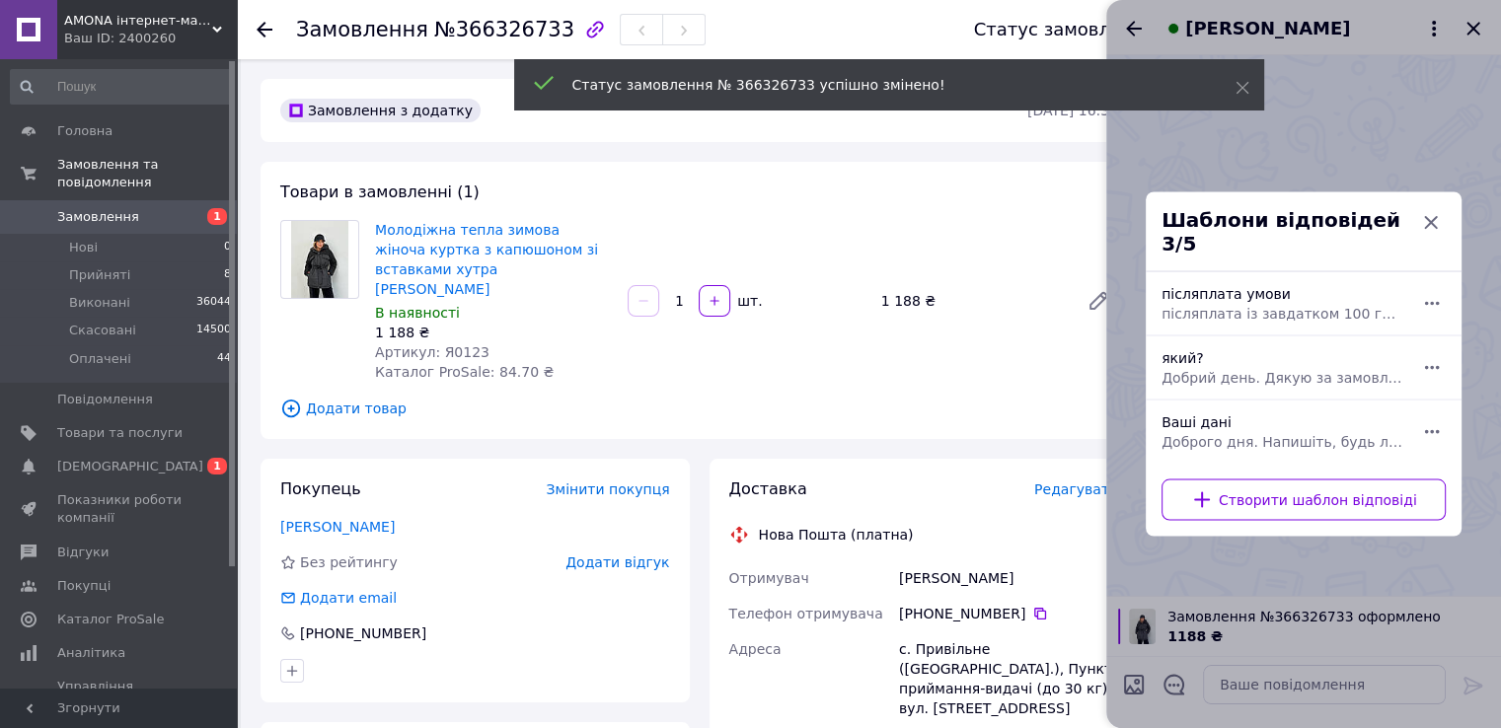
drag, startPoint x: 1236, startPoint y: 360, endPoint x: 1264, endPoint y: 379, distance: 34.2
click at [1237, 368] on span "Добрий день. Дякую за замовлення. Який колір та розмір для Вас?" at bounding box center [1282, 378] width 241 height 20
type textarea "Добрий день. Дякую за замовлення. Який колір та розмір для Вас?"
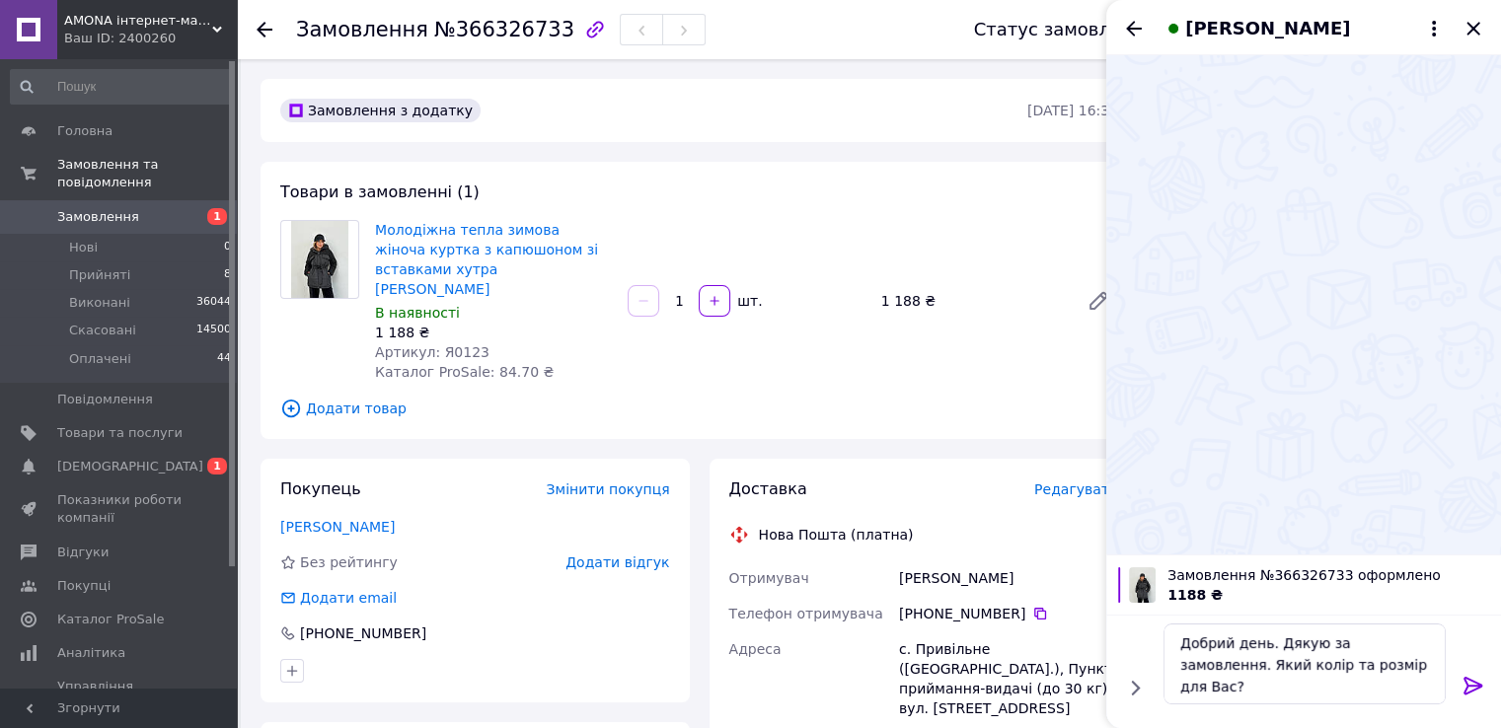
click at [1473, 678] on icon at bounding box center [1474, 686] width 24 height 24
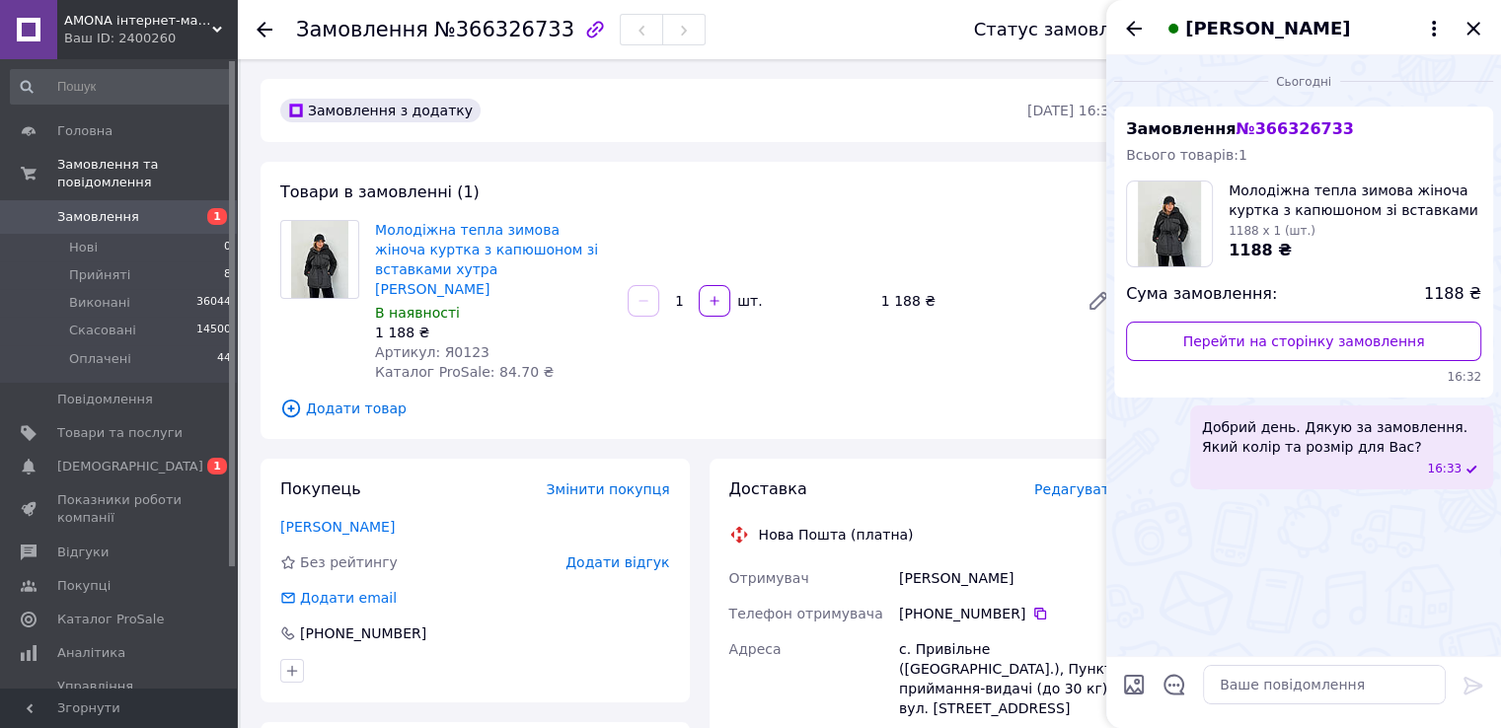
drag, startPoint x: 1472, startPoint y: 29, endPoint x: 1445, endPoint y: 52, distance: 36.4
click at [1472, 30] on icon "Закрити" at bounding box center [1473, 28] width 13 height 13
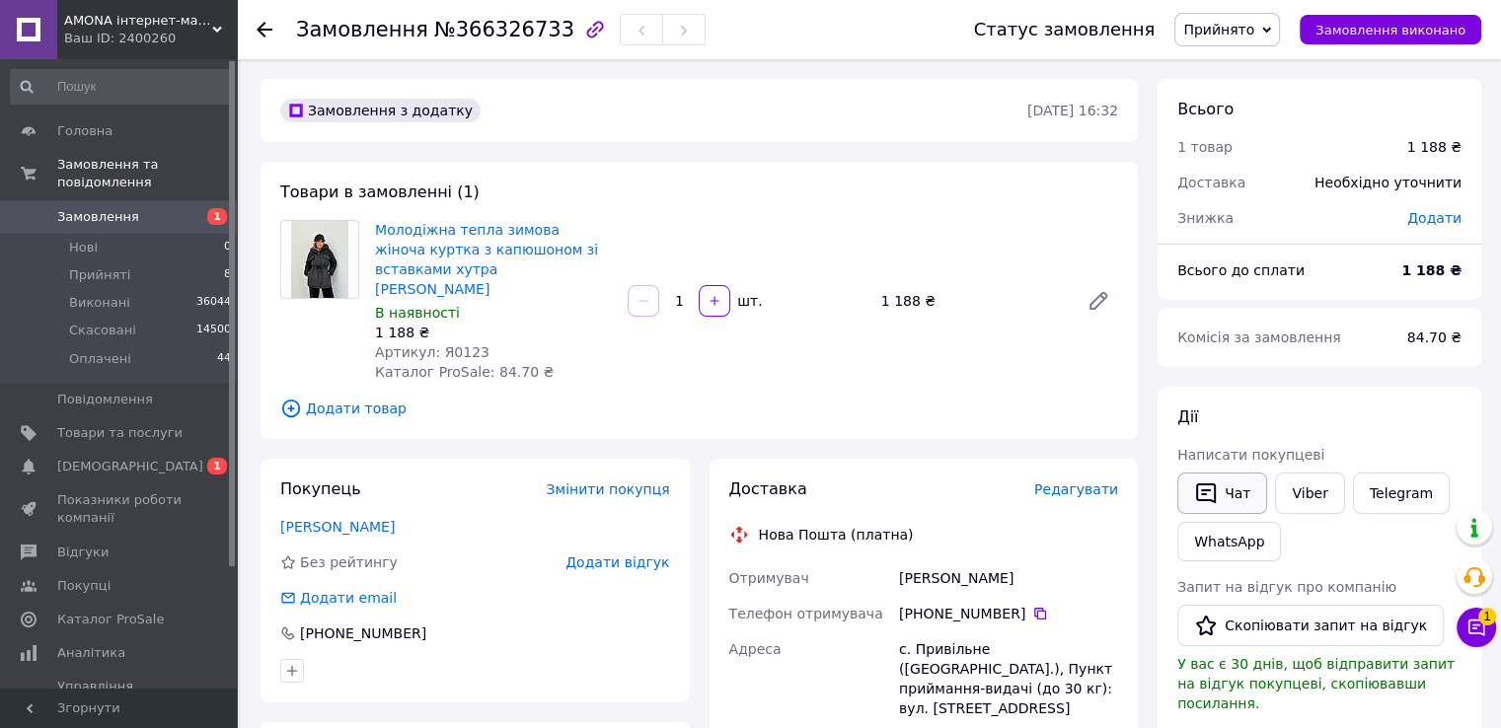
click at [1237, 494] on button "Чат" at bounding box center [1222, 493] width 90 height 41
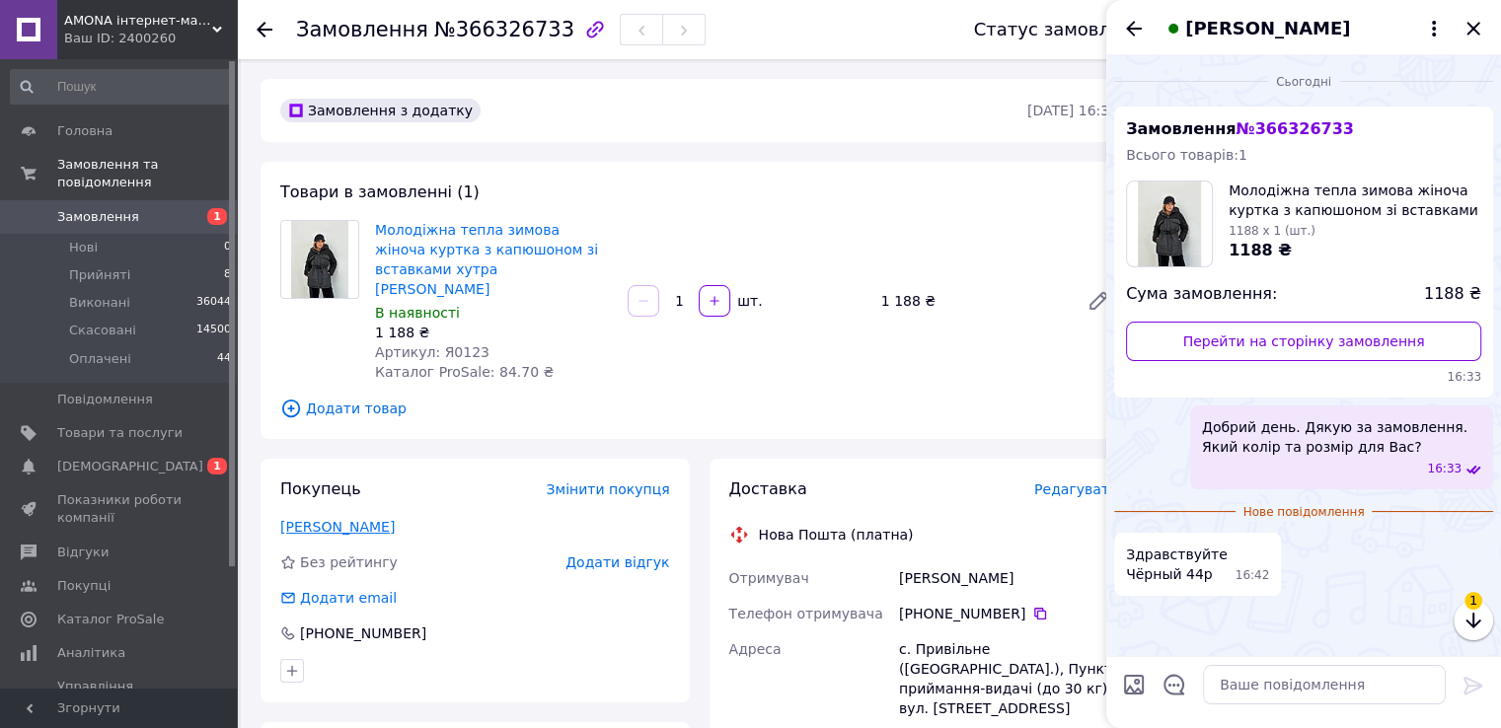
click at [372, 519] on link "Кирпенко Екатерина" at bounding box center [337, 527] width 114 height 16
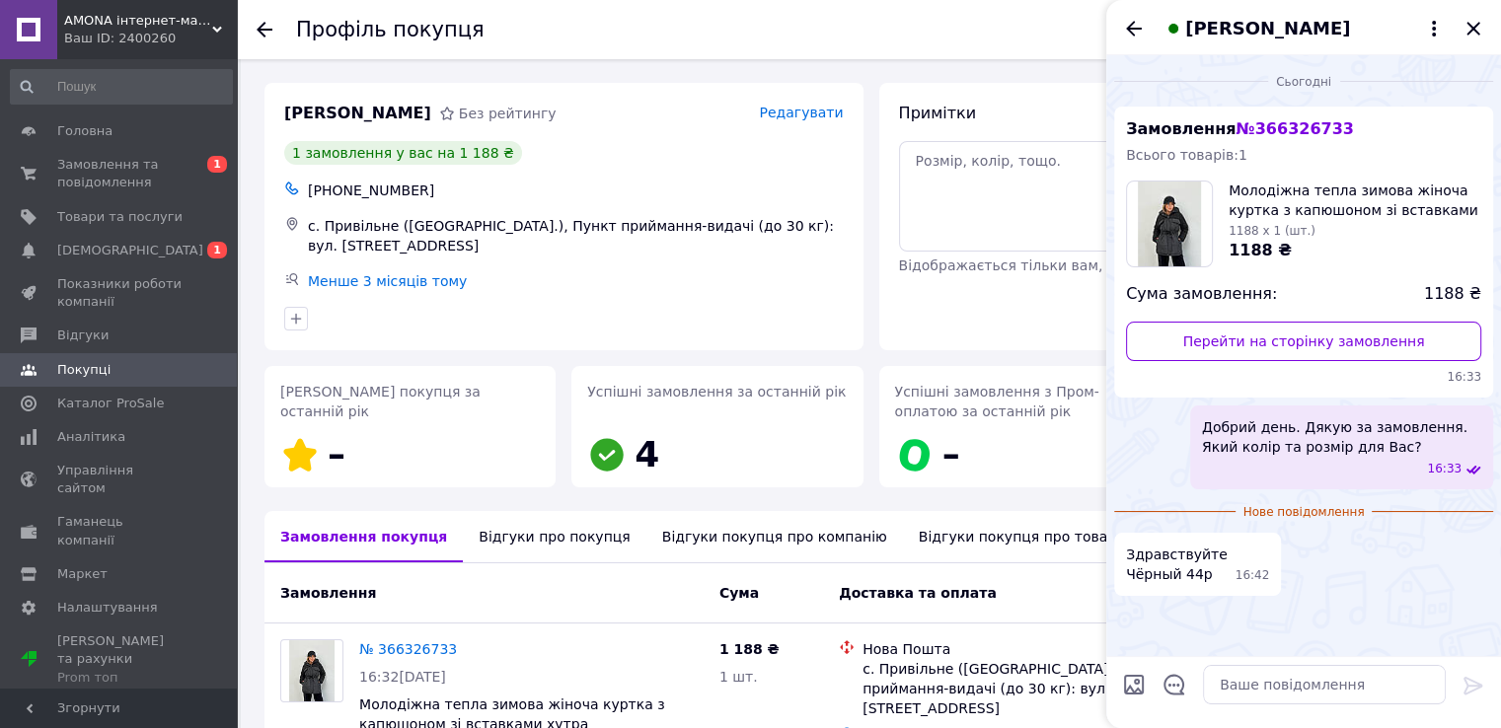
click at [546, 542] on div "Відгуки про покупця" at bounding box center [554, 536] width 183 height 51
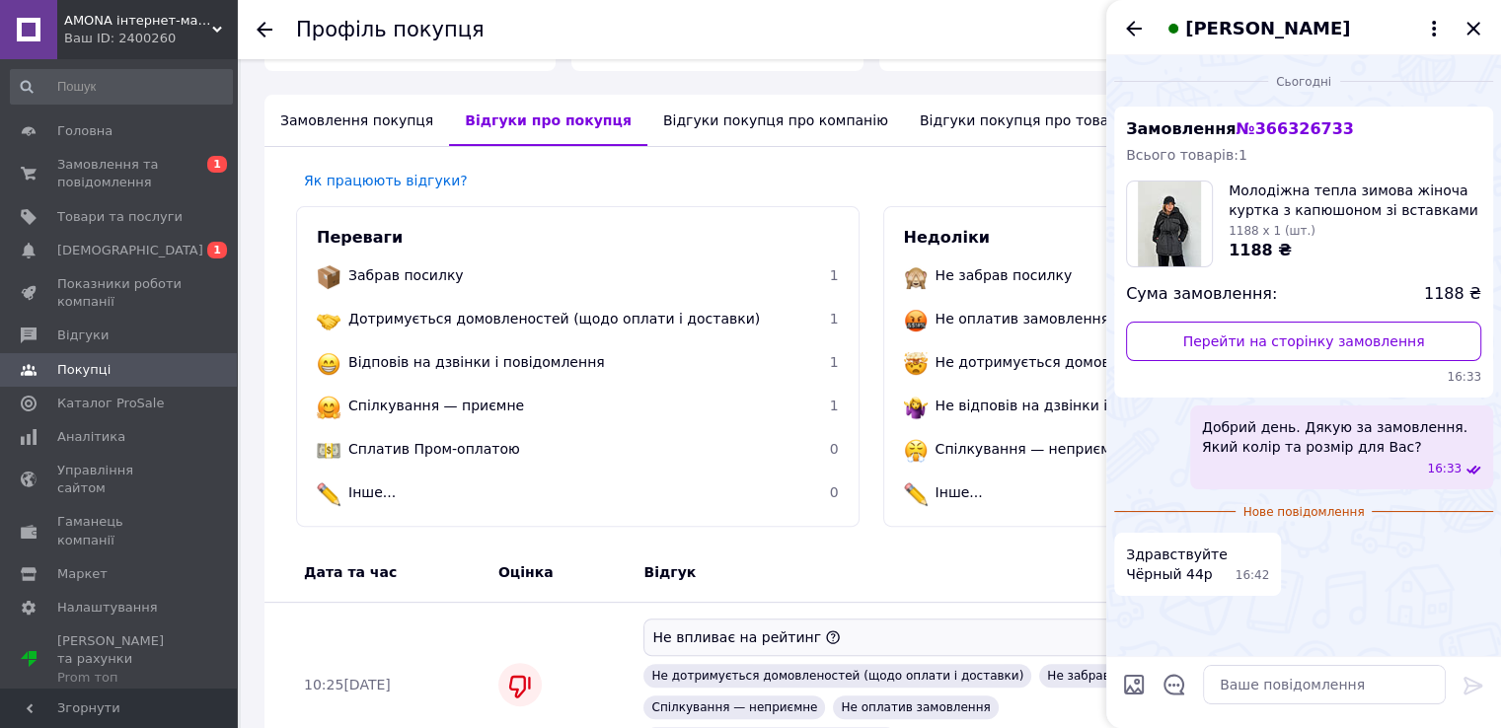
scroll to position [610, 0]
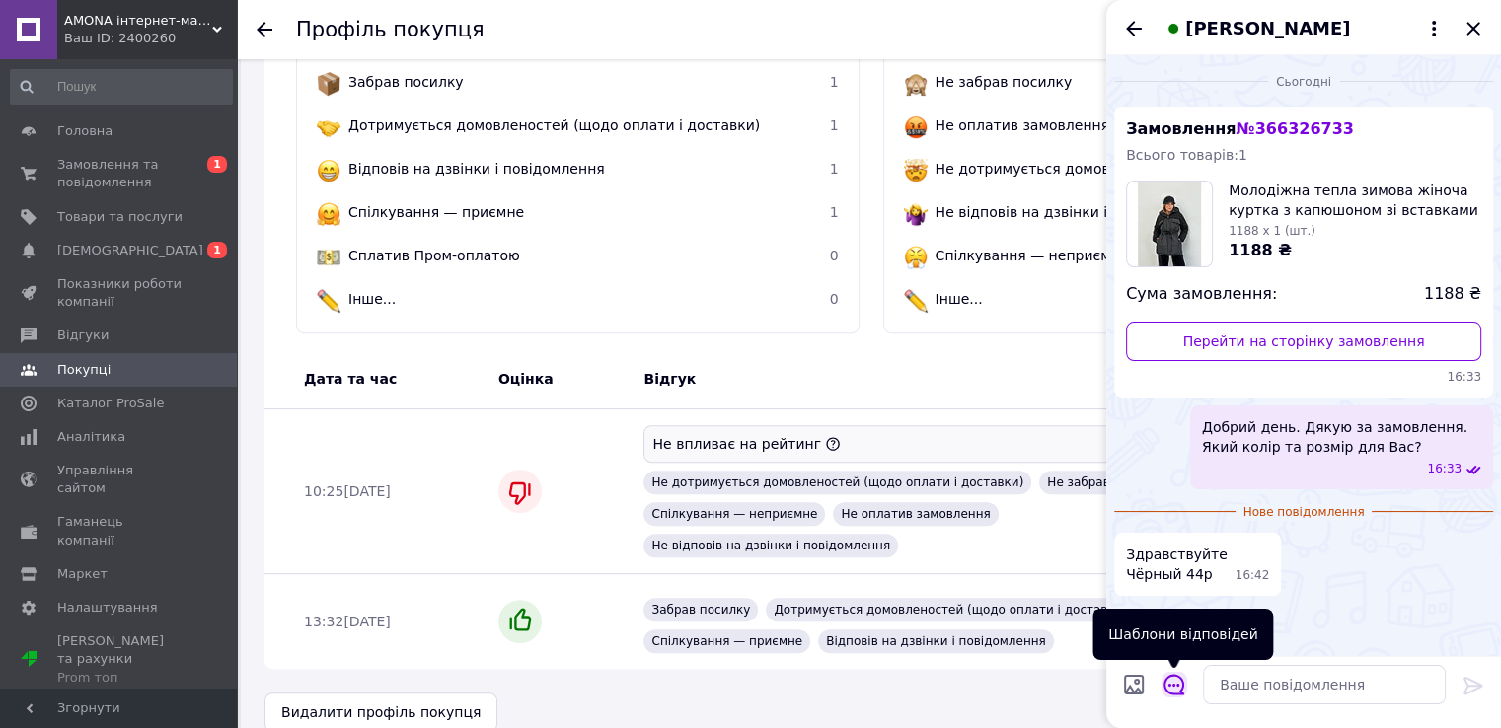
click at [1177, 680] on icon "Відкрити шаблони відповідей" at bounding box center [1175, 685] width 22 height 22
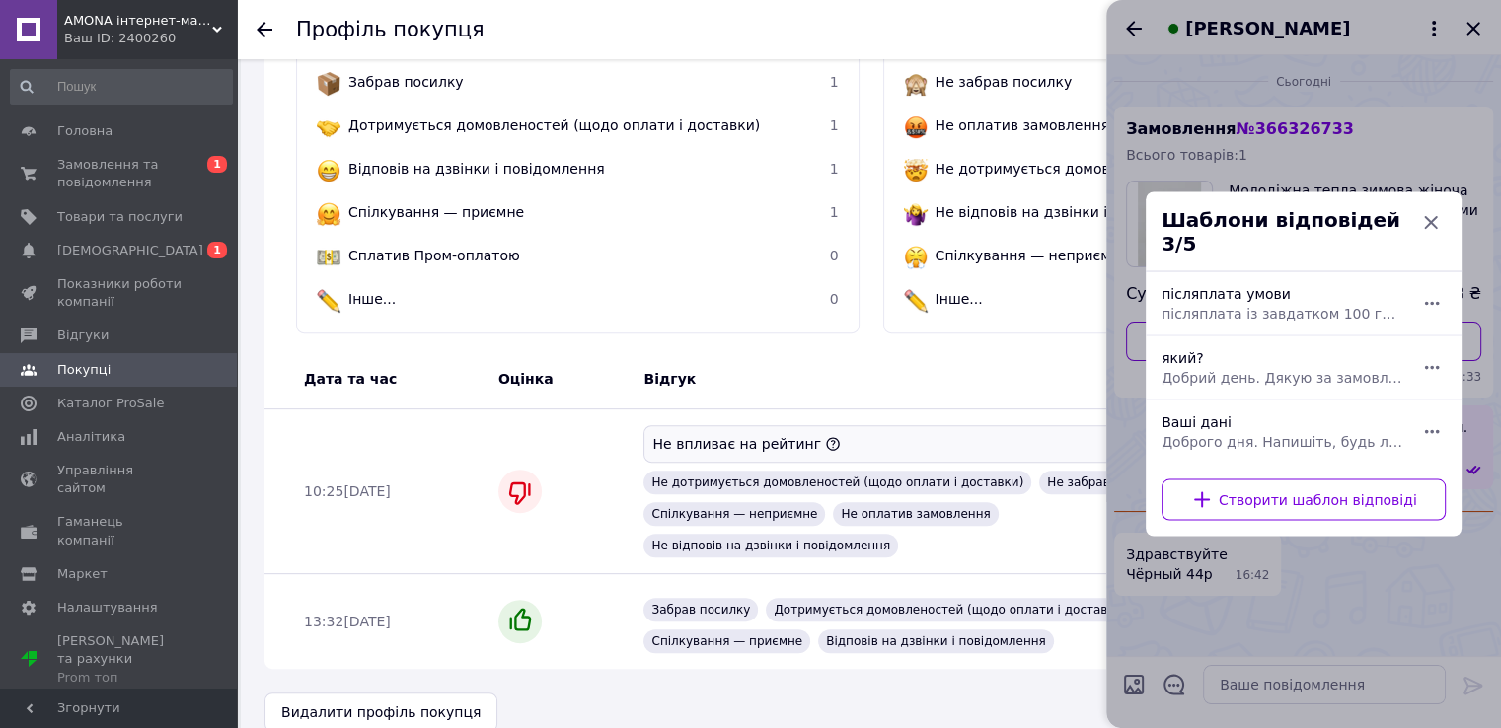
click at [1246, 682] on div at bounding box center [1303, 364] width 395 height 728
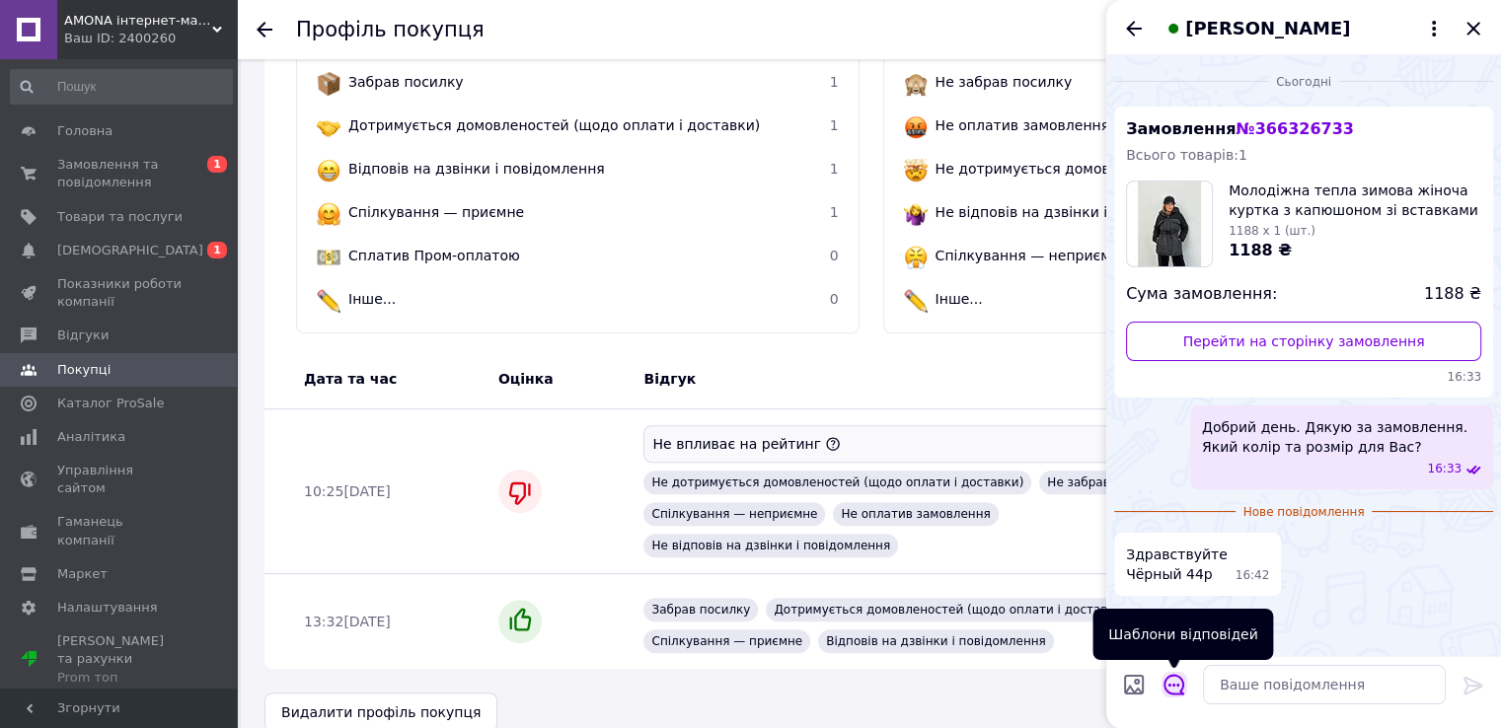
click at [1183, 686] on icon "Відкрити шаблони відповідей" at bounding box center [1174, 685] width 21 height 21
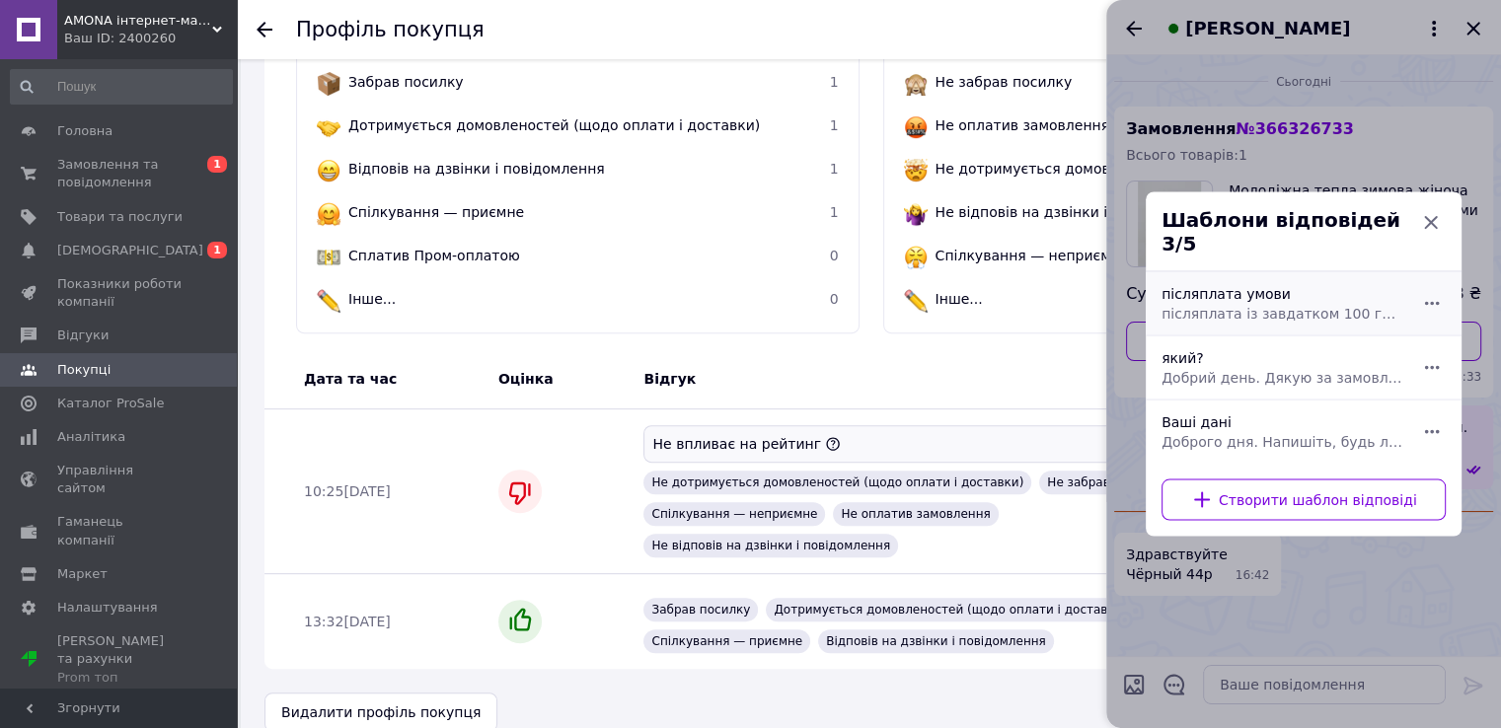
click at [1241, 313] on span "післяплата із завдатком 100 грн., на випадок неявки чи незабору. Надсилати Вам …" at bounding box center [1282, 314] width 241 height 20
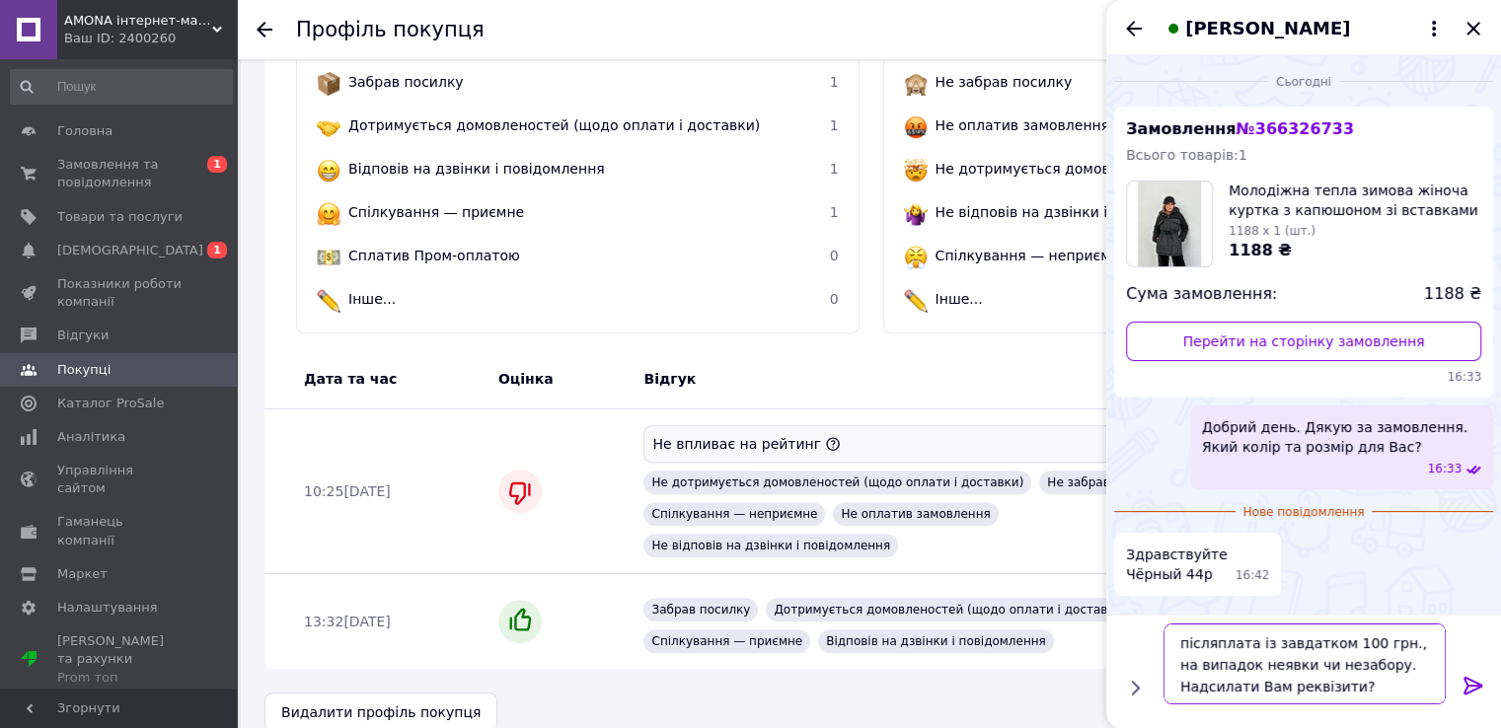
click at [1180, 646] on textarea "післяплата із завдатком 100 грн., на випадок неявки чи незабору. Надсилати Вам …" at bounding box center [1305, 664] width 282 height 81
type textarea "Дякую, записую післяплата із завдатком 100 грн., на випадок неявки чи незабору.…"
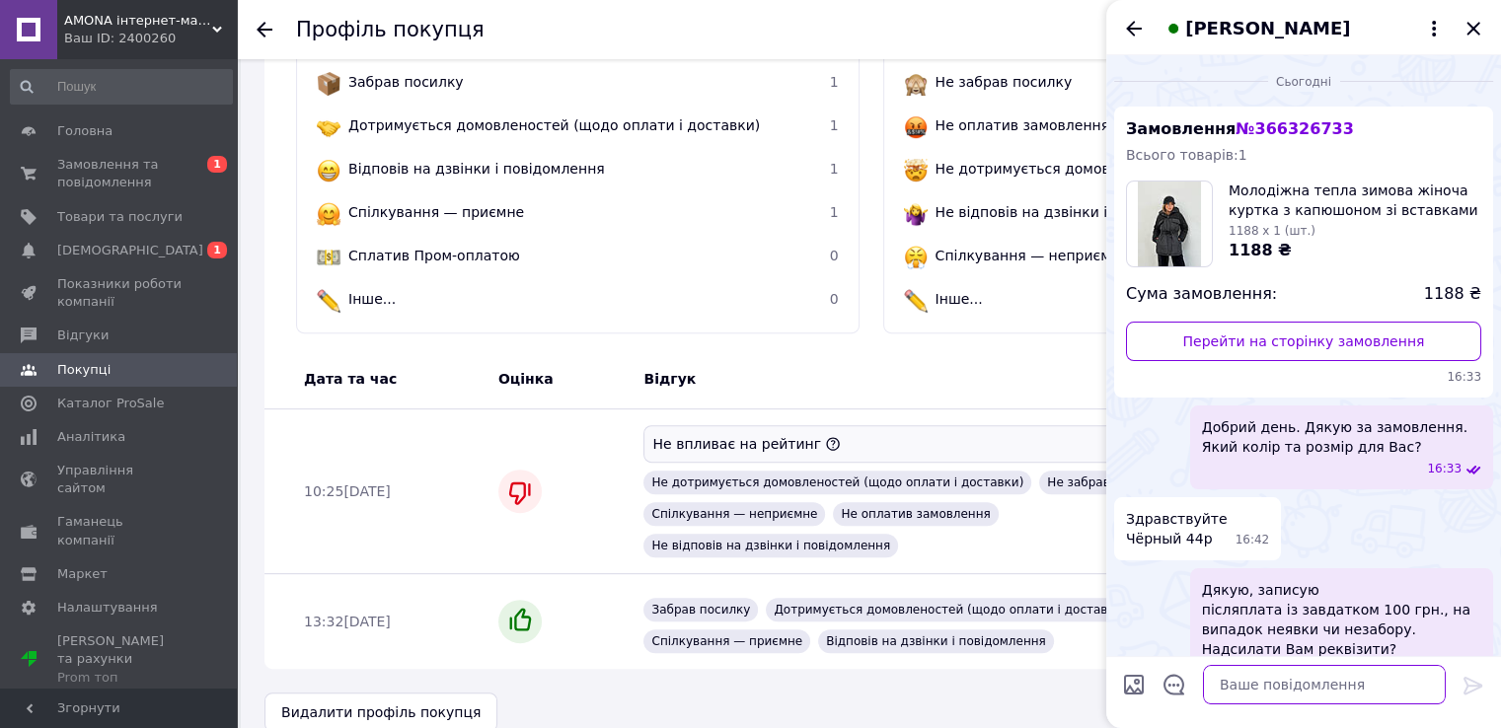
scroll to position [43, 0]
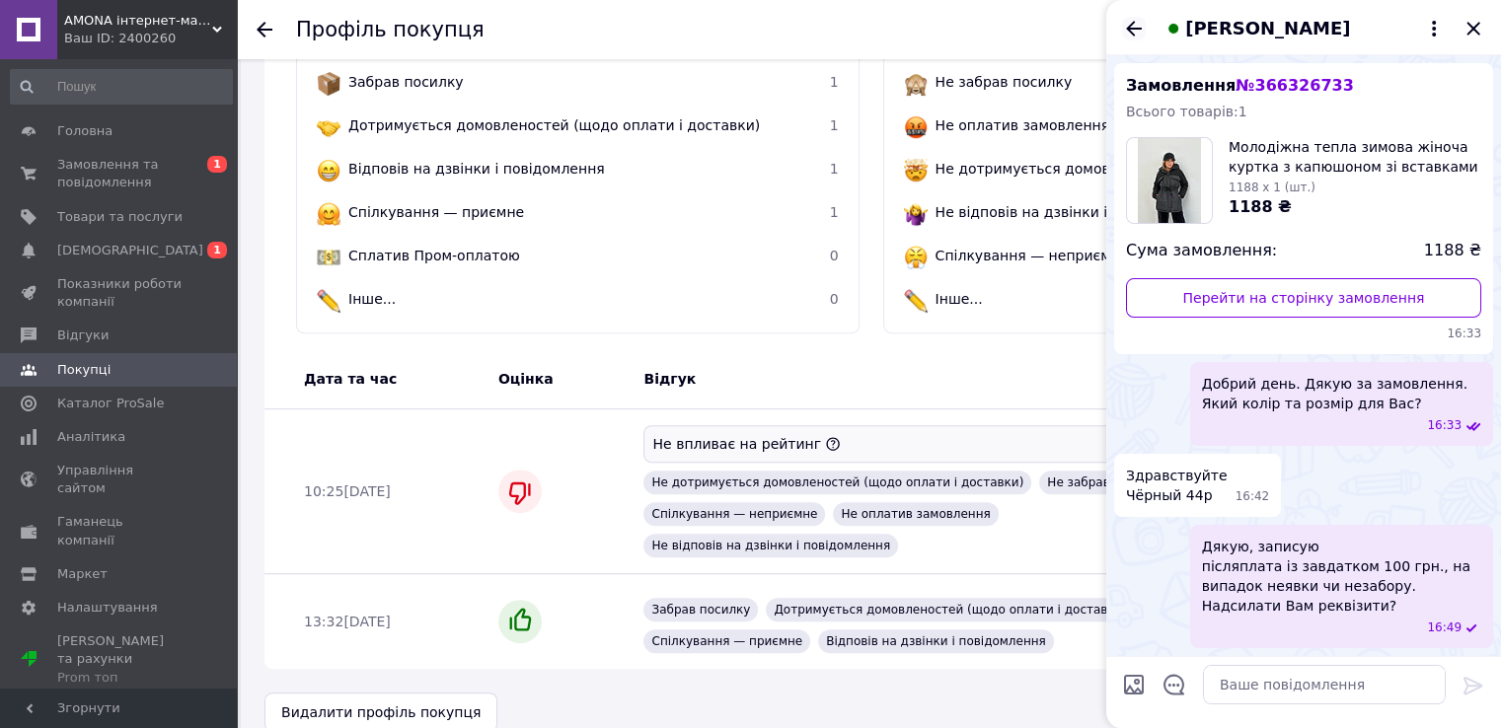
click at [1131, 40] on icon "Назад" at bounding box center [1134, 29] width 24 height 24
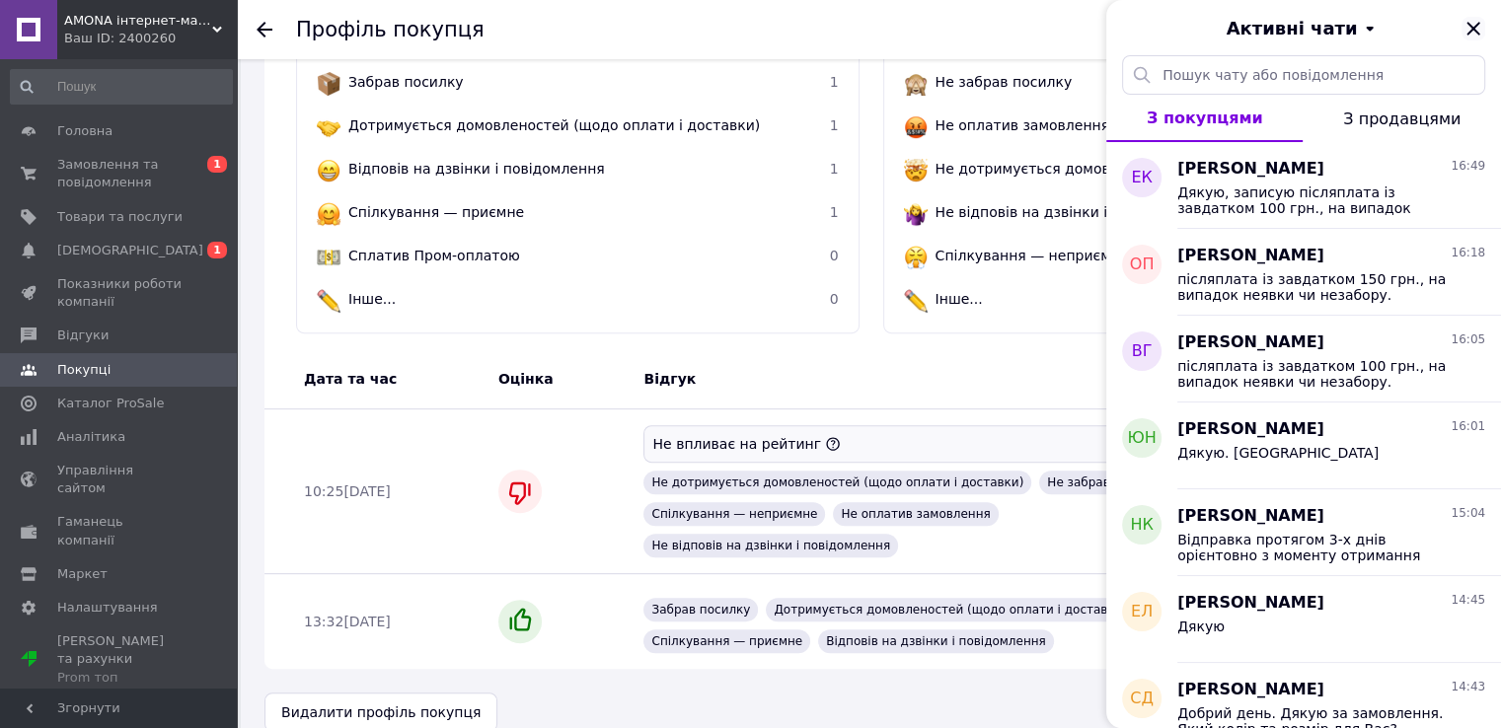
click at [1469, 31] on icon "Закрити" at bounding box center [1473, 28] width 13 height 13
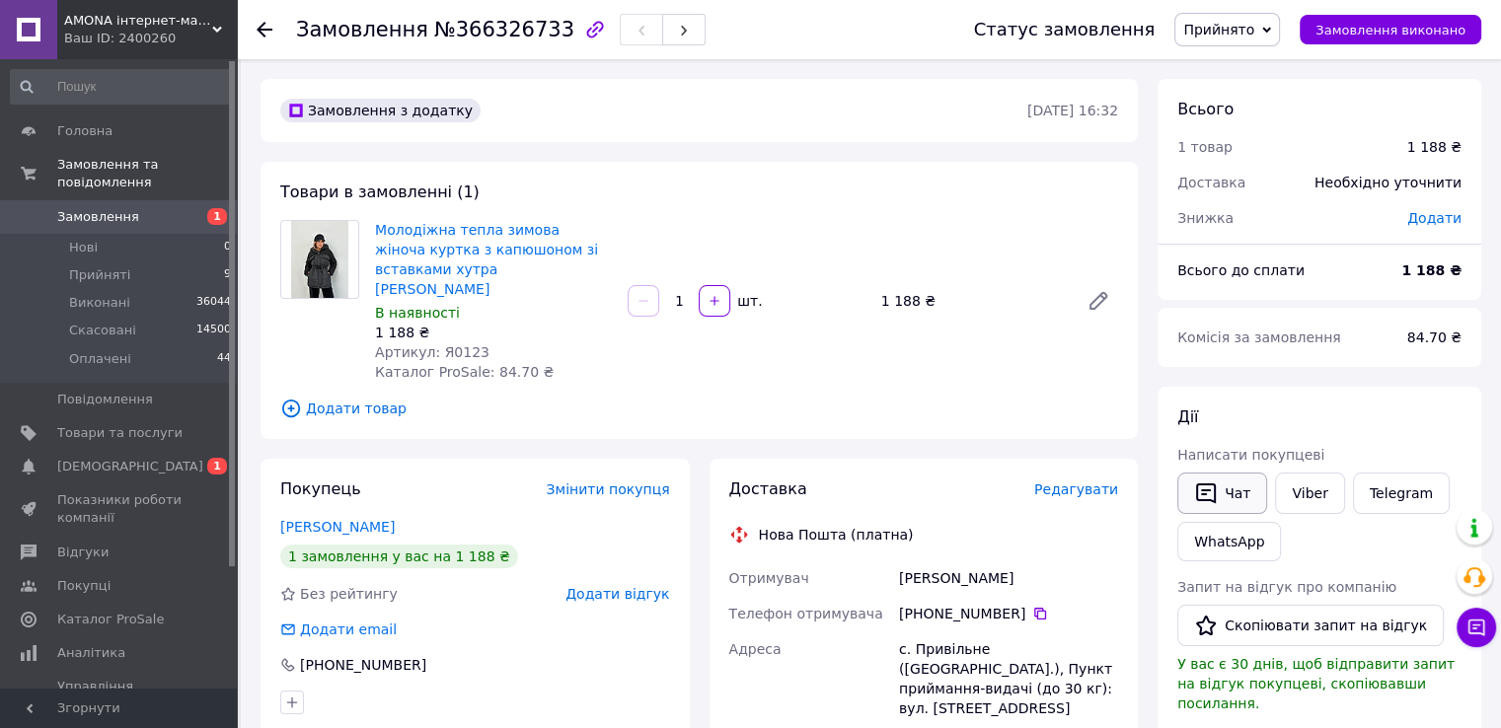
click at [1212, 488] on icon "button" at bounding box center [1206, 494] width 24 height 24
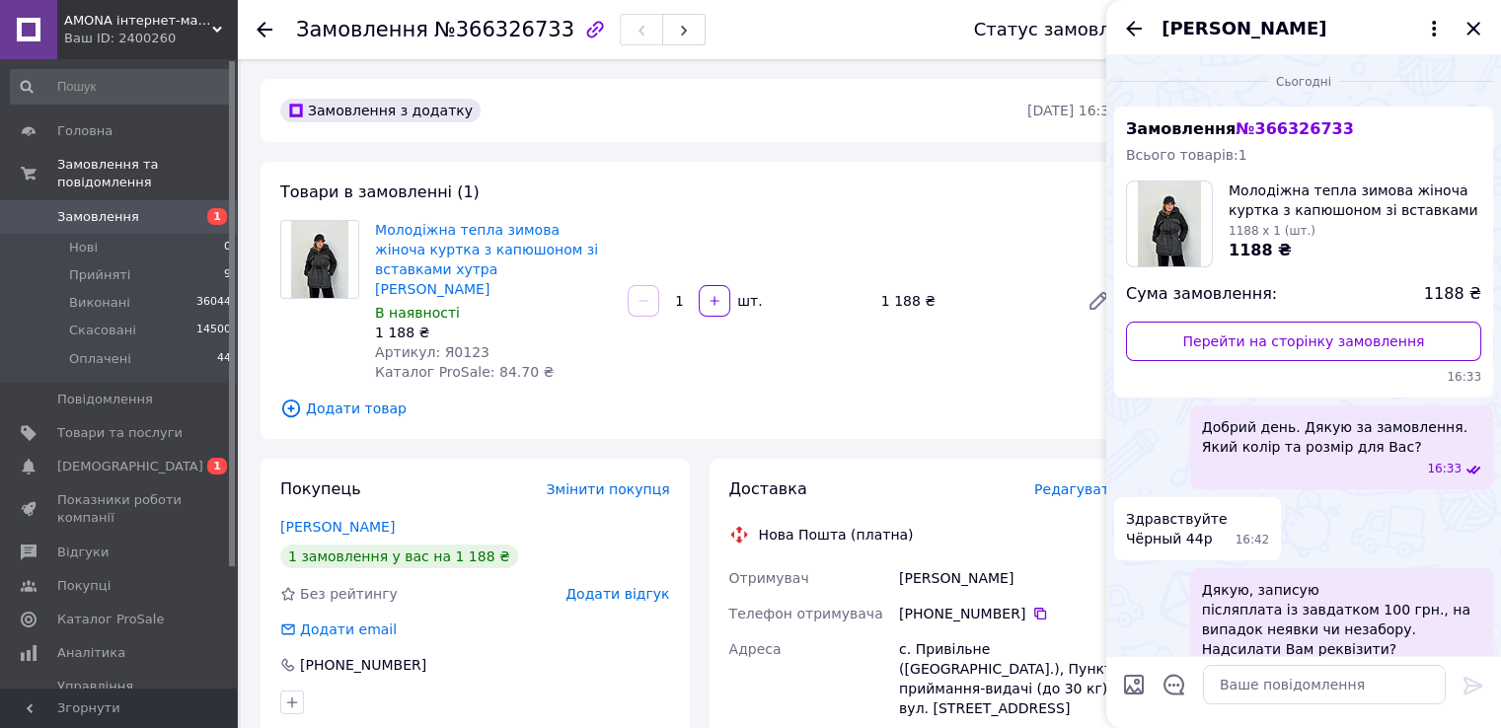
scroll to position [43, 0]
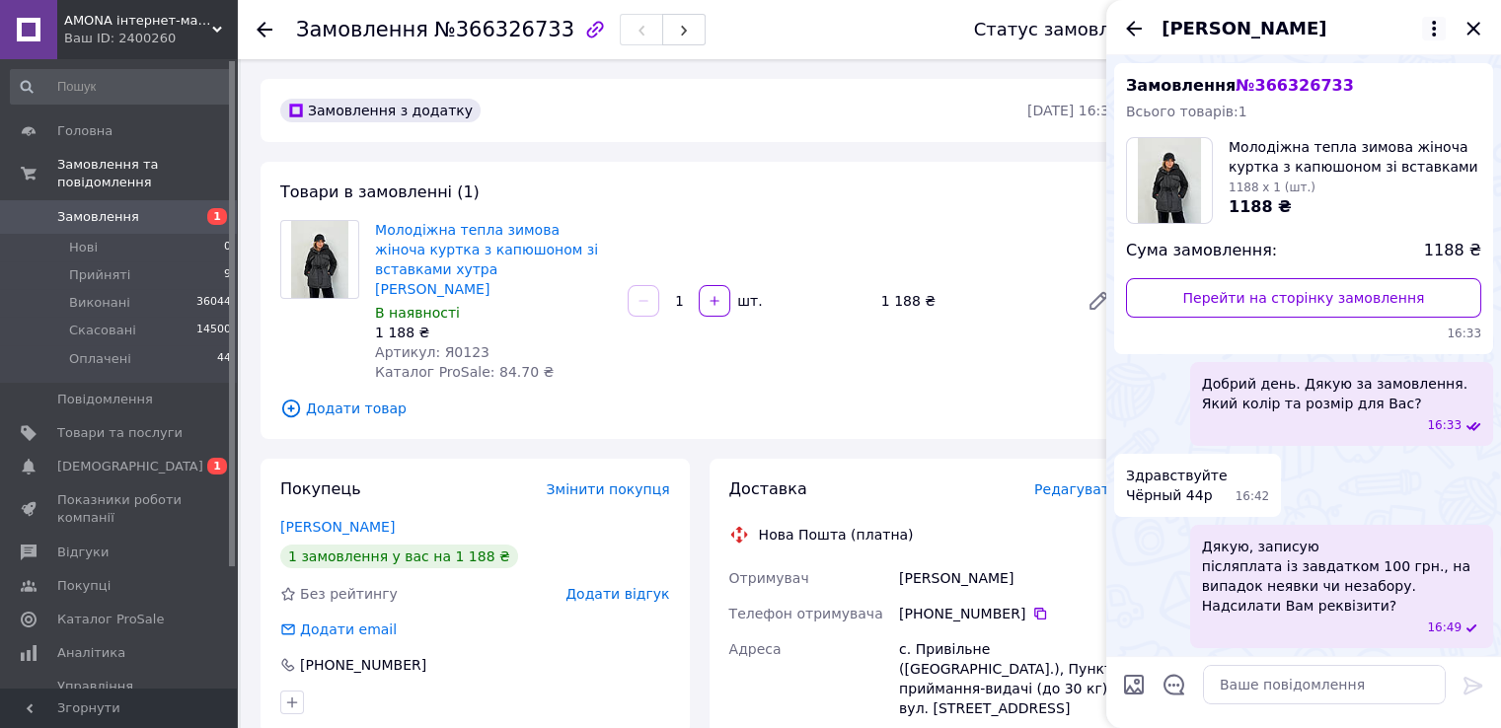
click at [1473, 25] on icon "Закрити" at bounding box center [1474, 29] width 24 height 24
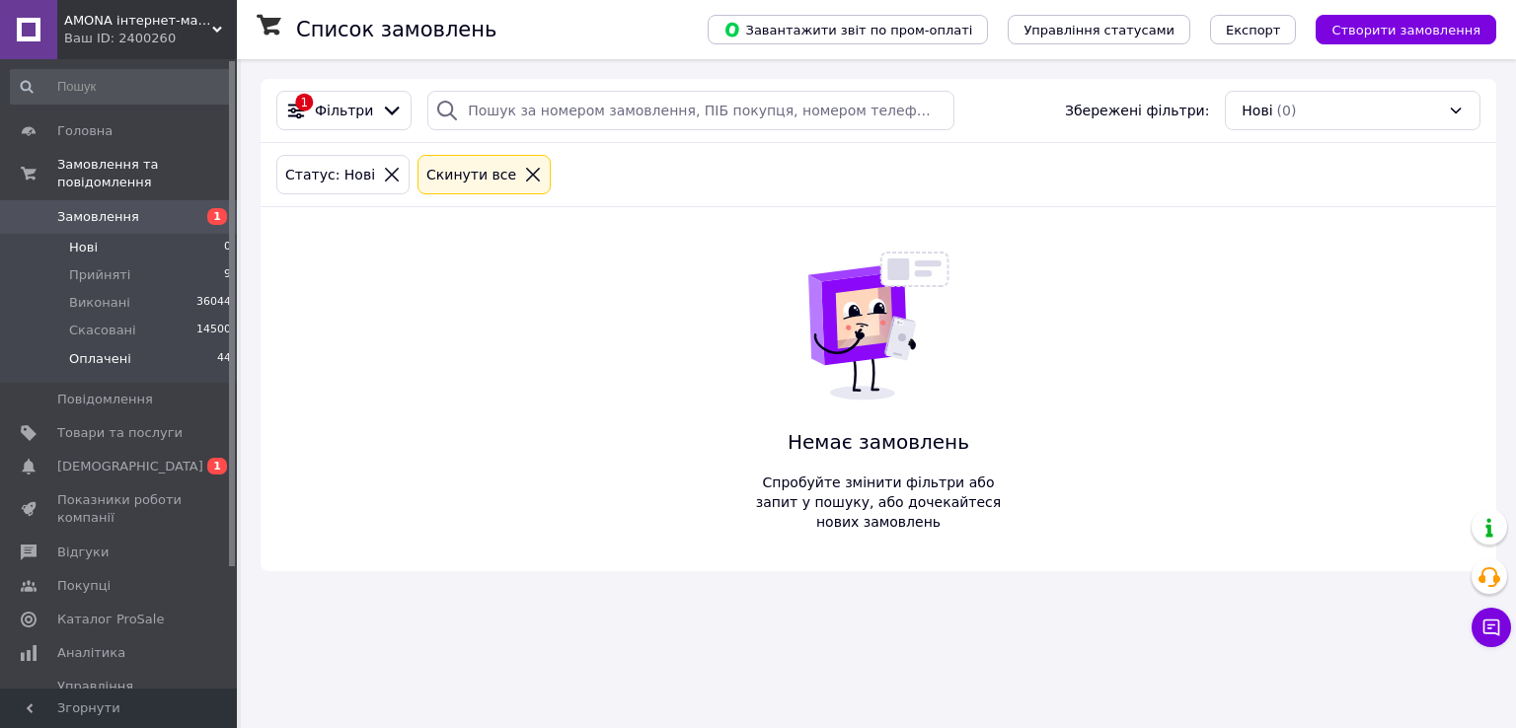
click at [201, 345] on li "Оплачені 44" at bounding box center [121, 364] width 243 height 38
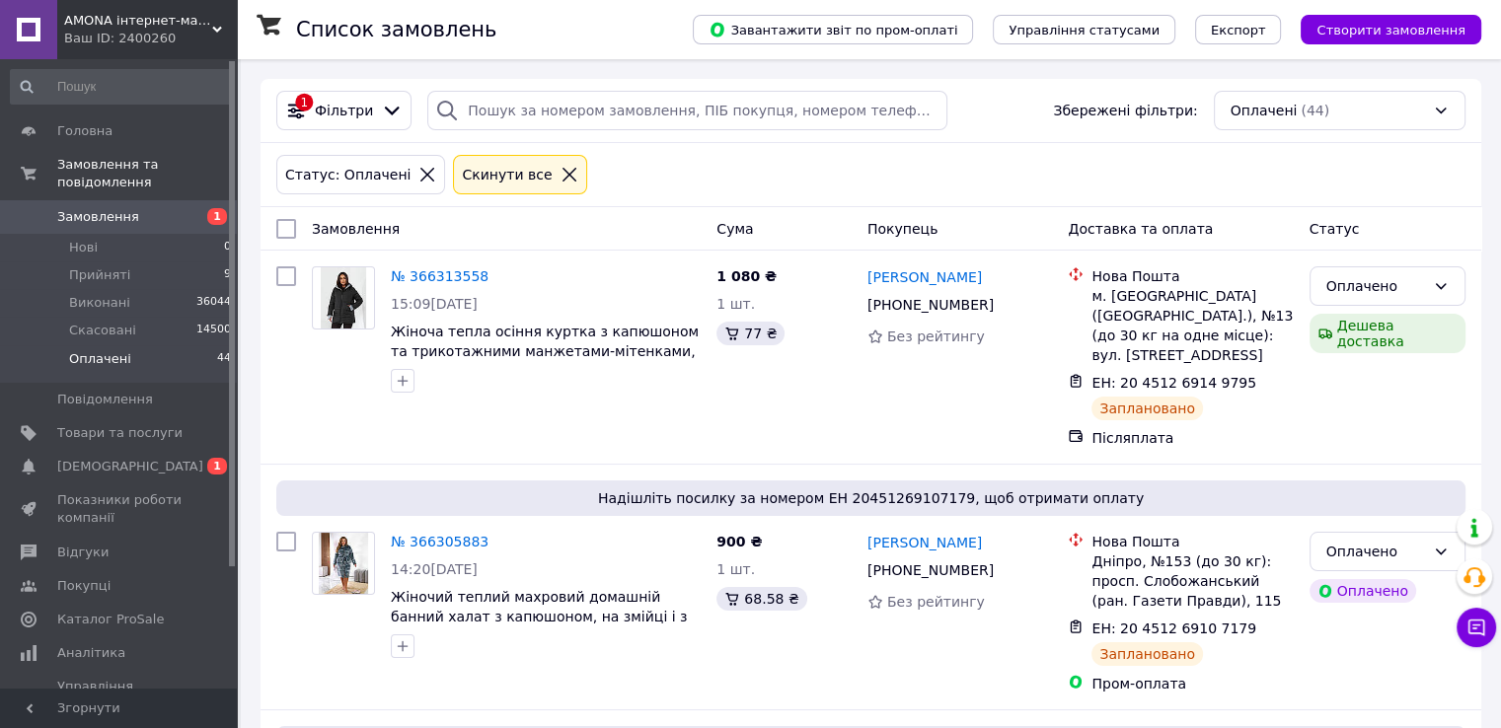
scroll to position [8652, 0]
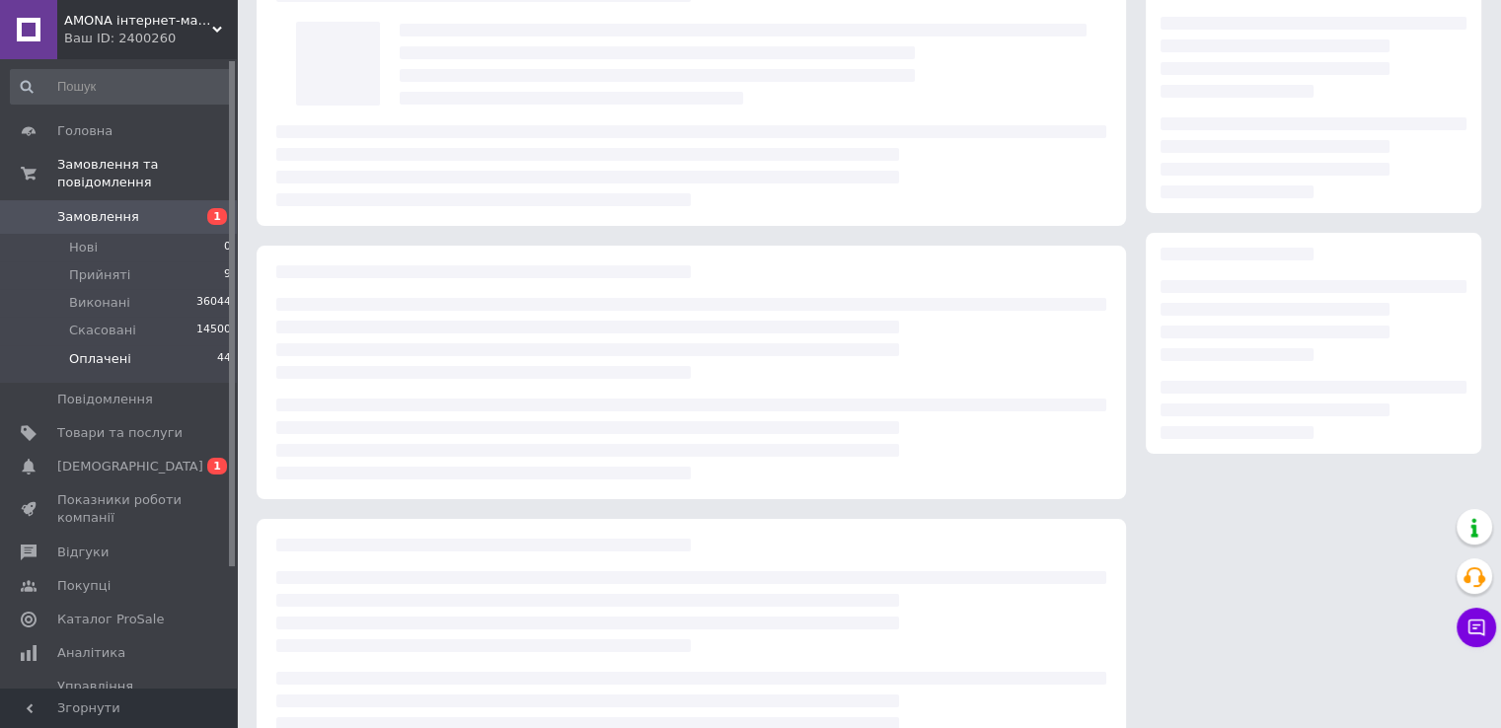
scroll to position [75, 0]
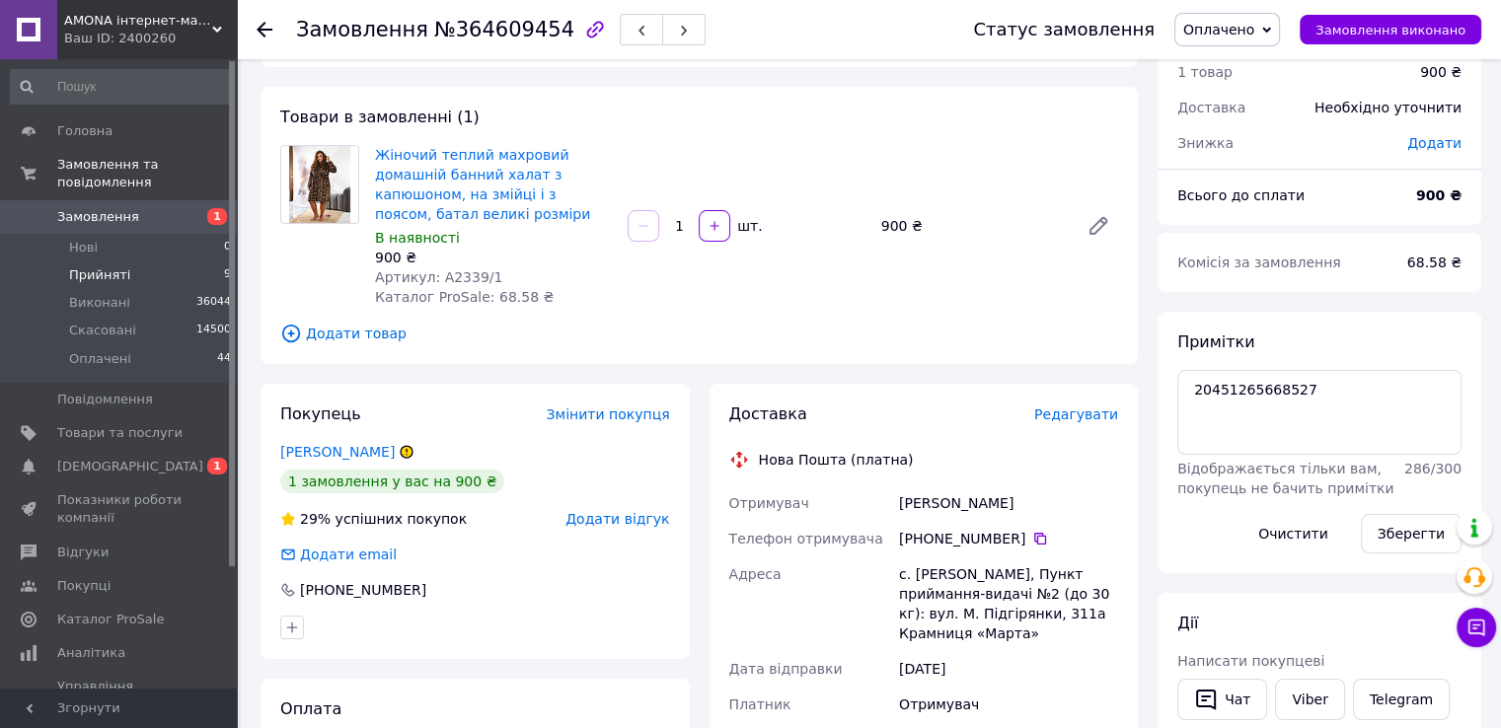
click at [172, 262] on li "Прийняті 9" at bounding box center [121, 276] width 243 height 28
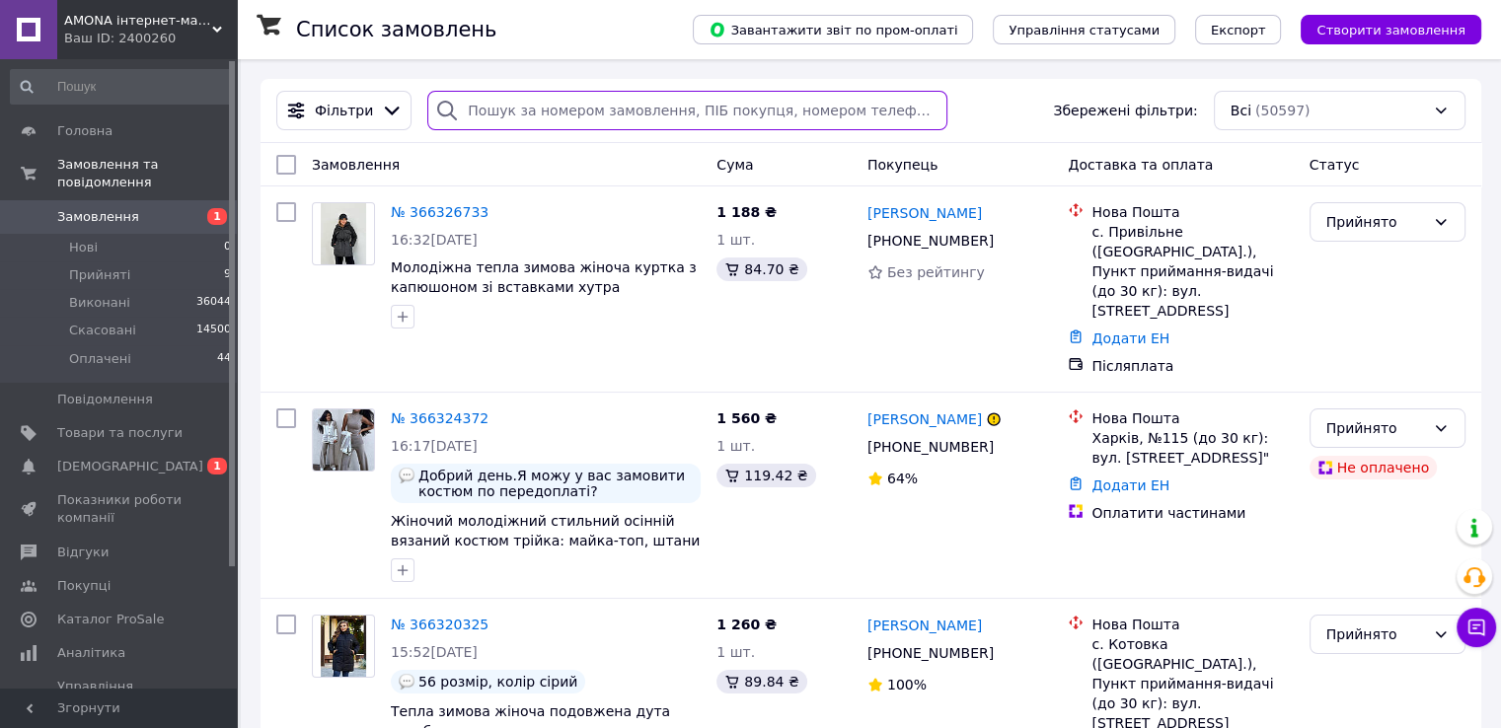
click at [545, 99] on input "search" at bounding box center [687, 110] width 520 height 39
paste input "20451268317331"
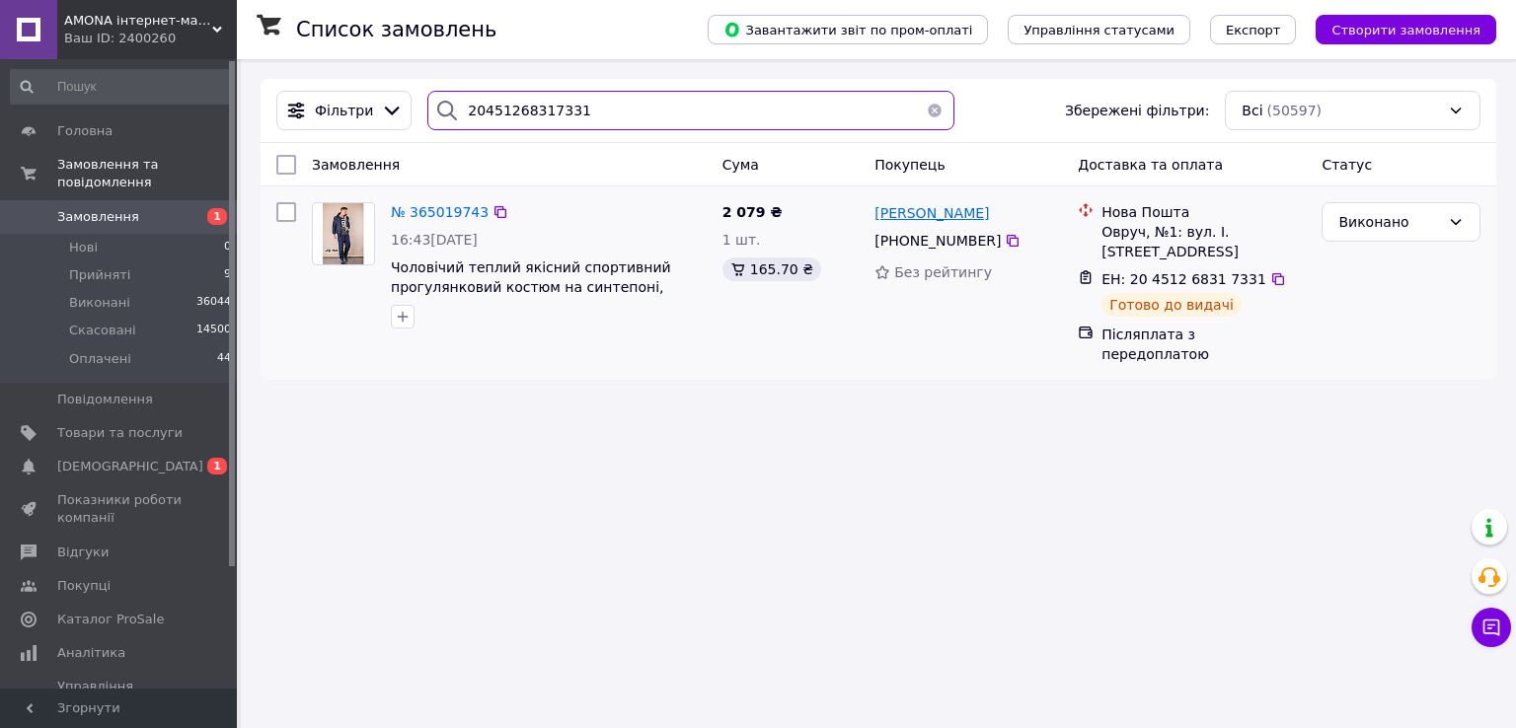
type input "20451268317331"
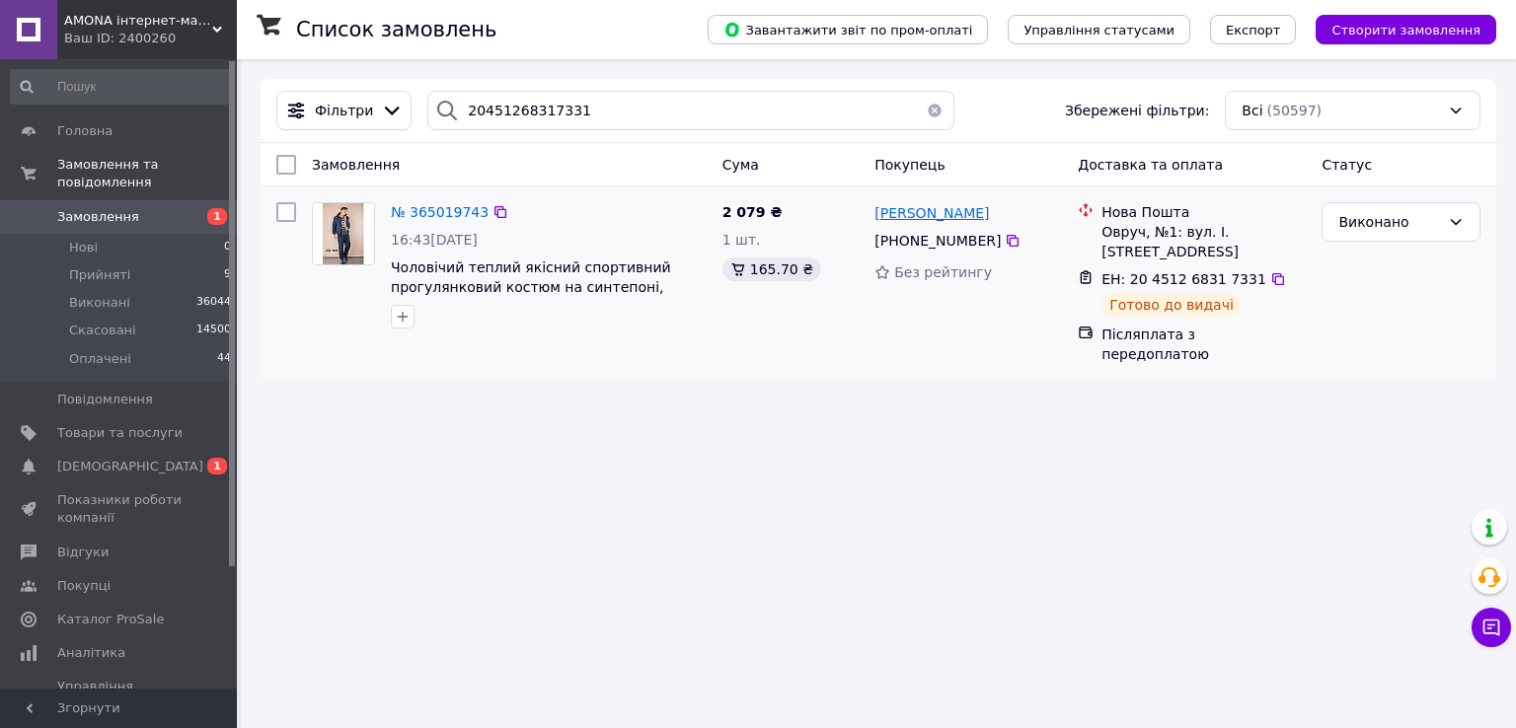
click at [903, 213] on span "Максим Діденко" at bounding box center [931, 213] width 114 height 16
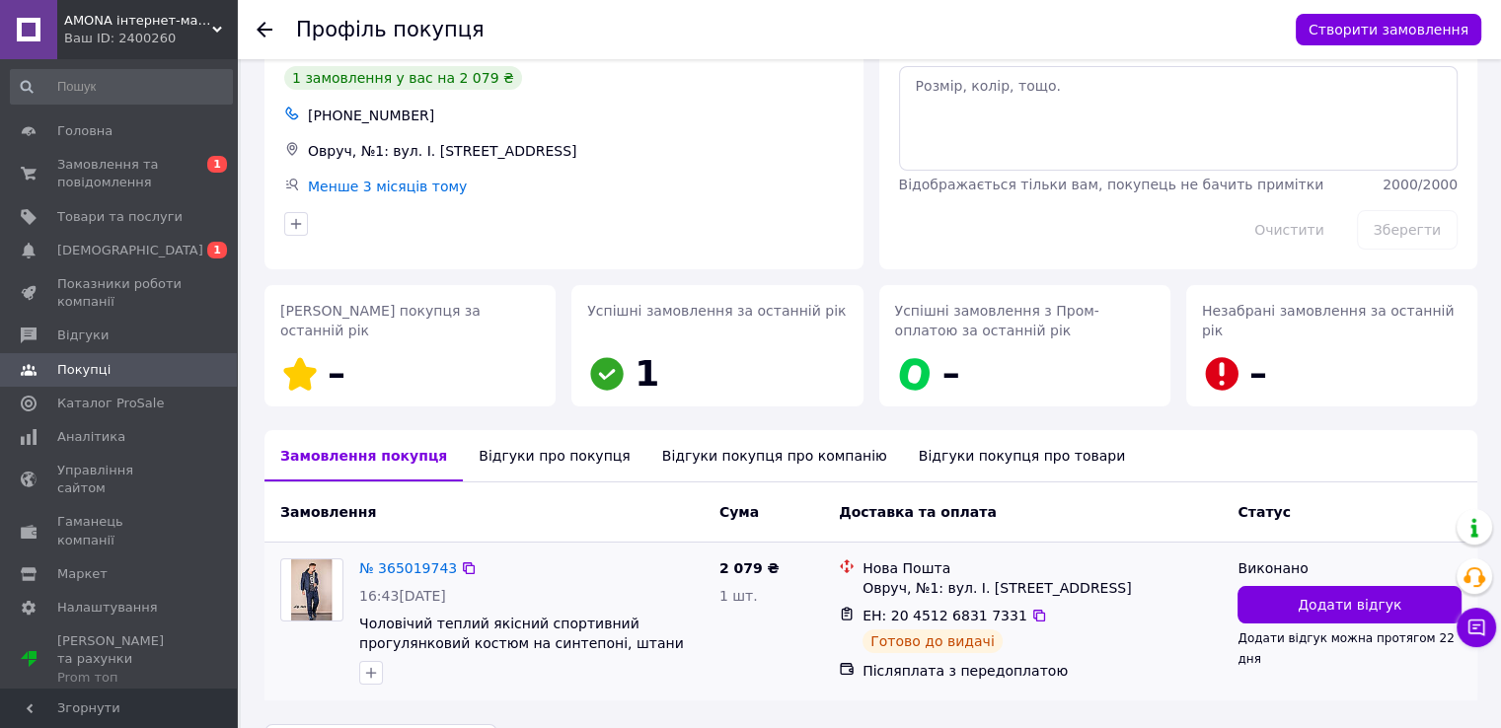
scroll to position [134, 0]
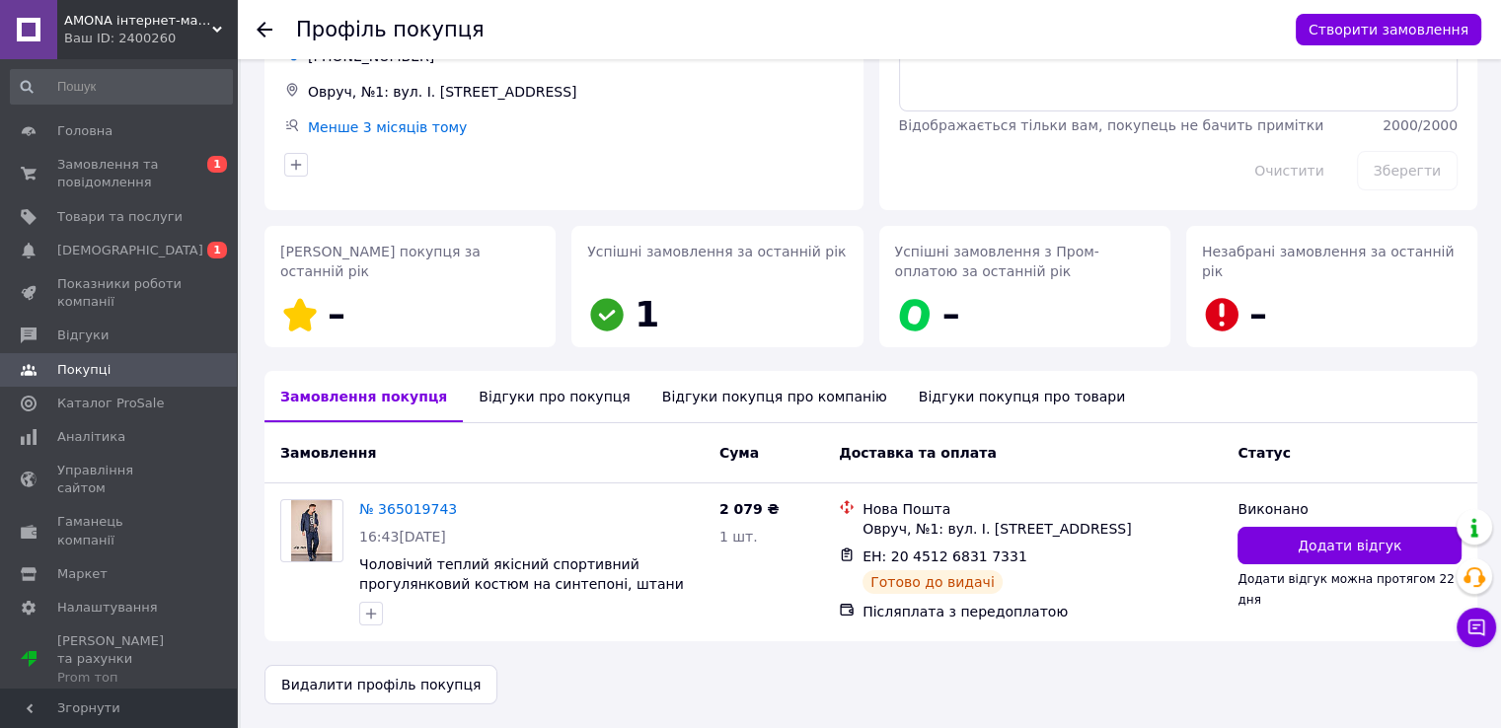
click at [494, 388] on div "Відгуки про покупця" at bounding box center [554, 396] width 183 height 51
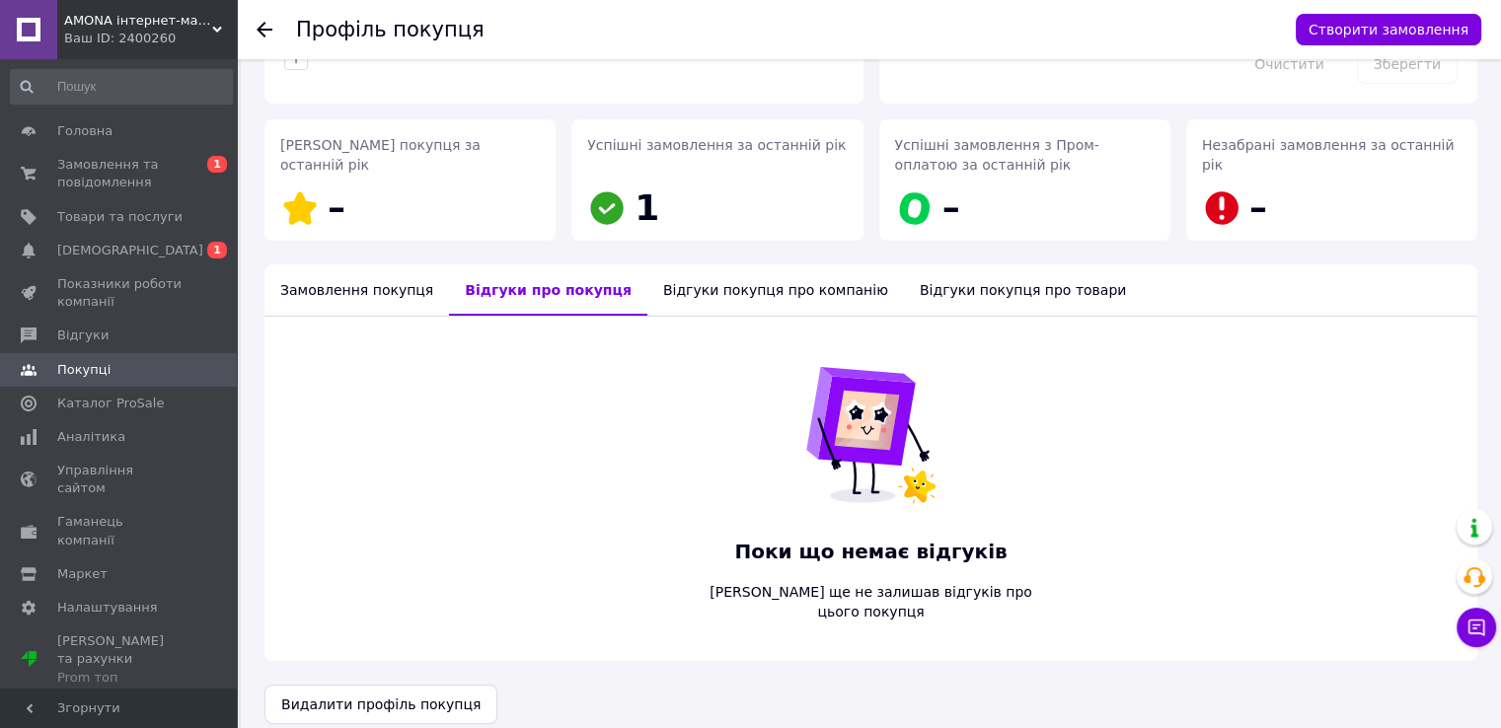
click at [358, 304] on div "Замовлення покупця" at bounding box center [356, 289] width 185 height 51
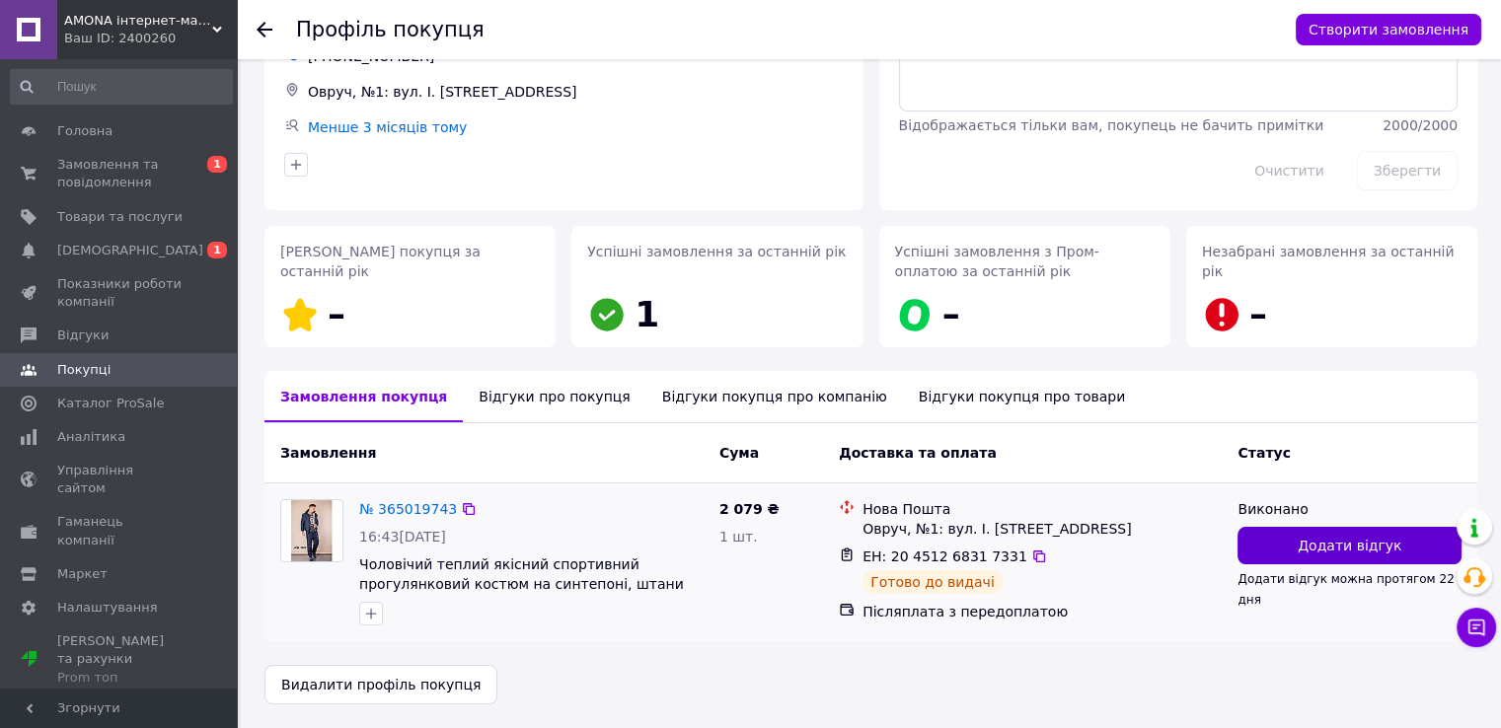
click at [1342, 544] on span "Додати відгук" at bounding box center [1350, 546] width 104 height 20
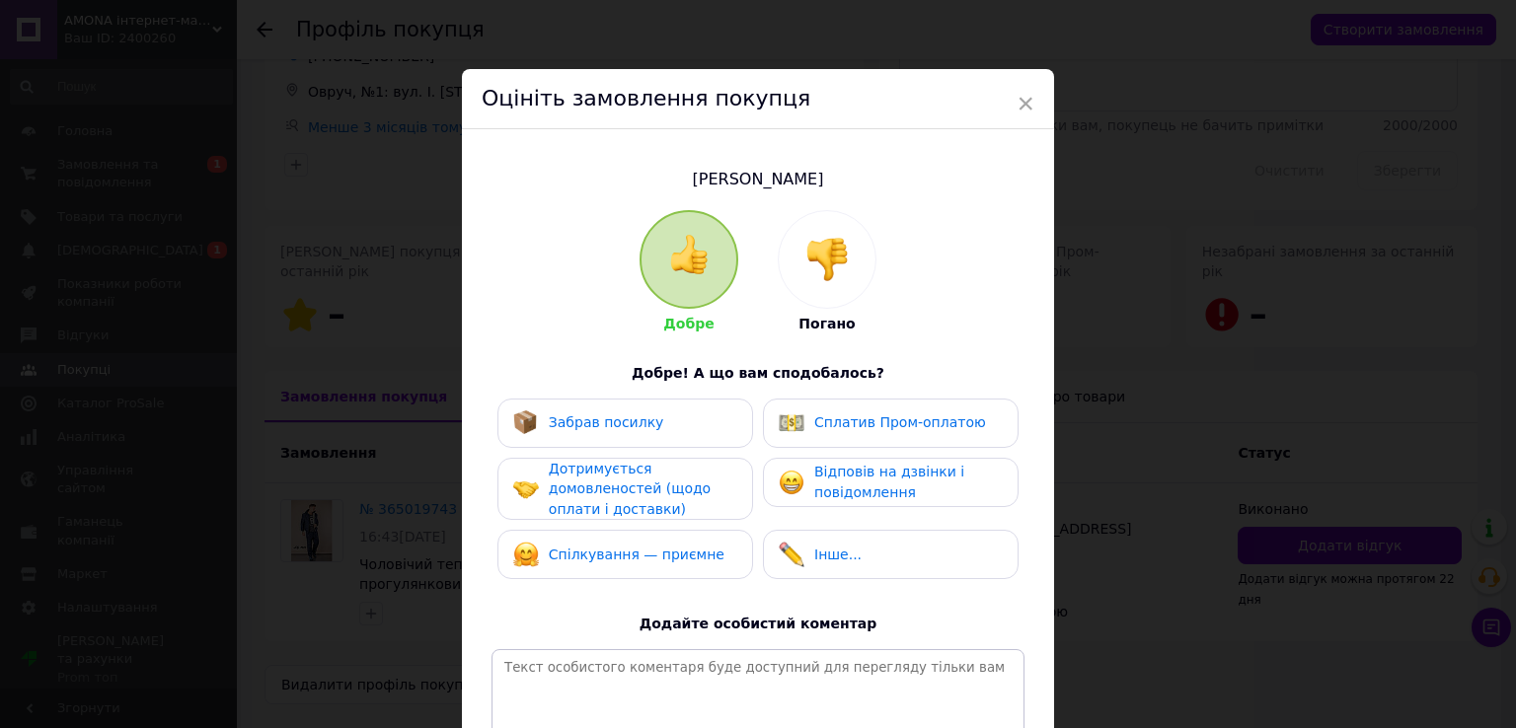
click at [757, 242] on div "Добре Погано" at bounding box center [758, 272] width 237 height 124
click at [794, 249] on div at bounding box center [827, 259] width 97 height 97
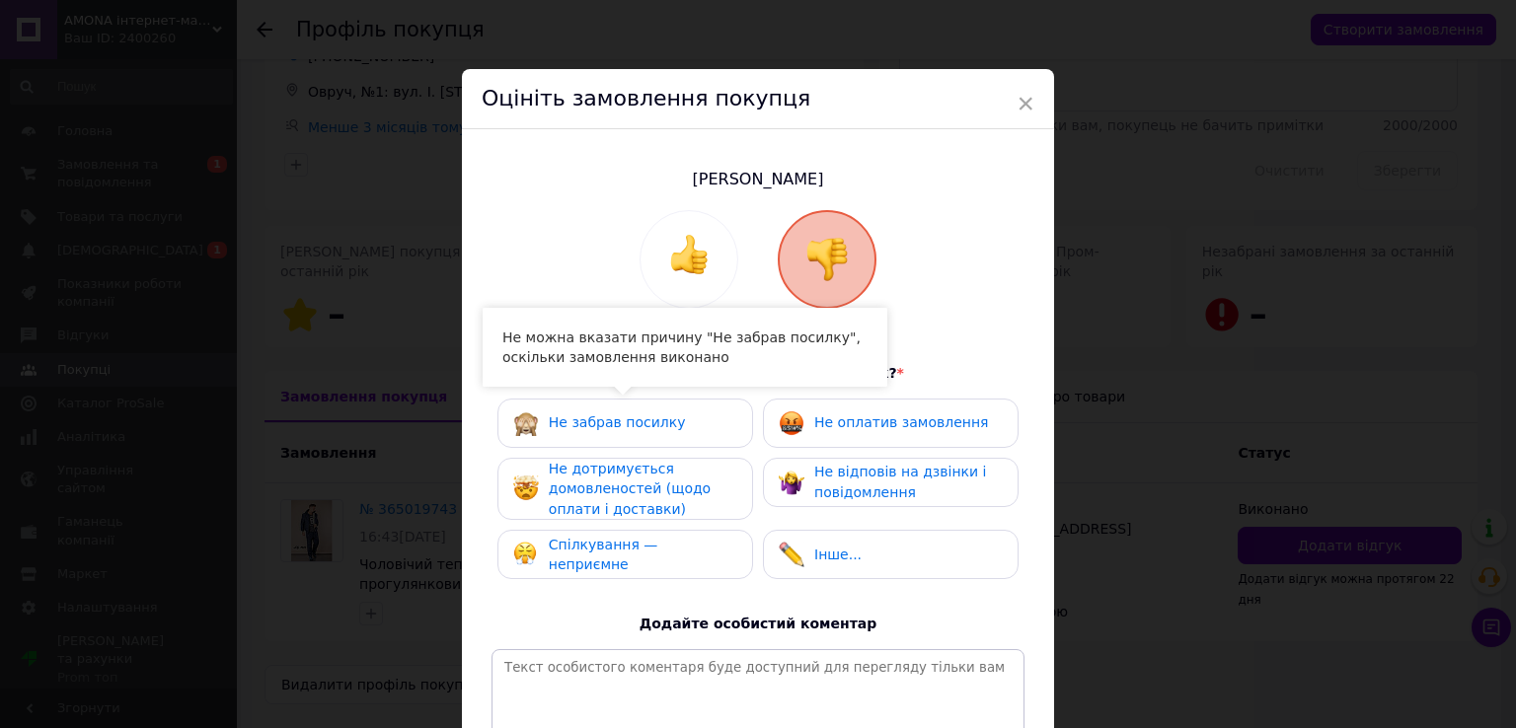
click at [601, 482] on span "Не дотримується домовленостей (щодо оплати і доставки)" at bounding box center [630, 489] width 162 height 56
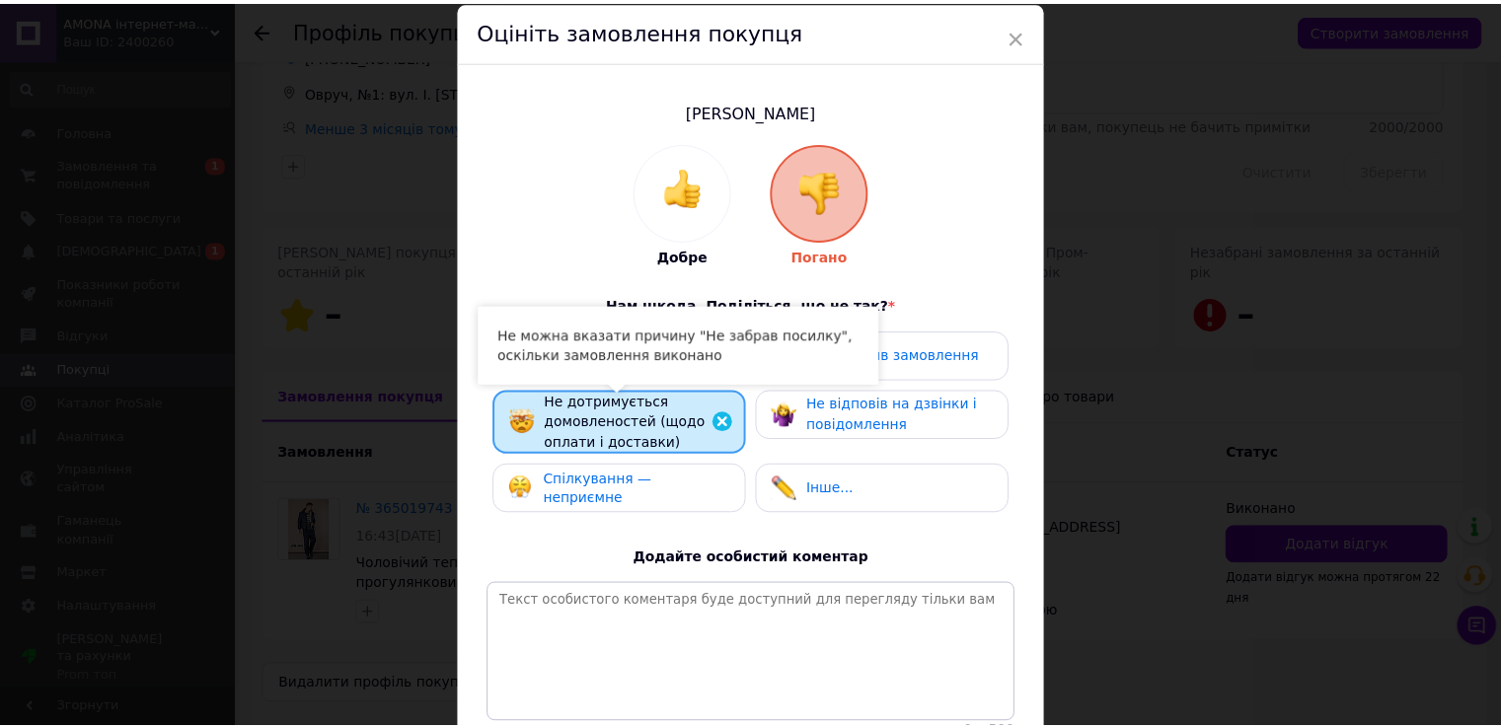
scroll to position [249, 0]
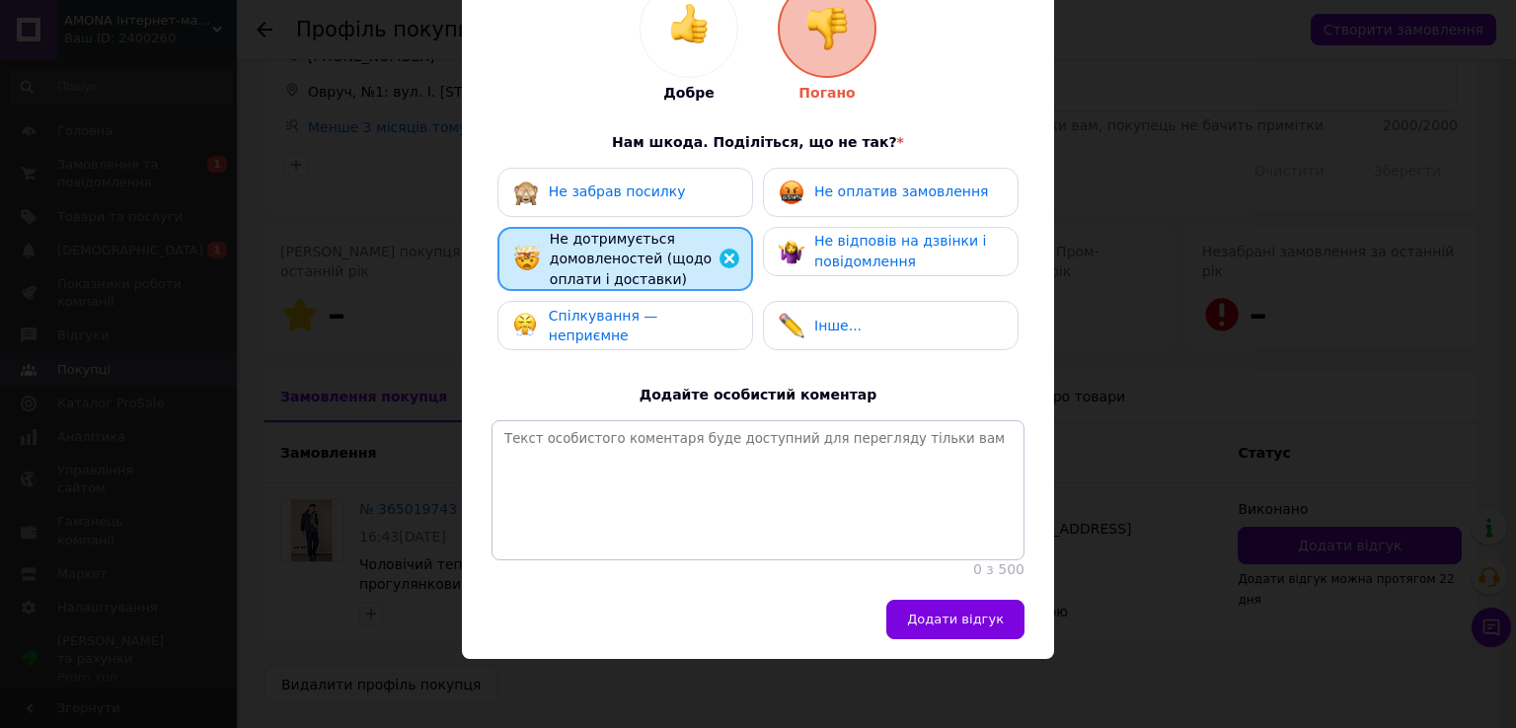
click at [944, 633] on button "Додати відгук" at bounding box center [955, 619] width 138 height 39
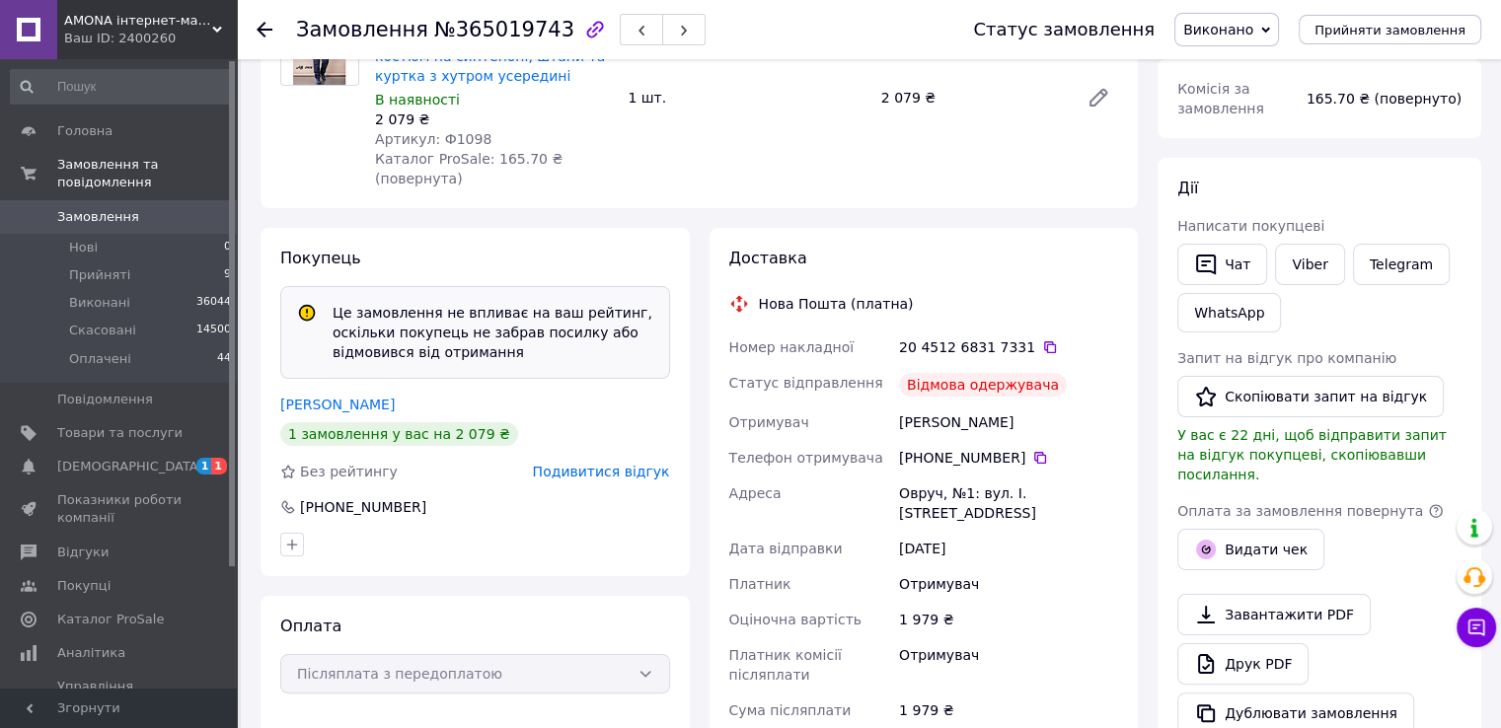
scroll to position [4, 0]
click at [618, 464] on span "Подивитися відгук" at bounding box center [601, 472] width 137 height 16
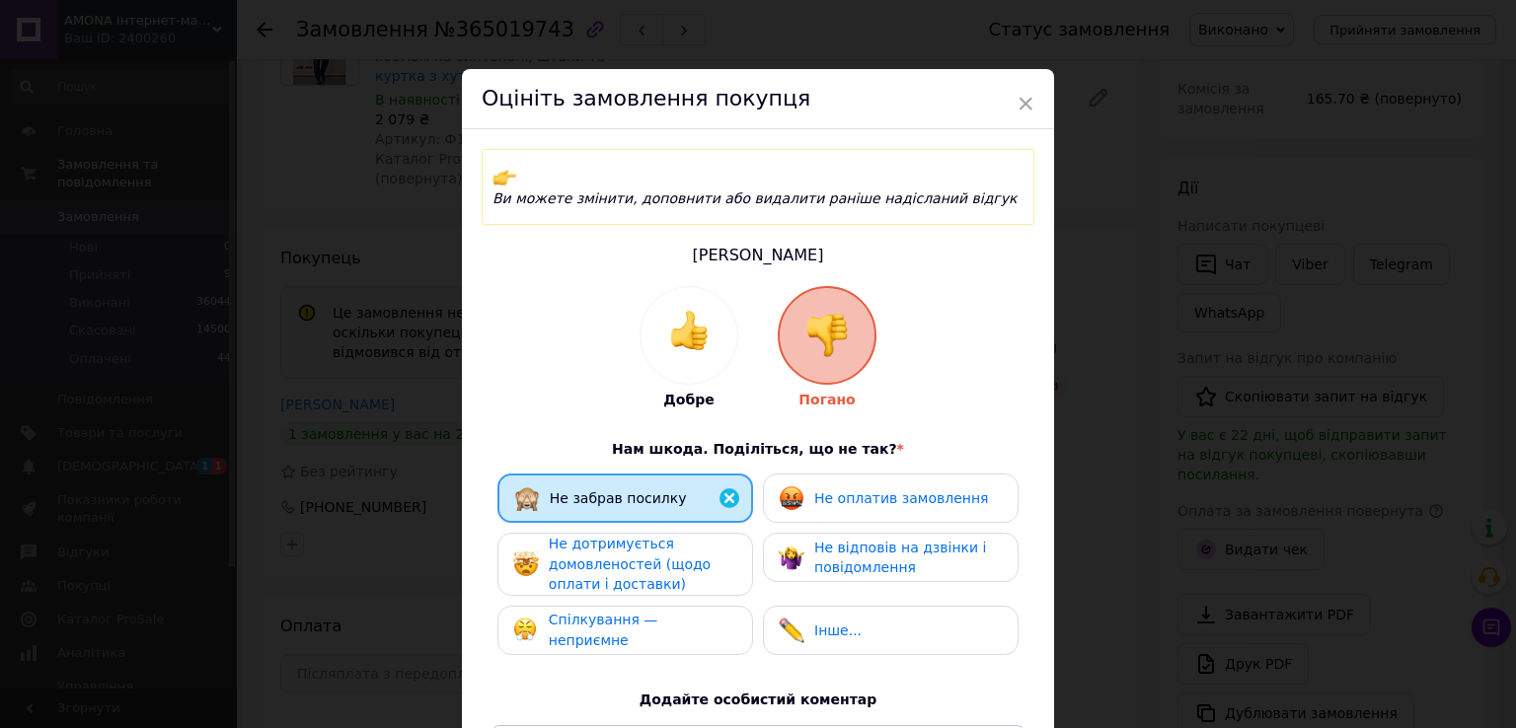
click at [1154, 366] on div "× Оцініть замовлення покупця Ви можете змінити, доповнити або видалити раніше н…" at bounding box center [758, 364] width 1516 height 728
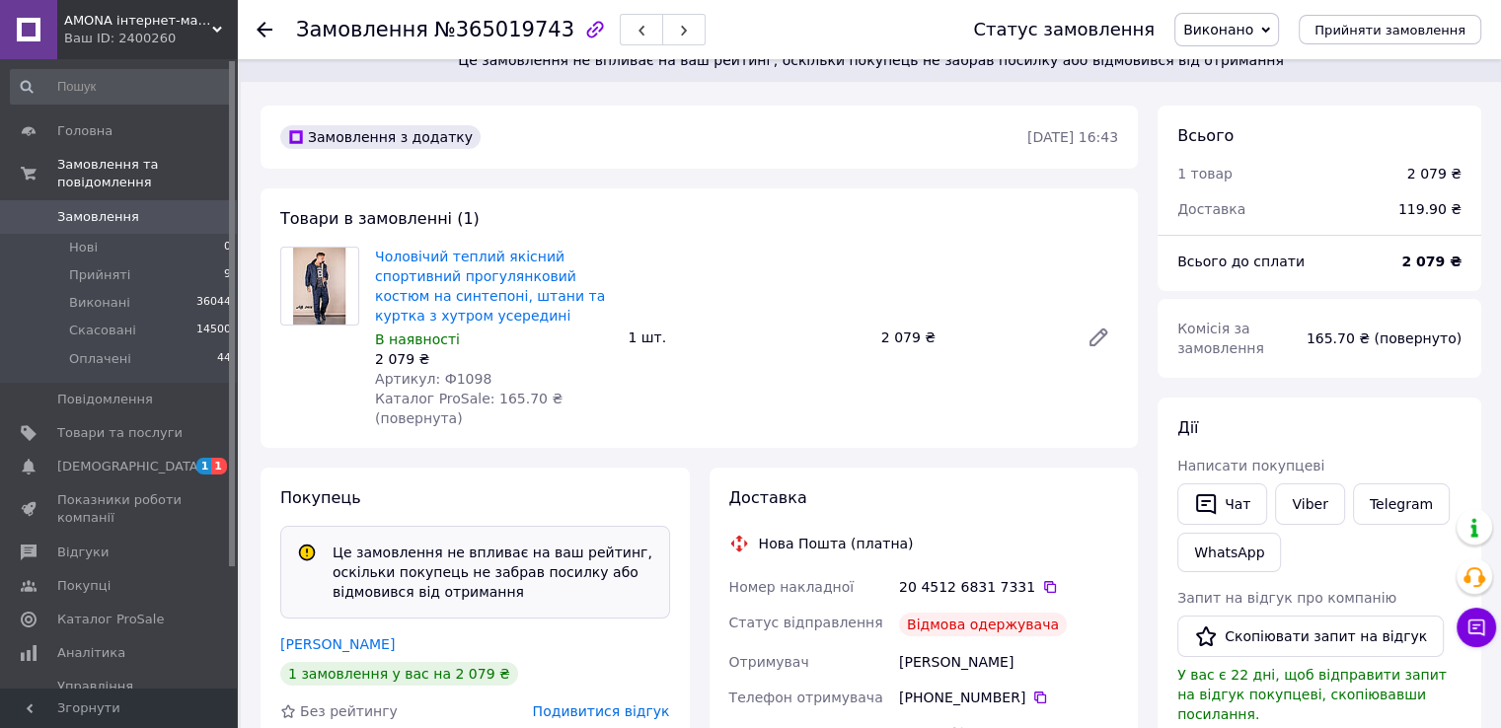
scroll to position [0, 0]
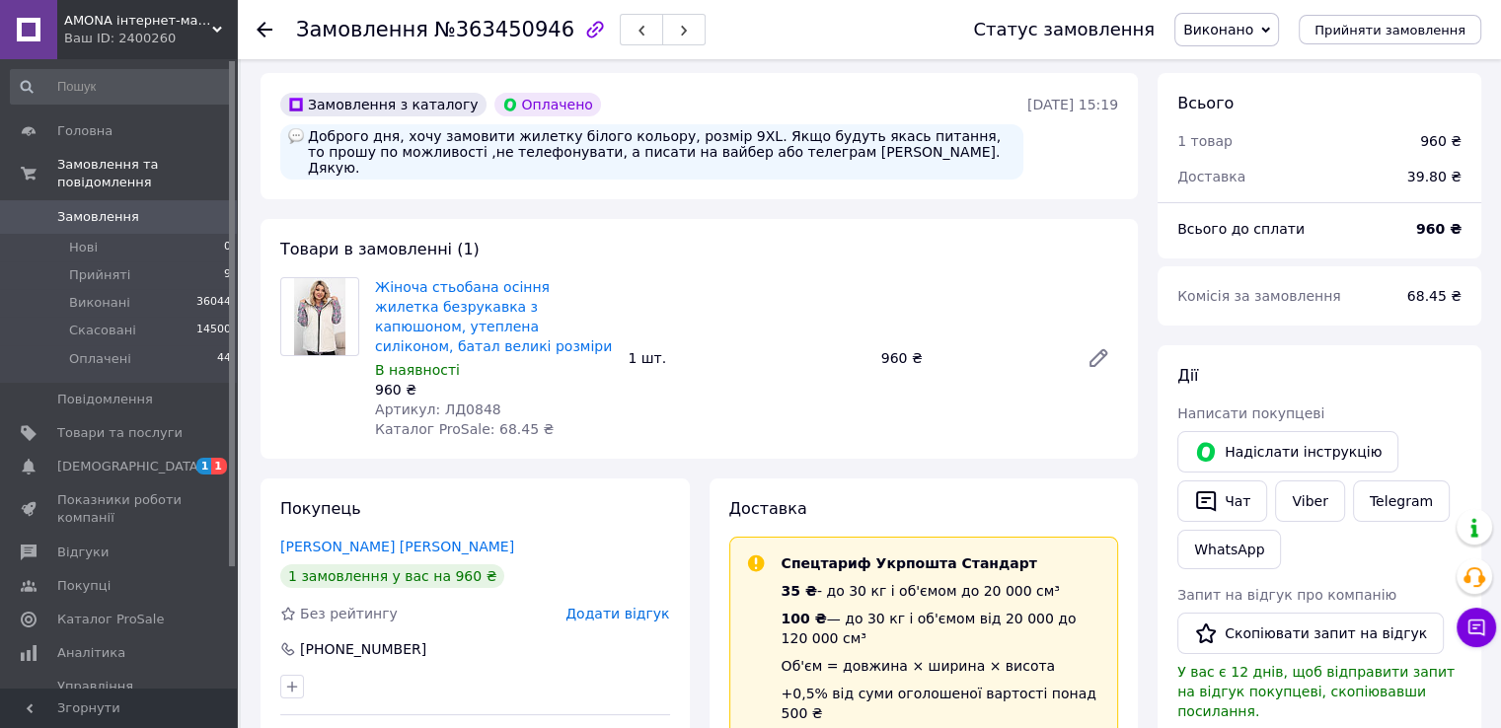
scroll to position [99, 0]
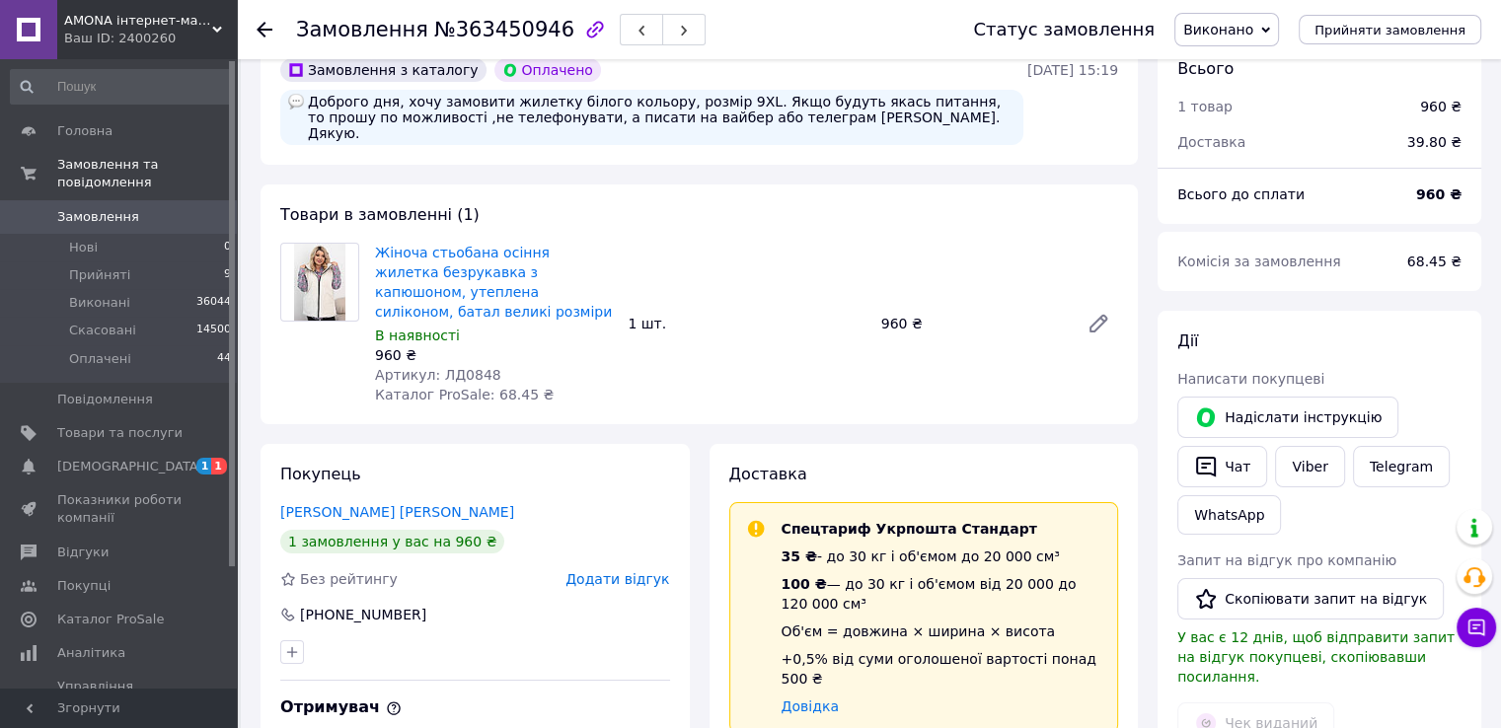
click at [586, 36] on icon "button" at bounding box center [594, 29] width 17 height 17
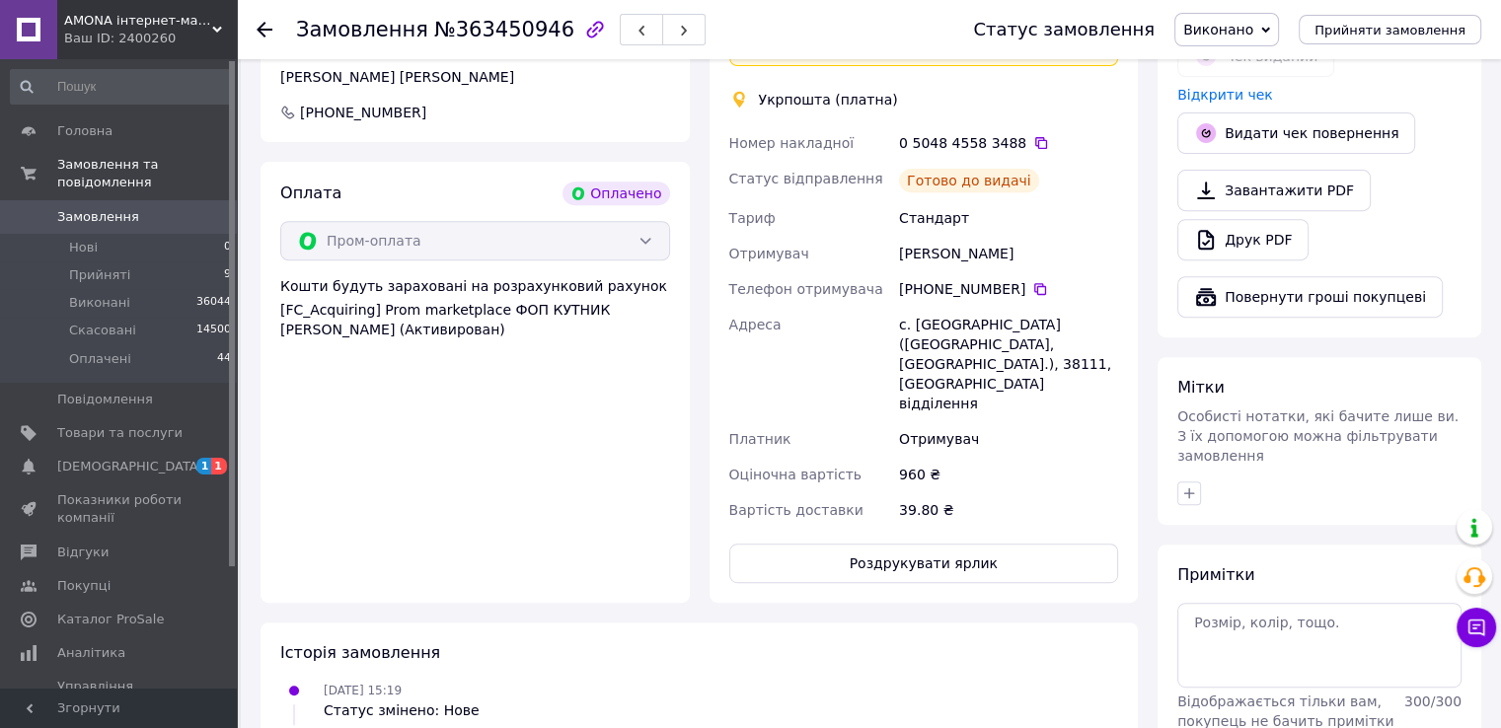
scroll to position [888, 0]
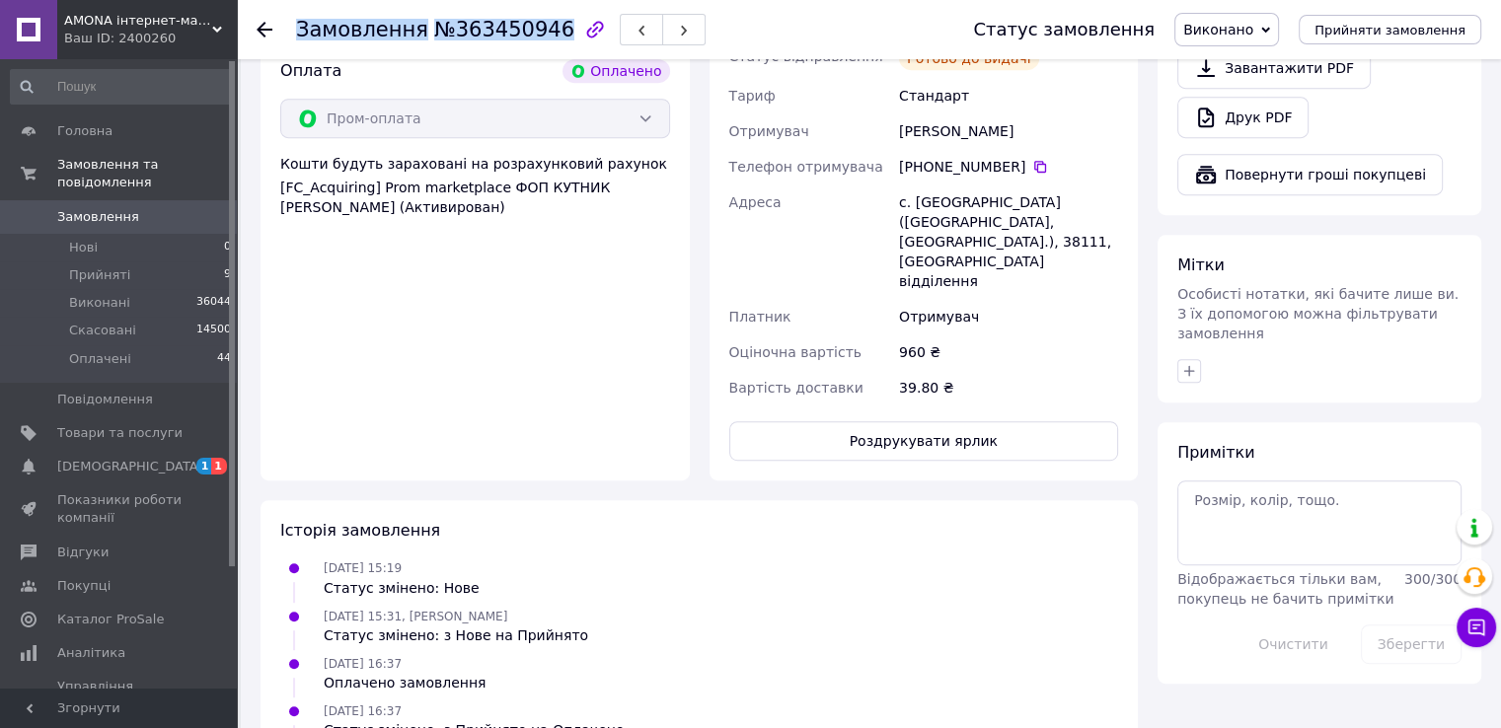
drag, startPoint x: 294, startPoint y: 31, endPoint x: 537, endPoint y: 37, distance: 242.8
click at [537, 37] on div "Замовлення №363450946 Статус замовлення Виконано Прийнято Скасовано Оплачено Пр…" at bounding box center [869, 29] width 1225 height 59
copy h1 "Замовлення №363450946"
drag, startPoint x: 166, startPoint y: 38, endPoint x: 91, endPoint y: 38, distance: 75.0
click at [91, 38] on div "Ваш ID: 2400260" at bounding box center [150, 39] width 173 height 18
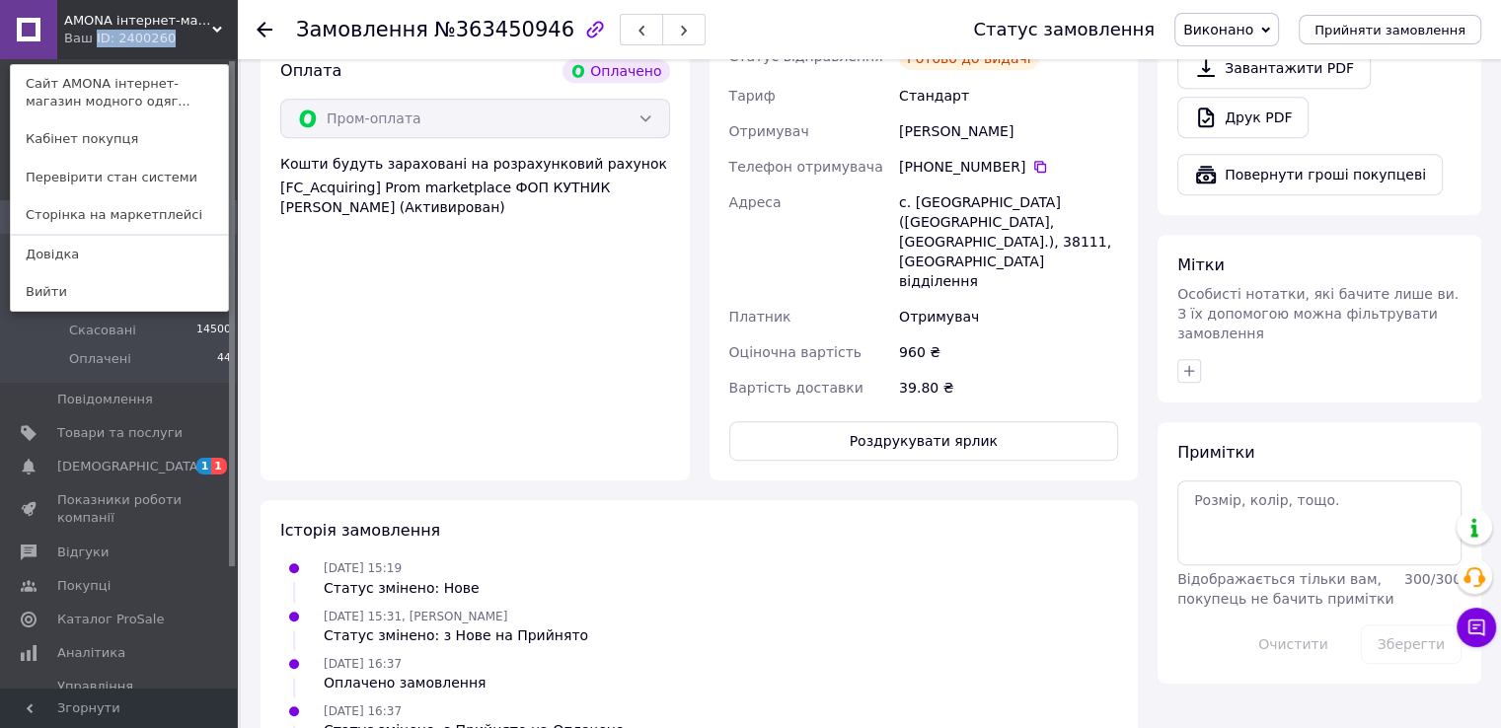
copy div "ID: 2400260"
click at [158, 44] on div "AMONA інтернет-магазин модного одягу Ваш ID: 2400260 Сайт AMONA інтернет-магази…" at bounding box center [118, 29] width 237 height 59
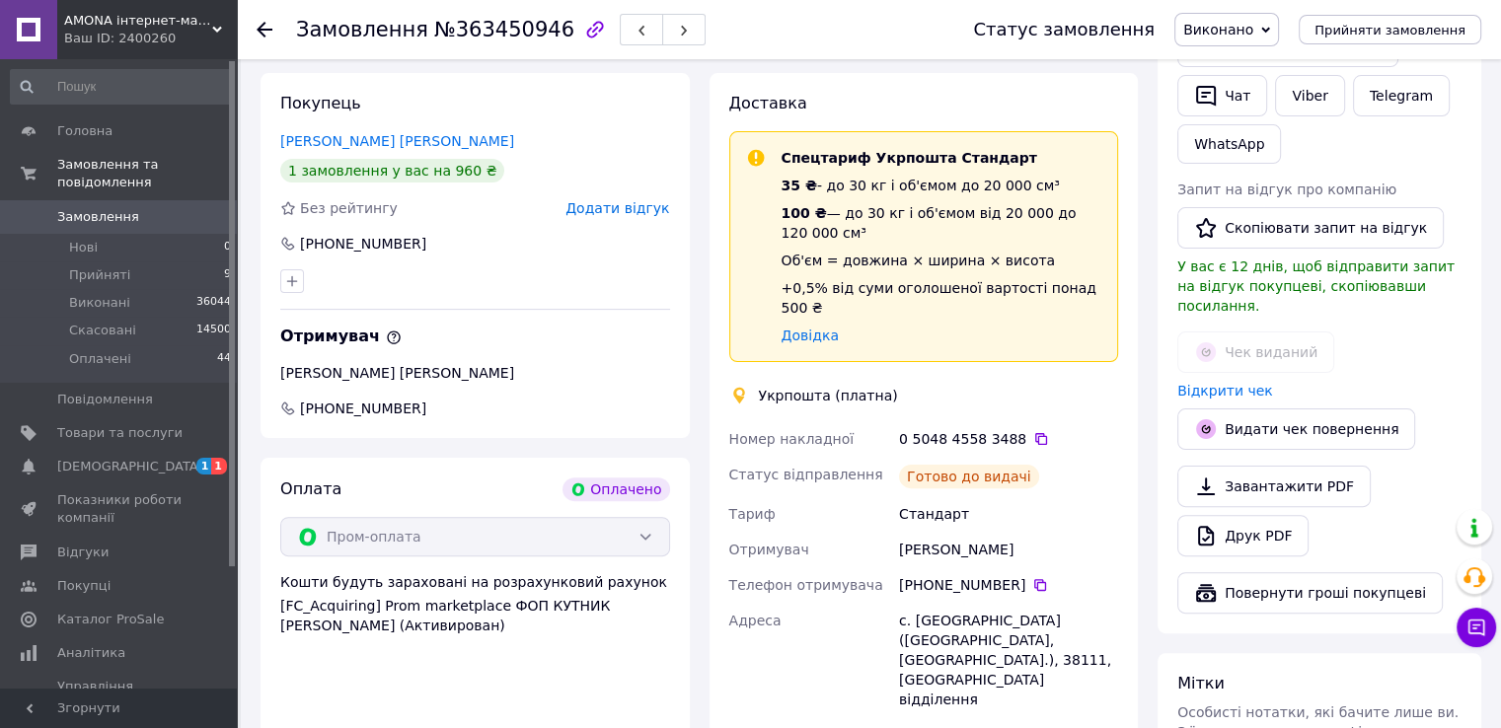
scroll to position [0, 0]
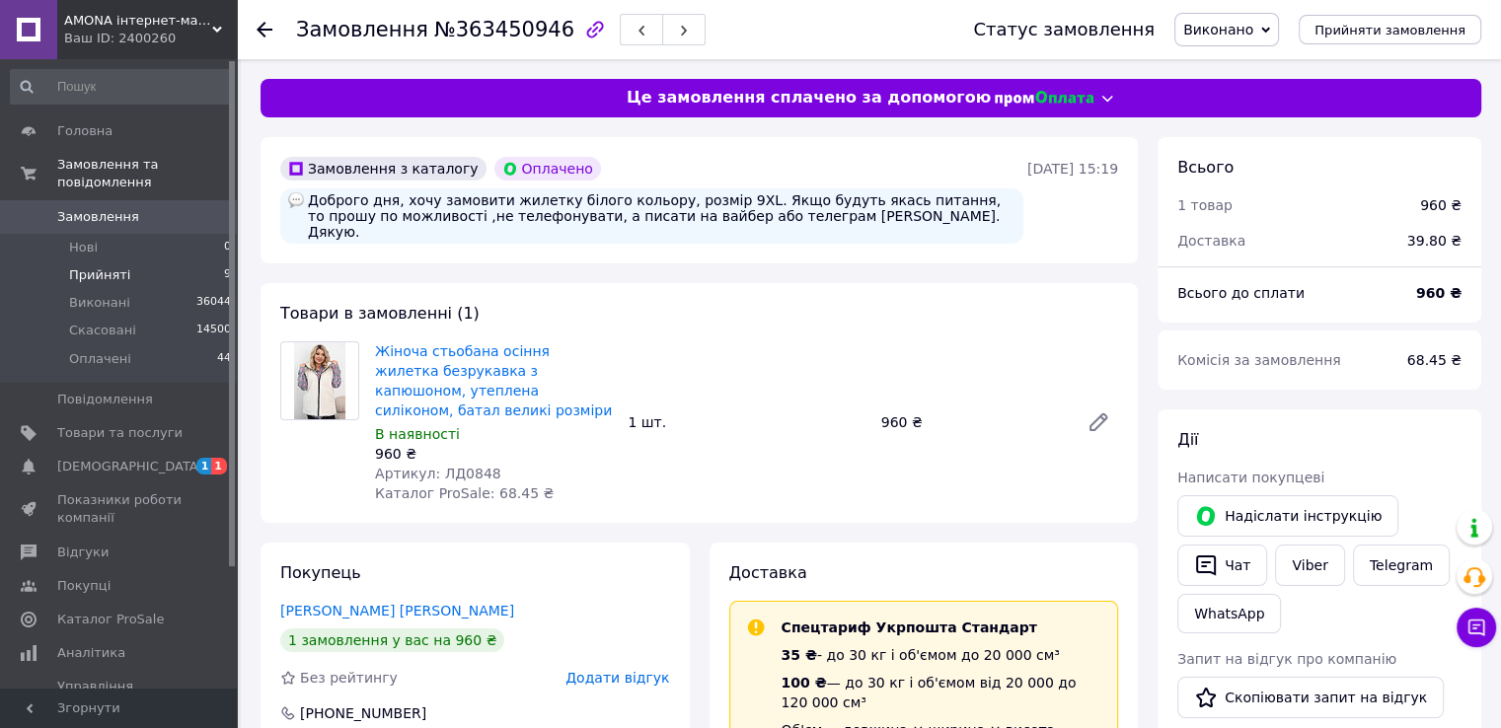
click at [69, 266] on span "Прийняті" at bounding box center [99, 275] width 61 height 18
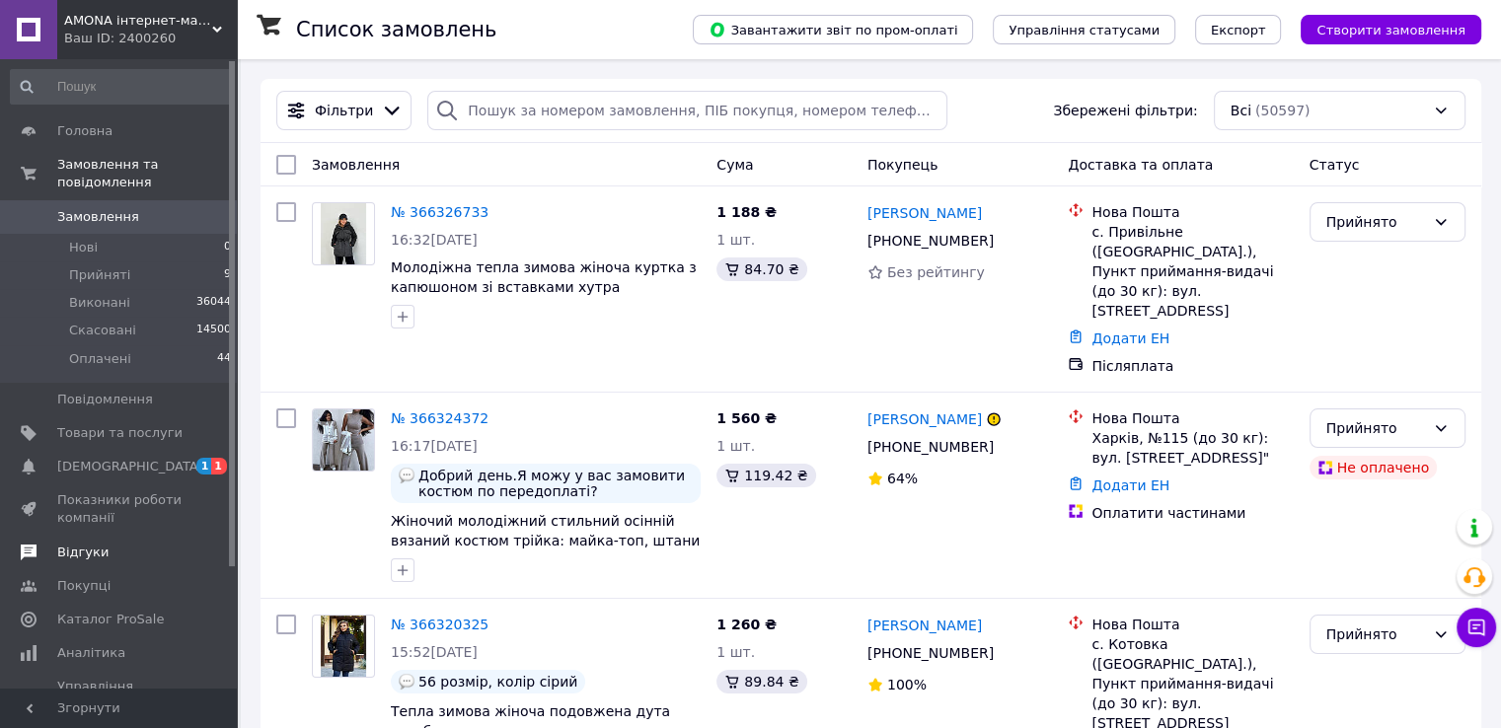
click at [61, 544] on link "Відгуки" at bounding box center [121, 553] width 243 height 34
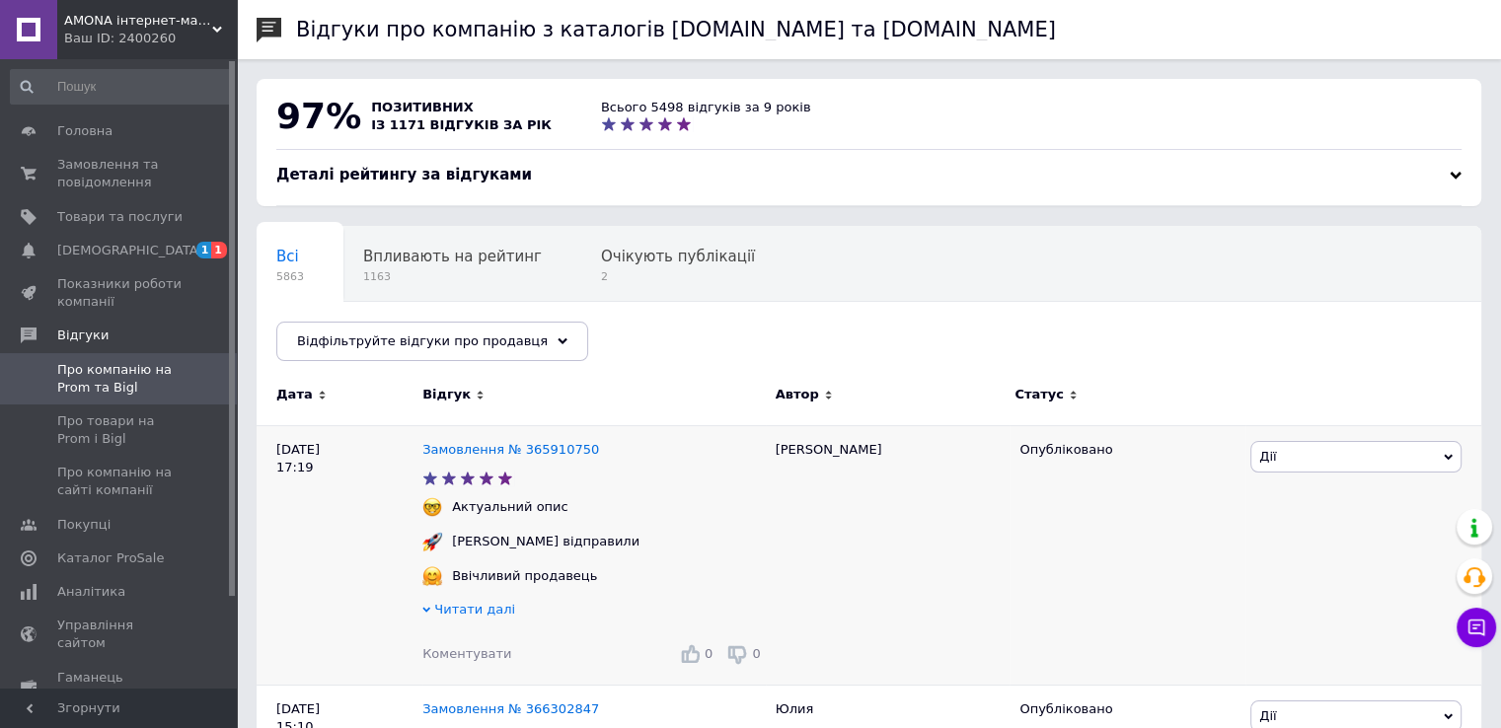
click at [450, 437] on div "Замовлення № 365910750" at bounding box center [510, 450] width 185 height 27
click at [446, 453] on link "Замовлення № 365910750" at bounding box center [510, 449] width 177 height 15
click at [464, 442] on link "Замовлення № 365910750" at bounding box center [510, 449] width 177 height 15
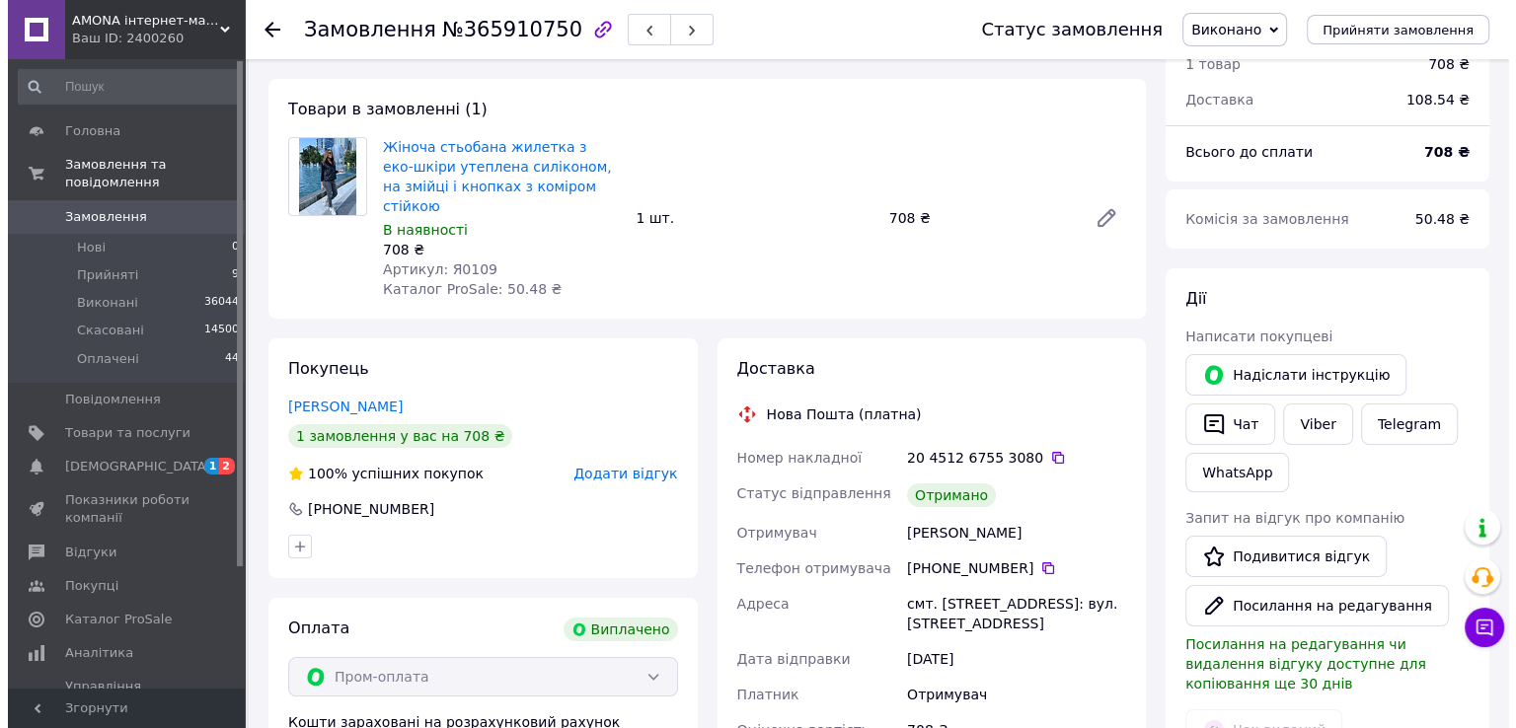
scroll to position [197, 0]
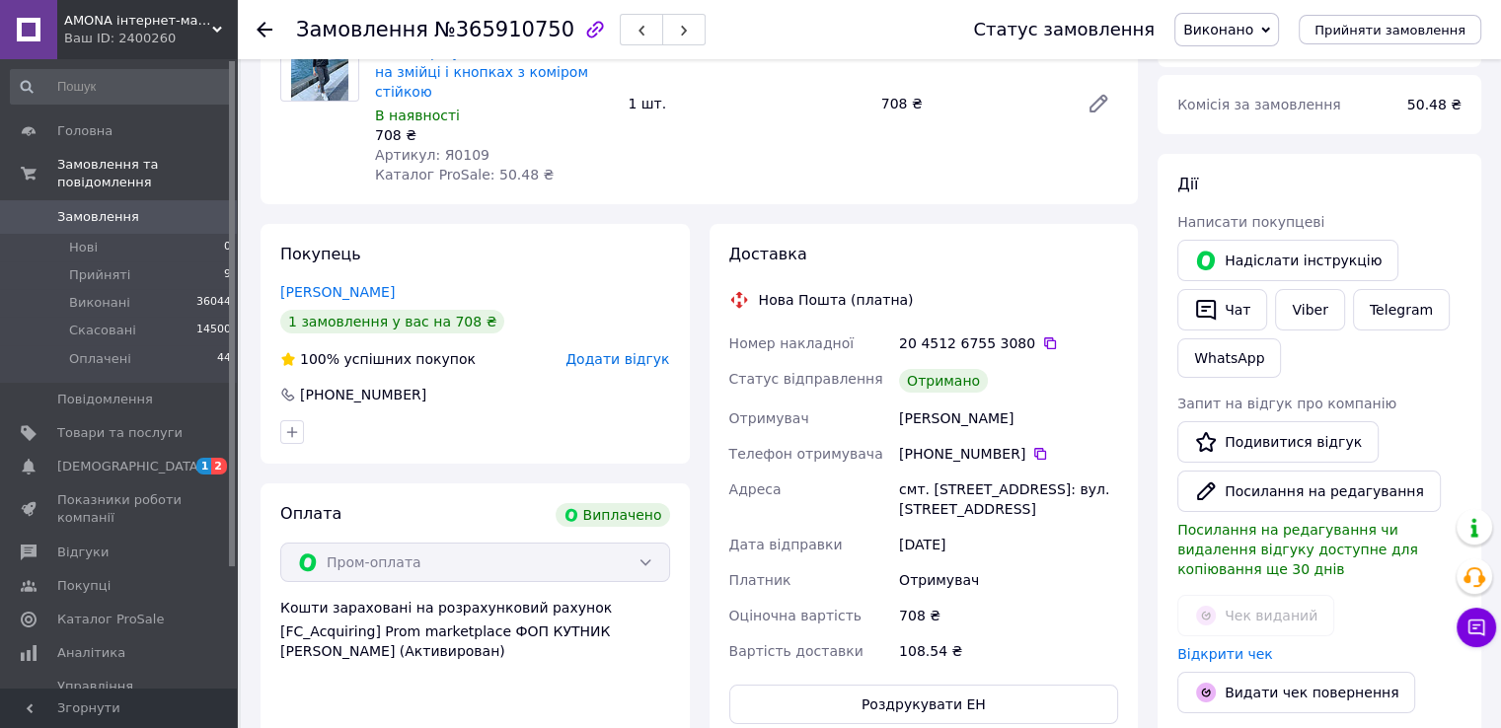
click at [601, 351] on span "Додати відгук" at bounding box center [617, 359] width 104 height 16
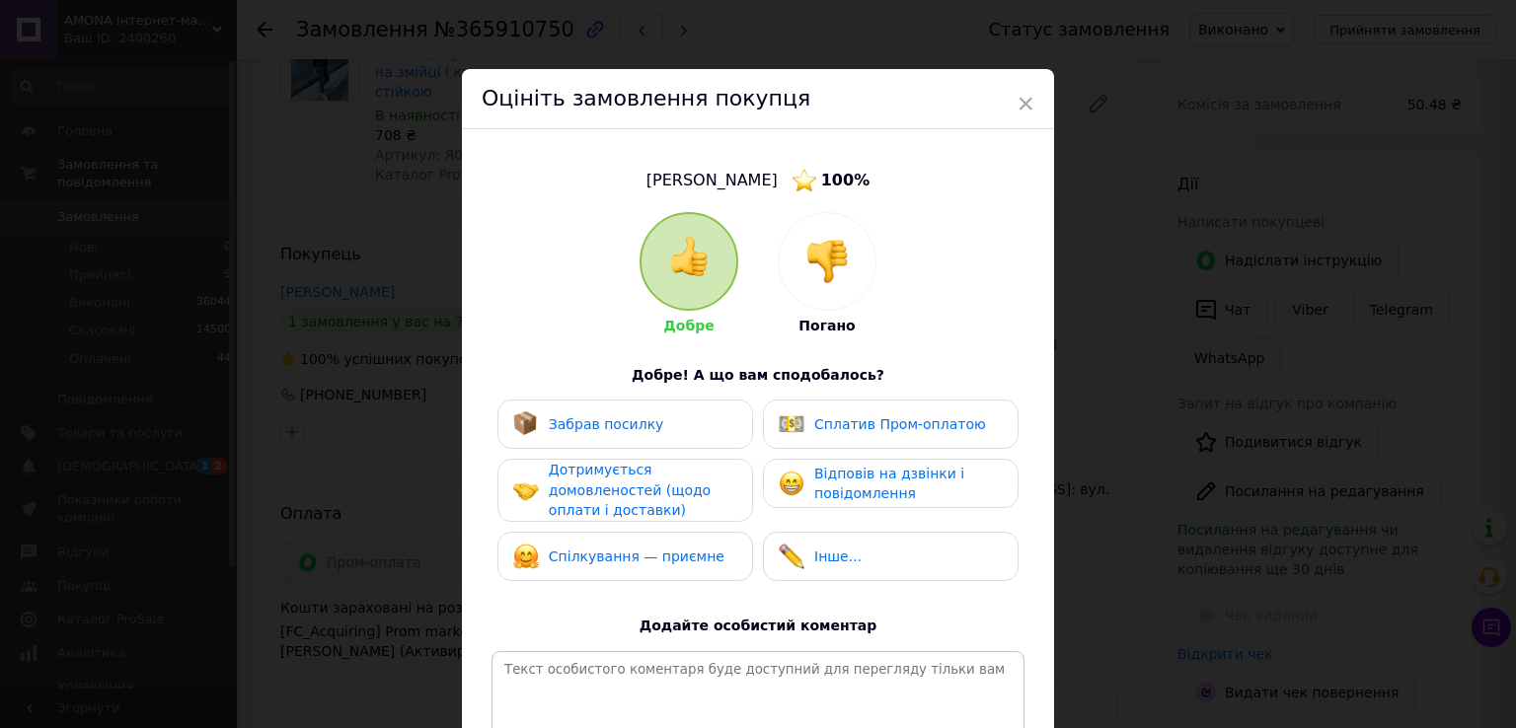
click at [553, 428] on span "Забрав посилку" at bounding box center [606, 424] width 115 height 16
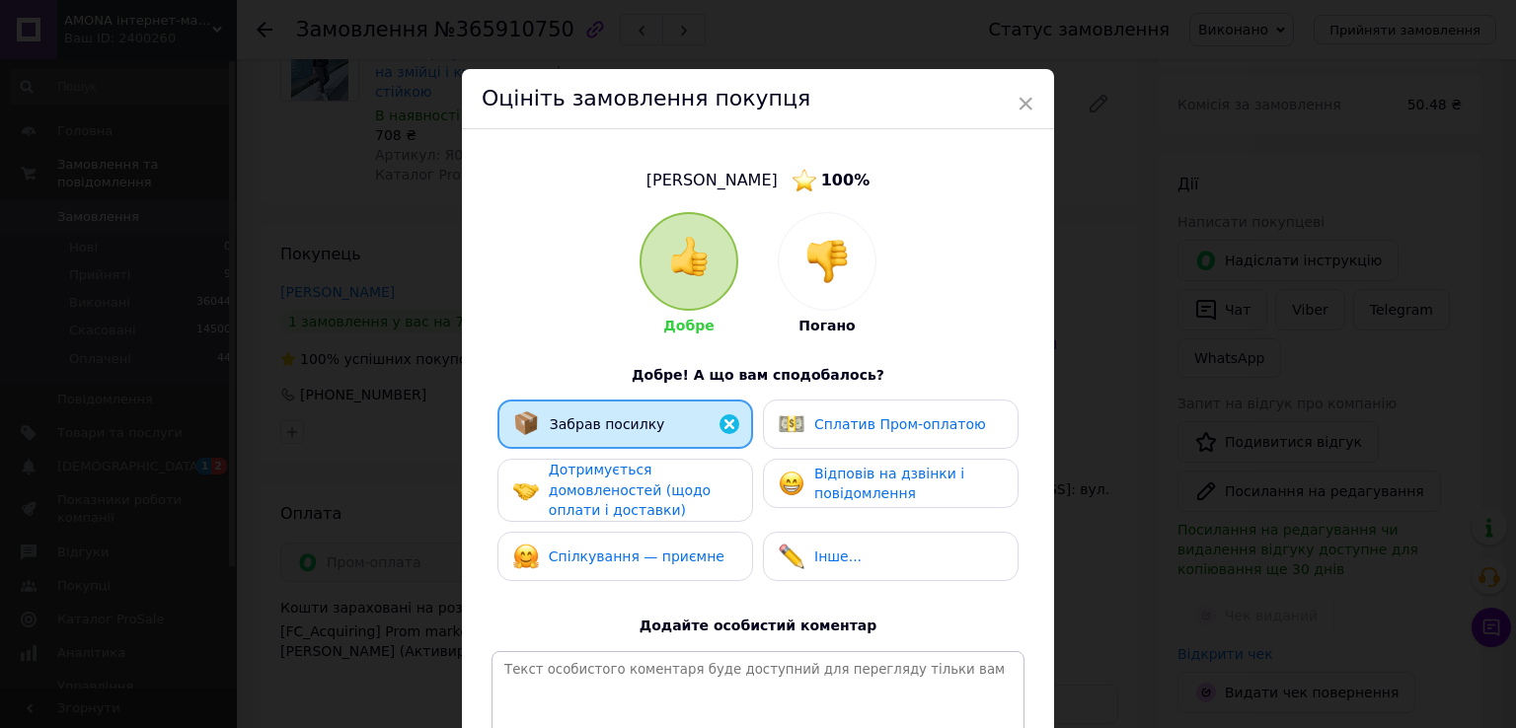
drag, startPoint x: 552, startPoint y: 487, endPoint x: 553, endPoint y: 496, distance: 9.9
click at [552, 488] on span "Дотримується домовленостей (щодо оплати і доставки)" at bounding box center [630, 490] width 162 height 56
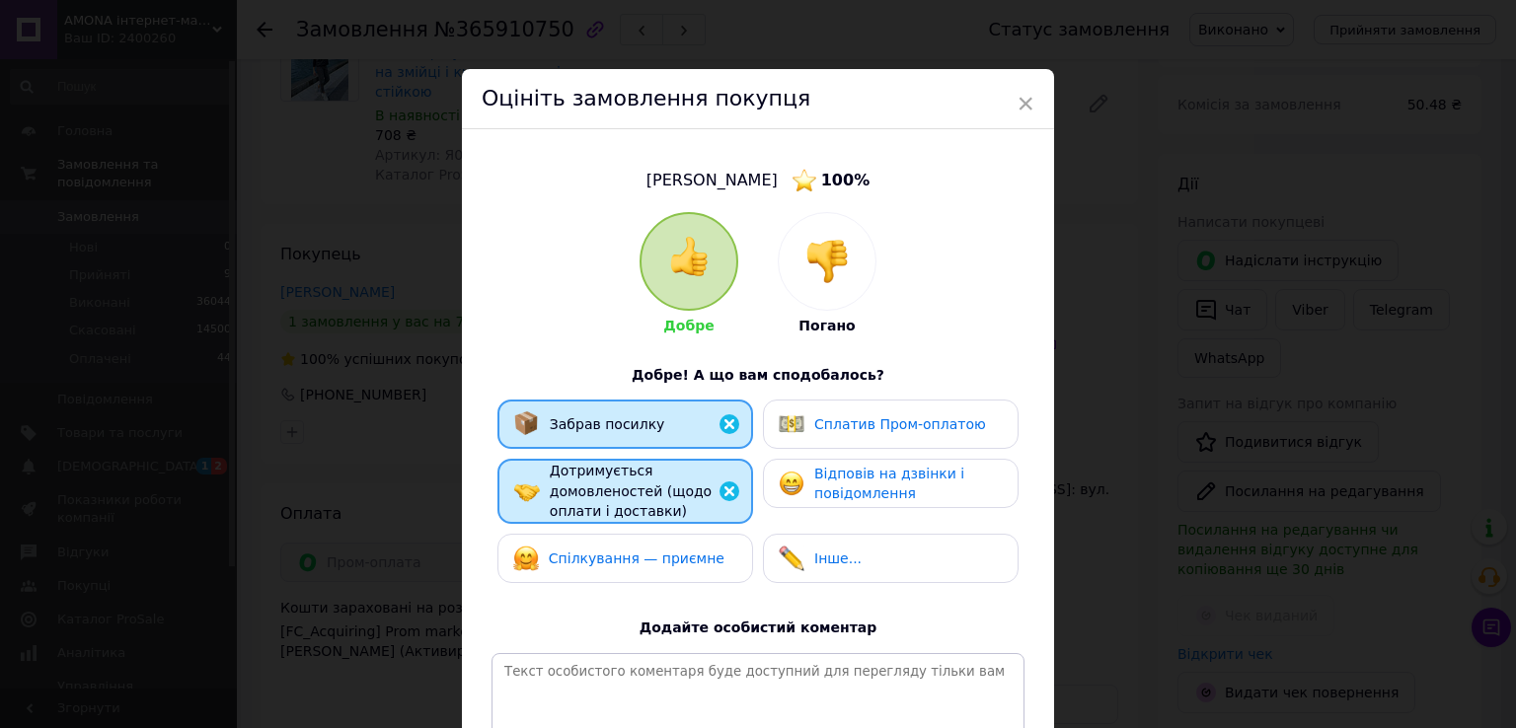
drag, startPoint x: 555, startPoint y: 565, endPoint x: 818, endPoint y: 498, distance: 271.7
click at [555, 564] on span "Спілкування — приємне" at bounding box center [637, 559] width 176 height 16
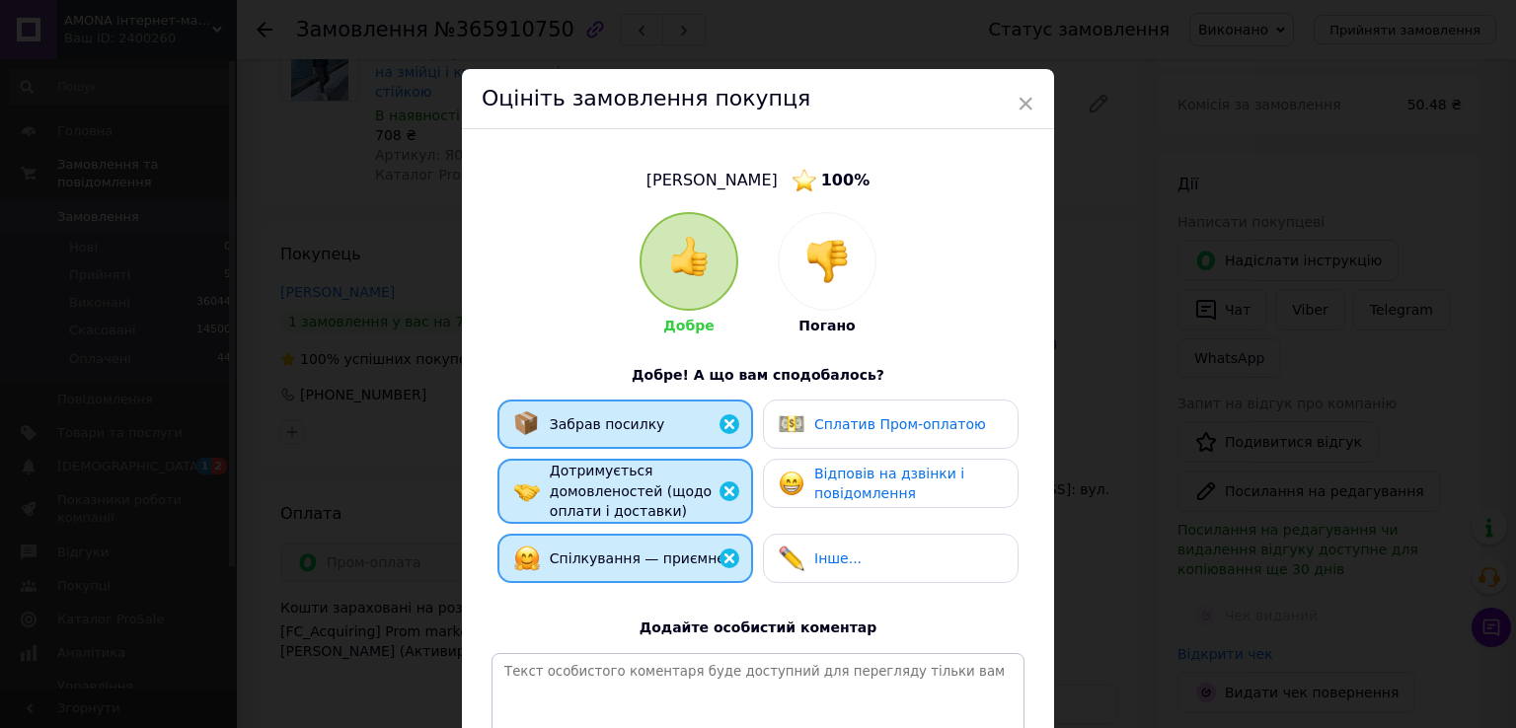
click at [846, 480] on span "Відповів на дзвінки і повідомлення" at bounding box center [889, 484] width 150 height 37
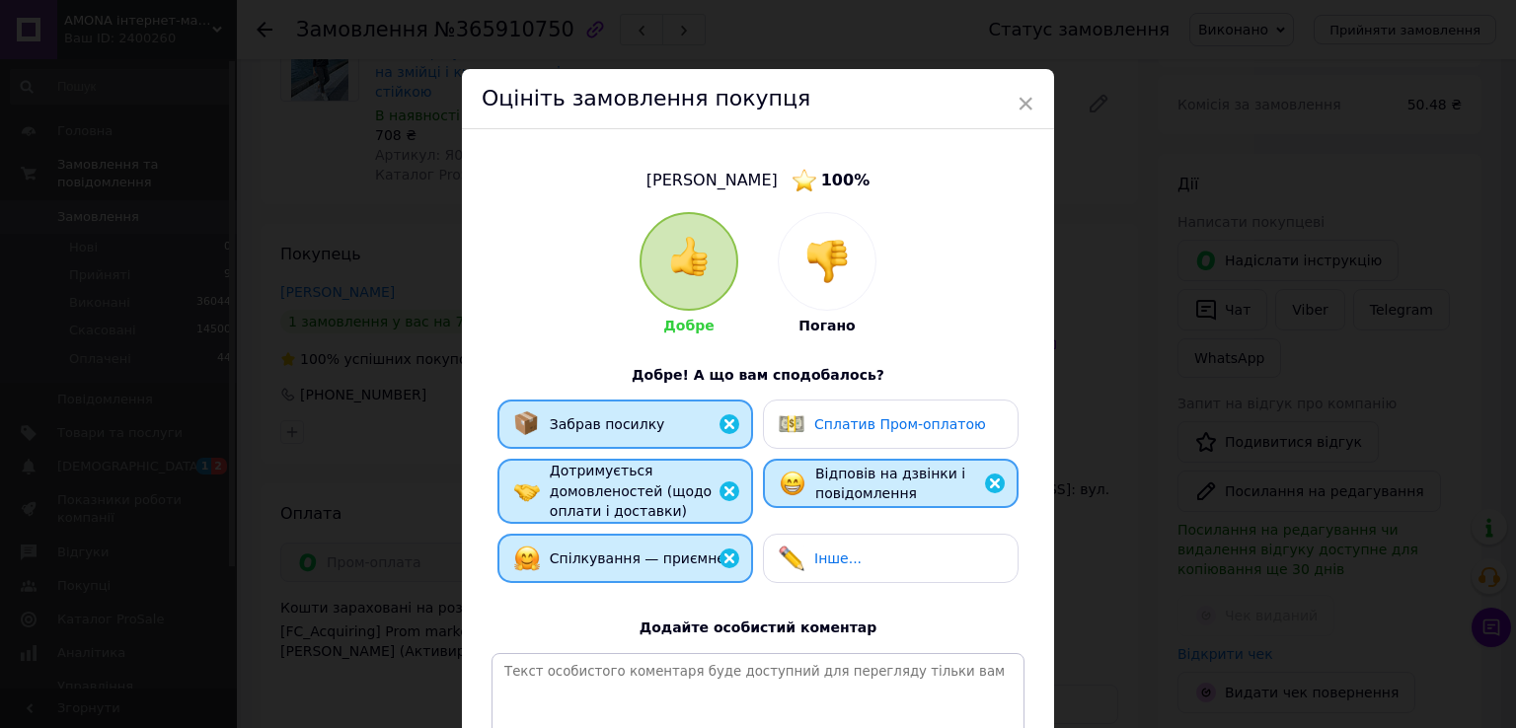
click at [849, 423] on span "Сплатив Пром-оплатою" at bounding box center [900, 424] width 172 height 16
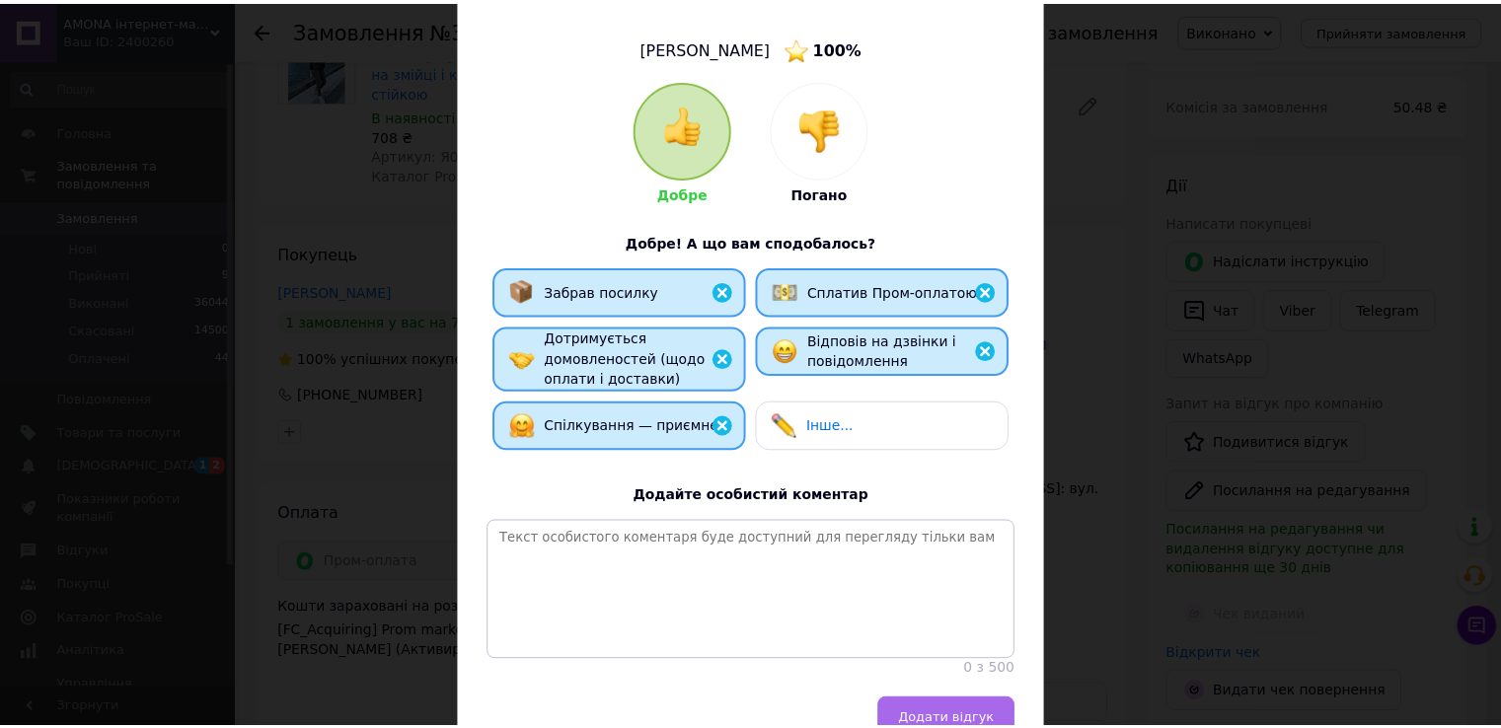
scroll to position [251, 0]
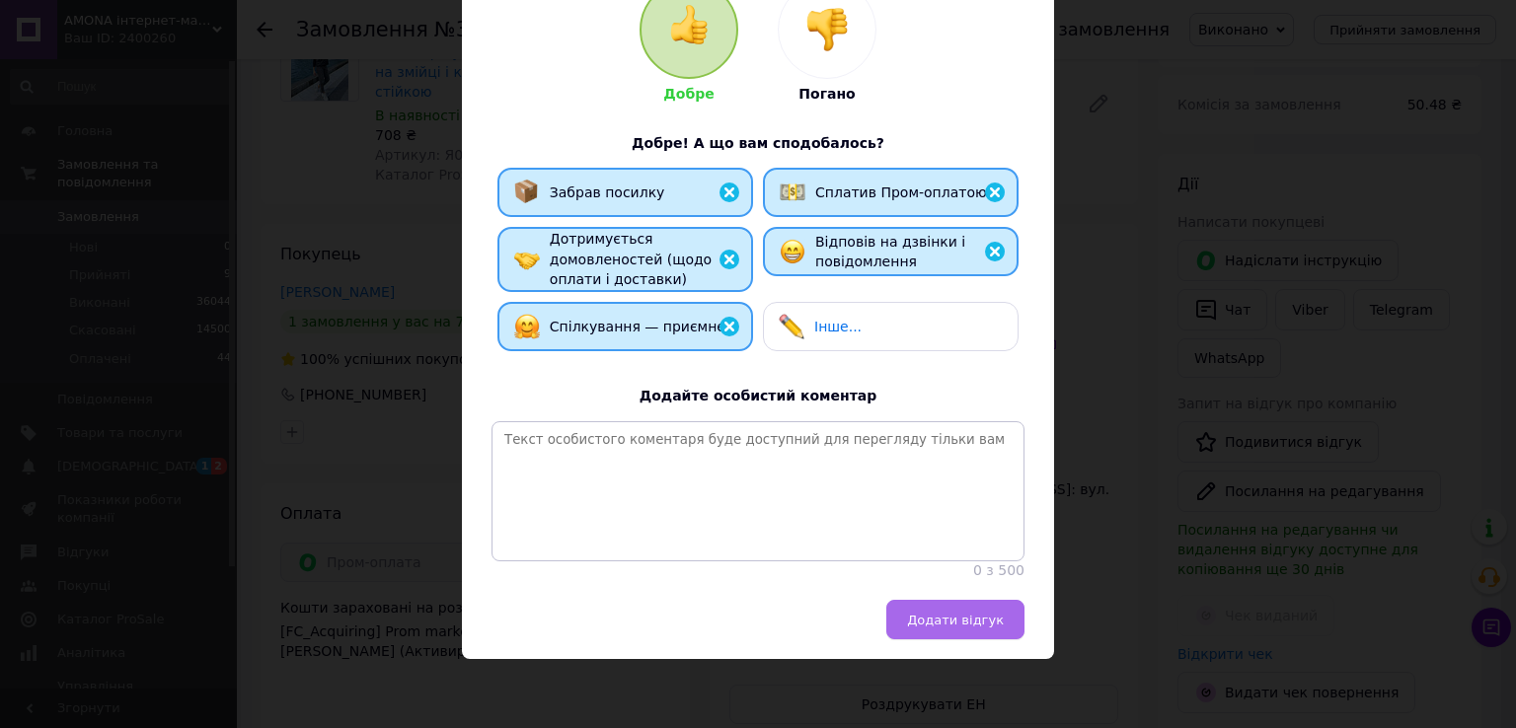
click at [964, 639] on button "Додати відгук" at bounding box center [955, 619] width 138 height 39
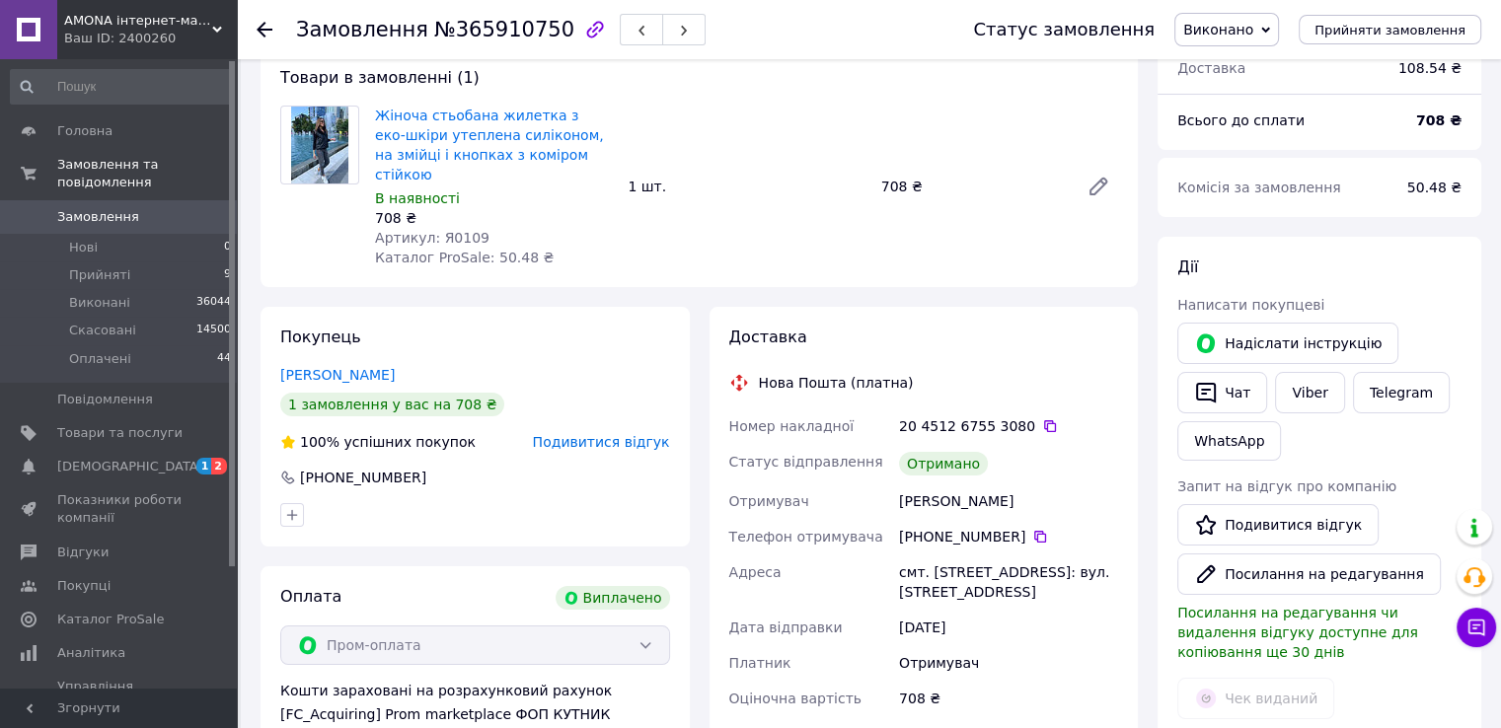
scroll to position [0, 0]
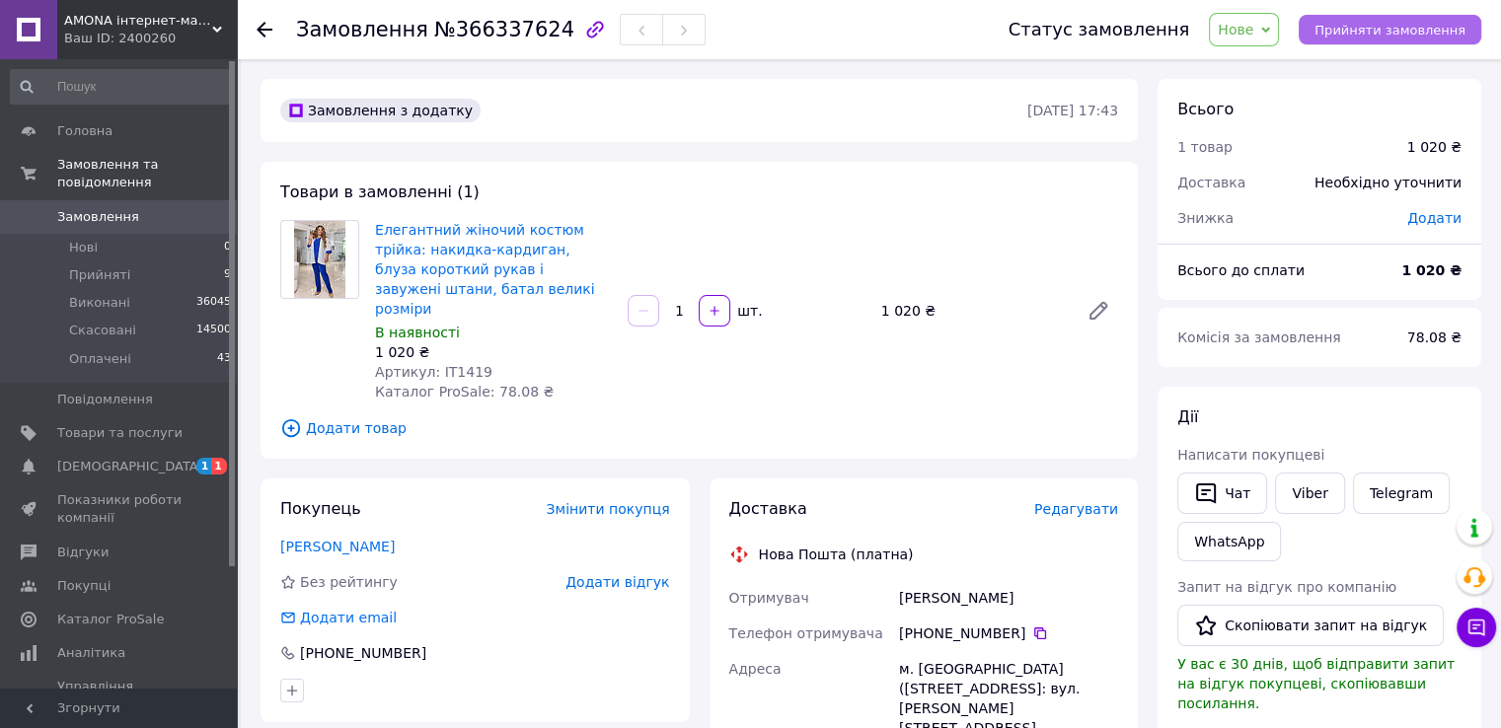
click at [1393, 28] on span "Прийняти замовлення" at bounding box center [1390, 30] width 151 height 15
click at [1223, 491] on button "Чат" at bounding box center [1222, 493] width 90 height 41
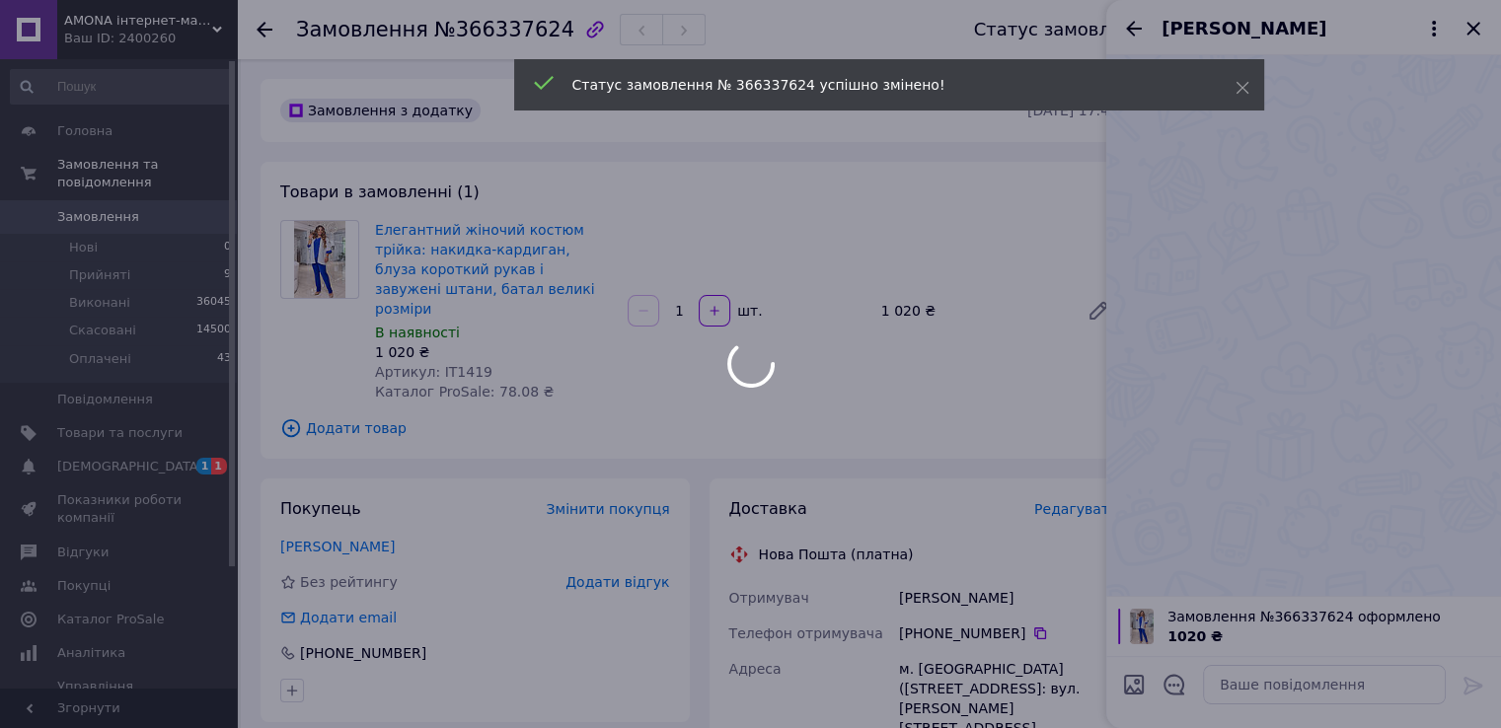
click at [1176, 680] on div at bounding box center [750, 364] width 1501 height 728
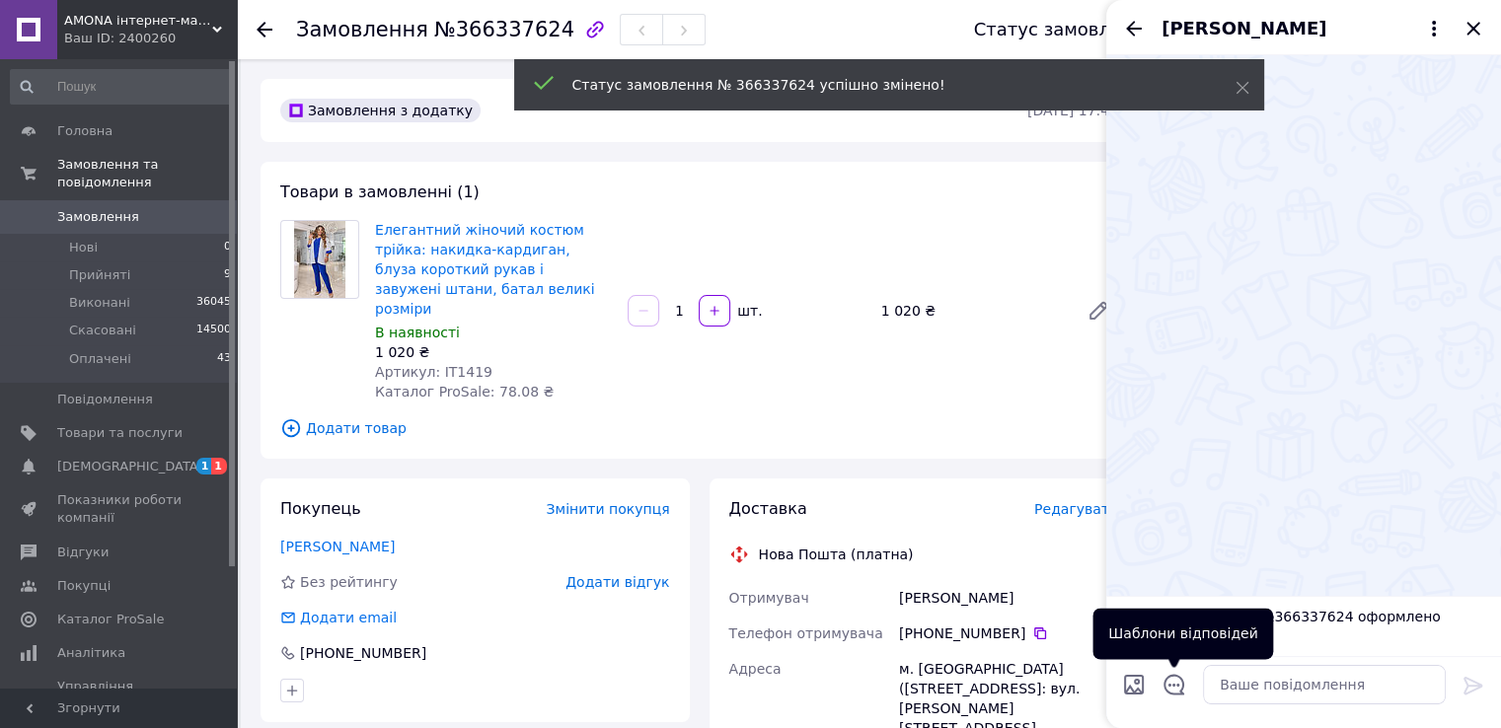
click at [1176, 680] on icon "Відкрити шаблони відповідей" at bounding box center [1175, 685] width 22 height 22
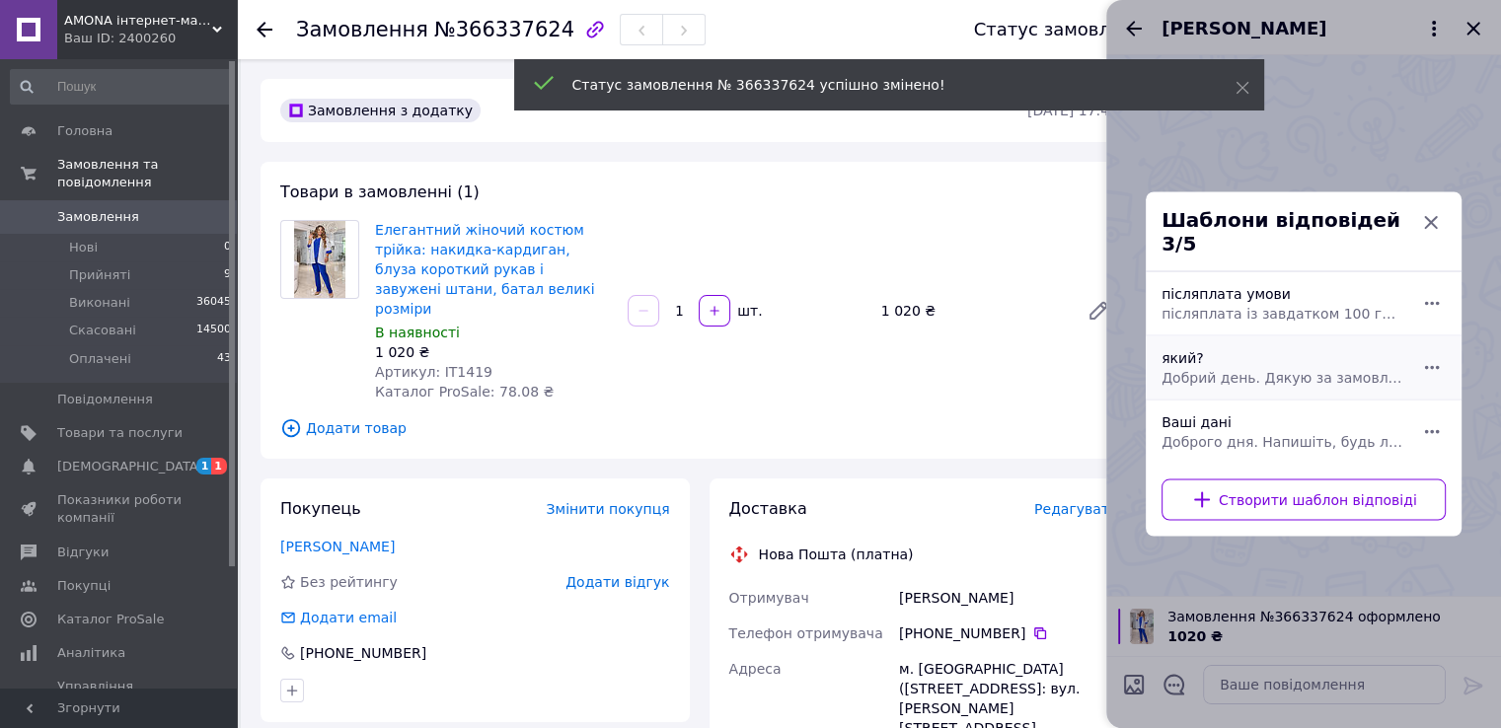
click at [1234, 368] on span "Добрий день. Дякую за замовлення. Який колір та розмір для Вас?" at bounding box center [1282, 378] width 241 height 20
type textarea "Добрий день. Дякую за замовлення. Який колір та розмір для Вас?"
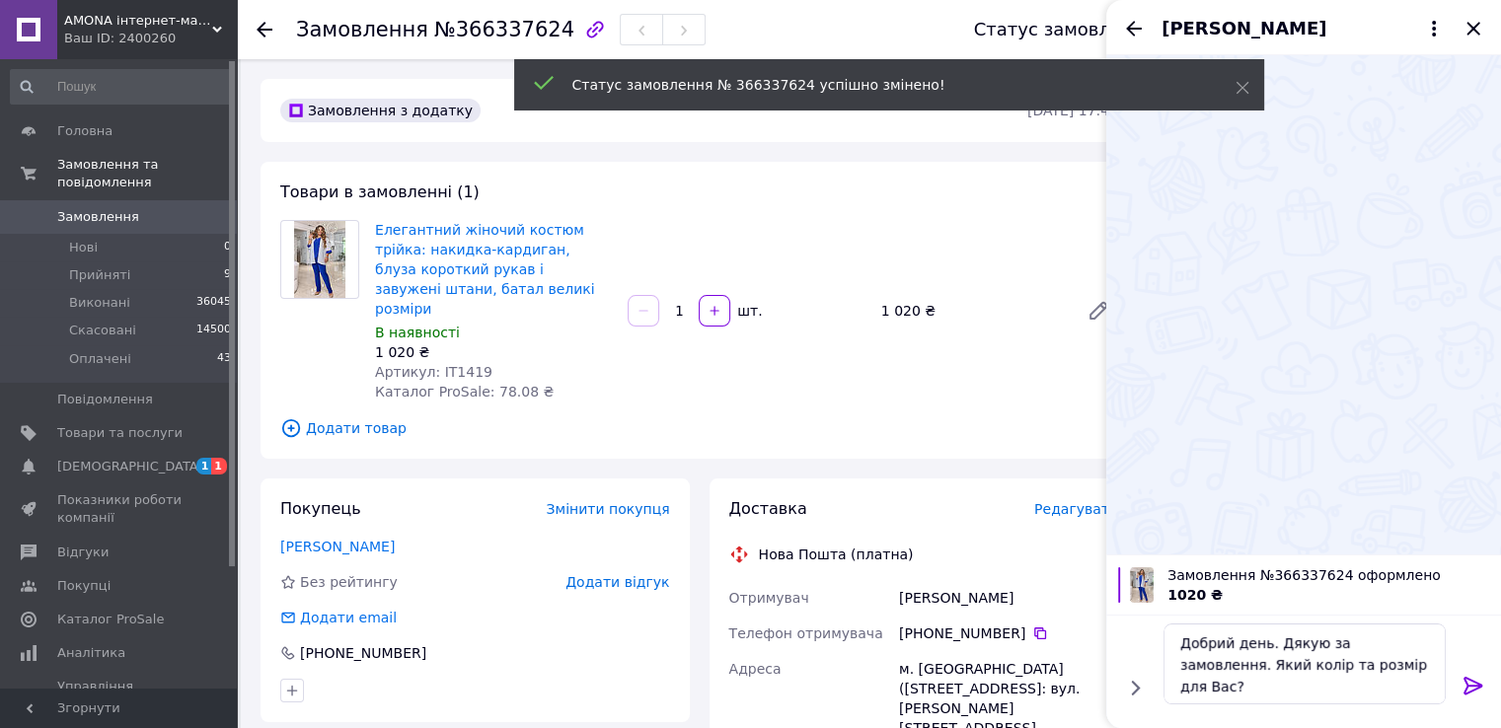
click at [1464, 691] on icon at bounding box center [1474, 686] width 24 height 24
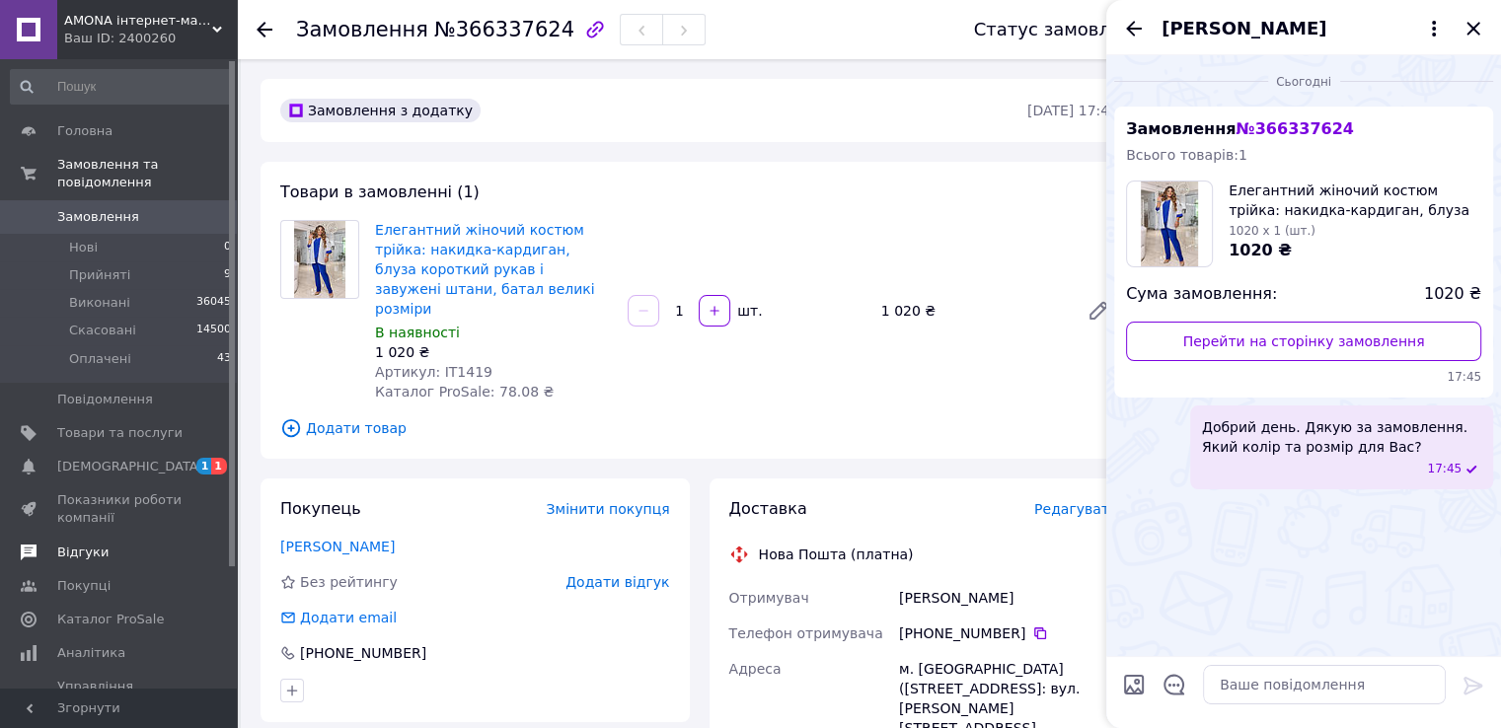
click at [53, 544] on span at bounding box center [28, 553] width 57 height 18
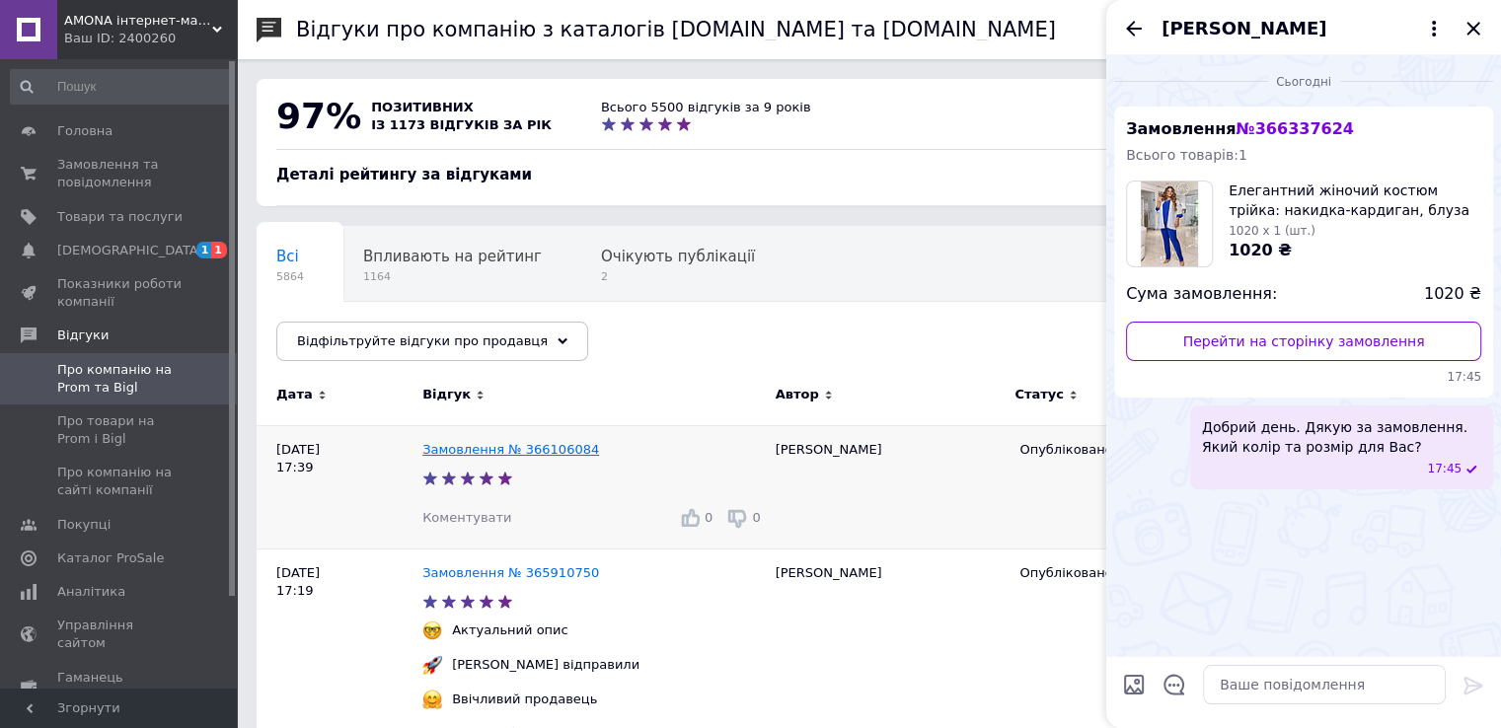
click at [509, 455] on link "Замовлення № 366106084" at bounding box center [510, 449] width 177 height 15
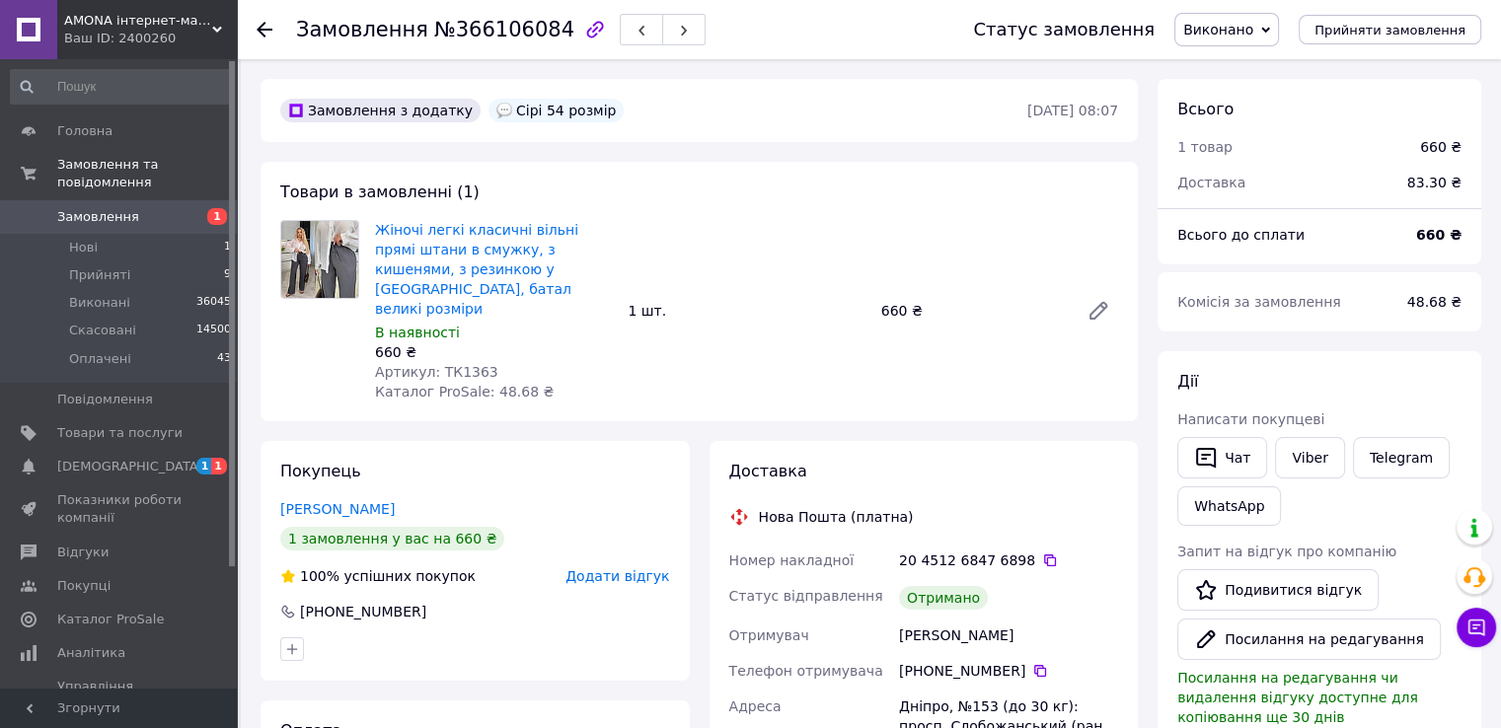
click at [625, 538] on div "Покупець [PERSON_NAME] 1 замовлення у вас на 660 ₴ 100% успішних покупок Додати…" at bounding box center [475, 561] width 429 height 240
click at [626, 568] on span "Додати відгук" at bounding box center [617, 576] width 104 height 16
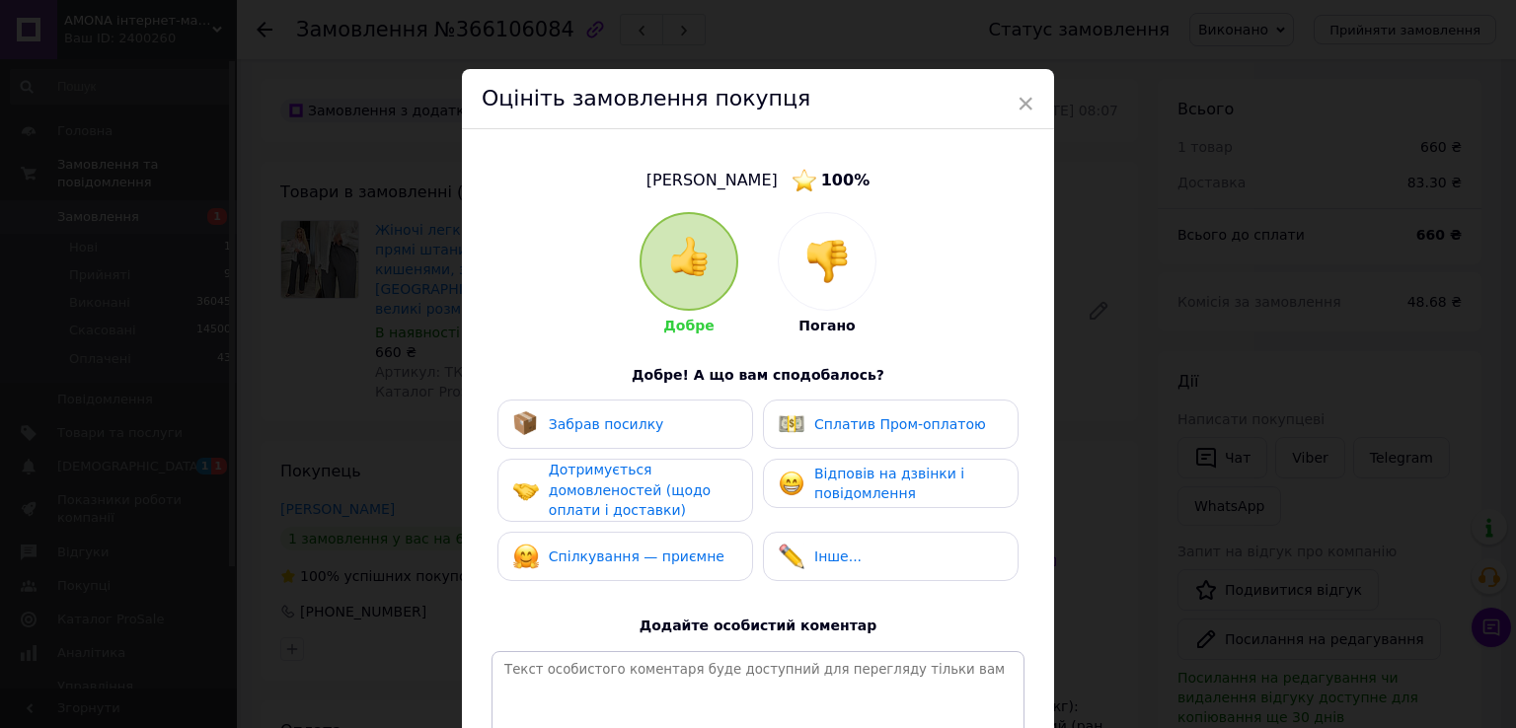
drag, startPoint x: 600, startPoint y: 412, endPoint x: 600, endPoint y: 430, distance: 18.8
click at [600, 412] on div "Забрав посилку" at bounding box center [588, 425] width 151 height 26
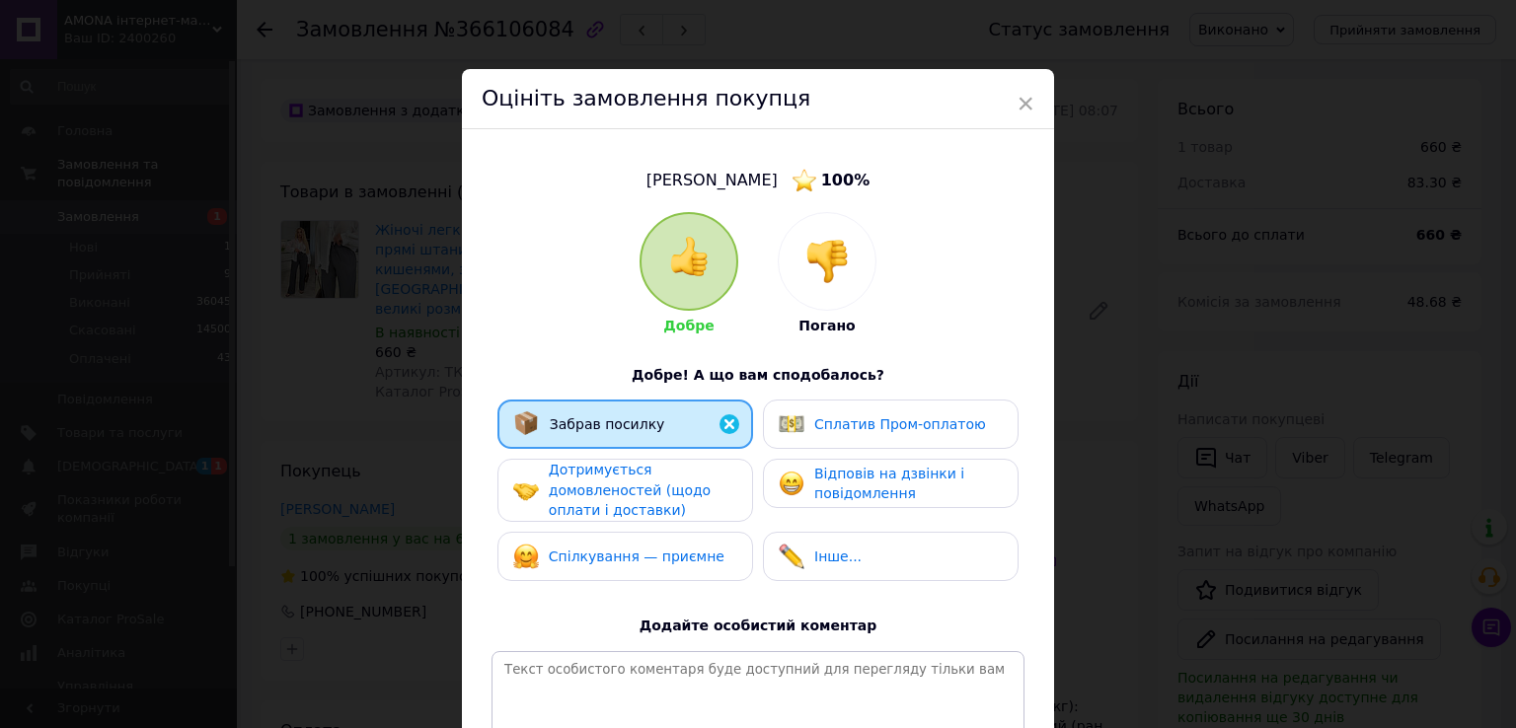
click at [604, 468] on span "Дотримується домовленостей (щодо оплати і доставки)" at bounding box center [630, 490] width 162 height 56
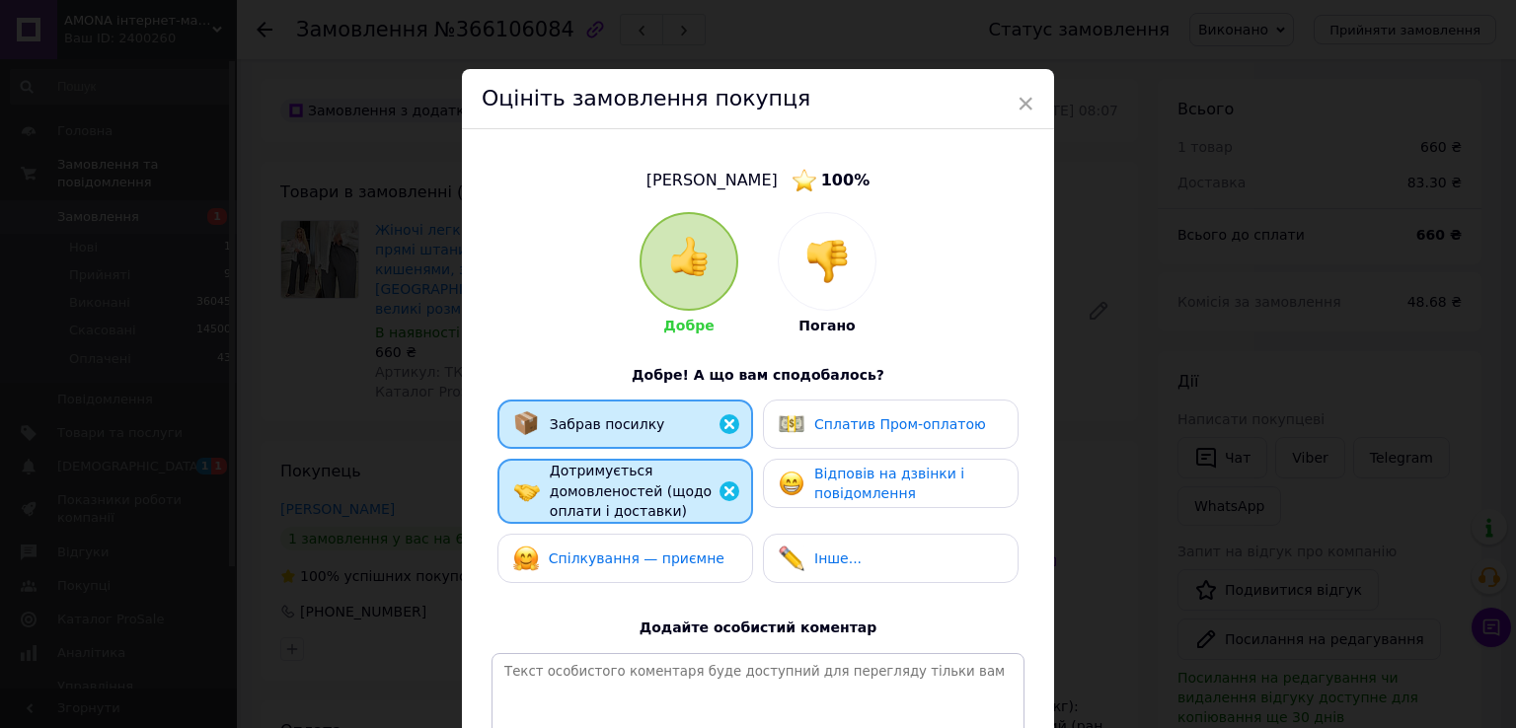
click at [593, 551] on span "Спілкування — приємне" at bounding box center [637, 559] width 176 height 16
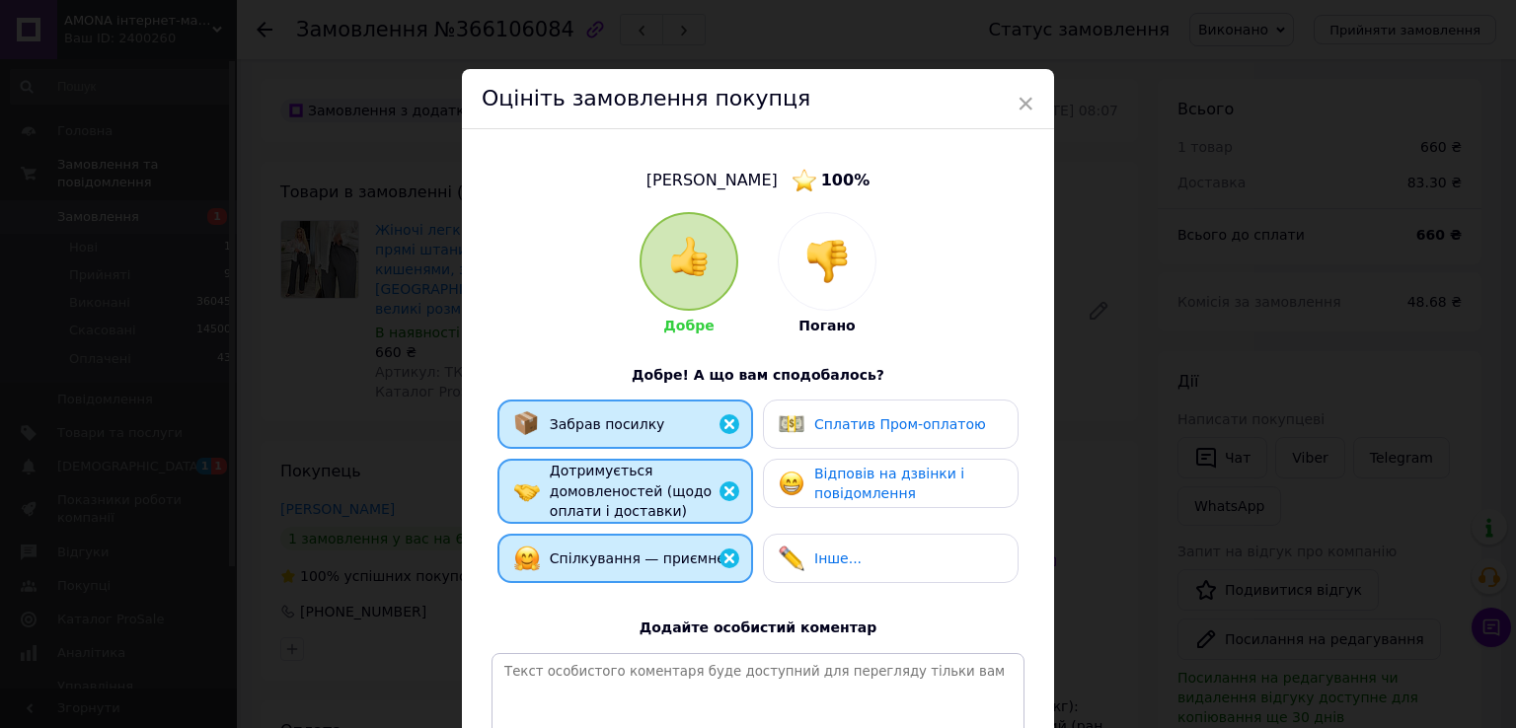
click at [876, 481] on span "Відповів на дзвінки і повідомлення" at bounding box center [889, 484] width 150 height 37
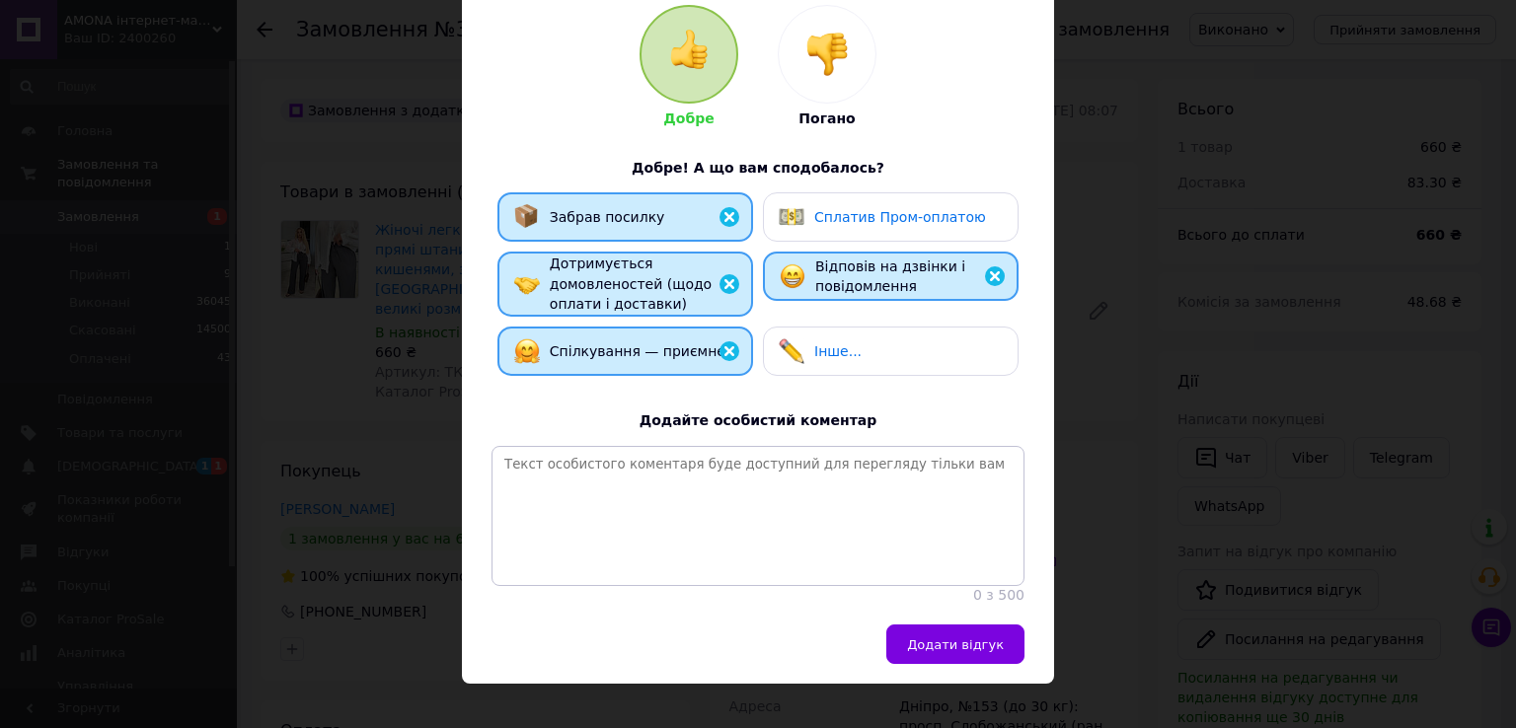
scroll to position [251, 0]
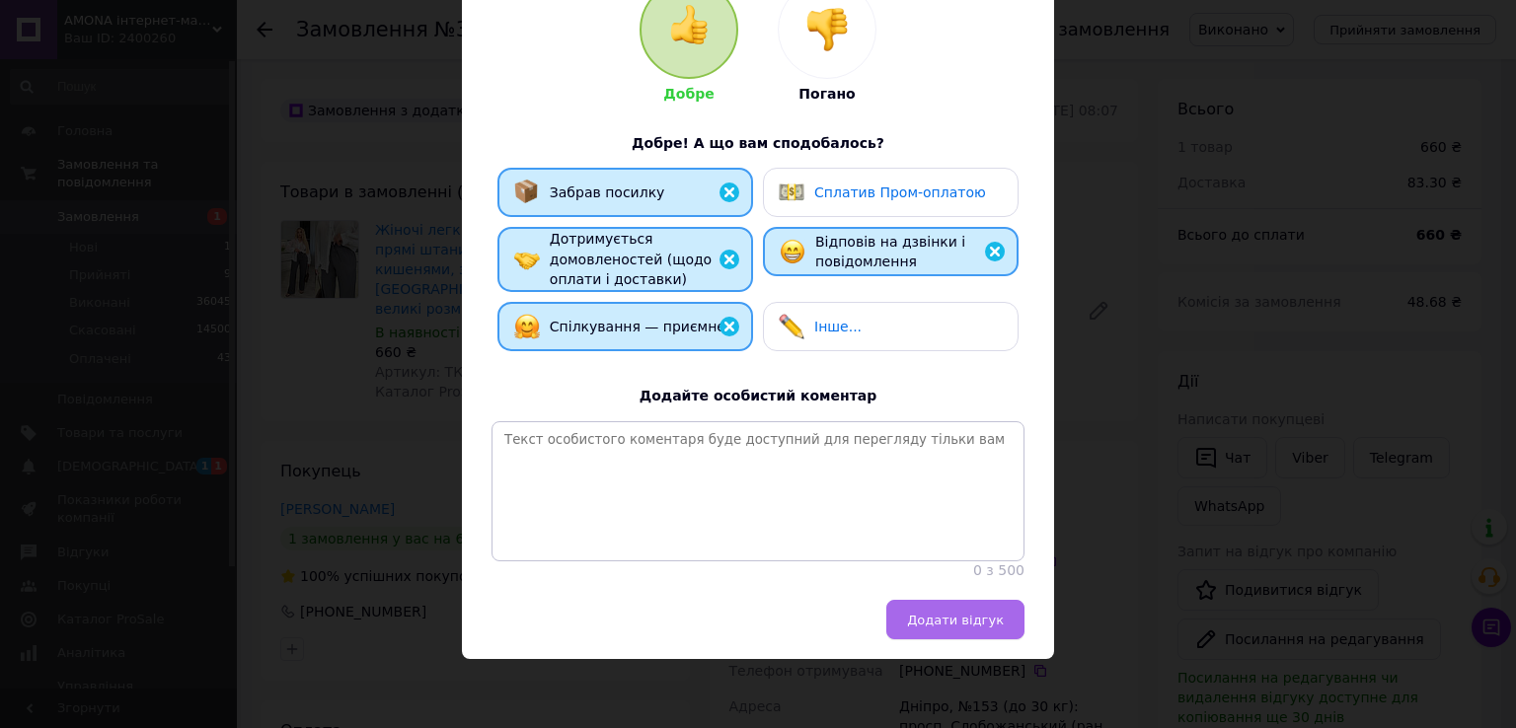
click at [977, 624] on span "Додати відгук" at bounding box center [955, 620] width 97 height 15
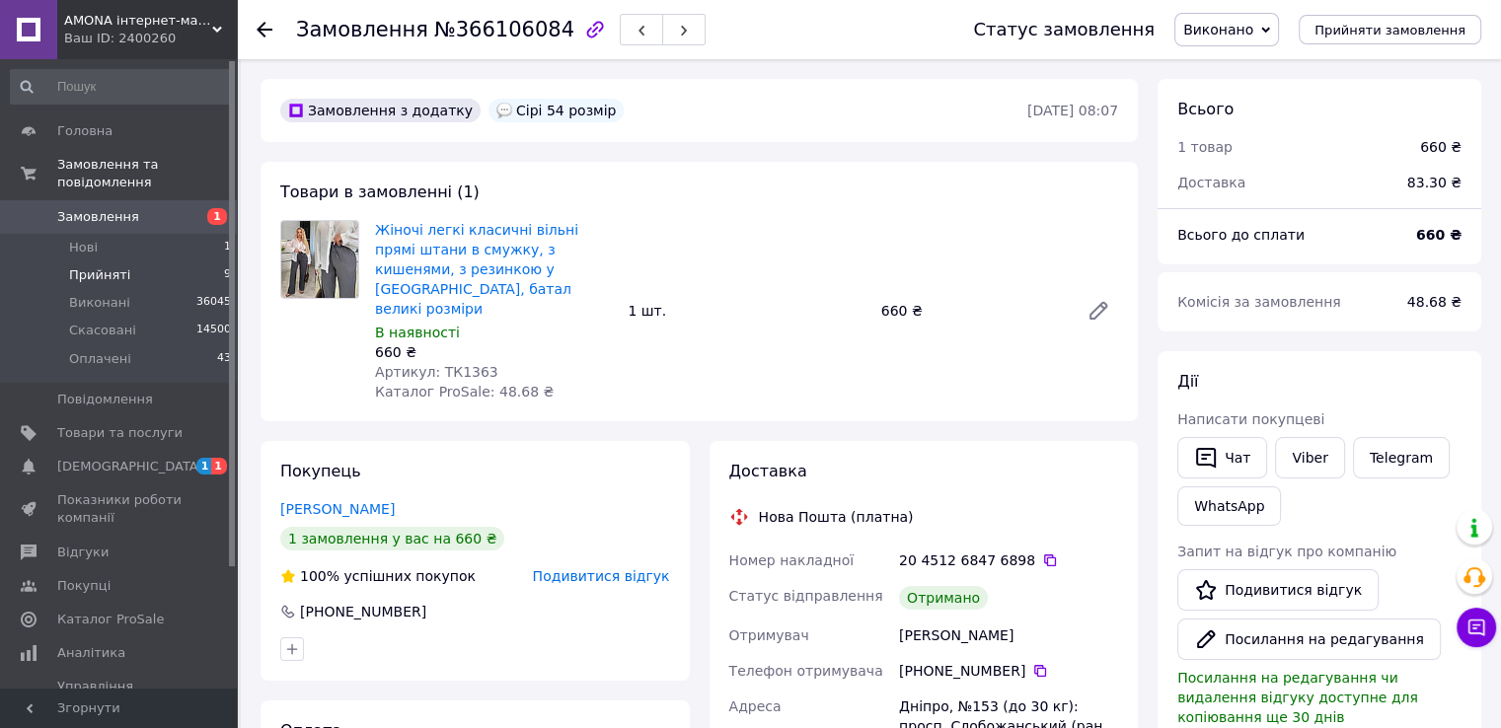
click at [174, 262] on li "Прийняті 9" at bounding box center [121, 276] width 243 height 28
